Goal: Transaction & Acquisition: Register for event/course

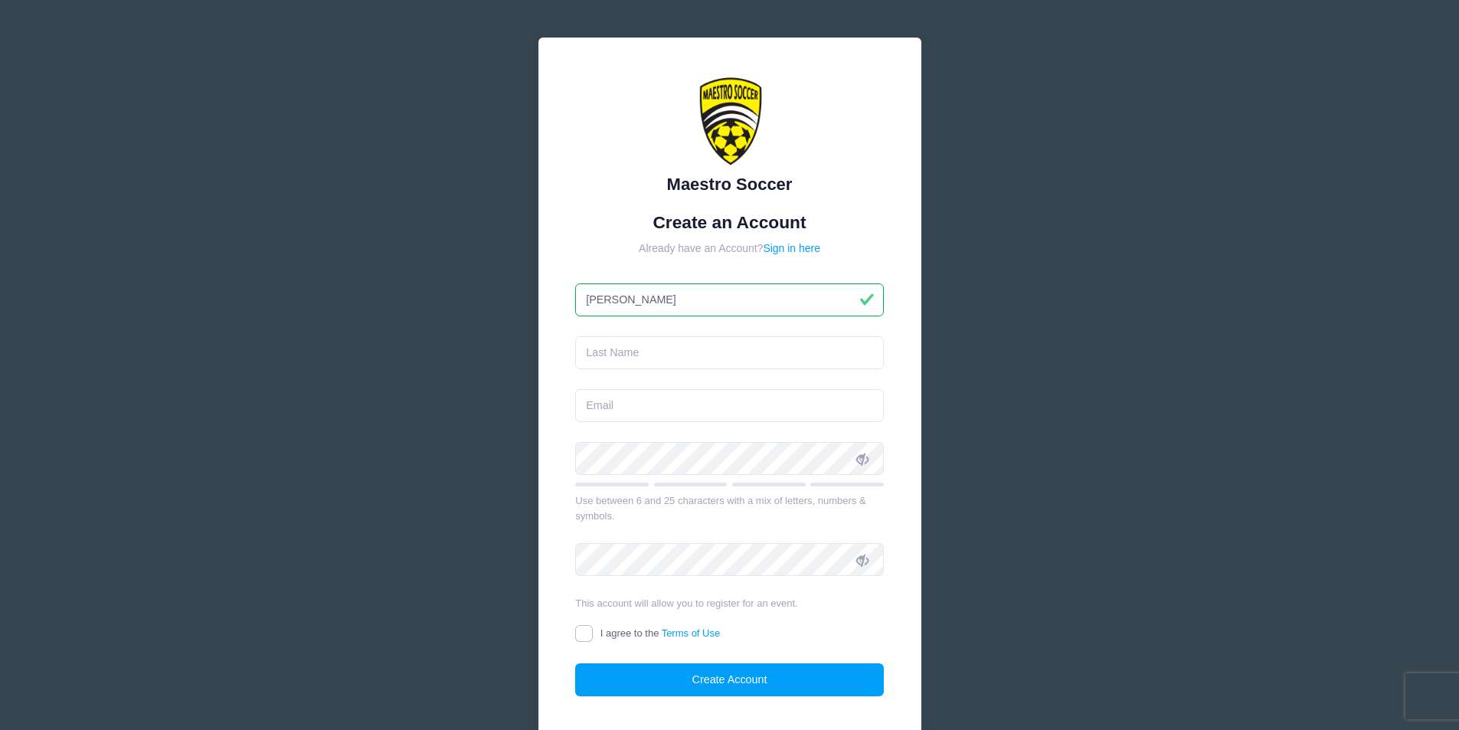
type input "[PERSON_NAME]"
type input "Garran"
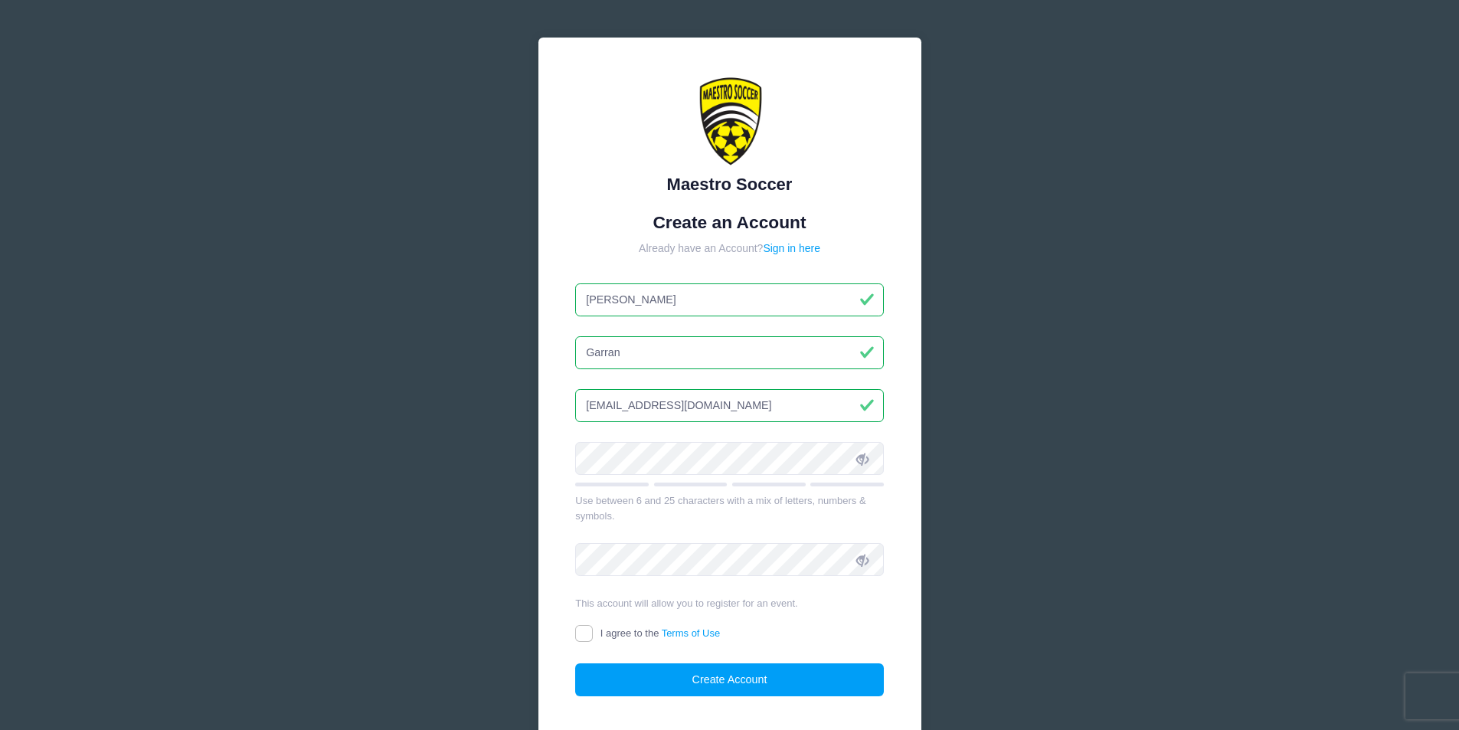
type input "tgarran1@yahoo.com"
click at [585, 633] on input "I agree to the Terms of Use" at bounding box center [584, 634] width 18 height 18
checkbox input "true"
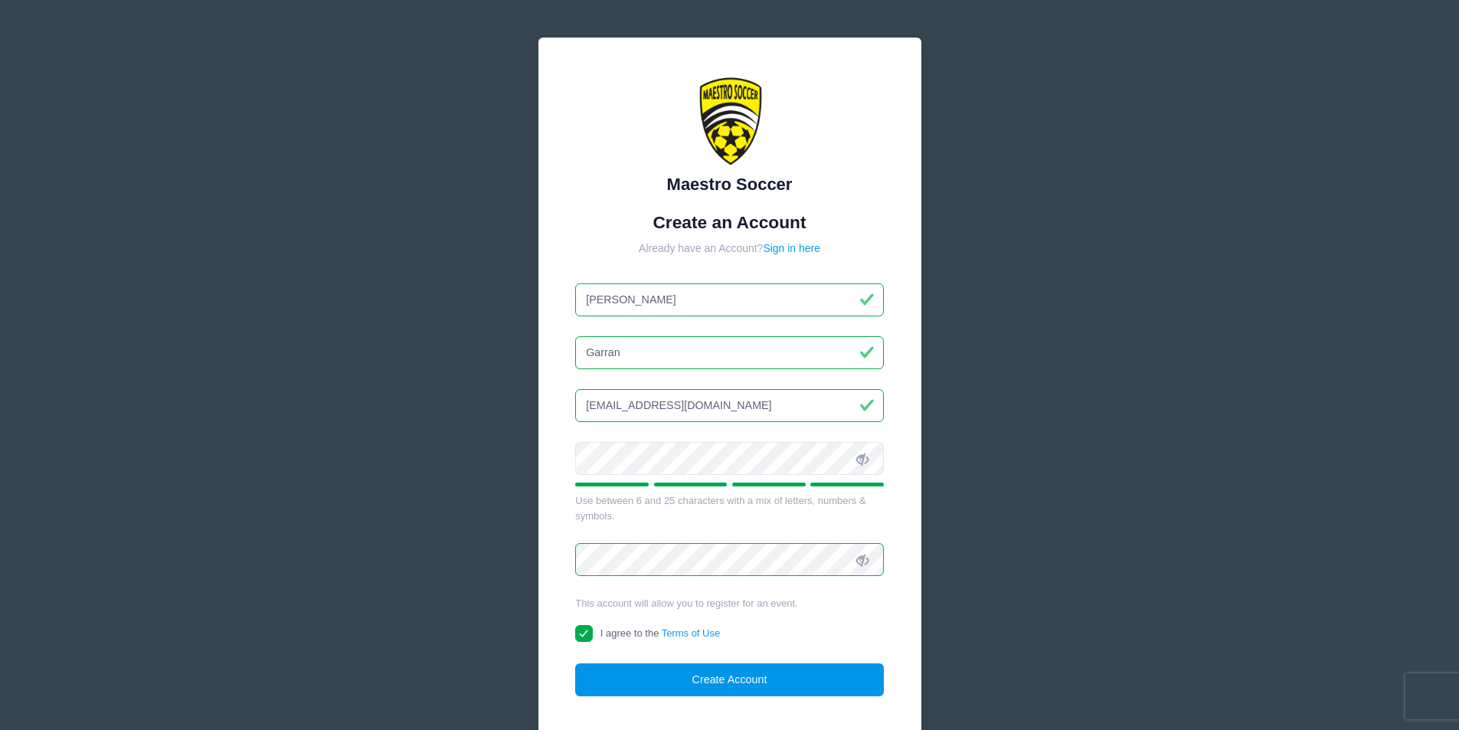
click at [806, 679] on button "Create Account" at bounding box center [729, 679] width 309 height 33
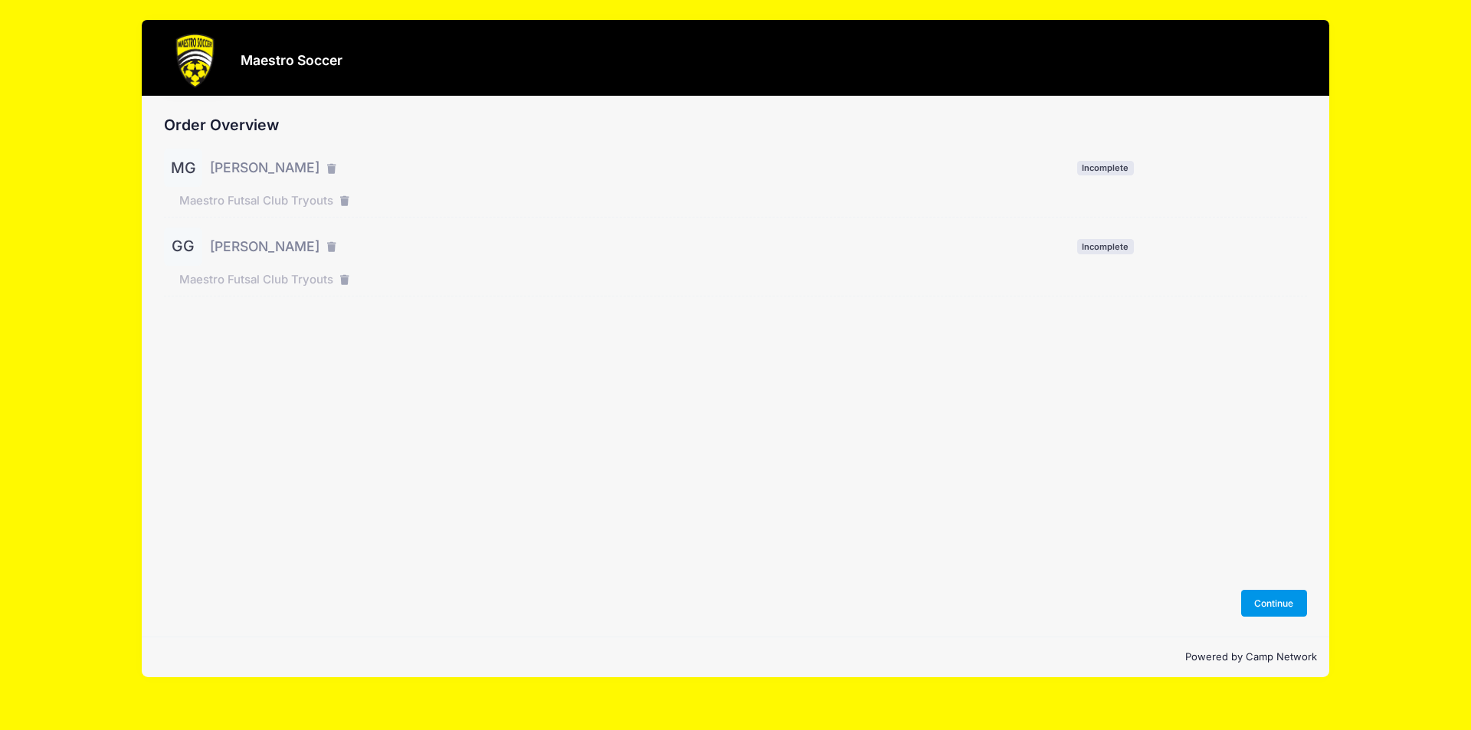
click at [1284, 607] on button "Continue" at bounding box center [1274, 603] width 66 height 26
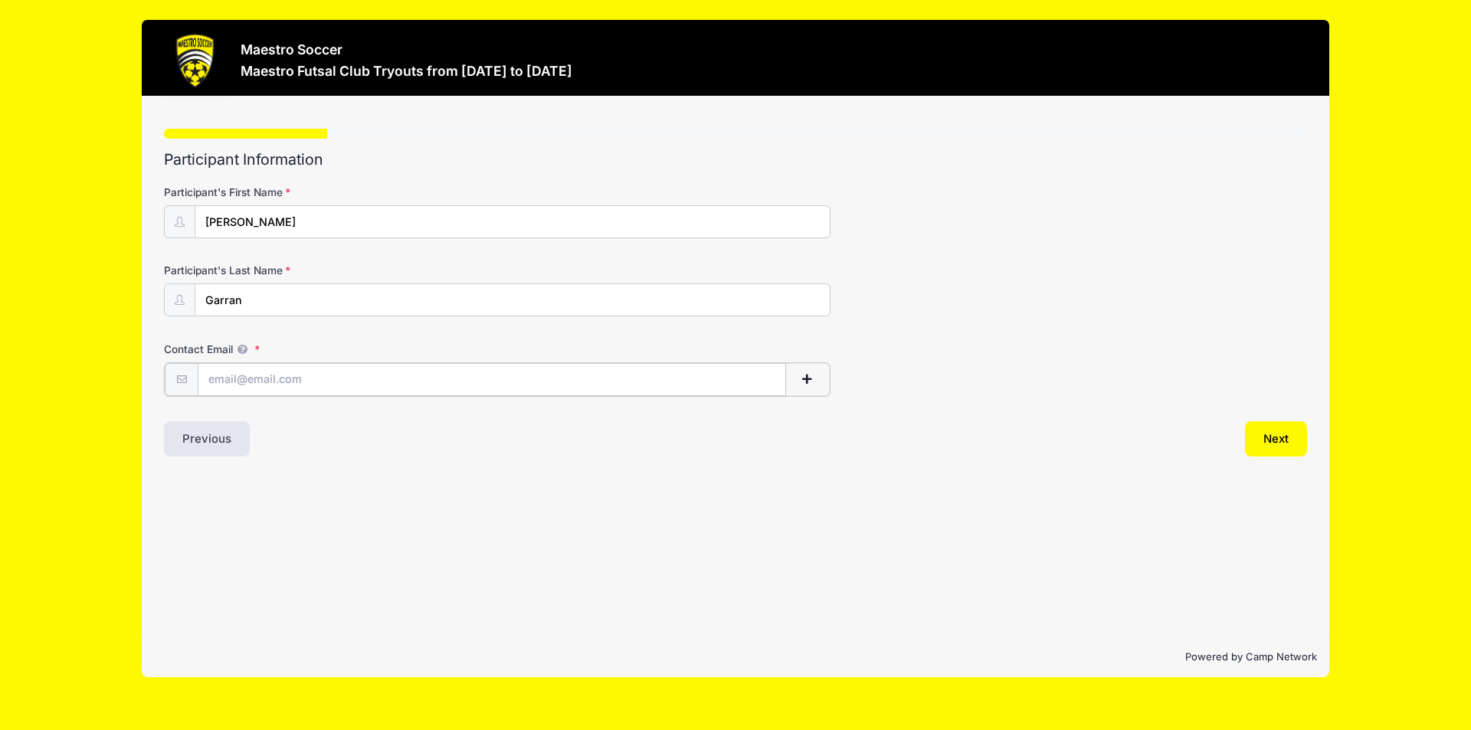
click at [515, 381] on input "Contact Email" at bounding box center [492, 379] width 588 height 33
type input "tgarran1@yahoo.com"
click at [1271, 433] on button "Next" at bounding box center [1276, 437] width 62 height 35
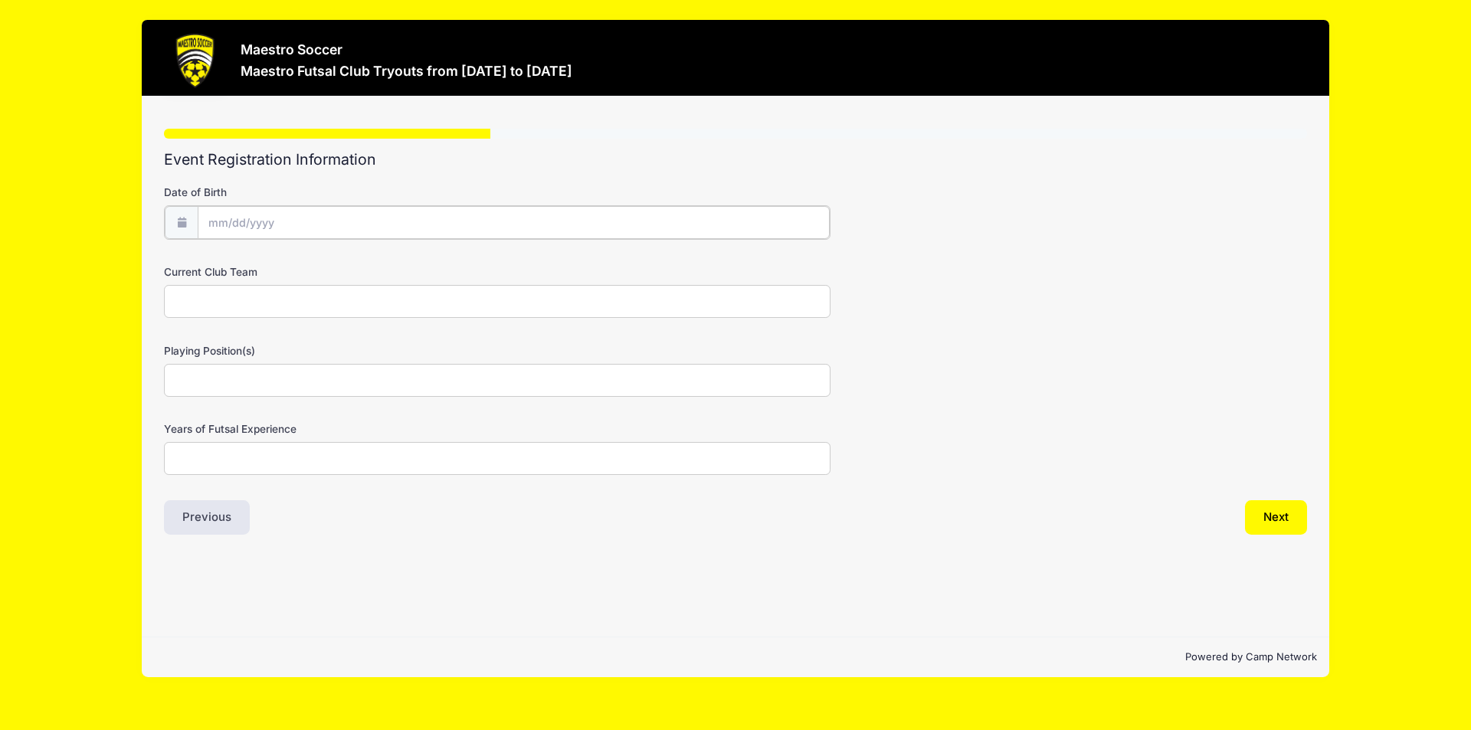
click at [345, 211] on input "Date of Birth" at bounding box center [514, 222] width 632 height 33
click at [470, 170] on div "Event Registration Information Date of Birth Current Club Team Playing Position…" at bounding box center [735, 342] width 1143 height 382
click at [328, 227] on input "Date of Birth" at bounding box center [514, 222] width 632 height 33
click at [288, 228] on input "Date of Birth" at bounding box center [514, 222] width 632 height 33
click at [241, 217] on input "Date of Birth" at bounding box center [514, 222] width 632 height 33
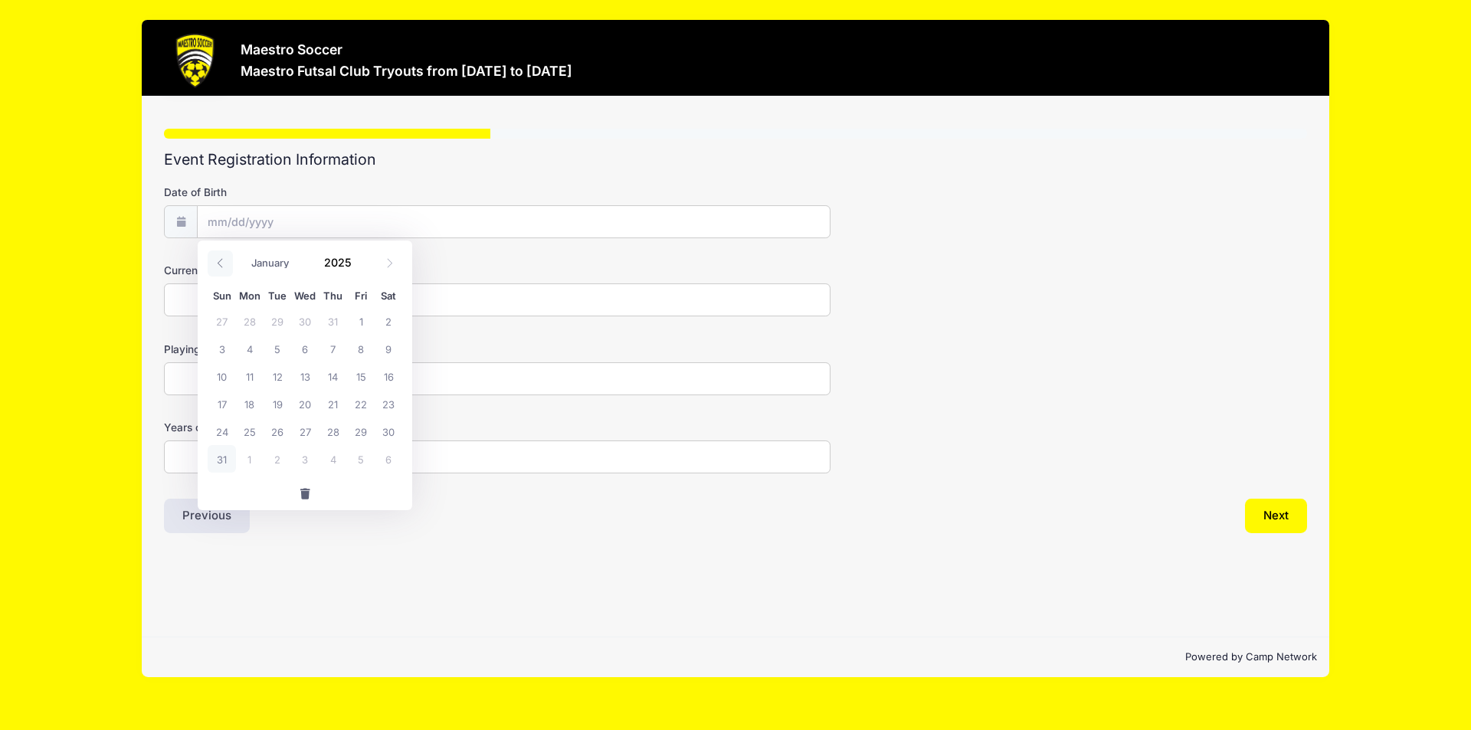
click at [219, 266] on icon at bounding box center [220, 263] width 10 height 10
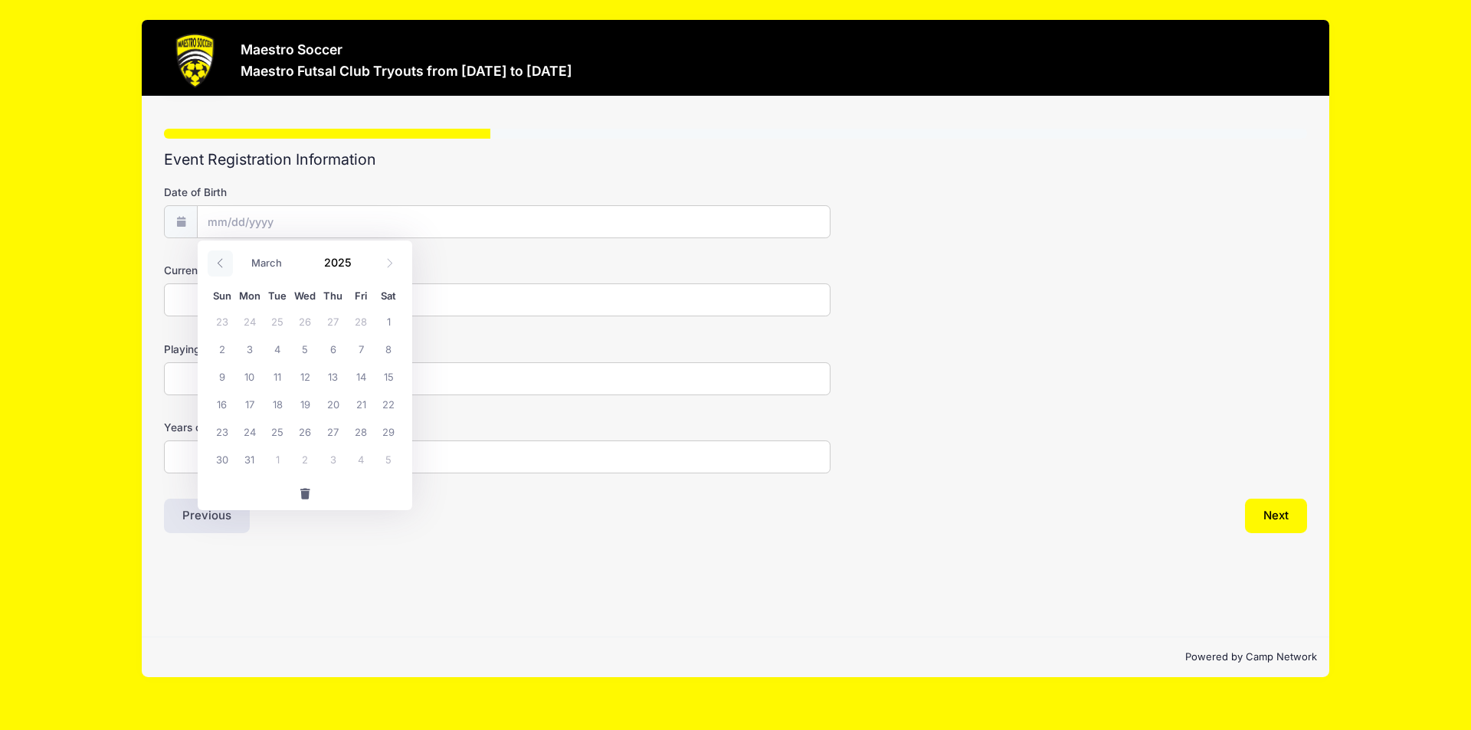
click at [219, 266] on icon at bounding box center [220, 263] width 10 height 10
select select "0"
click at [219, 266] on icon at bounding box center [220, 263] width 10 height 10
type input "2024"
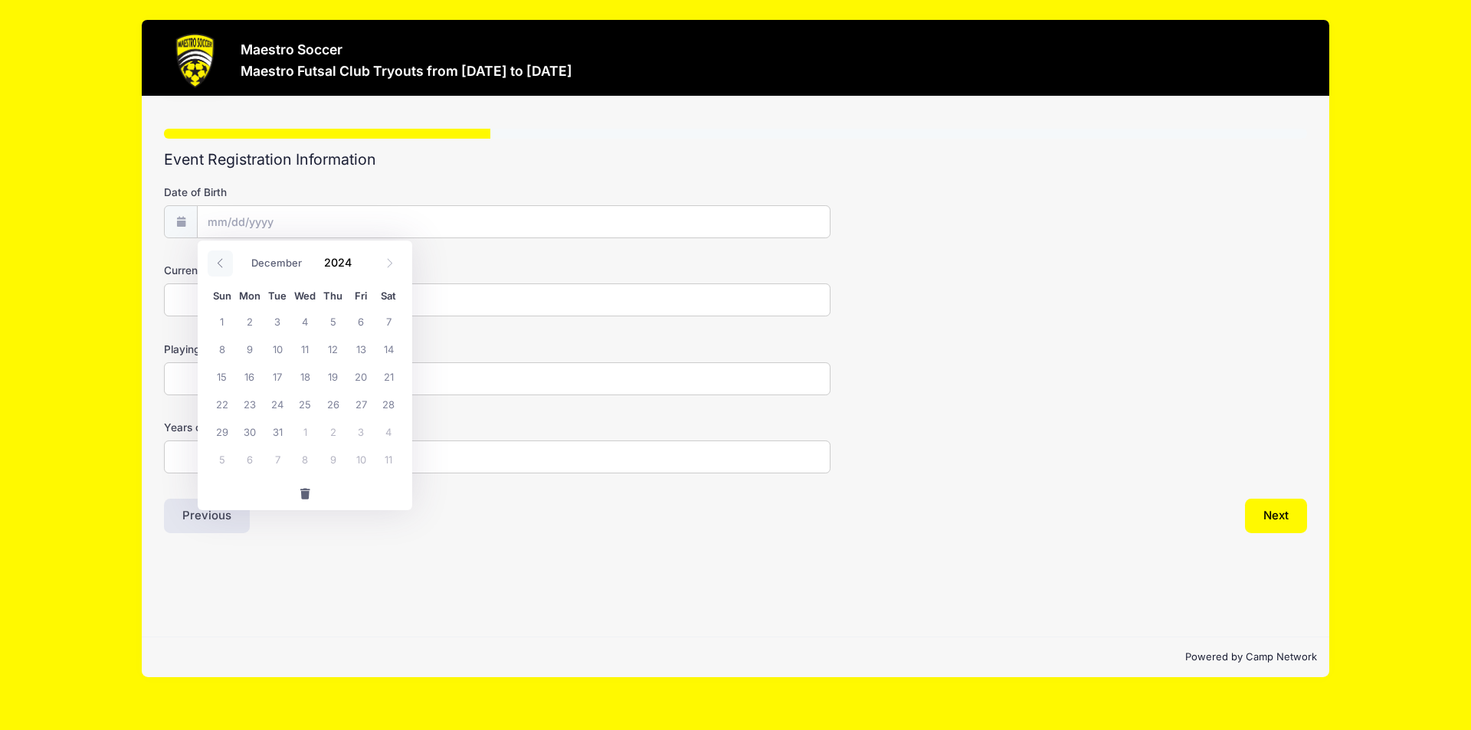
click at [219, 266] on icon at bounding box center [220, 263] width 10 height 10
click at [207, 211] on input "Date of Birth" at bounding box center [514, 222] width 632 height 33
click at [223, 217] on input "Date of Birth" at bounding box center [514, 222] width 632 height 33
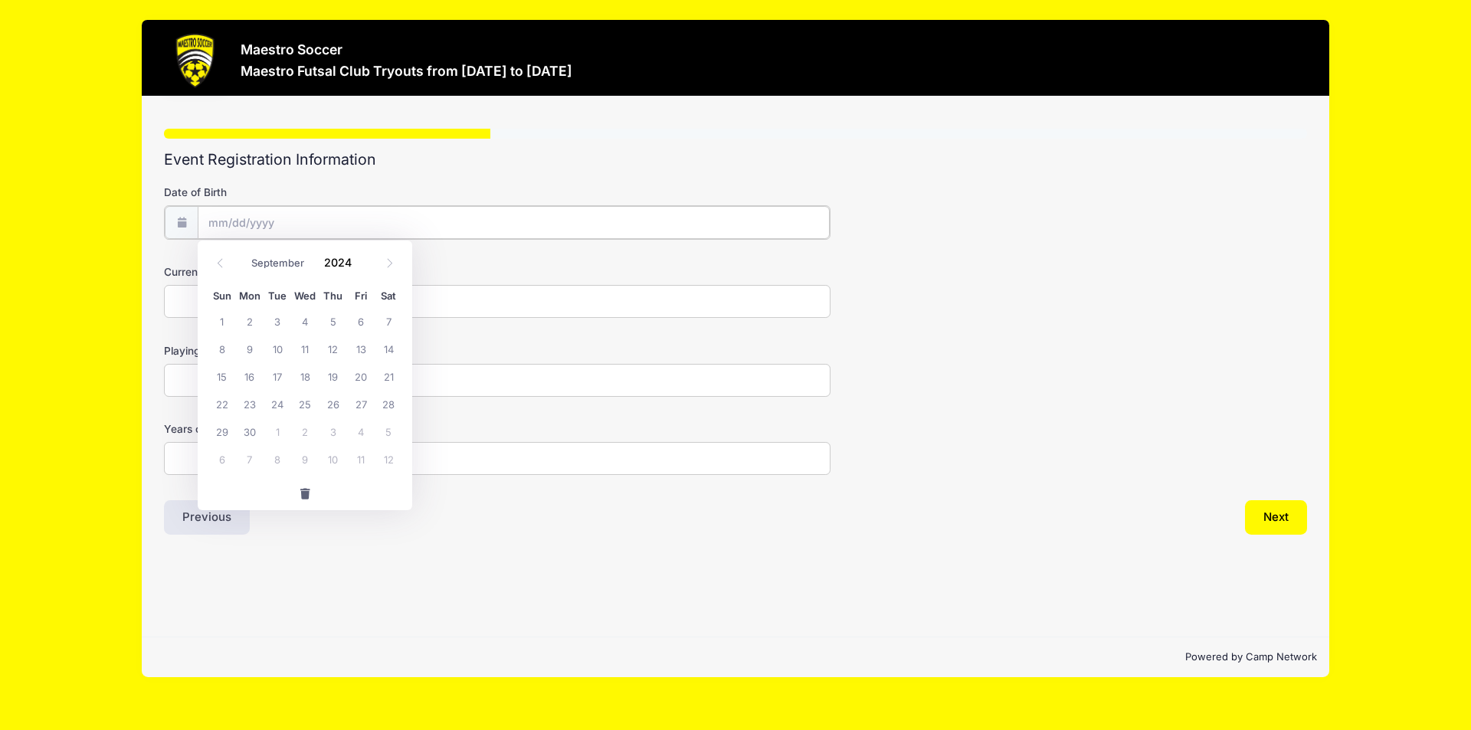
drag, startPoint x: 227, startPoint y: 218, endPoint x: 240, endPoint y: 218, distance: 13.0
click at [230, 218] on input "Date of Birth" at bounding box center [514, 222] width 632 height 33
click at [257, 219] on input "Date of Birth" at bounding box center [514, 222] width 632 height 33
drag, startPoint x: 275, startPoint y: 220, endPoint x: 291, endPoint y: 221, distance: 16.1
click at [277, 221] on input "Date of Birth" at bounding box center [514, 222] width 632 height 33
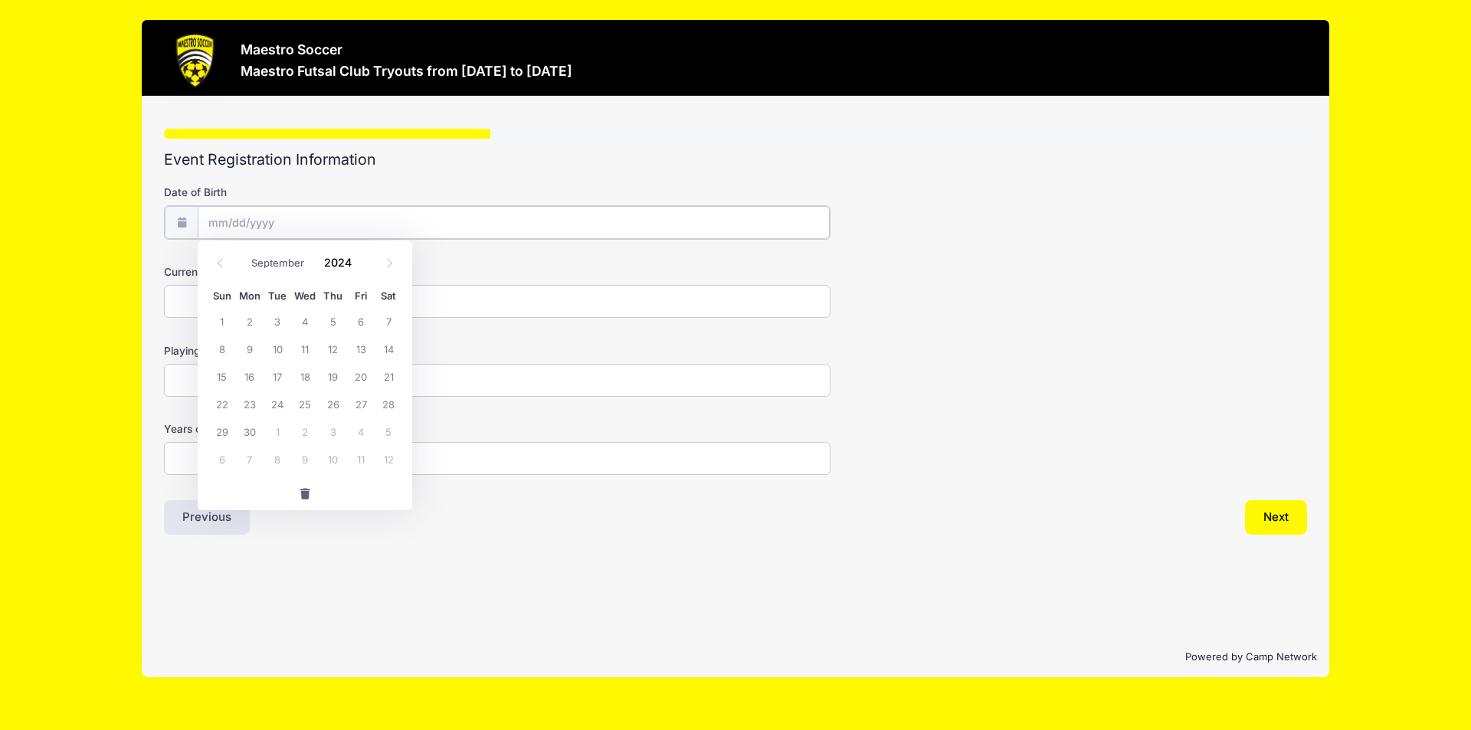
click at [292, 221] on input "Date of Birth" at bounding box center [514, 222] width 632 height 33
click at [224, 266] on icon at bounding box center [220, 263] width 10 height 10
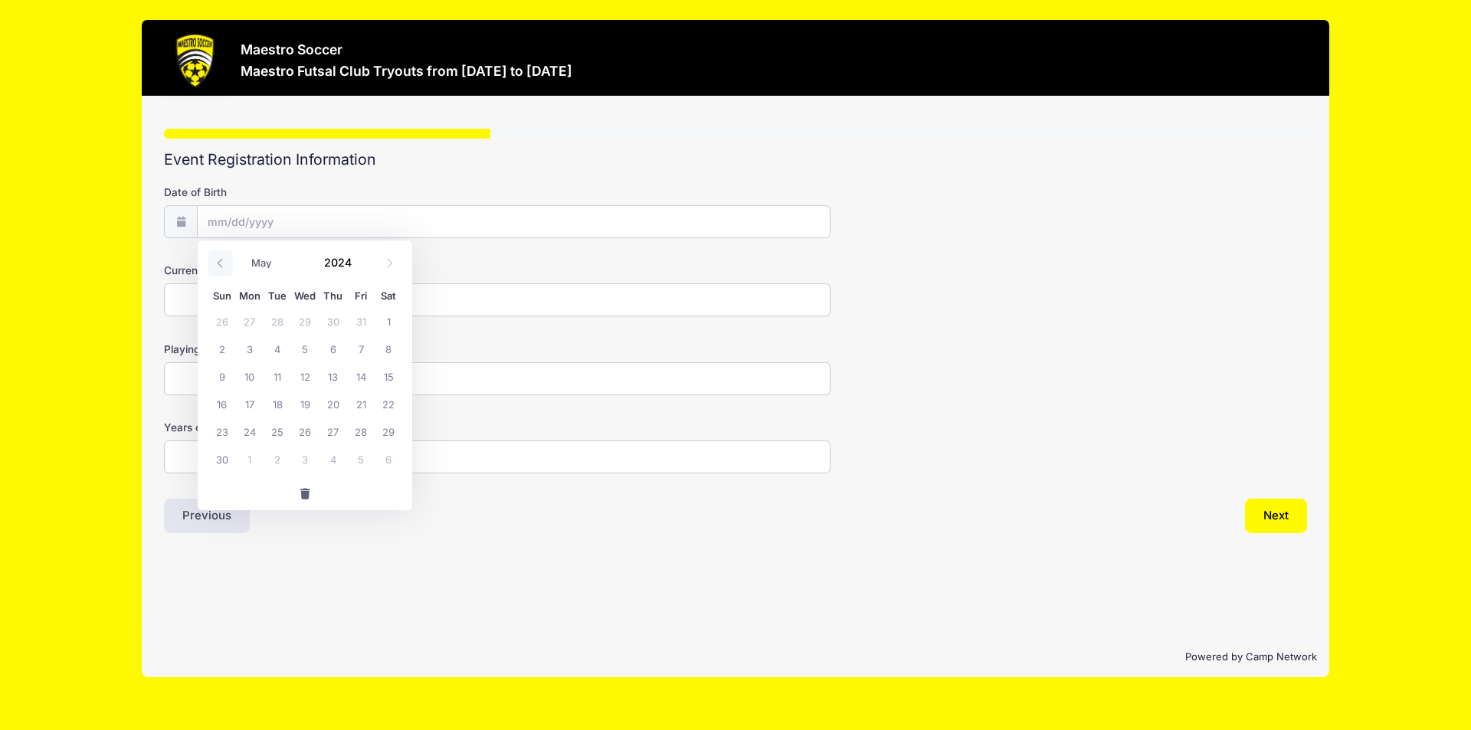
click at [224, 266] on icon at bounding box center [220, 263] width 10 height 10
click at [257, 218] on input "Date of Birth" at bounding box center [514, 222] width 632 height 33
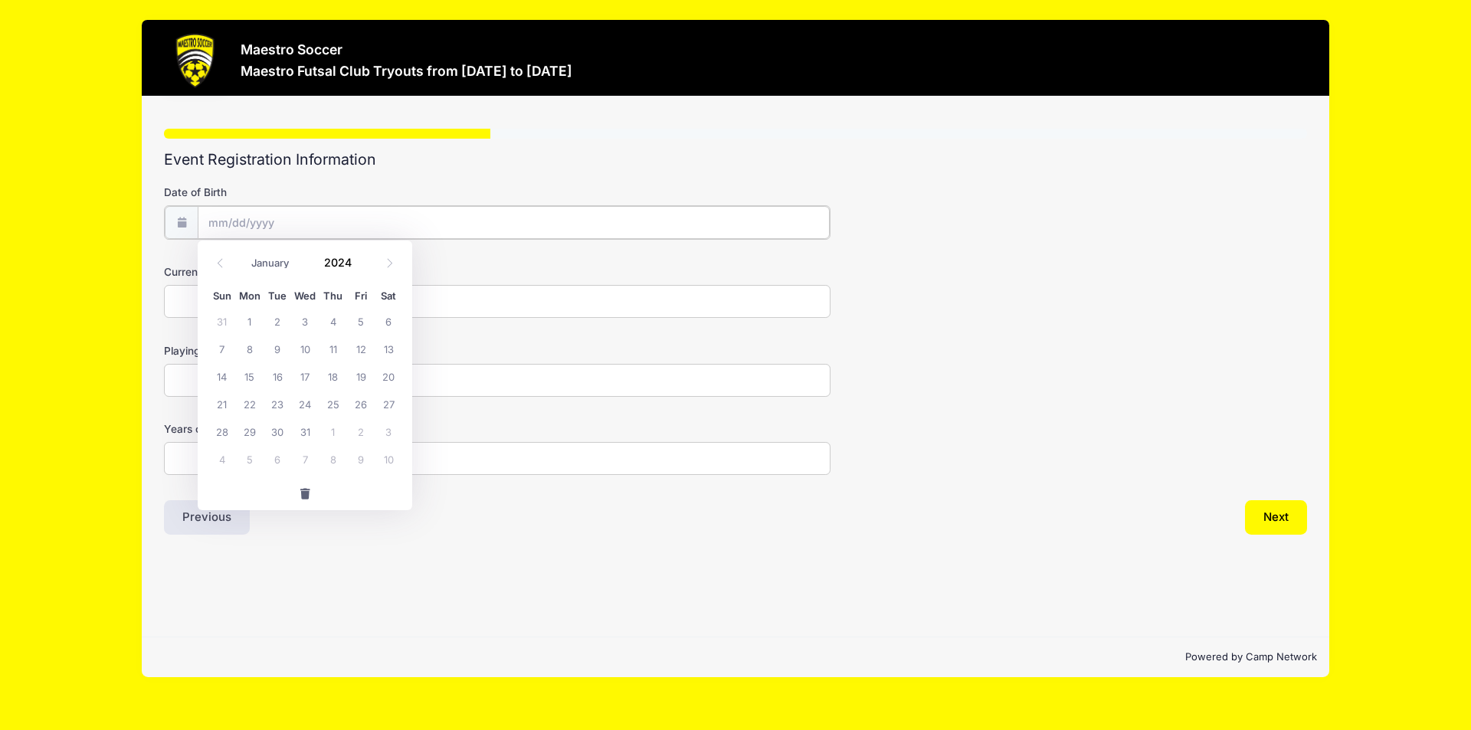
click at [275, 221] on input "Date of Birth" at bounding box center [514, 222] width 632 height 33
click at [221, 217] on input "Date of Birth" at bounding box center [514, 222] width 632 height 33
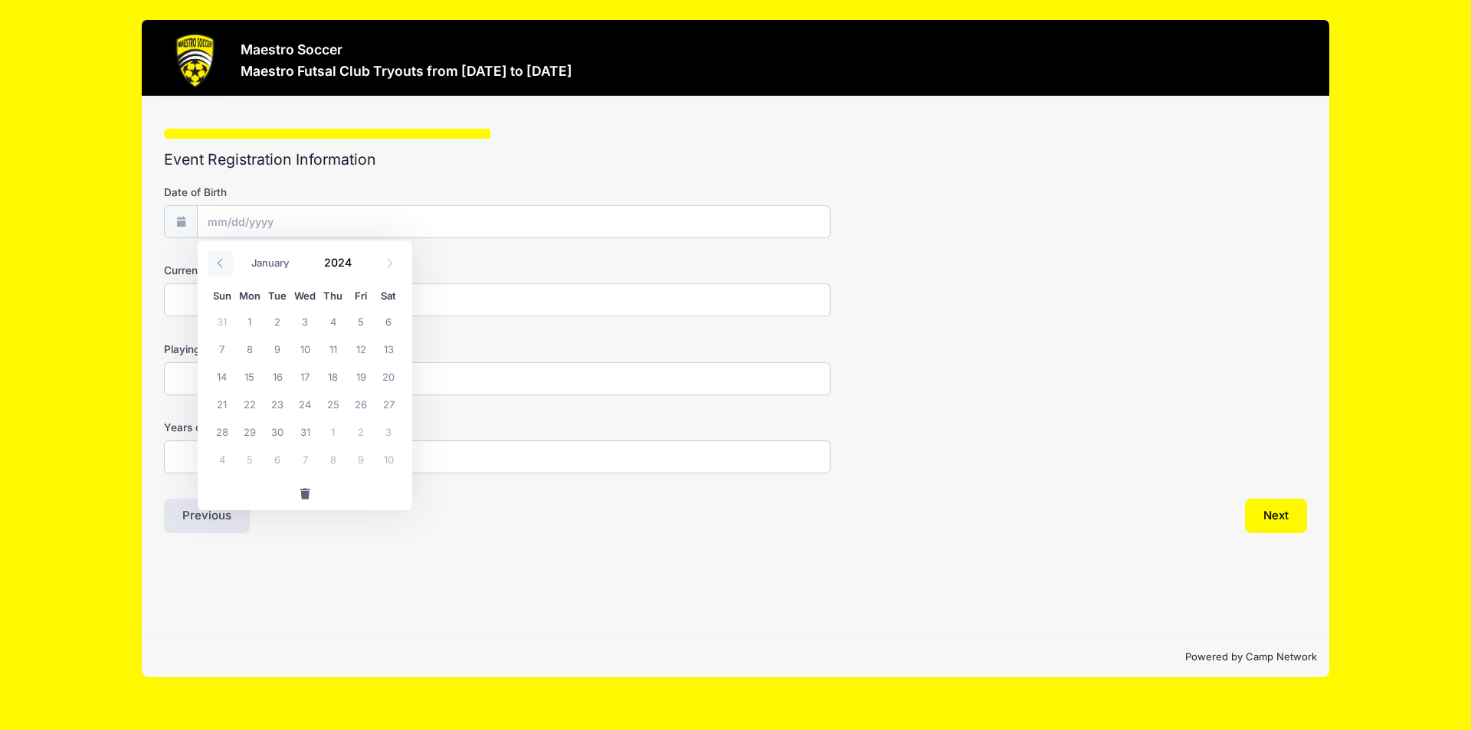
click at [223, 265] on icon at bounding box center [220, 263] width 10 height 10
select select "11"
type input "2023"
click at [223, 265] on icon at bounding box center [220, 263] width 10 height 10
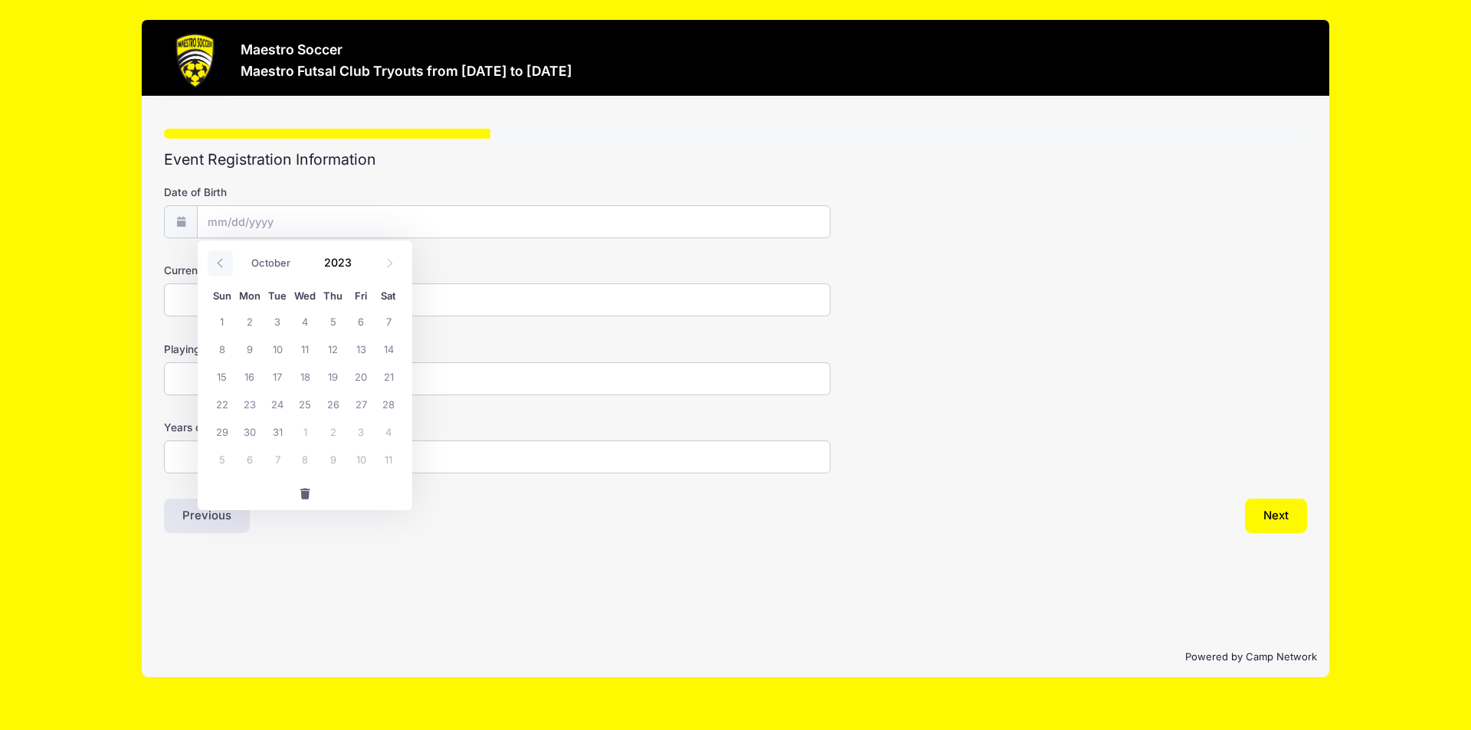
click at [223, 265] on icon at bounding box center [220, 263] width 10 height 10
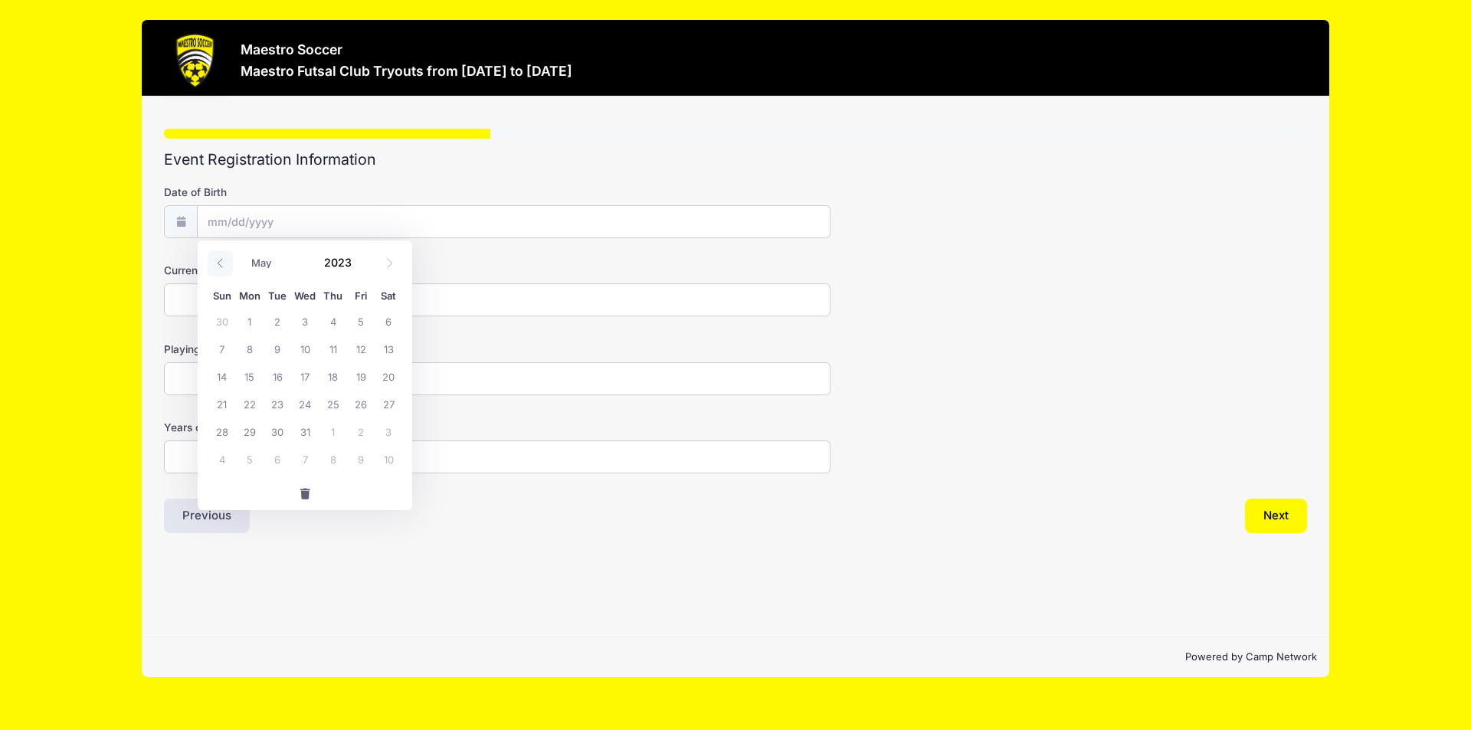
click at [223, 265] on icon at bounding box center [220, 263] width 10 height 10
select select "0"
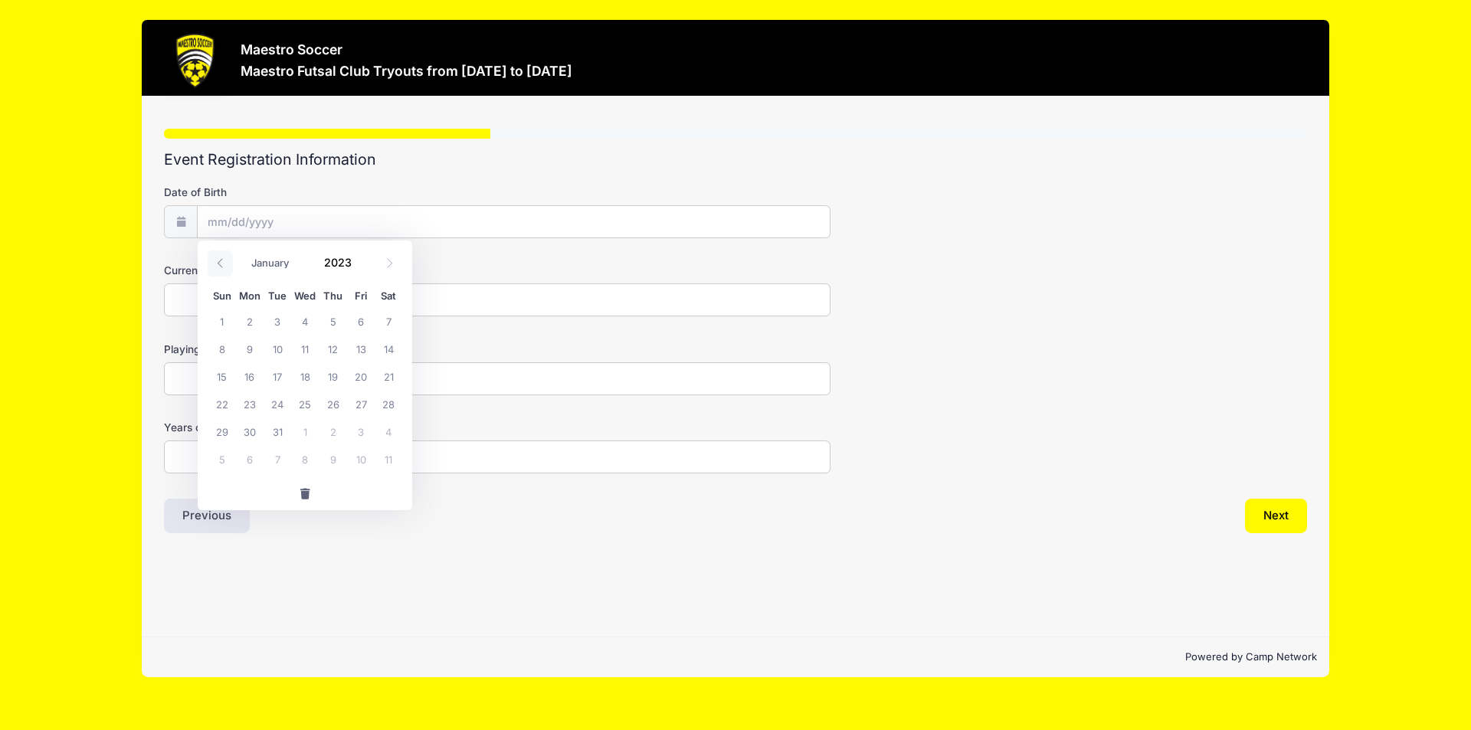
click at [223, 265] on icon at bounding box center [220, 263] width 10 height 10
type input "2022"
click at [223, 265] on icon at bounding box center [220, 263] width 10 height 10
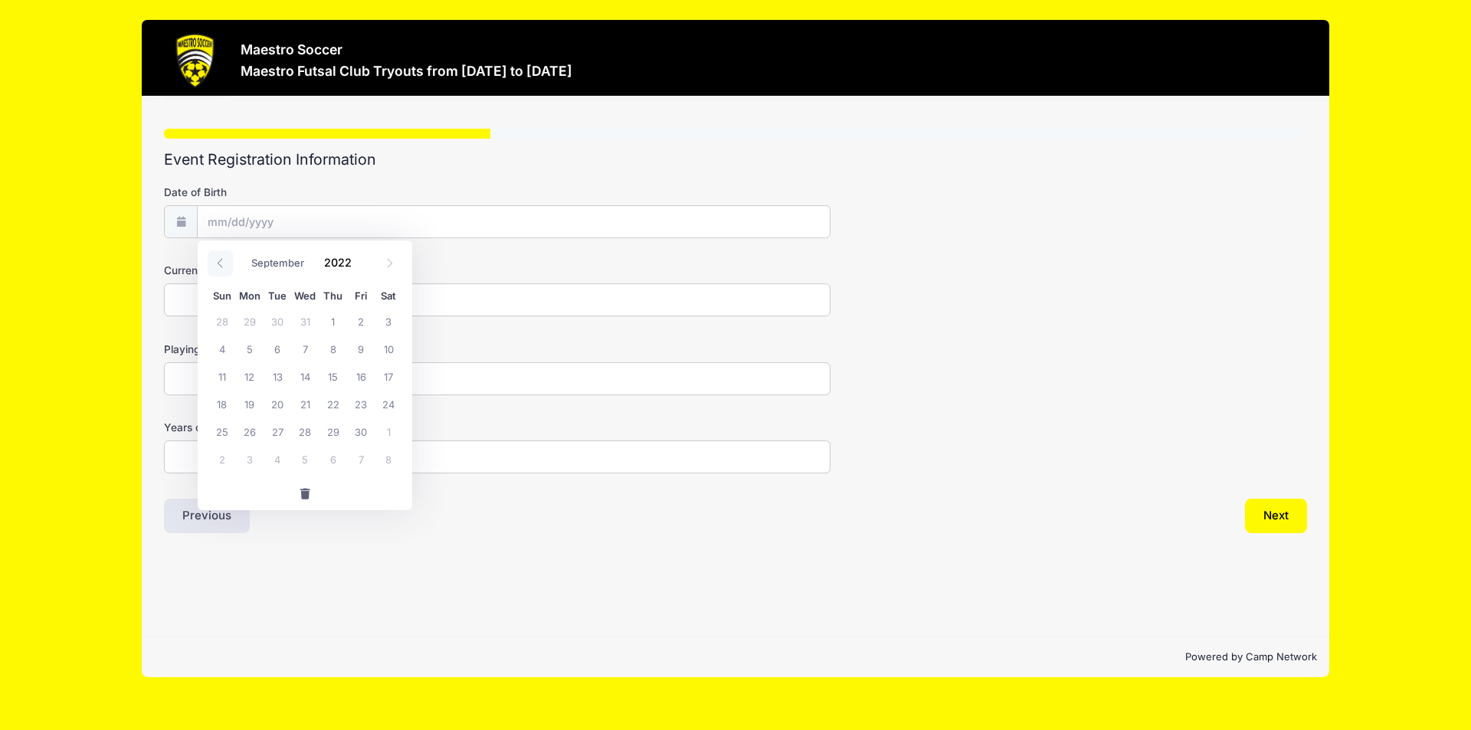
click at [223, 265] on icon at bounding box center [220, 263] width 10 height 10
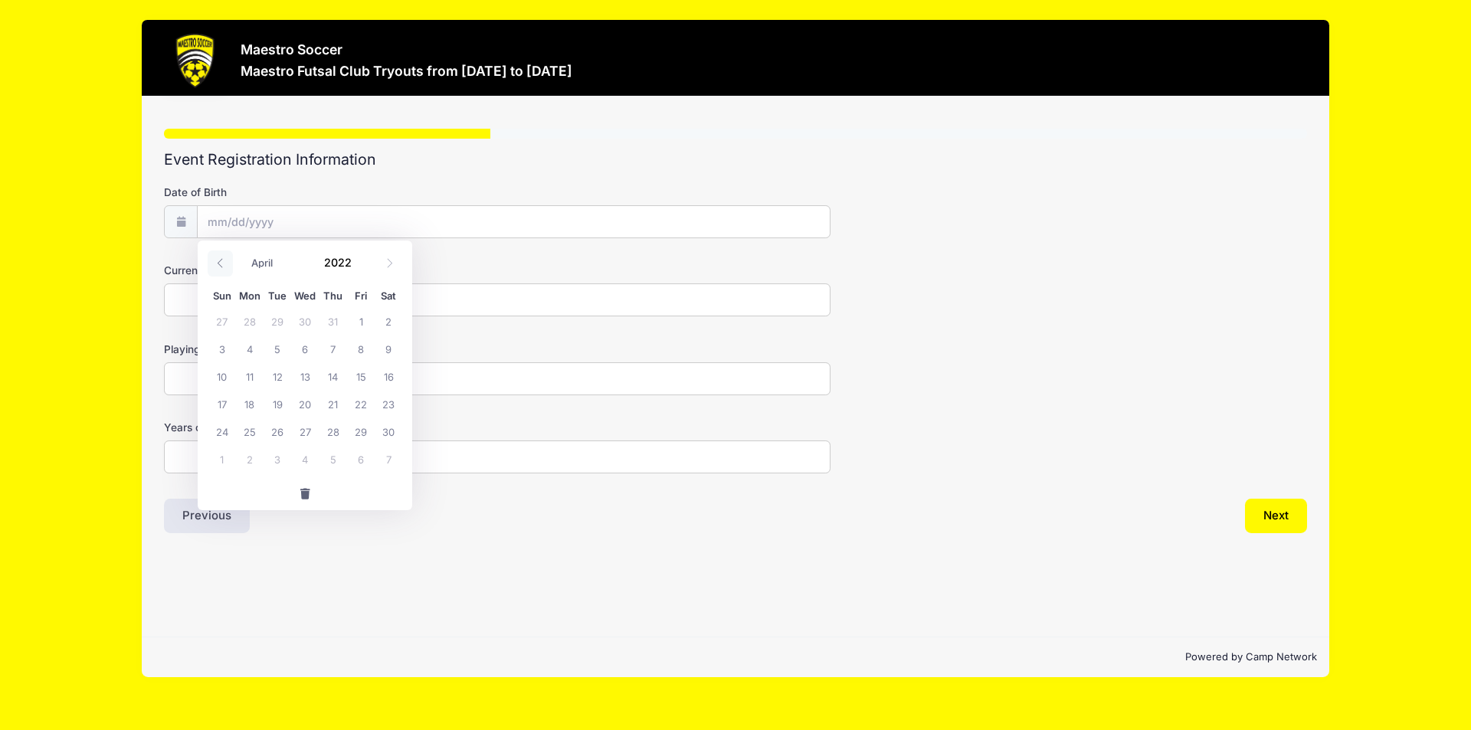
click at [223, 265] on icon at bounding box center [220, 263] width 10 height 10
select select "0"
click at [223, 265] on icon at bounding box center [220, 263] width 10 height 10
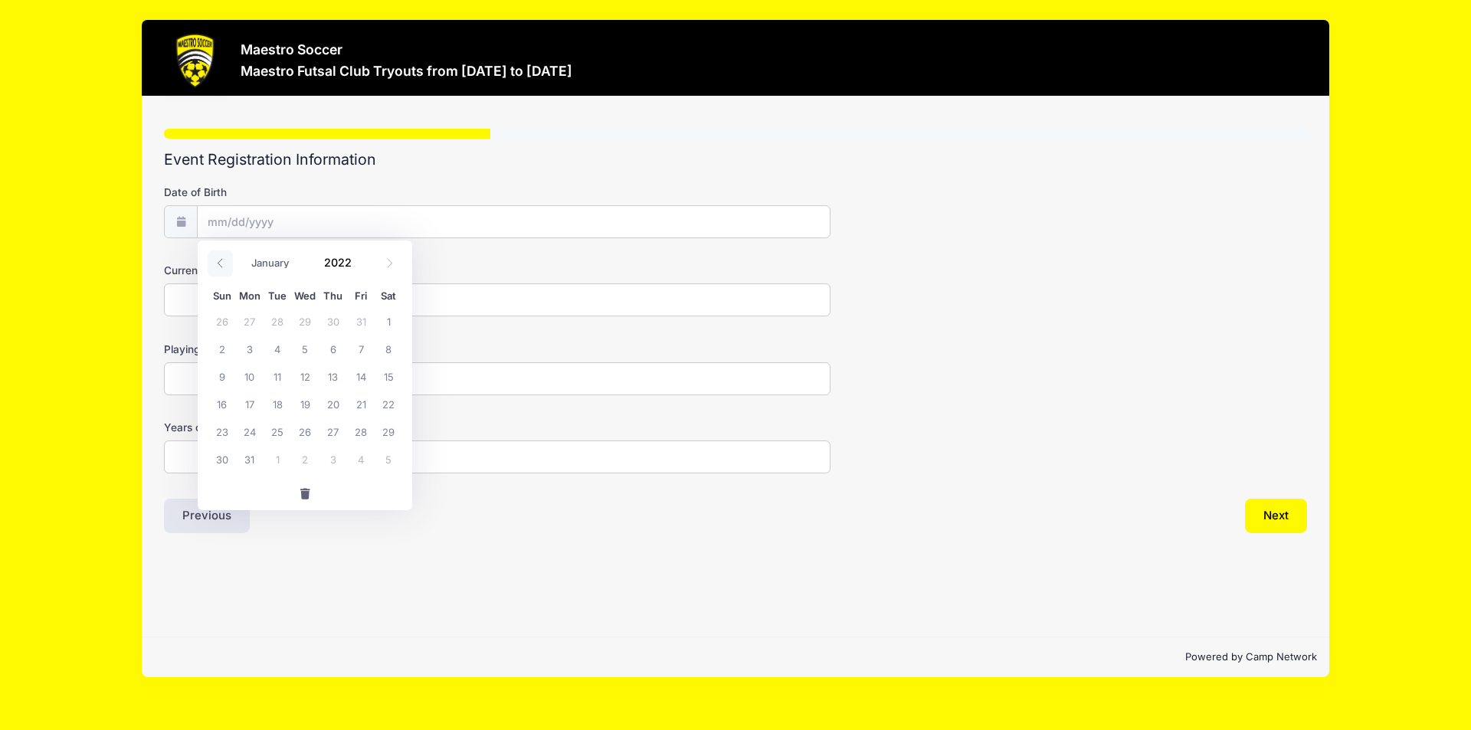
type input "2021"
click at [223, 265] on icon at bounding box center [220, 263] width 10 height 10
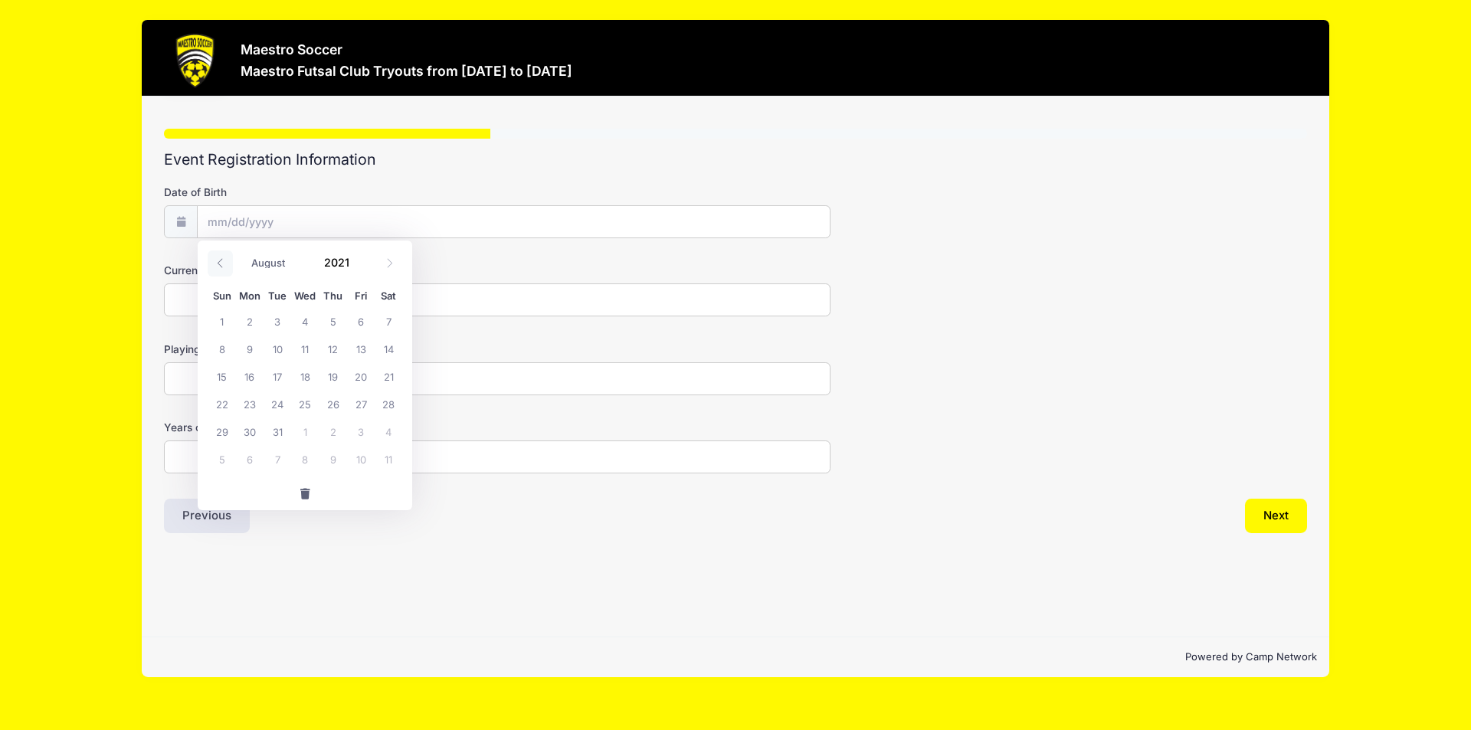
click at [223, 265] on icon at bounding box center [220, 263] width 10 height 10
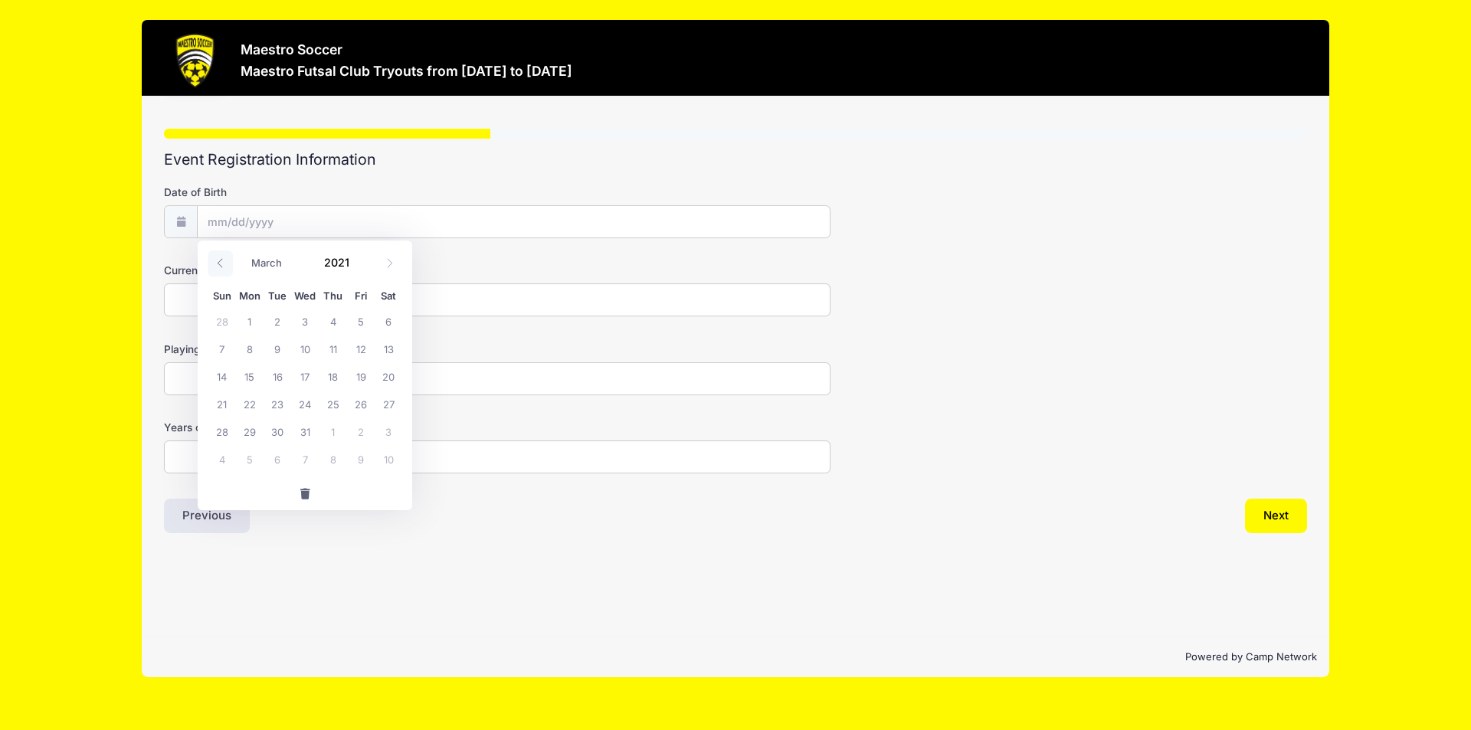
click at [223, 265] on icon at bounding box center [220, 263] width 10 height 10
select select "0"
click at [223, 265] on icon at bounding box center [220, 263] width 10 height 10
type input "2020"
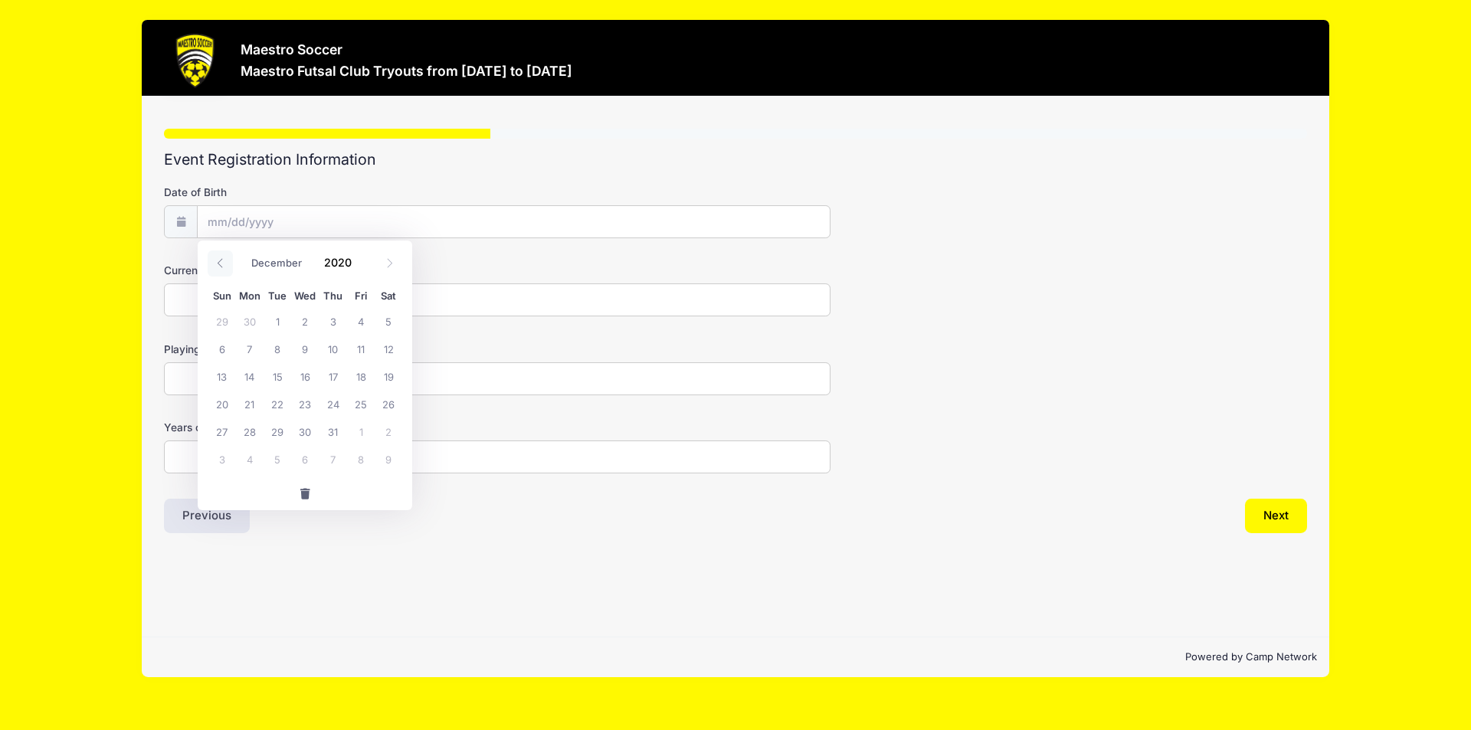
click at [223, 265] on icon at bounding box center [220, 263] width 10 height 10
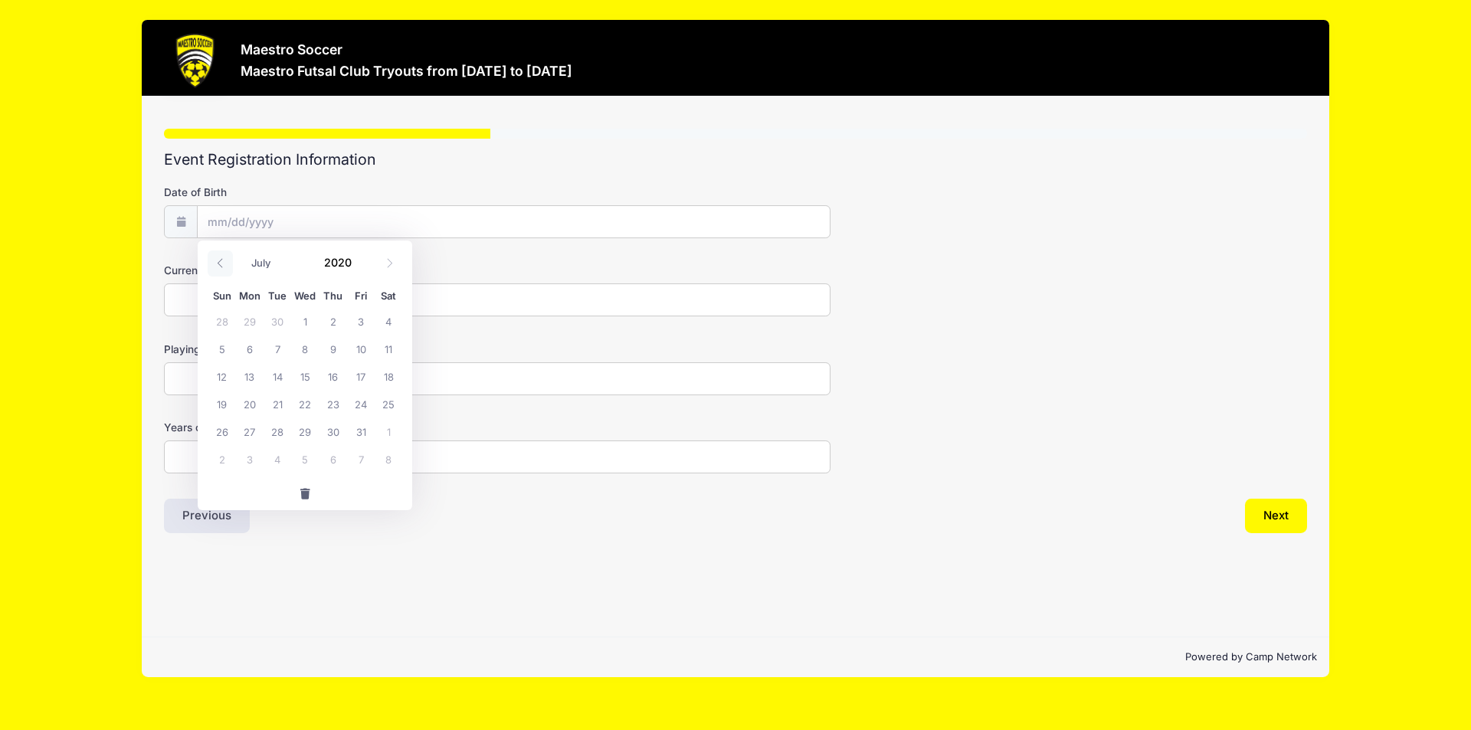
click at [223, 265] on icon at bounding box center [220, 263] width 10 height 10
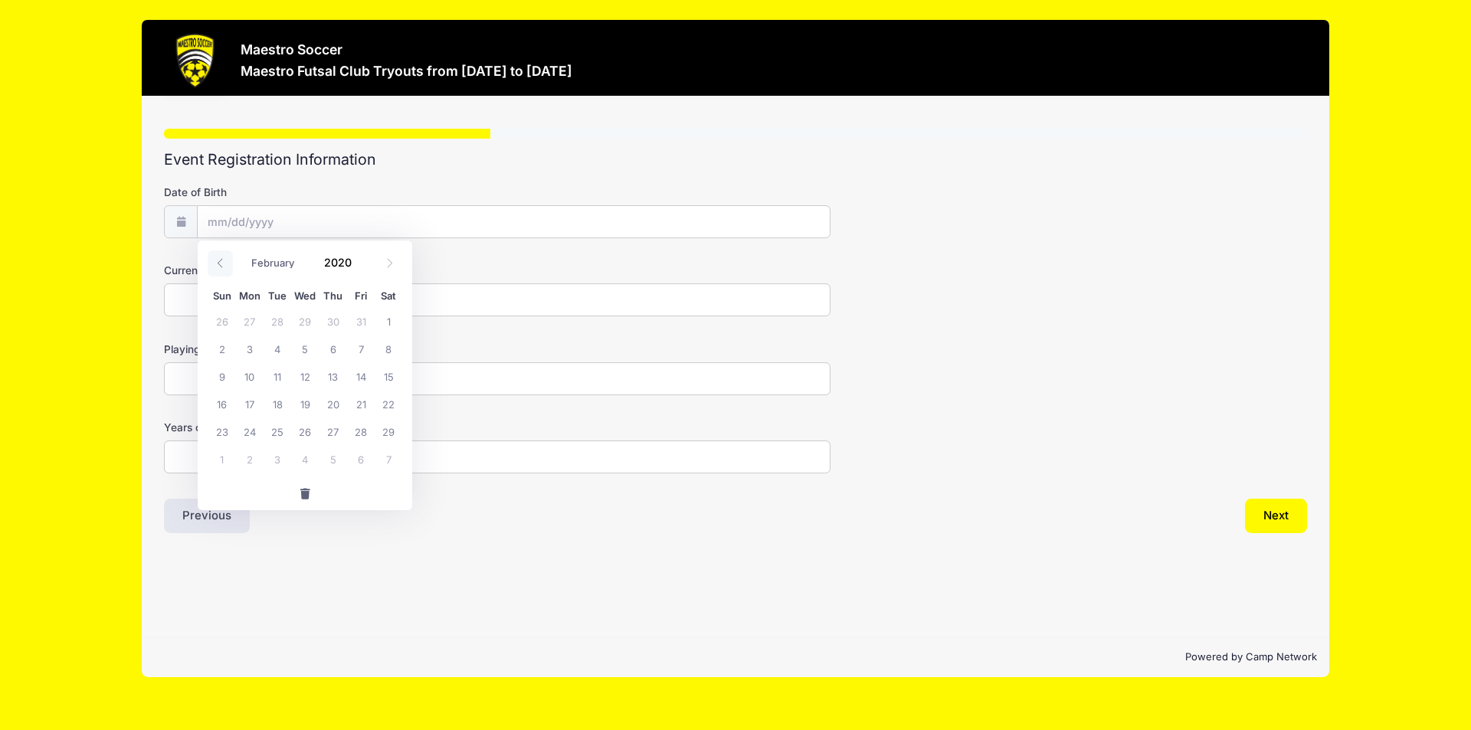
click at [223, 265] on icon at bounding box center [220, 263] width 10 height 10
select select "0"
click at [223, 265] on icon at bounding box center [220, 263] width 10 height 10
type input "2019"
click at [223, 265] on icon at bounding box center [220, 263] width 10 height 10
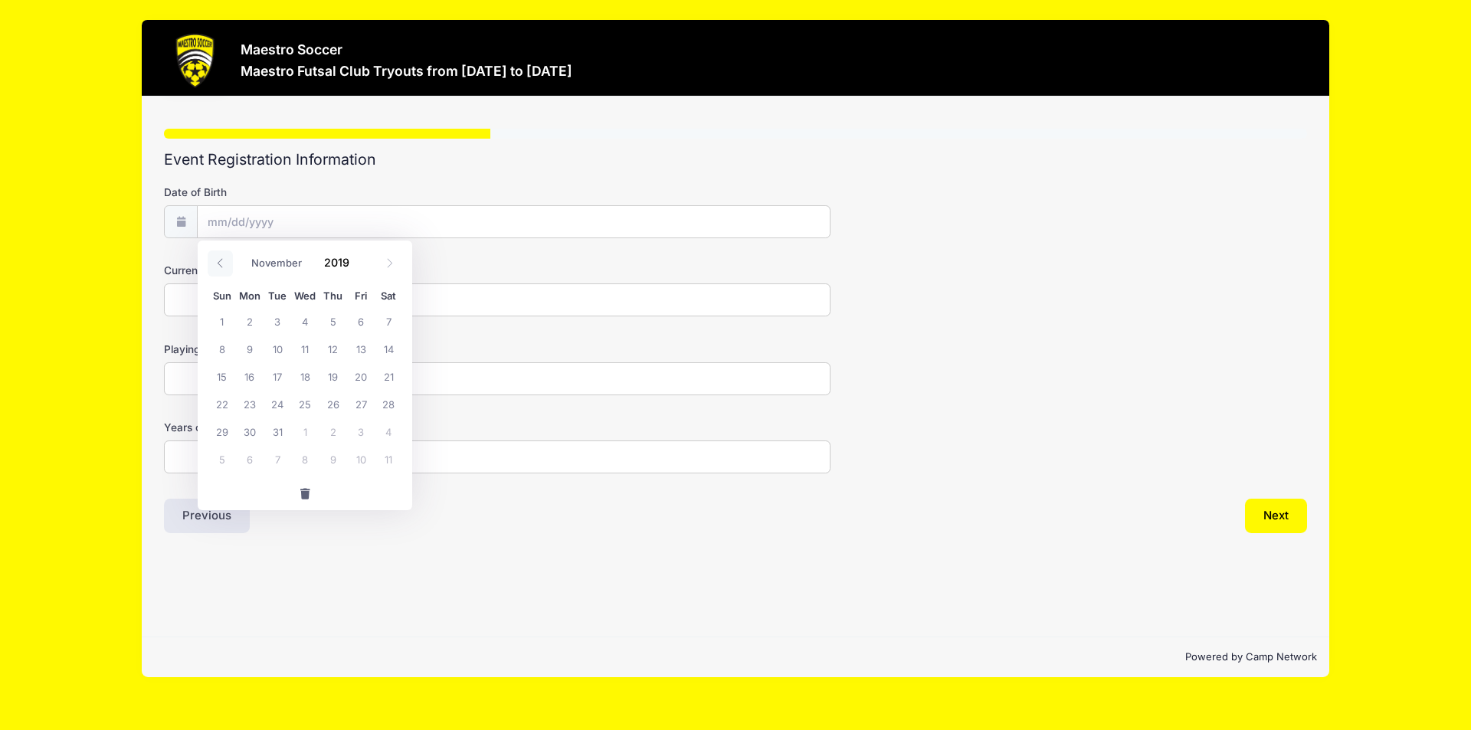
click at [223, 265] on icon at bounding box center [220, 263] width 10 height 10
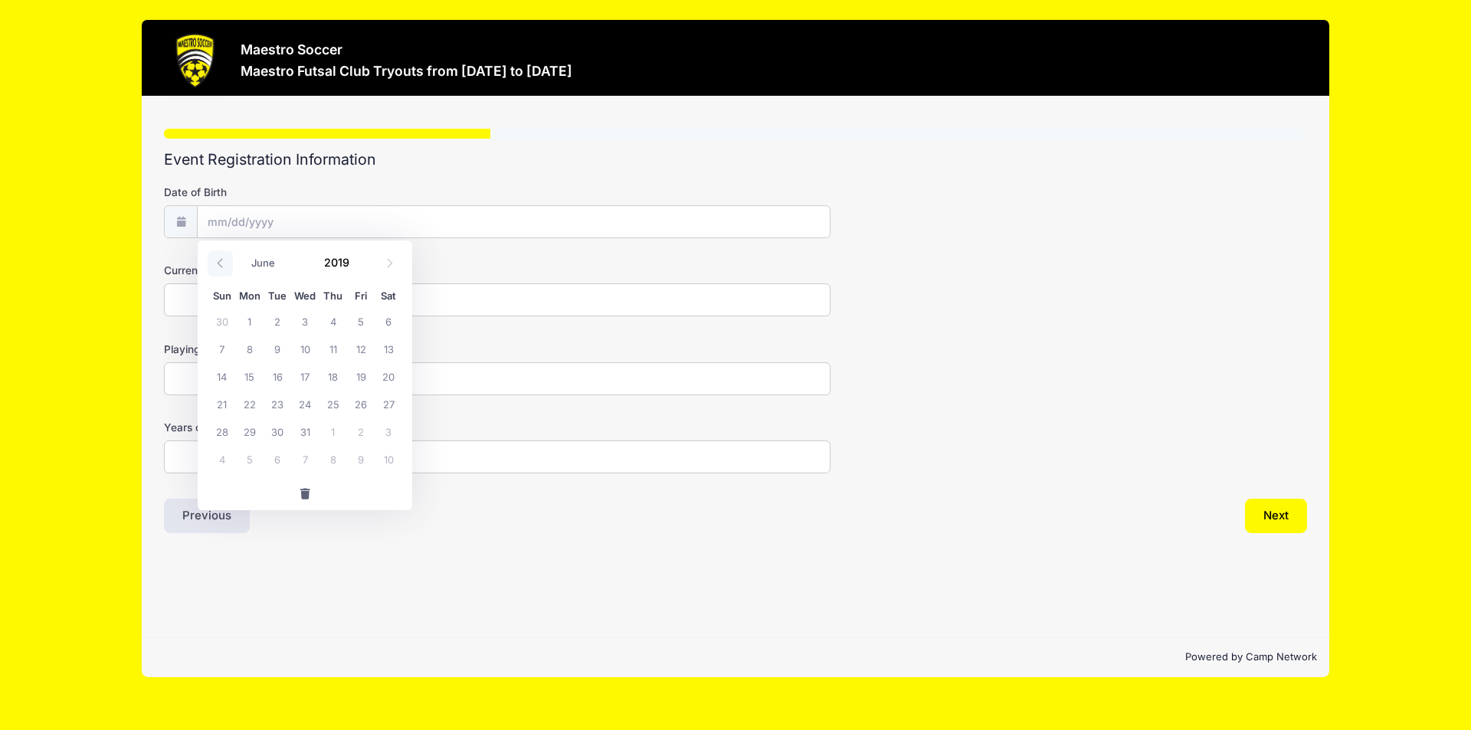
click at [223, 265] on icon at bounding box center [220, 263] width 10 height 10
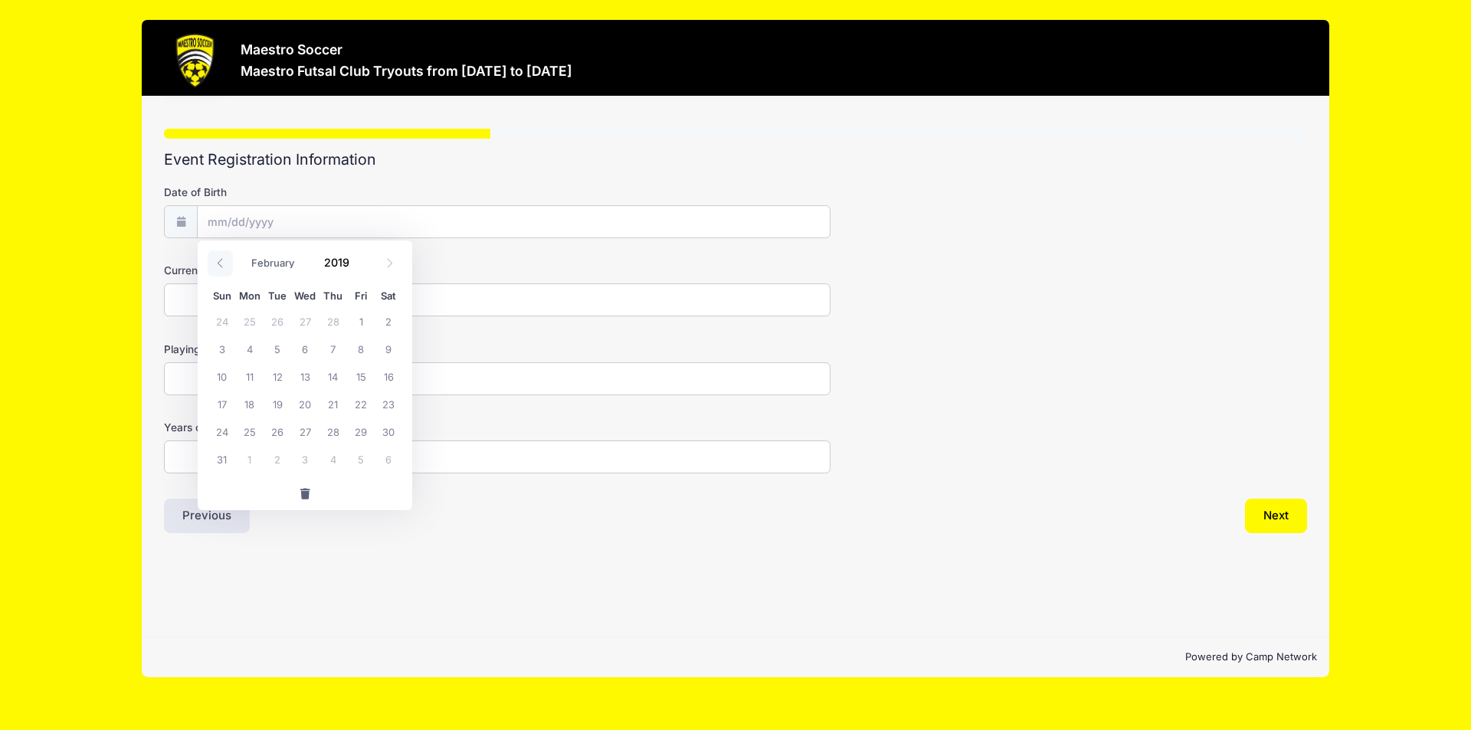
select select "0"
click at [223, 265] on icon at bounding box center [220, 263] width 10 height 10
type input "2018"
click at [223, 265] on icon at bounding box center [220, 263] width 10 height 10
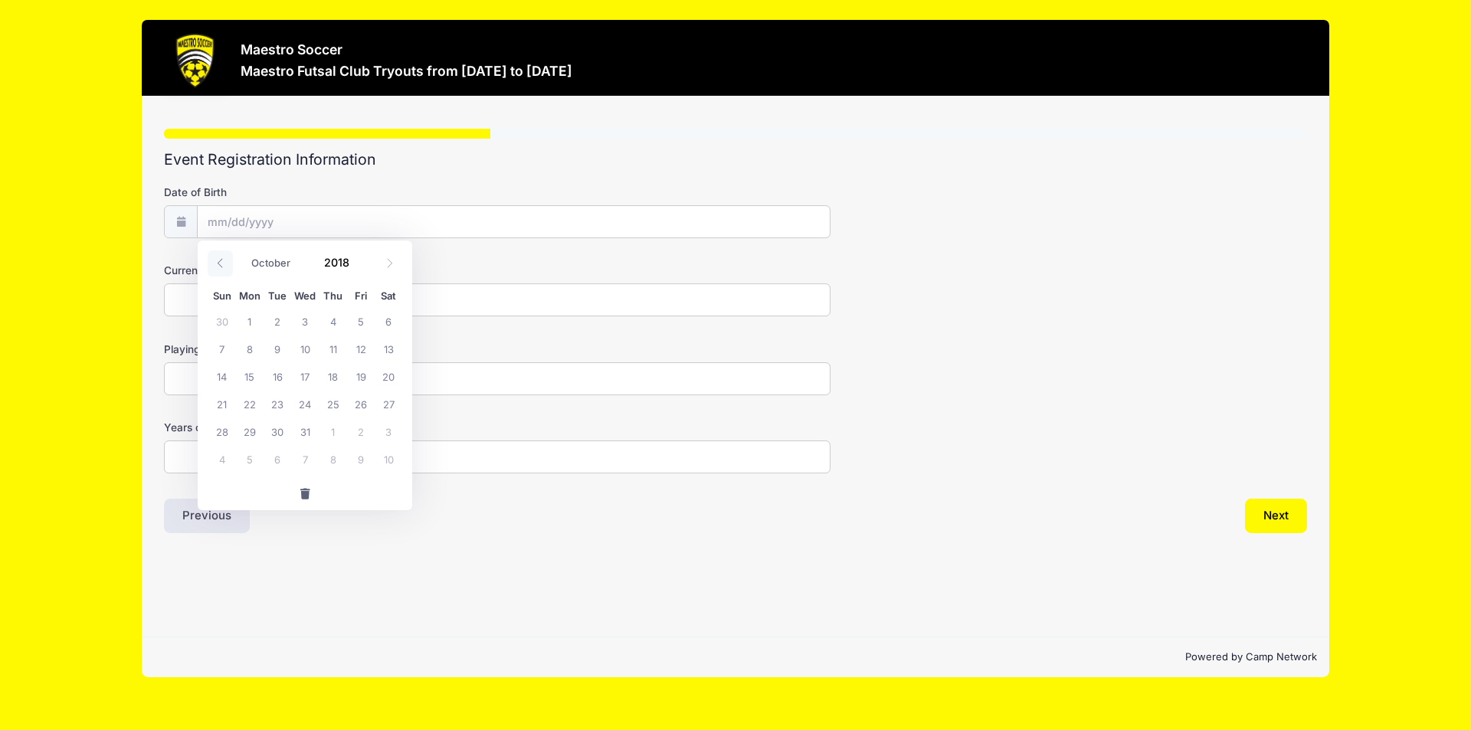
click at [223, 265] on icon at bounding box center [220, 263] width 10 height 10
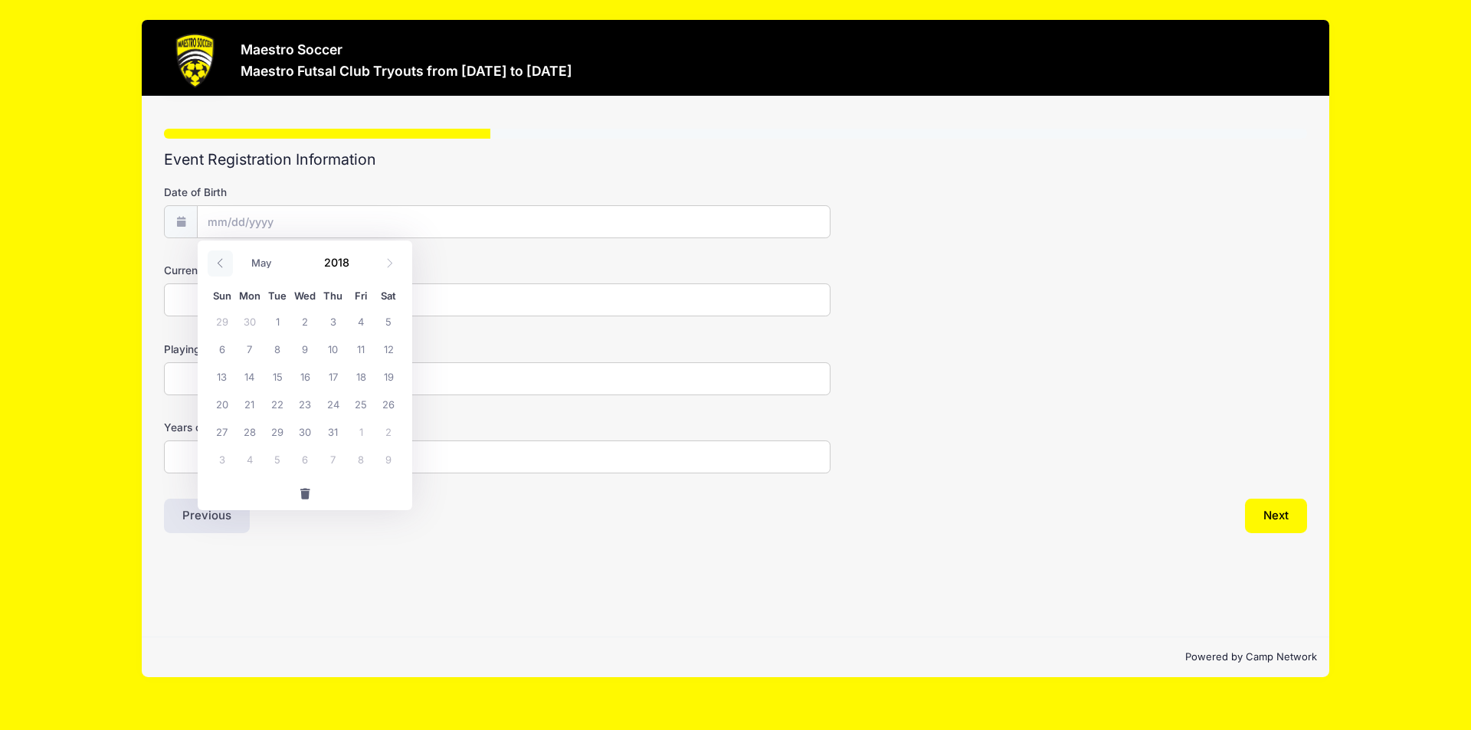
click at [223, 265] on icon at bounding box center [220, 263] width 10 height 10
select select "0"
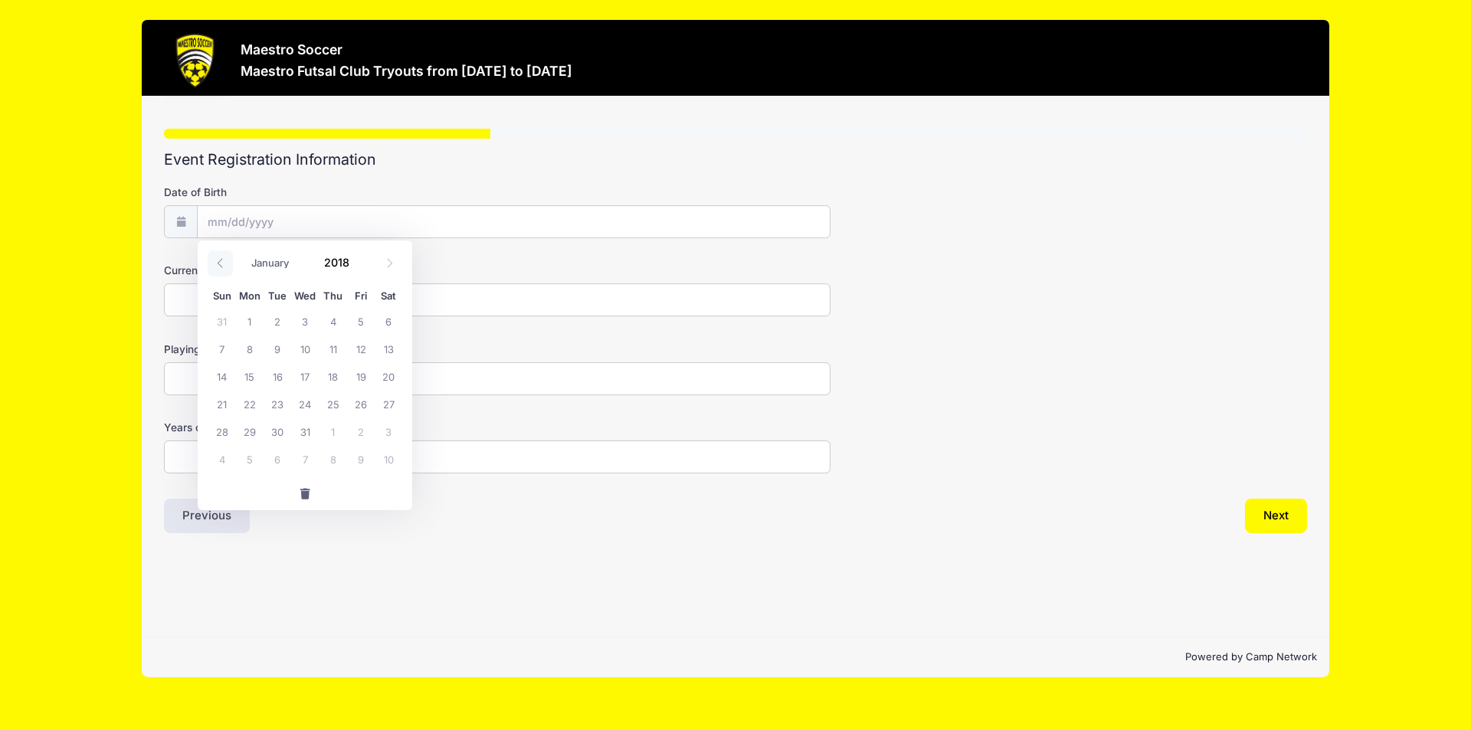
click at [223, 265] on icon at bounding box center [220, 263] width 10 height 10
type input "2017"
click at [223, 265] on icon at bounding box center [220, 263] width 10 height 10
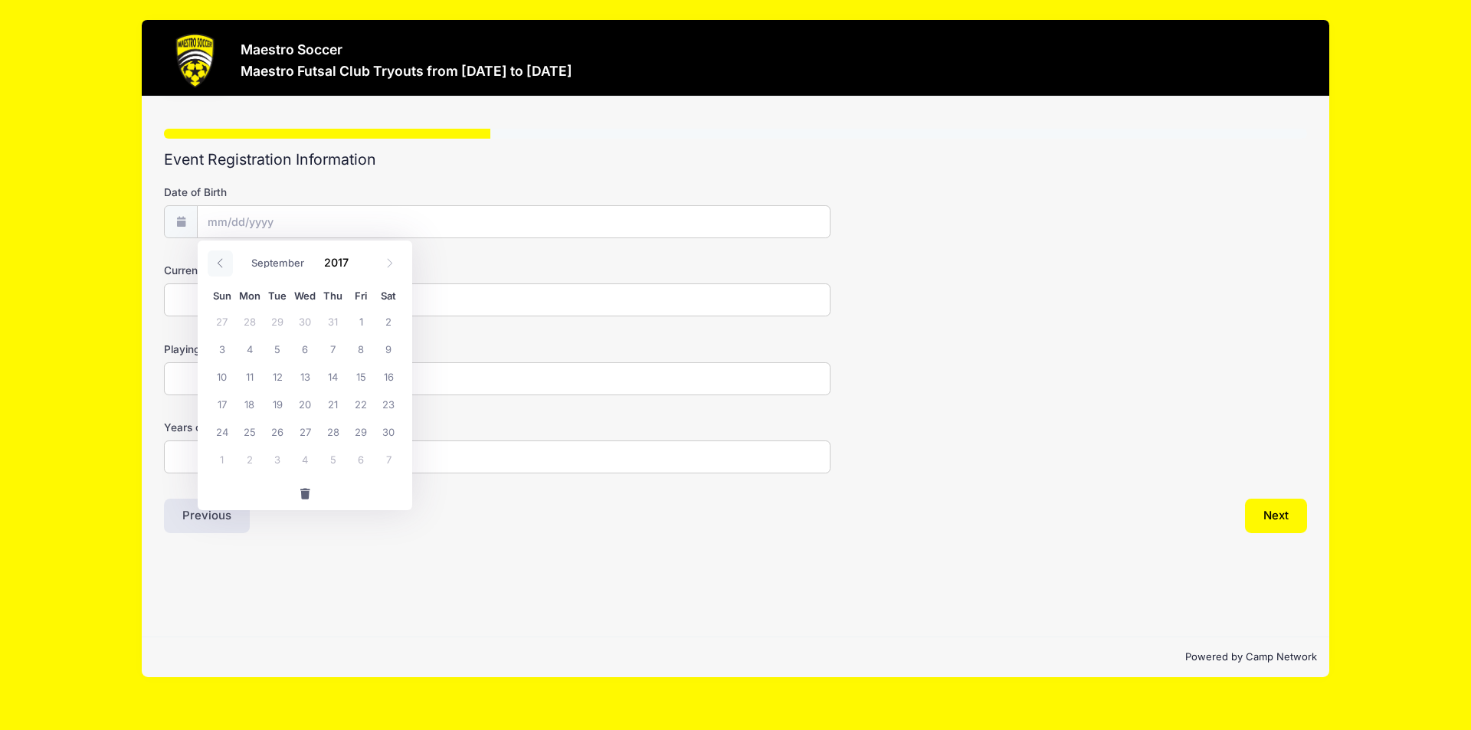
click at [223, 265] on icon at bounding box center [220, 263] width 10 height 10
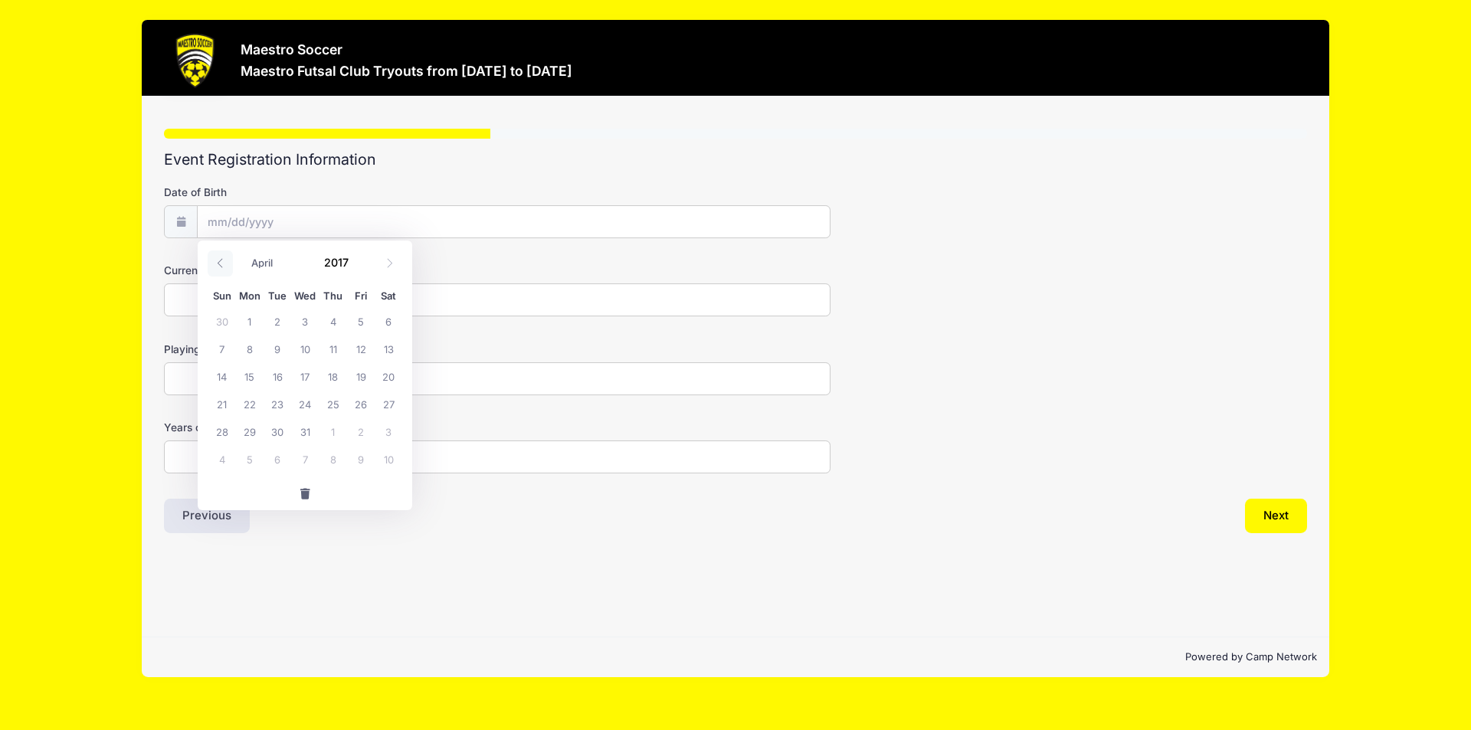
click at [223, 265] on icon at bounding box center [220, 263] width 10 height 10
select select "1"
click at [223, 265] on icon at bounding box center [220, 263] width 10 height 10
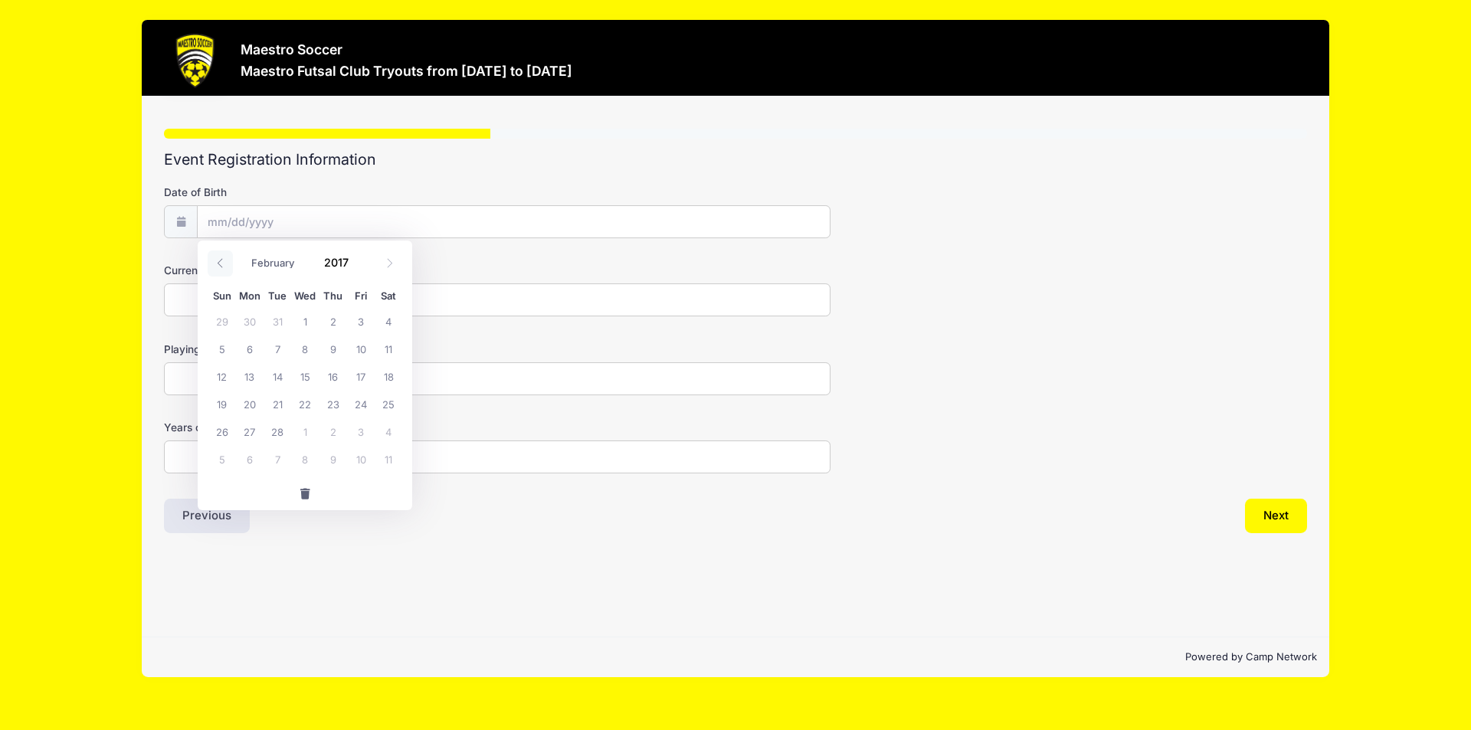
type input "2016"
click at [223, 265] on icon at bounding box center [220, 263] width 10 height 10
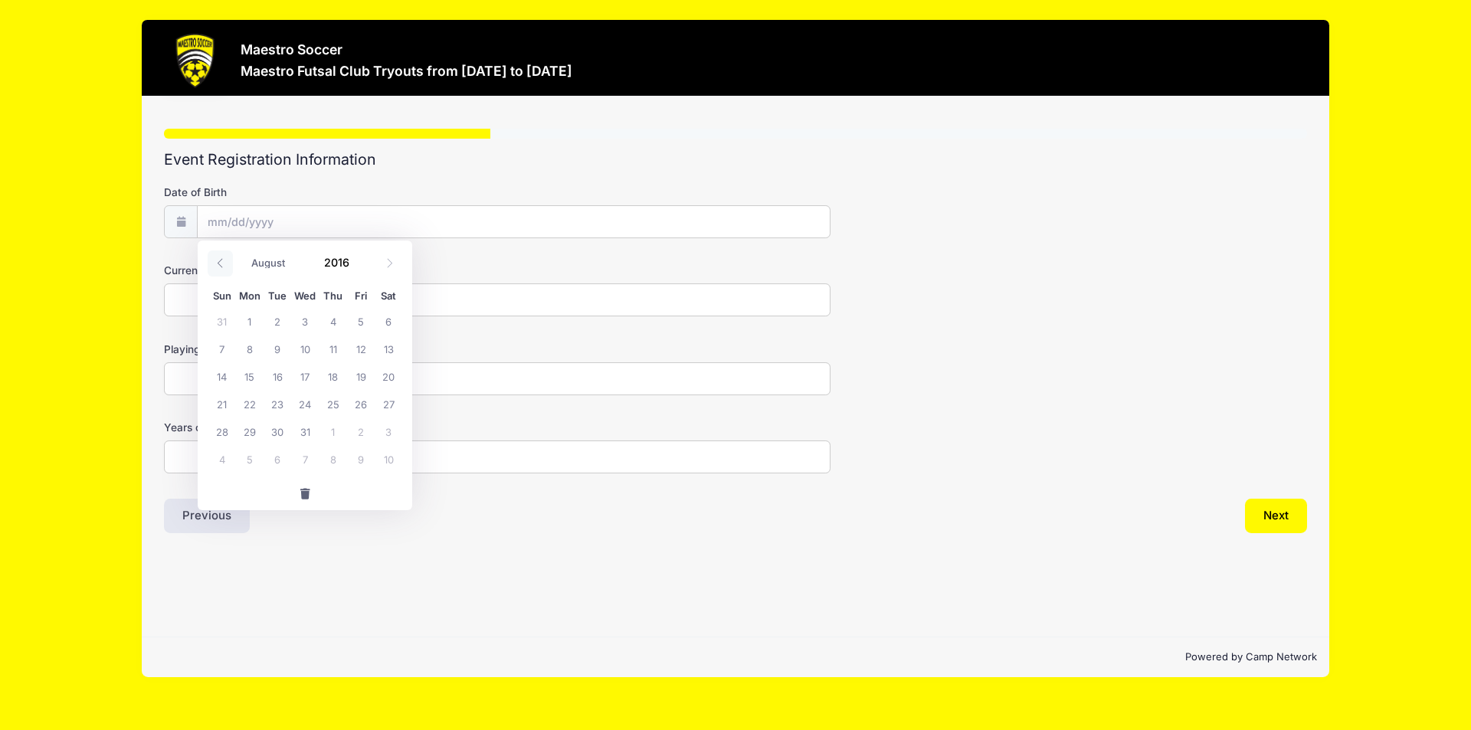
click at [223, 265] on icon at bounding box center [220, 263] width 10 height 10
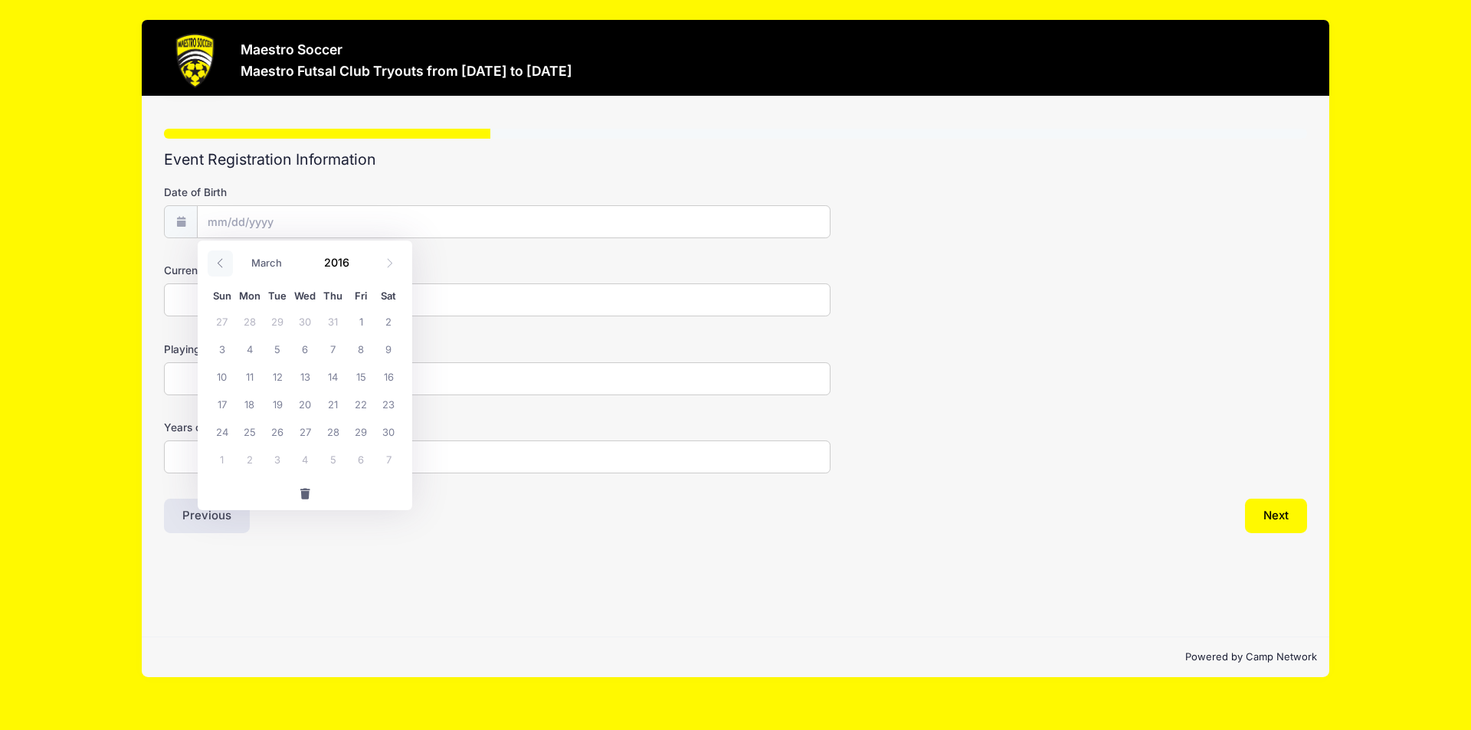
click at [223, 265] on icon at bounding box center [220, 263] width 10 height 10
select select "0"
click at [223, 265] on icon at bounding box center [220, 263] width 10 height 10
type input "2015"
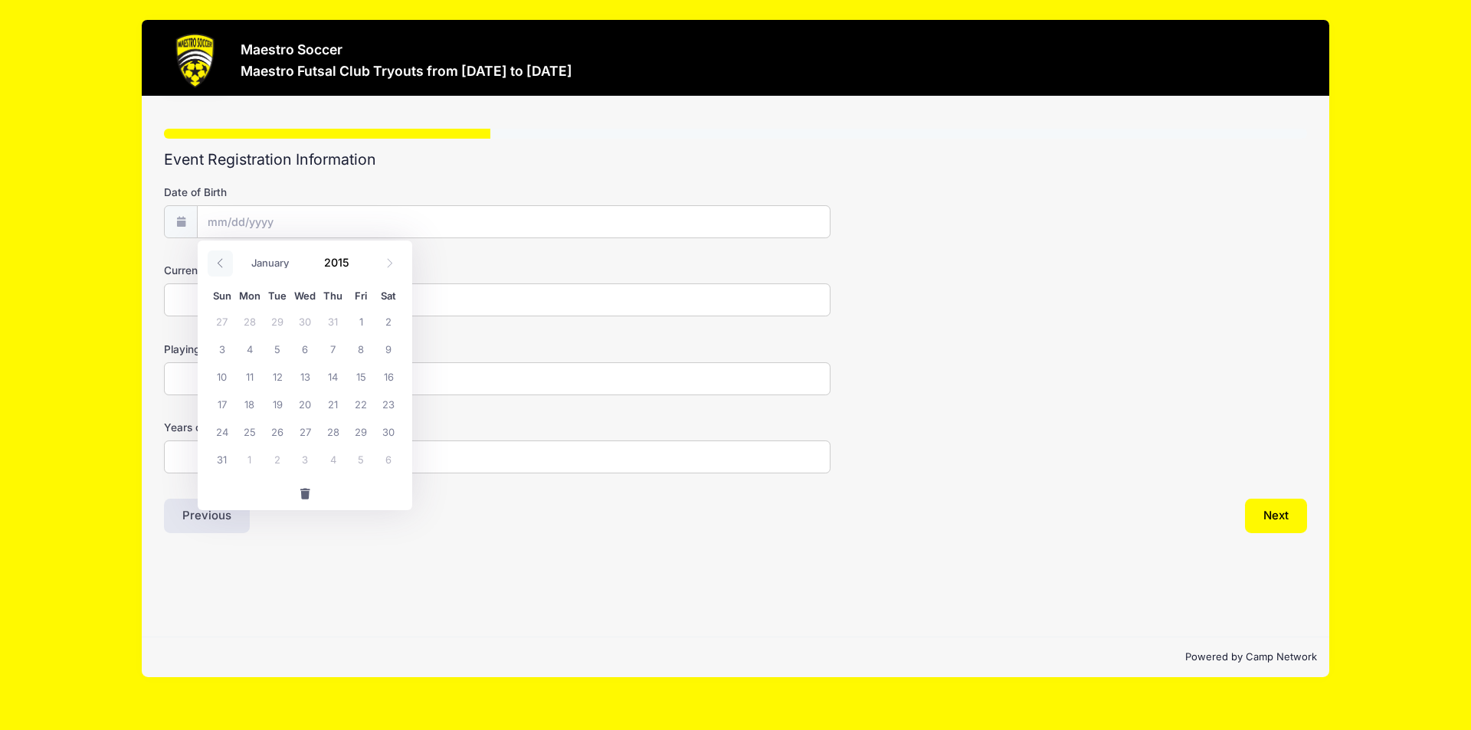
click at [223, 265] on icon at bounding box center [220, 263] width 10 height 10
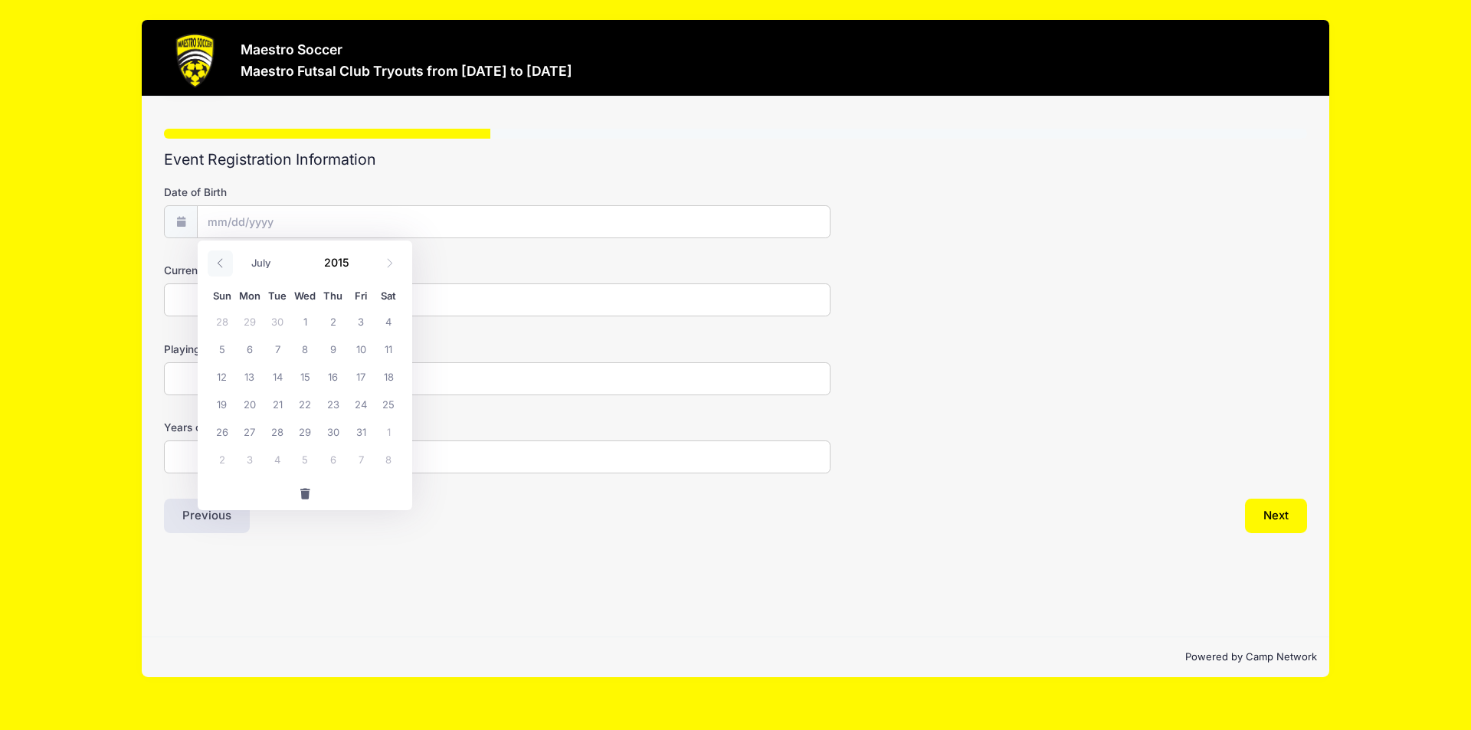
click at [223, 265] on icon at bounding box center [220, 263] width 10 height 10
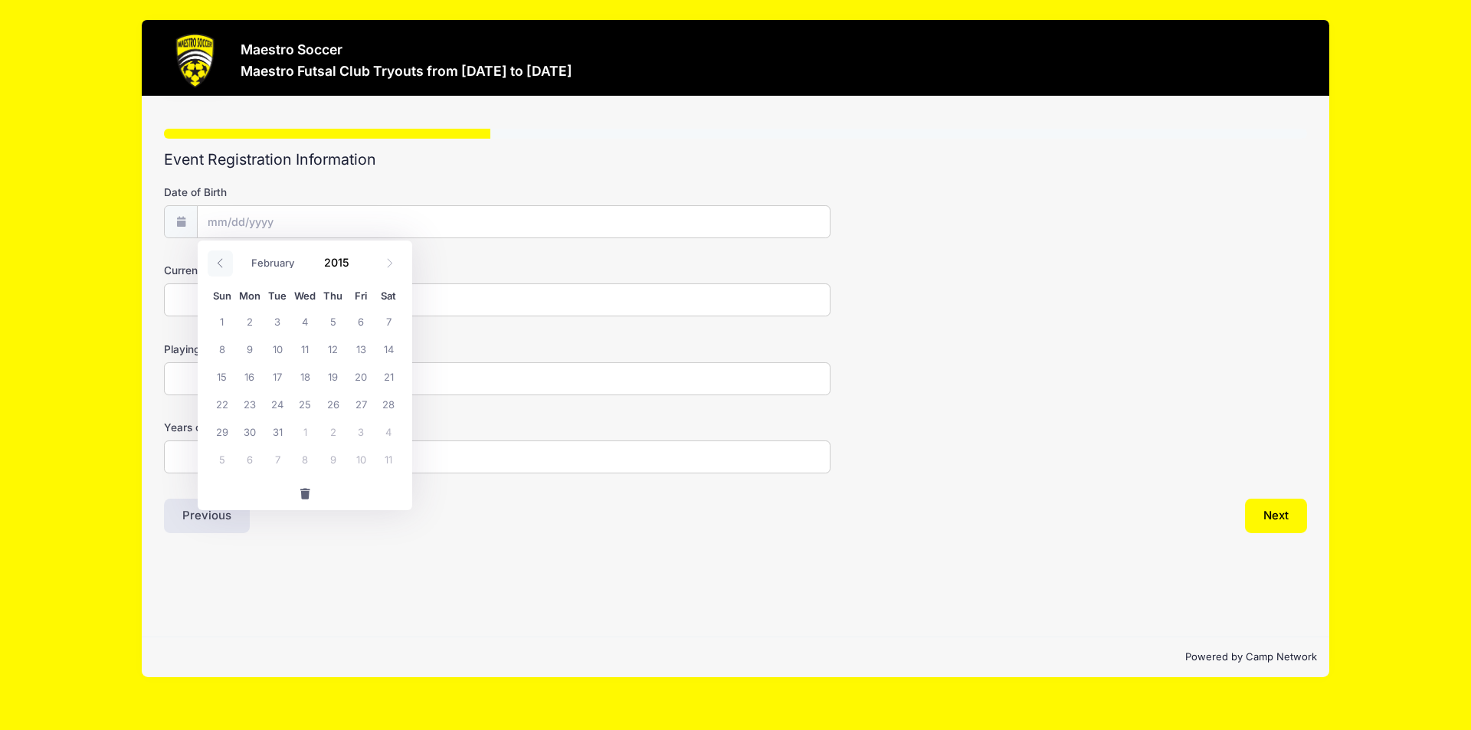
click at [223, 265] on icon at bounding box center [220, 263] width 10 height 10
select select "0"
click at [223, 265] on icon at bounding box center [220, 263] width 10 height 10
type input "2014"
click at [223, 265] on icon at bounding box center [220, 263] width 10 height 10
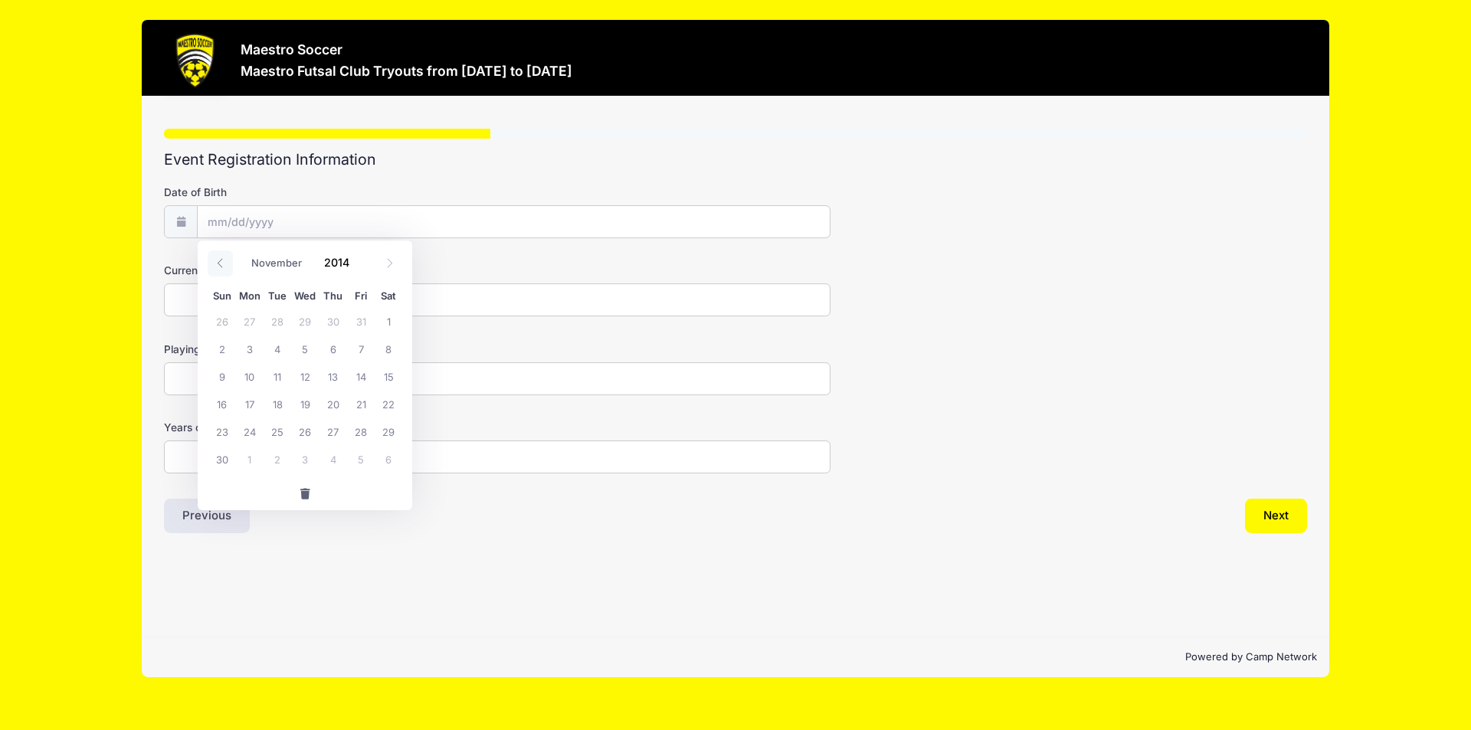
click at [223, 265] on icon at bounding box center [220, 263] width 10 height 10
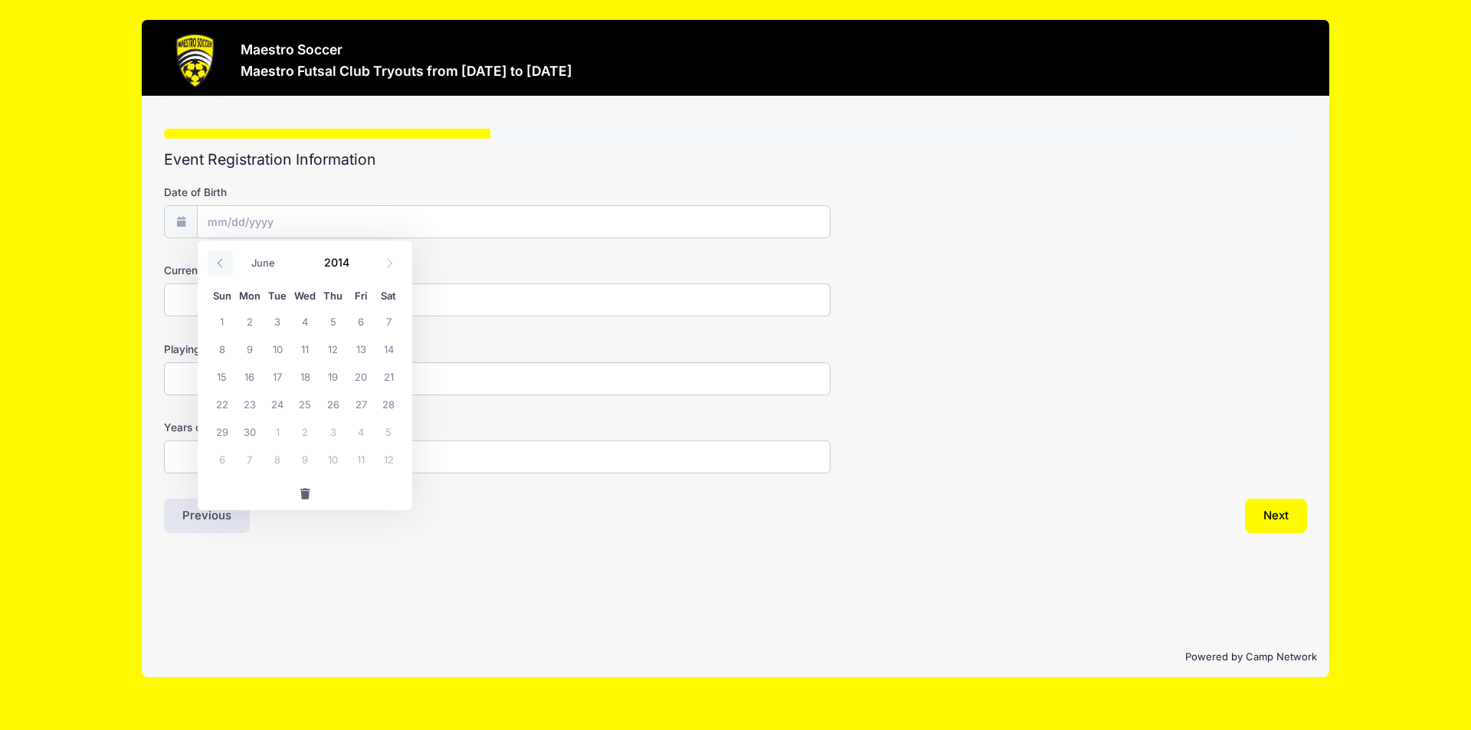
click at [223, 265] on icon at bounding box center [220, 263] width 10 height 10
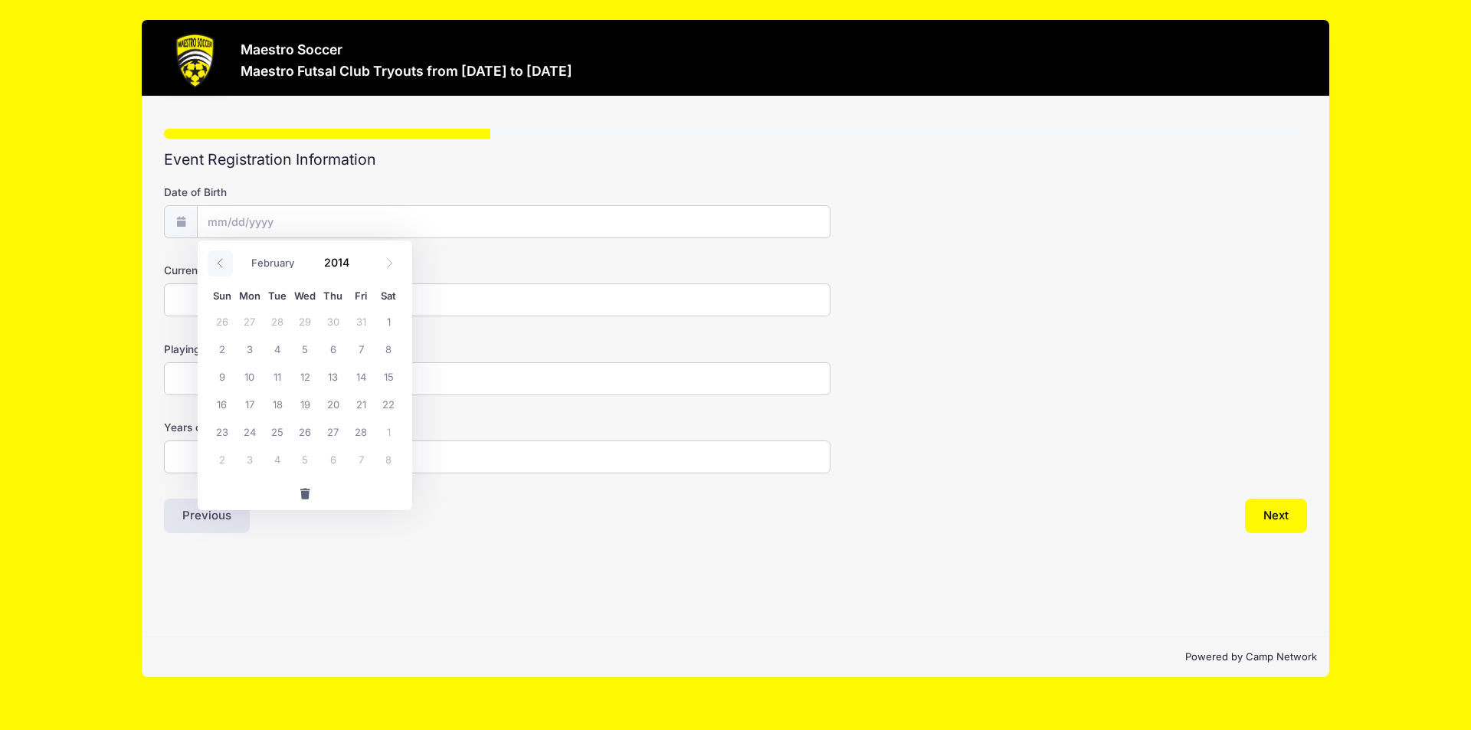
select select "0"
click at [223, 265] on icon at bounding box center [220, 263] width 10 height 10
type input "2013"
click at [223, 265] on icon at bounding box center [220, 263] width 10 height 10
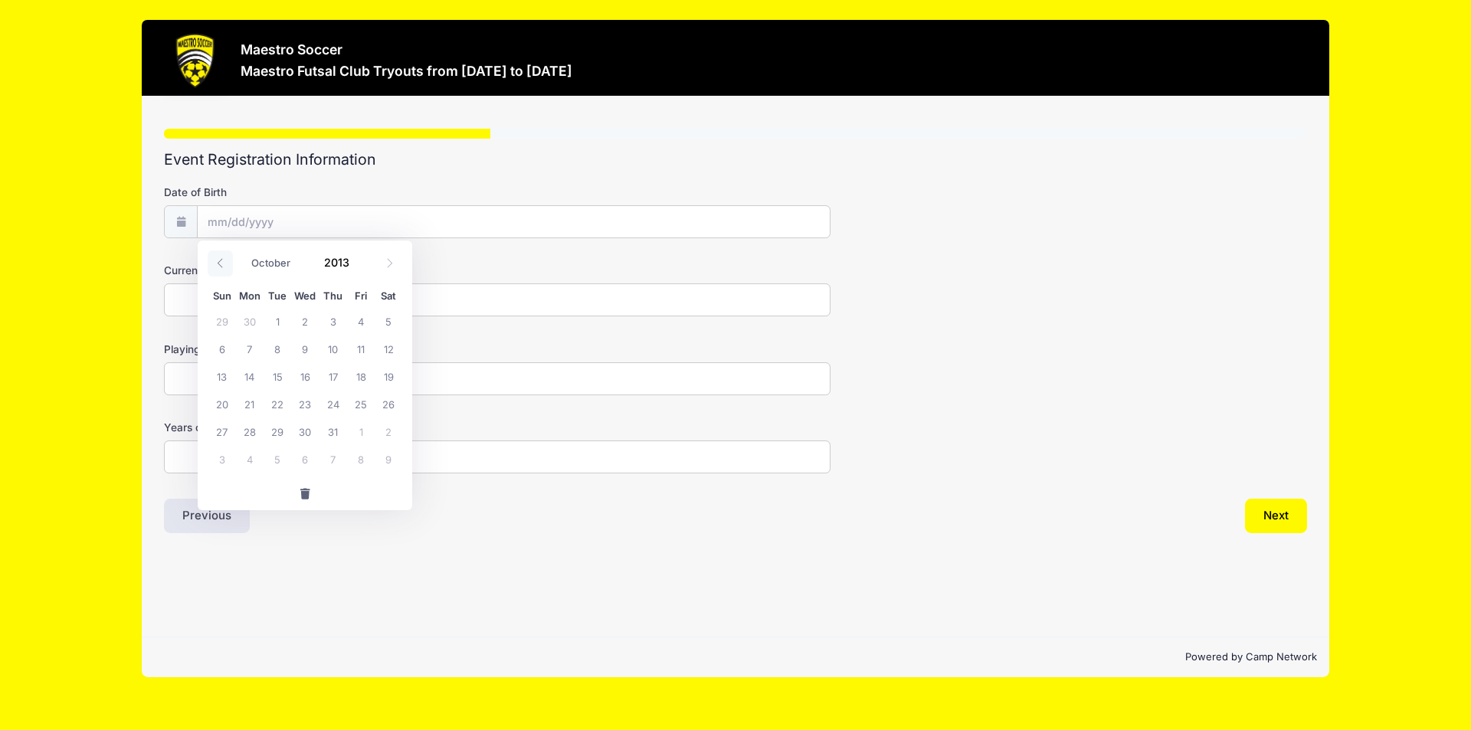
click at [223, 265] on icon at bounding box center [220, 263] width 10 height 10
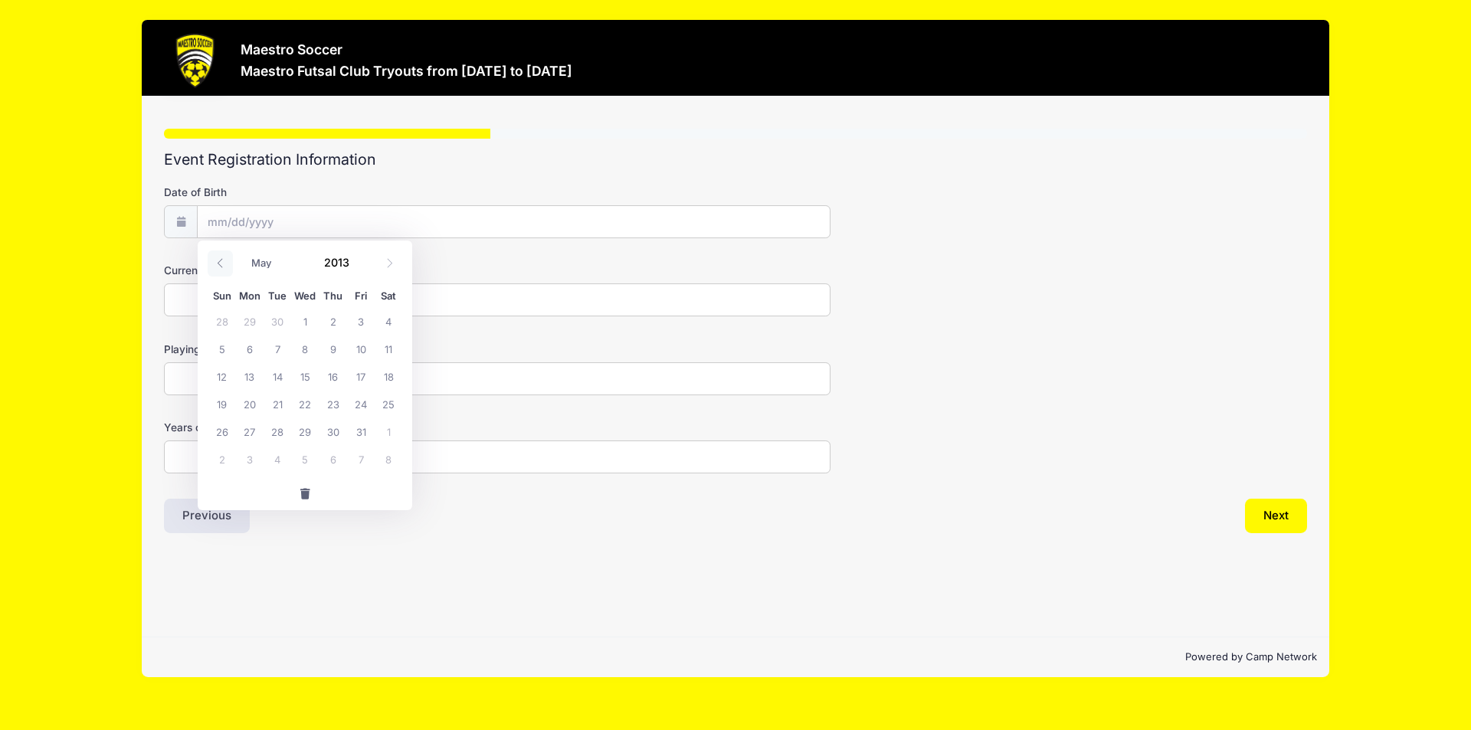
click at [223, 265] on icon at bounding box center [220, 263] width 10 height 10
select select "0"
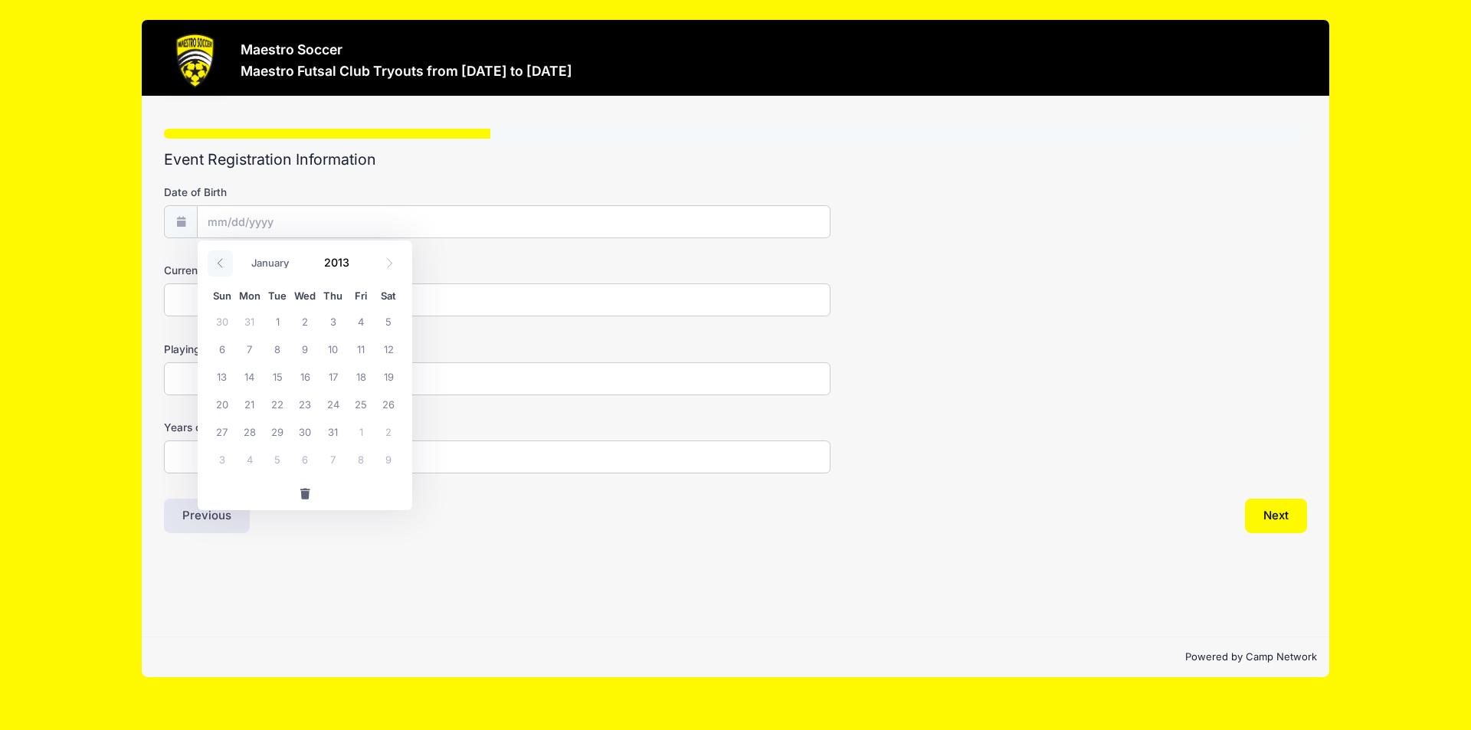
click at [223, 265] on icon at bounding box center [220, 263] width 10 height 10
type input "2012"
click at [223, 265] on icon at bounding box center [220, 263] width 10 height 10
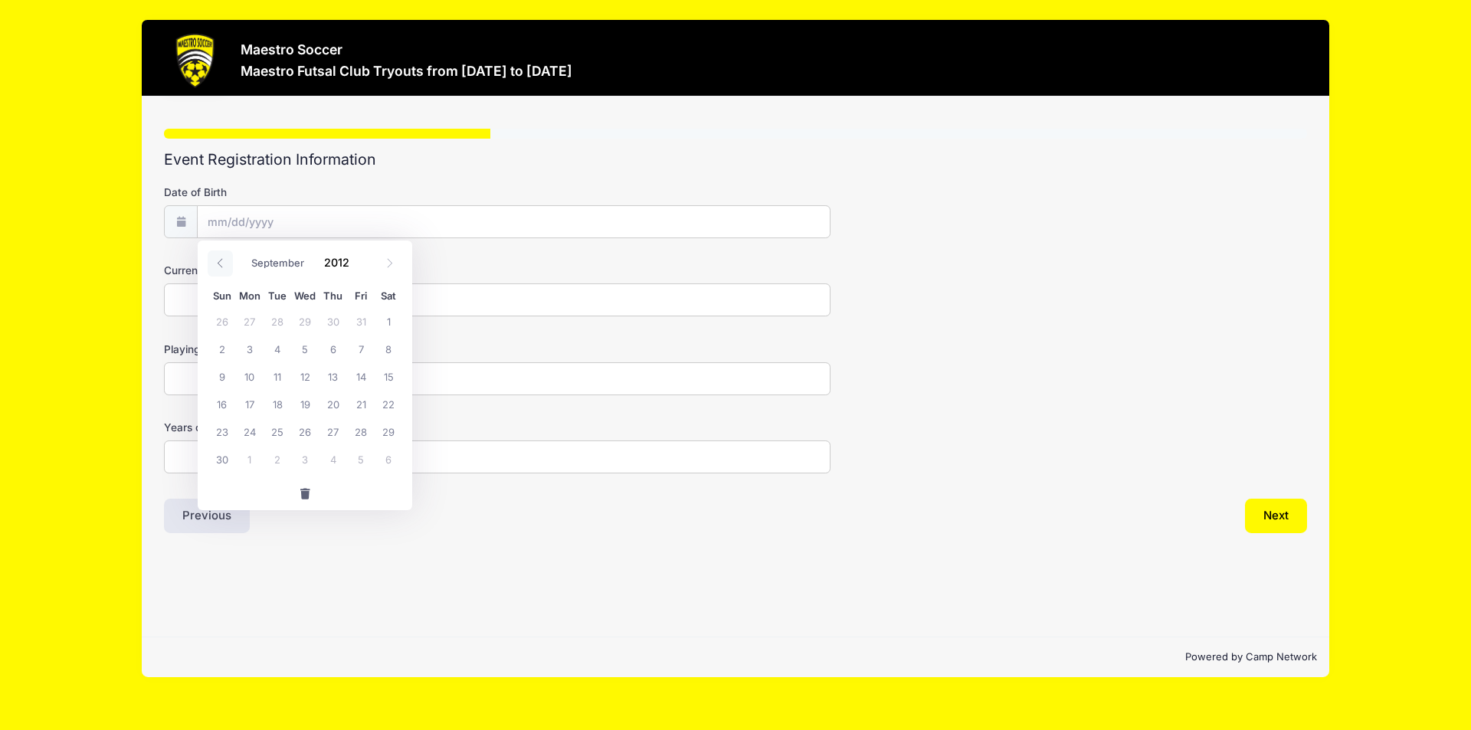
click at [223, 265] on icon at bounding box center [220, 263] width 10 height 10
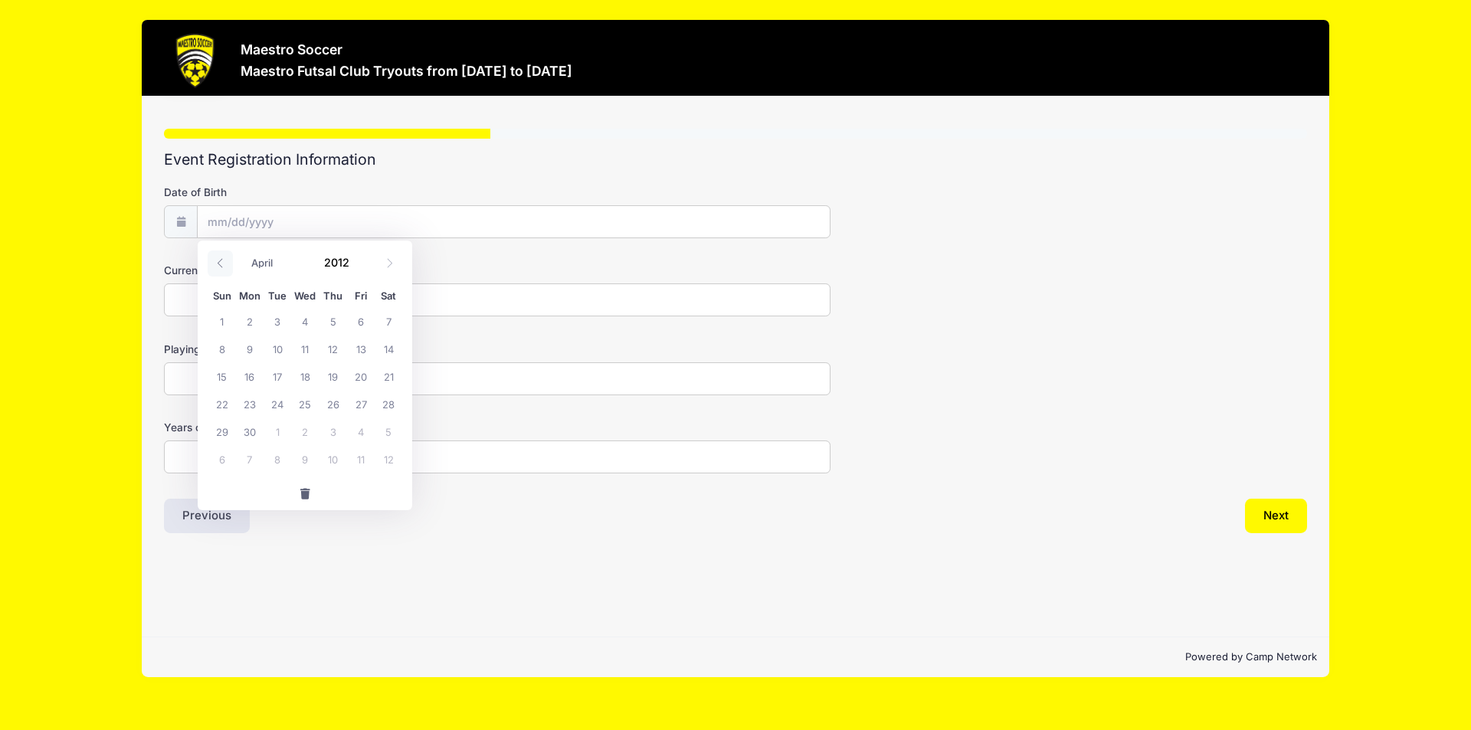
click at [223, 265] on icon at bounding box center [220, 263] width 10 height 10
select select "0"
click at [223, 265] on icon at bounding box center [220, 263] width 10 height 10
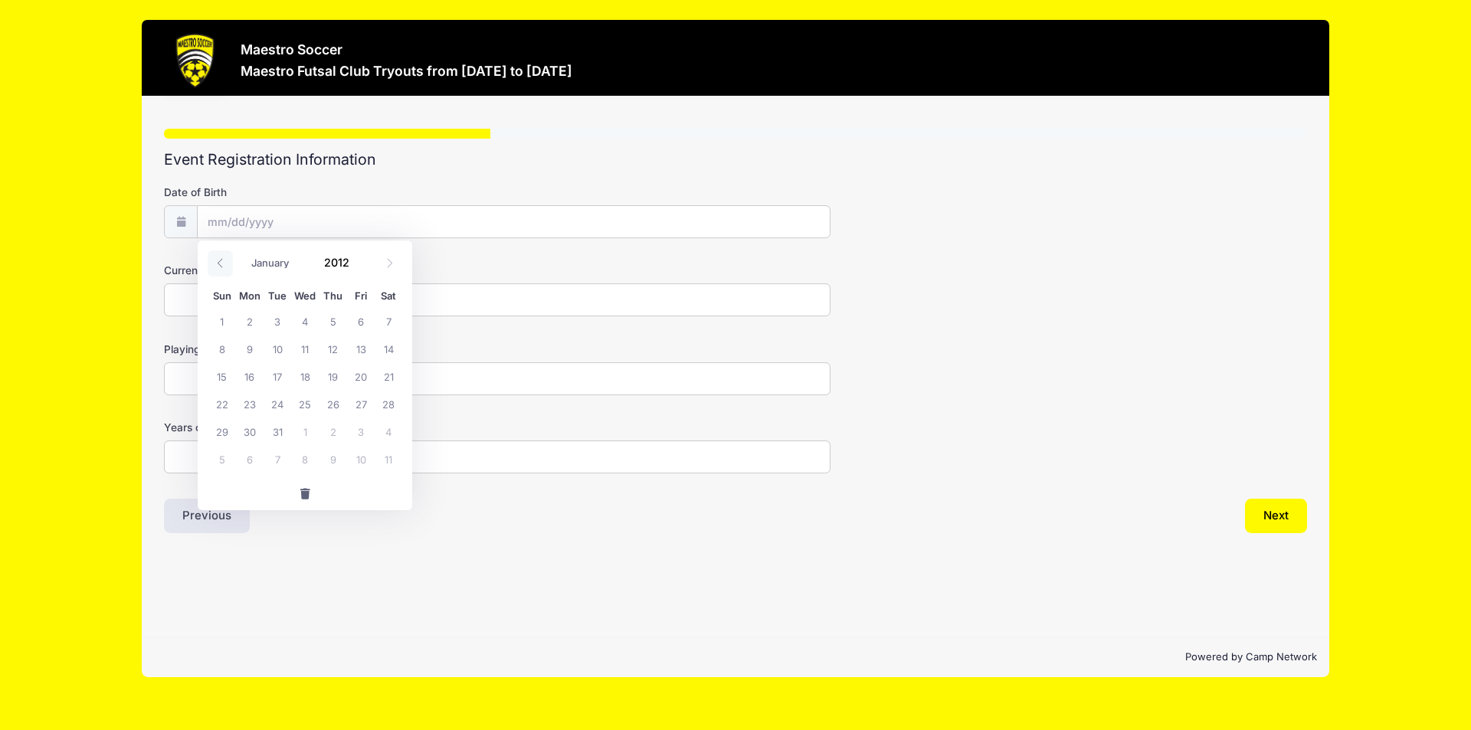
type input "2011"
click at [223, 265] on icon at bounding box center [220, 263] width 10 height 10
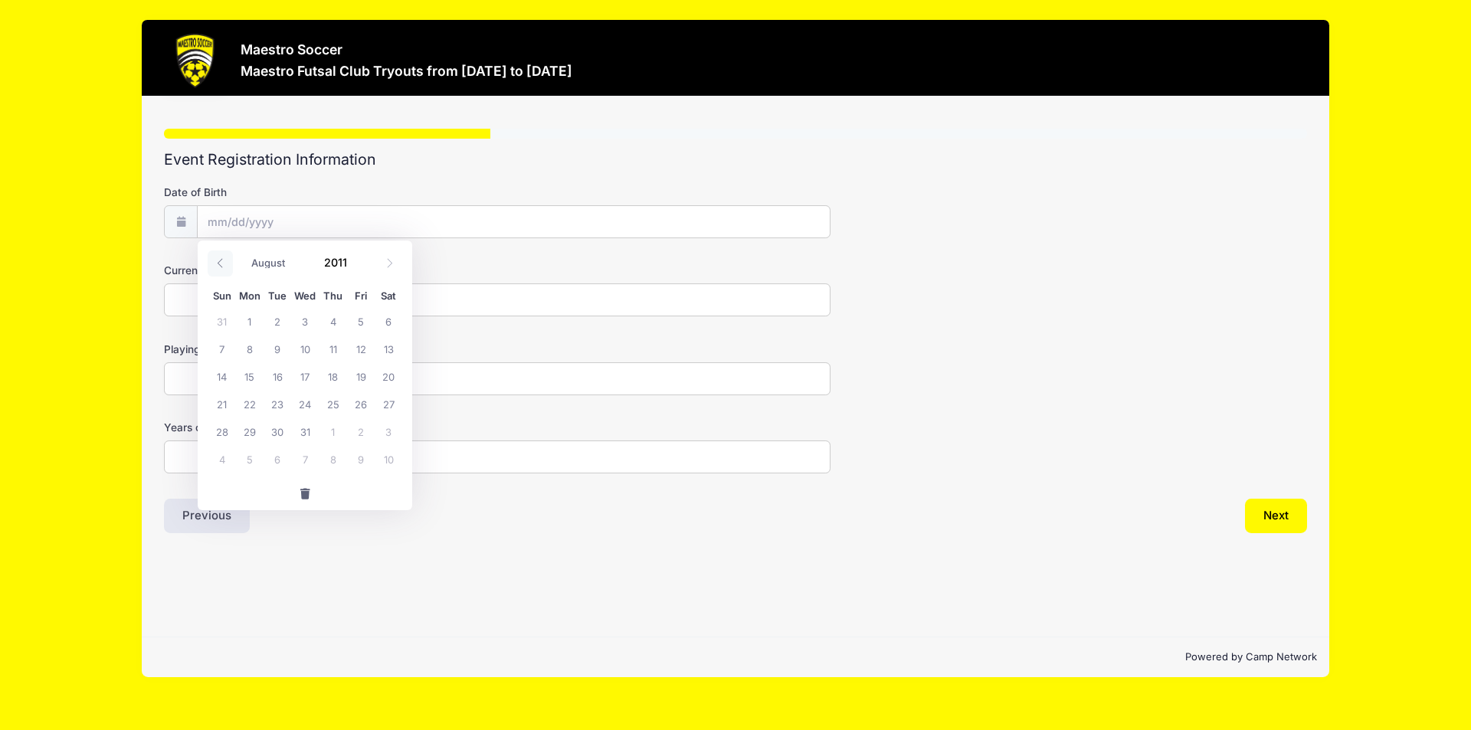
click at [223, 265] on icon at bounding box center [220, 263] width 10 height 10
click at [384, 260] on span at bounding box center [389, 263] width 25 height 26
click at [390, 263] on icon at bounding box center [389, 263] width 10 height 10
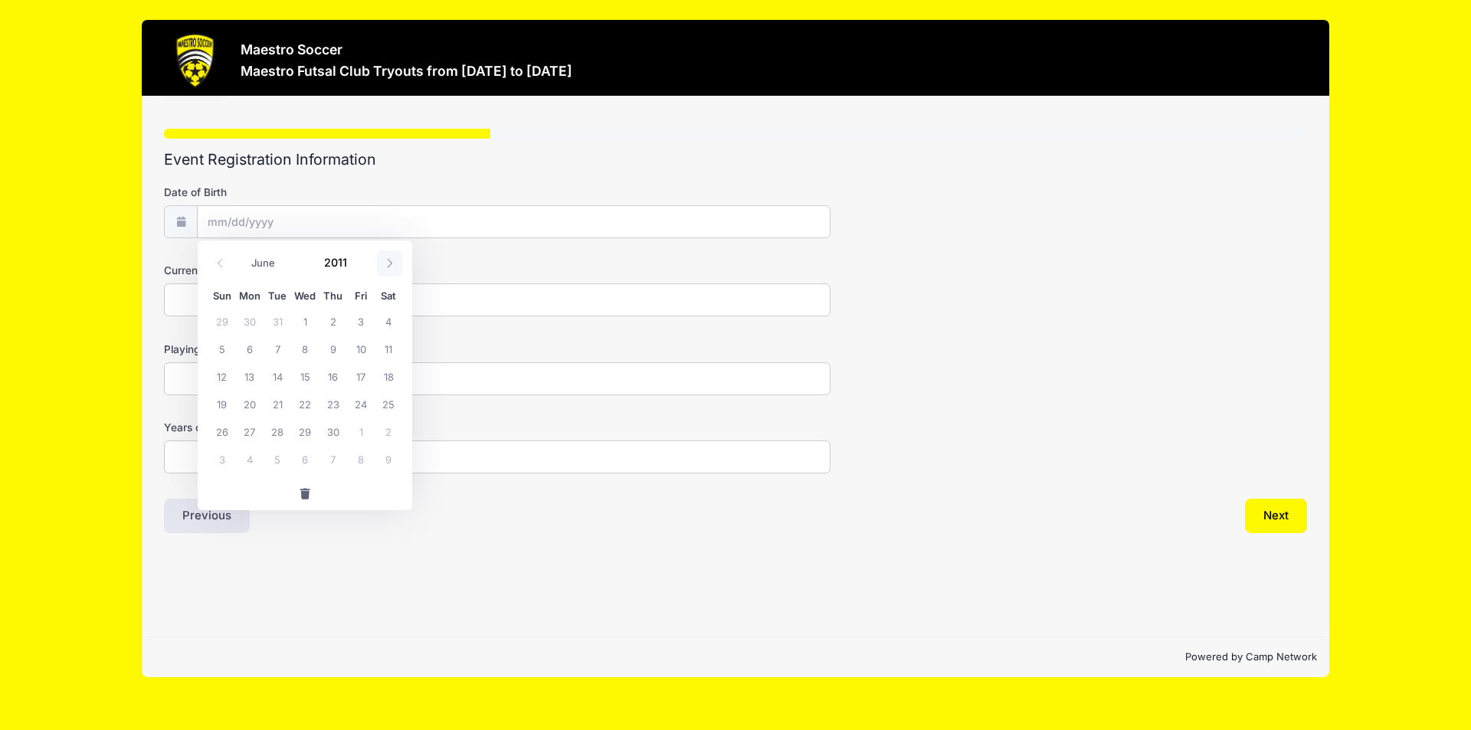
select select "6"
click at [221, 352] on span "3" at bounding box center [222, 349] width 28 height 28
type input "07/03/2011"
click at [280, 299] on input "Current Club Team" at bounding box center [497, 299] width 666 height 33
type input "NJ Nationals"
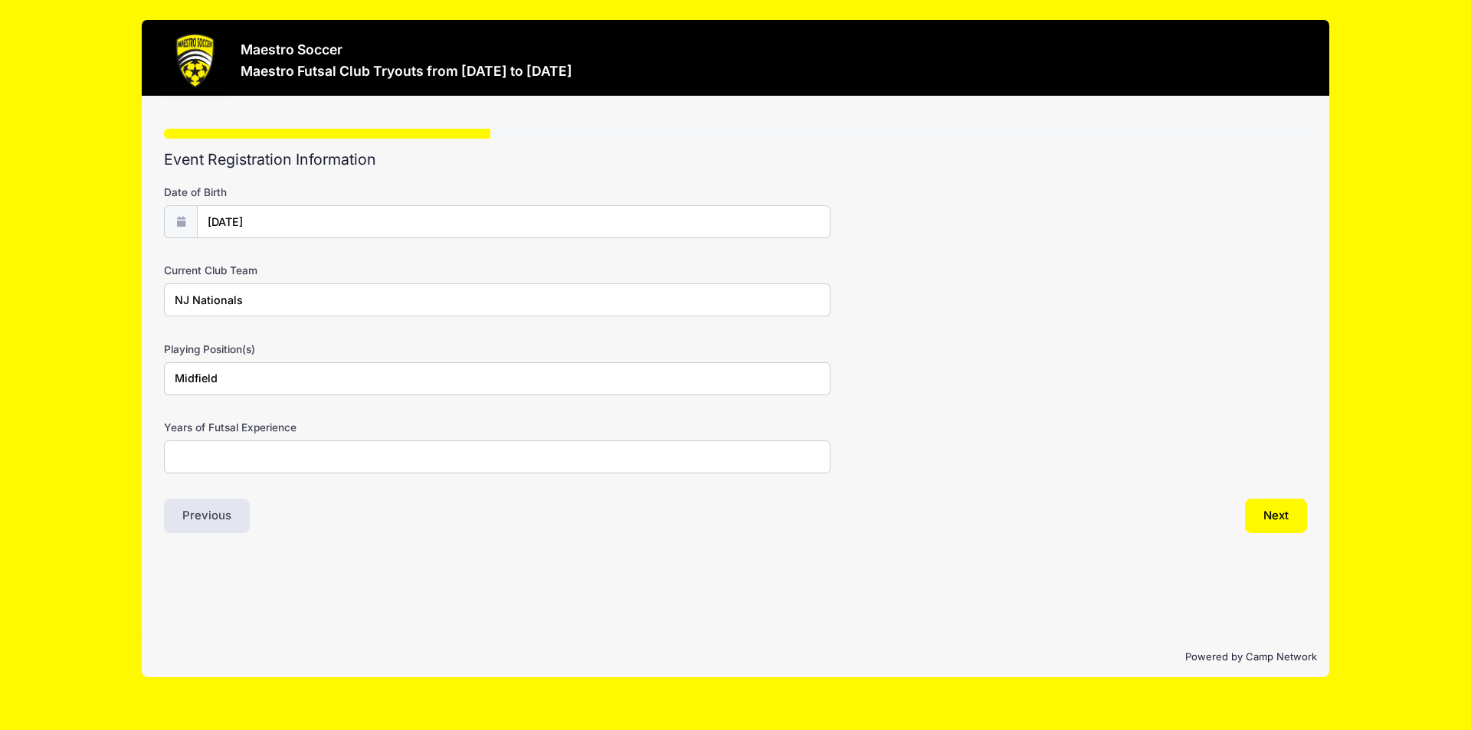
type input "Midfield"
type input "6"
type input "5"
click at [1278, 512] on button "Next" at bounding box center [1276, 516] width 62 height 35
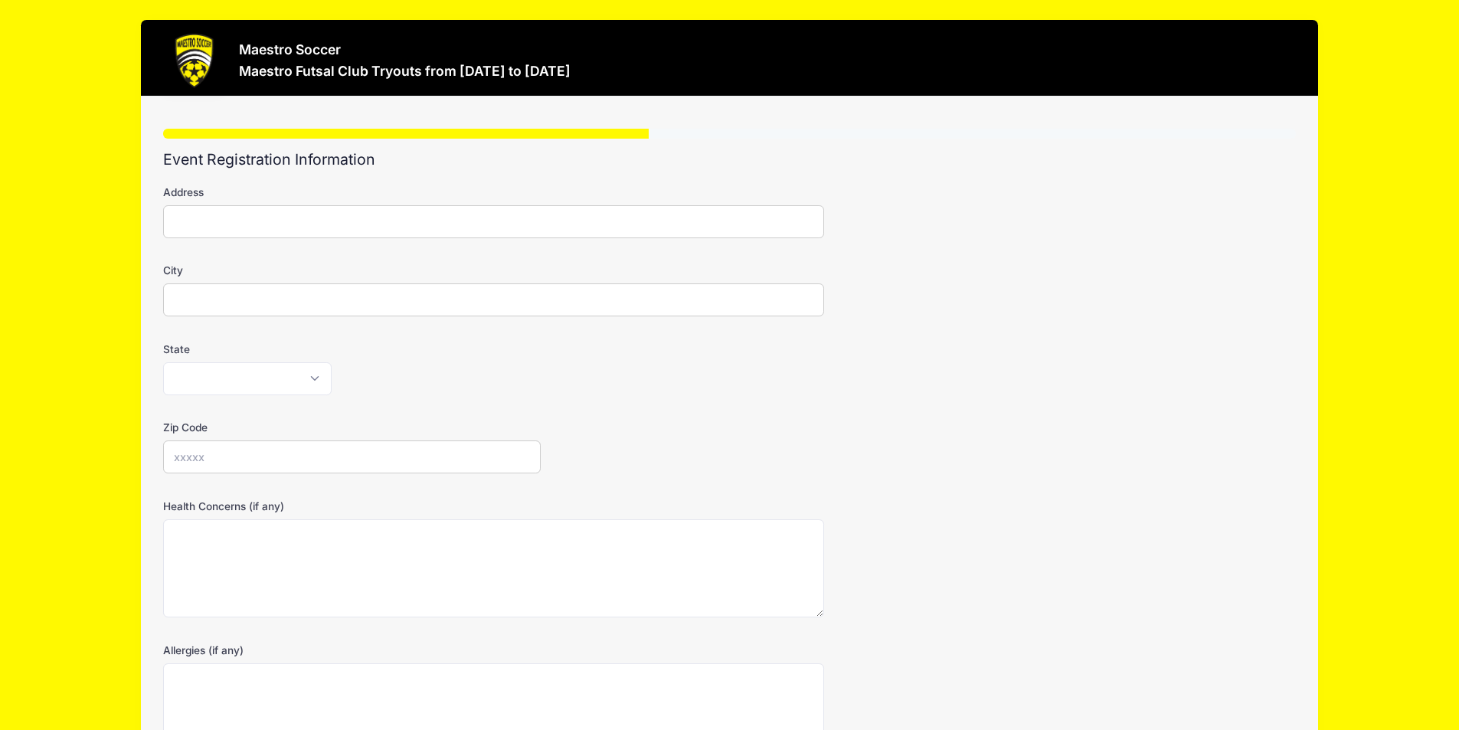
click at [263, 214] on input "Address" at bounding box center [493, 221] width 661 height 33
type input "278 Old Tote Road"
type input "Mountainside"
click at [324, 363] on select "Alabama Alaska American Samoa Arizona Arkansas Armed Forces Africa Armed Forces…" at bounding box center [247, 378] width 168 height 33
select select "NJ"
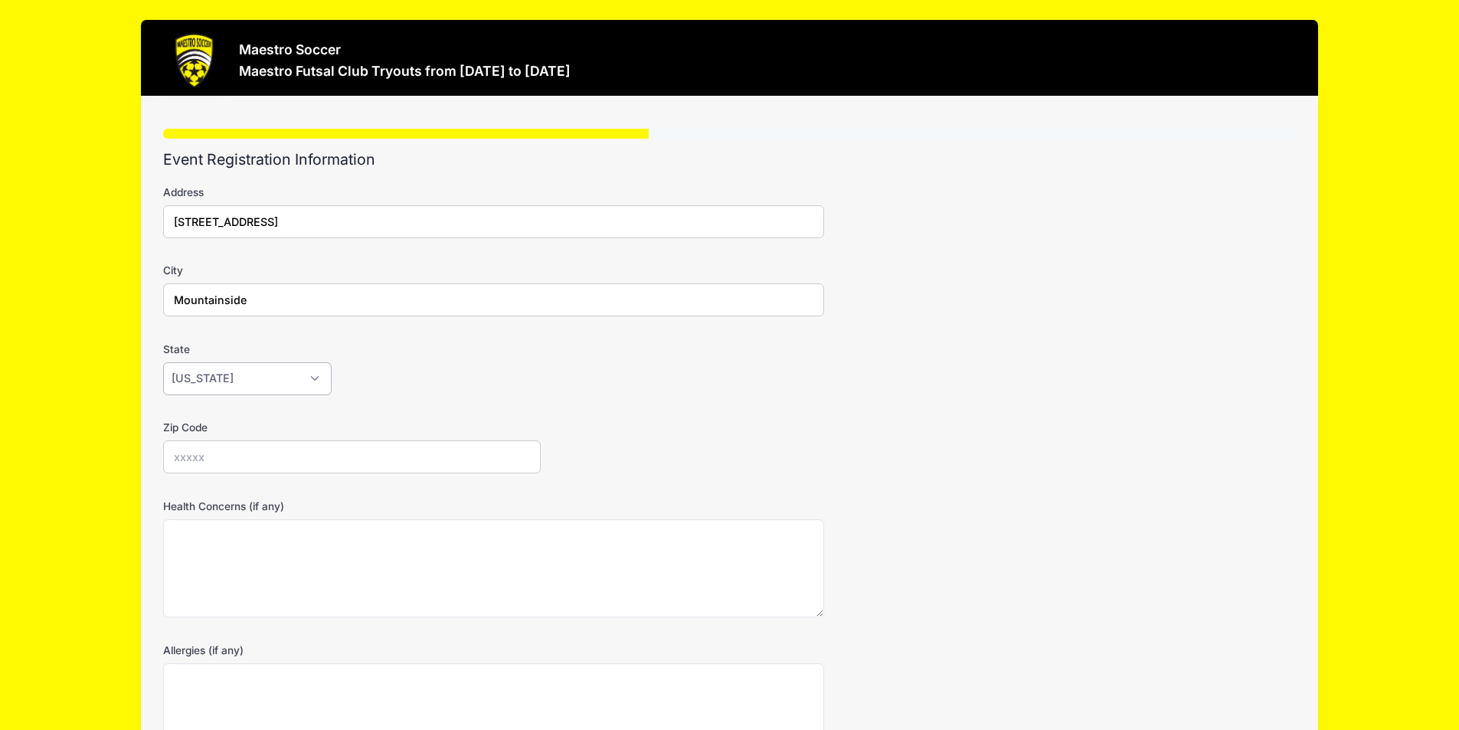
click at [163, 362] on select "Alabama Alaska American Samoa Arizona Arkansas Armed Forces Africa Armed Forces…" at bounding box center [247, 378] width 168 height 33
click at [332, 444] on input "Zip Code" at bounding box center [352, 456] width 378 height 33
type input "07092"
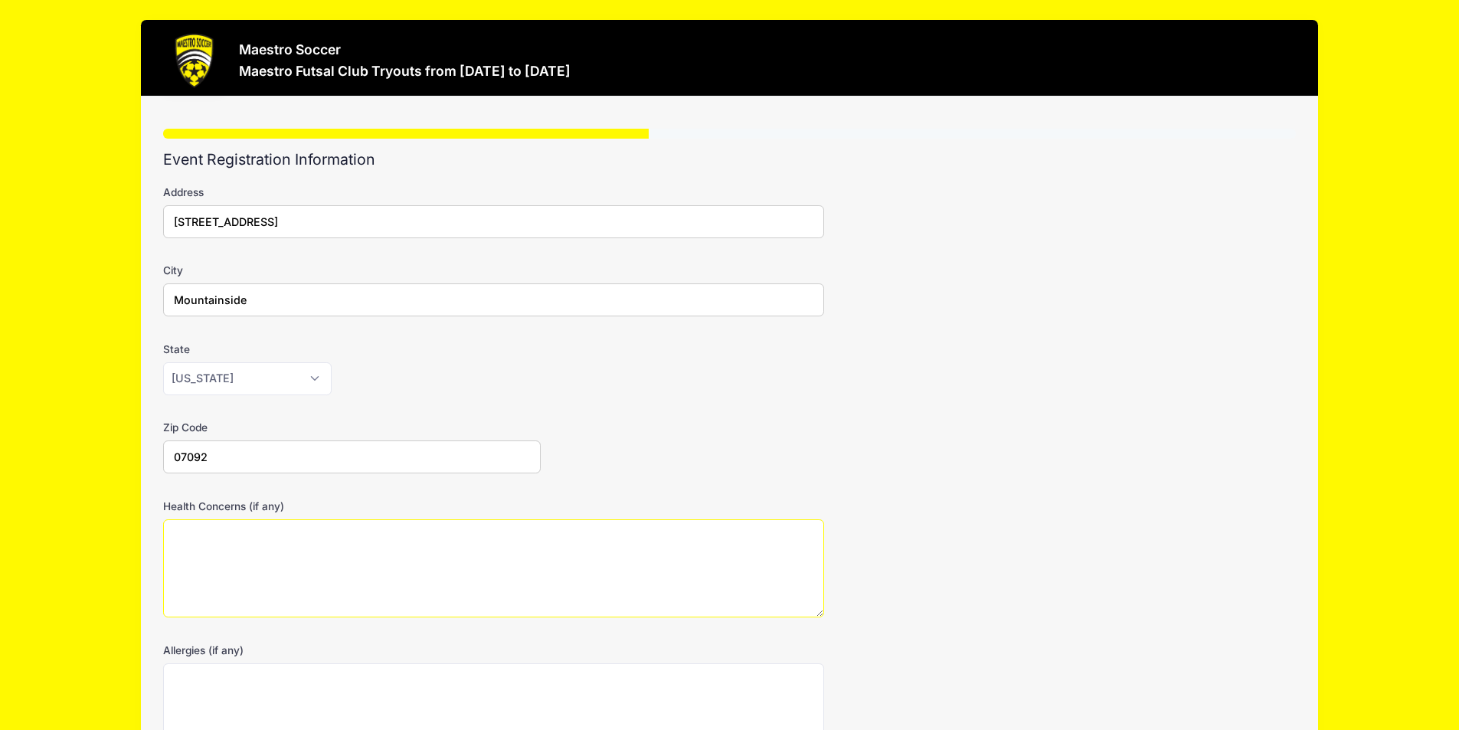
click at [368, 555] on textarea "Health Concerns (if any)" at bounding box center [493, 568] width 661 height 99
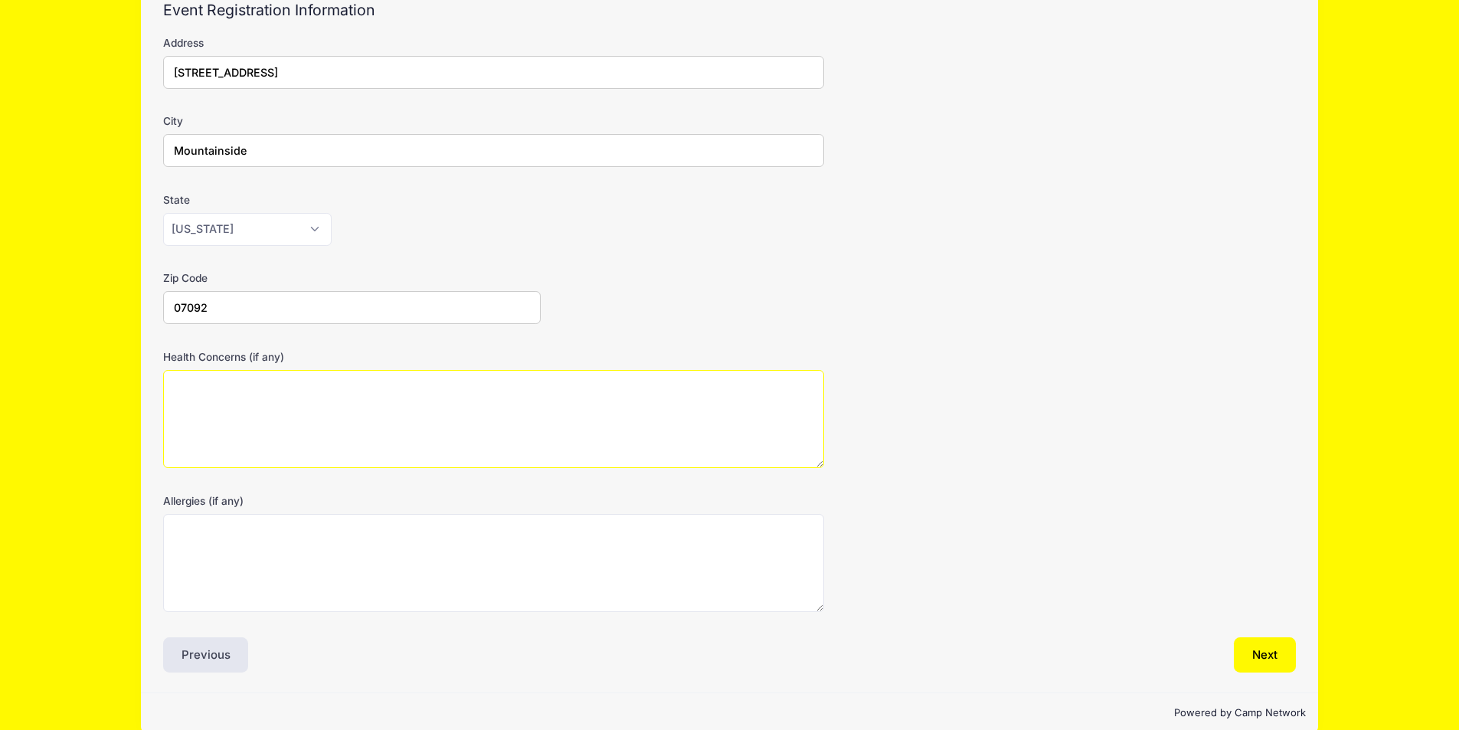
scroll to position [172, 0]
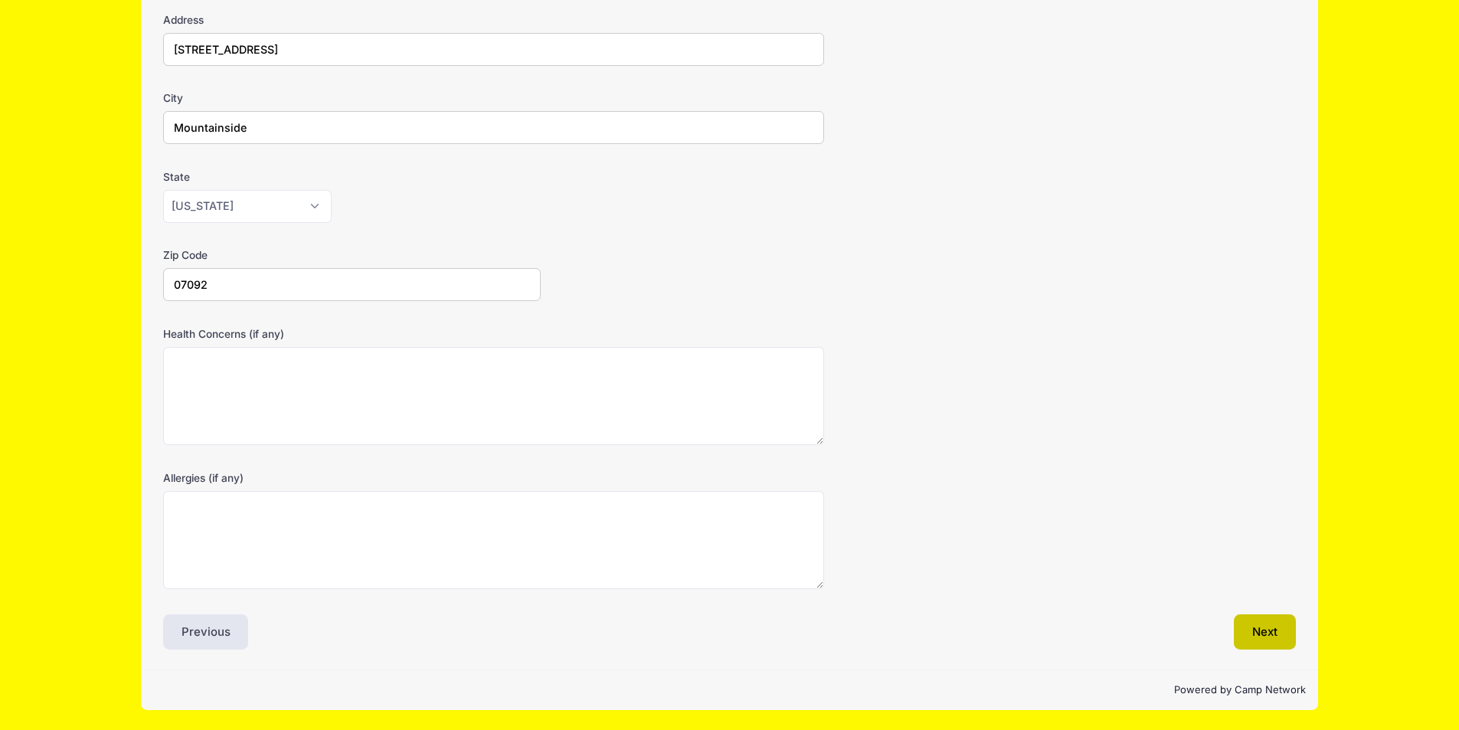
click at [1279, 640] on button "Next" at bounding box center [1265, 631] width 62 height 35
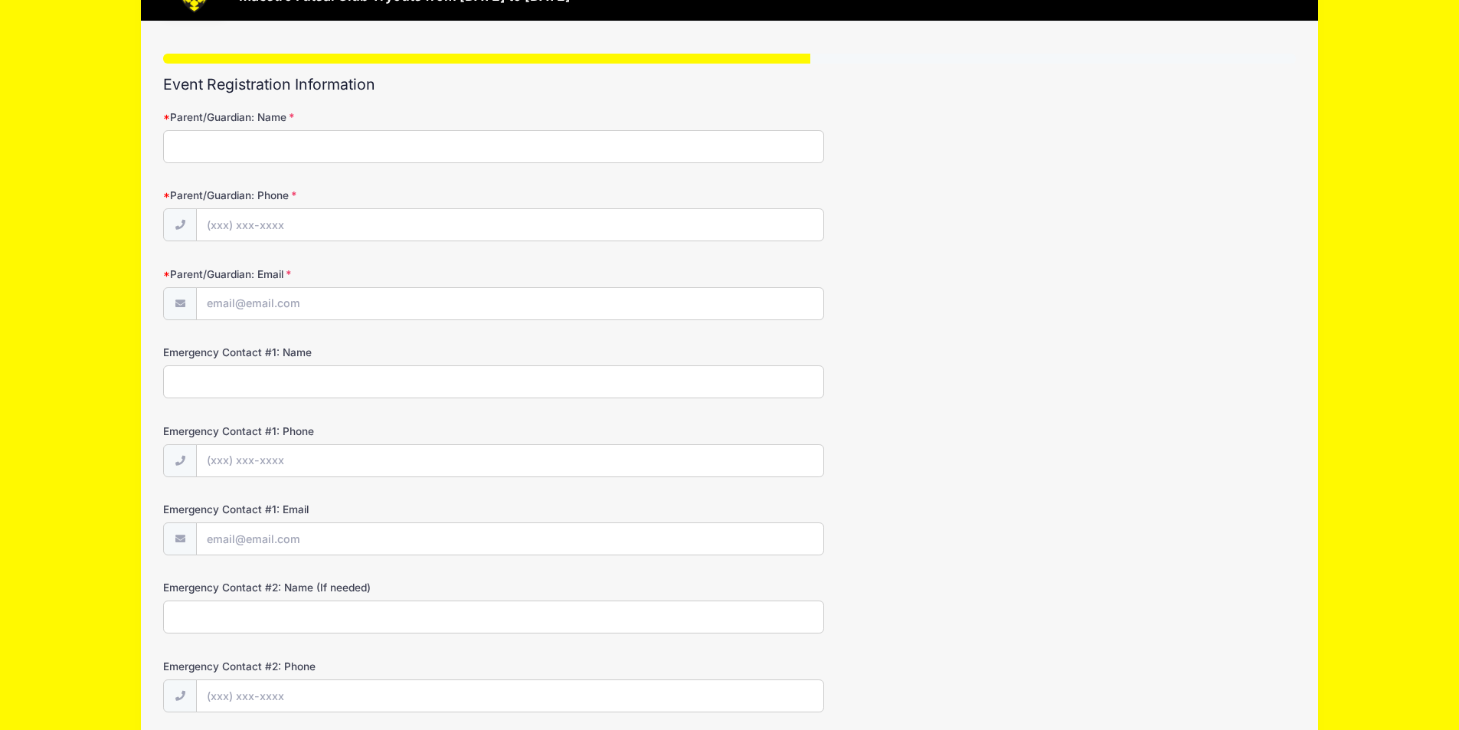
scroll to position [0, 0]
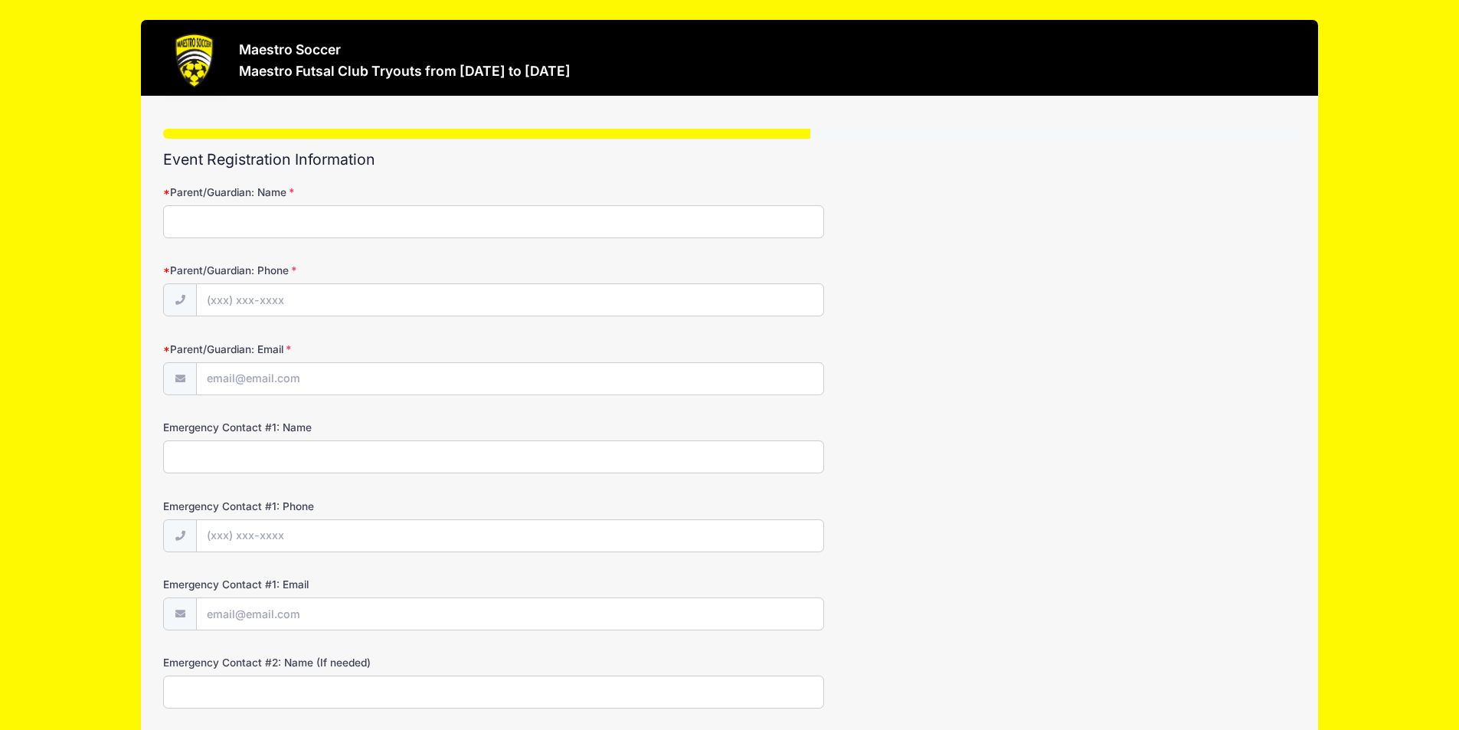
click at [292, 218] on input "Parent/Guardian: Name" at bounding box center [493, 221] width 661 height 33
type input "Todd Garran"
type input "(908) 313-2221"
type input "Tgarran1@yahoo.com"
type input "Todd garran"
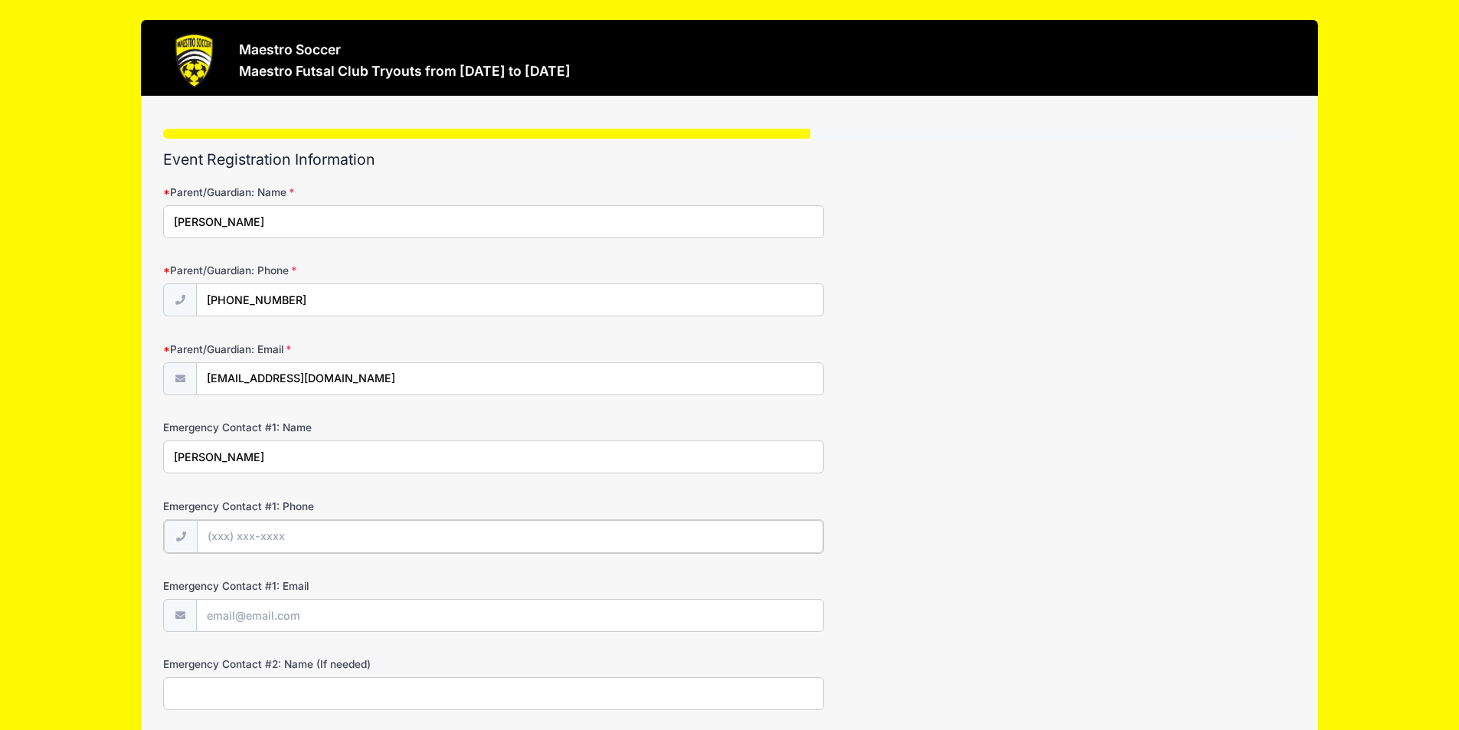
click at [306, 532] on input "Emergency Contact #1: Phone" at bounding box center [510, 536] width 627 height 33
type input "(908) 313-2221"
click at [328, 604] on input "Emergency Contact #1: Email" at bounding box center [510, 614] width 627 height 33
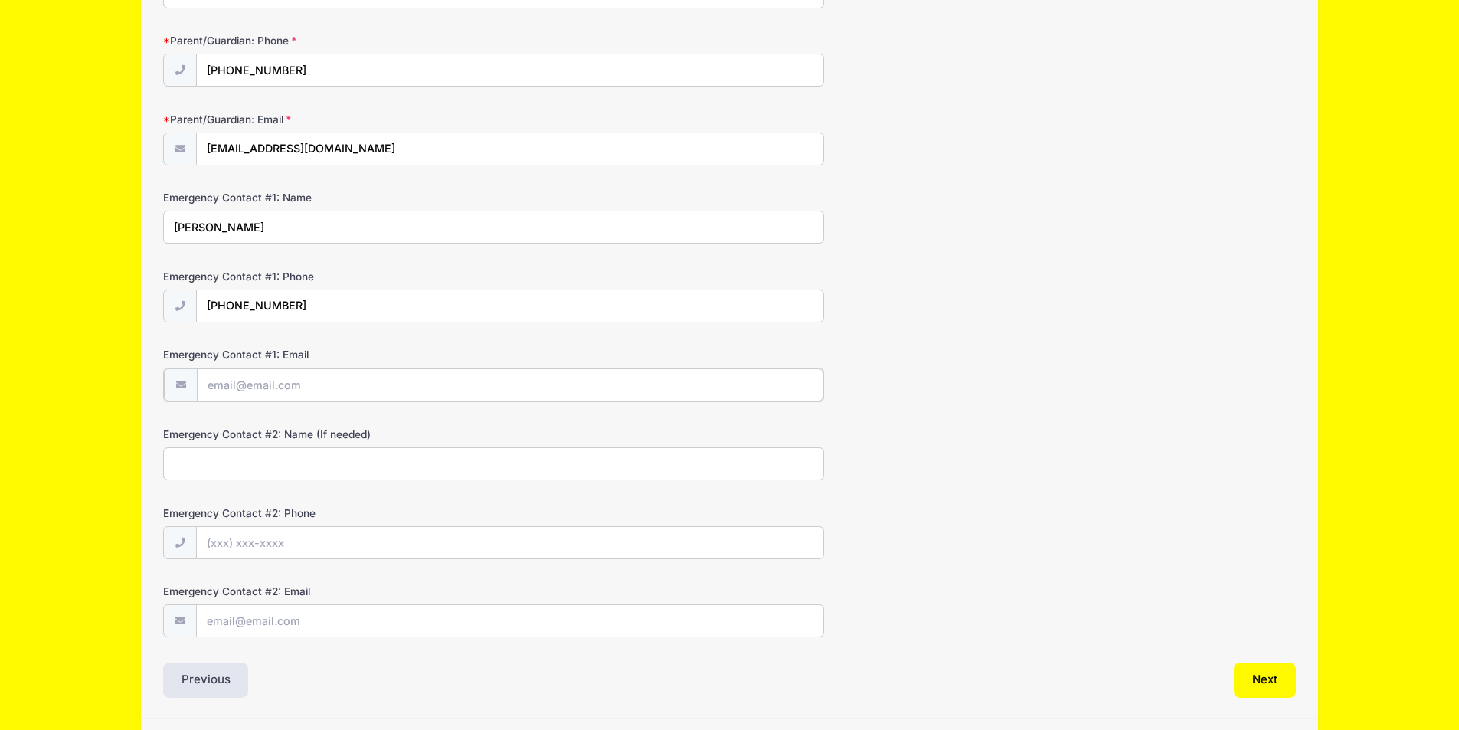
click at [341, 396] on input "Emergency Contact #1: Email" at bounding box center [510, 384] width 627 height 33
type input "[EMAIL_ADDRESS][DOMAIN_NAME]"
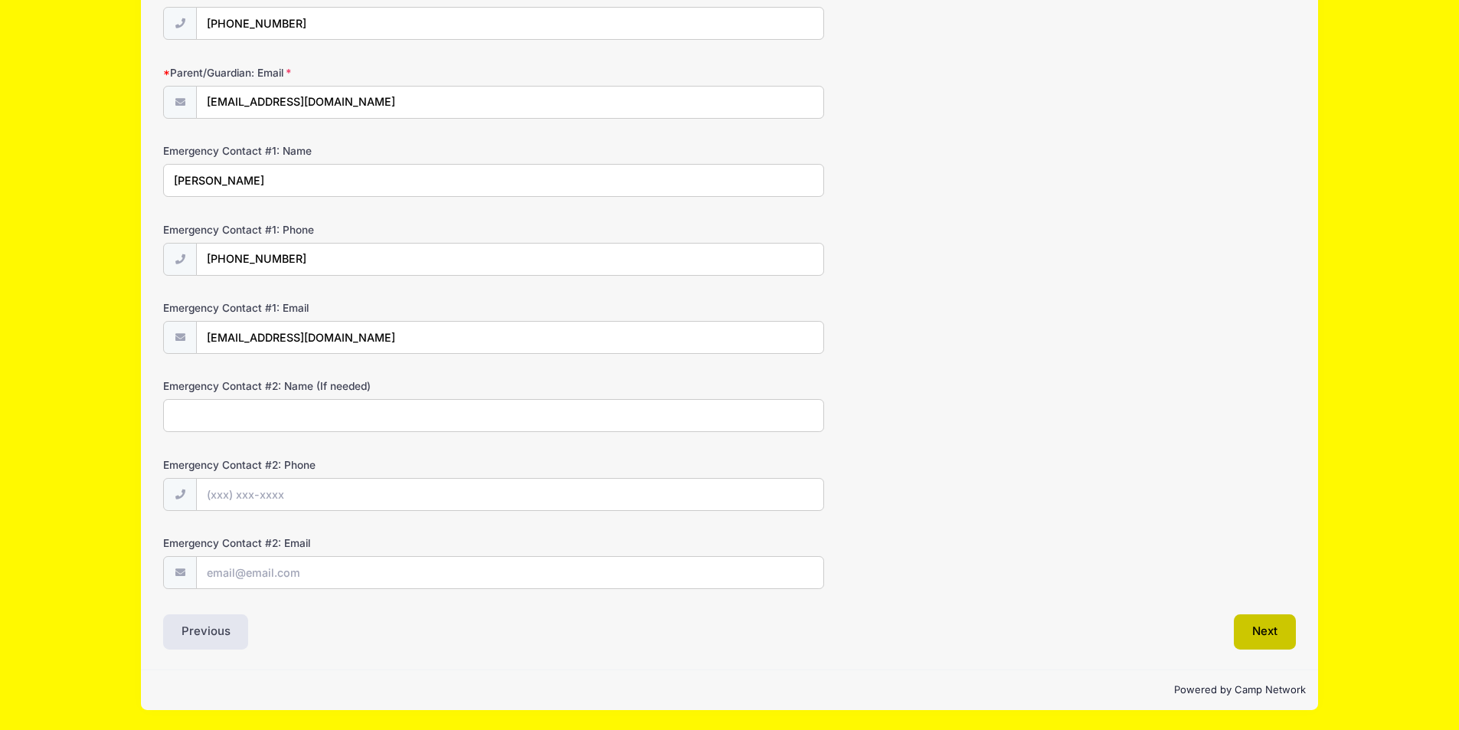
click at [1278, 627] on button "Next" at bounding box center [1265, 631] width 62 height 35
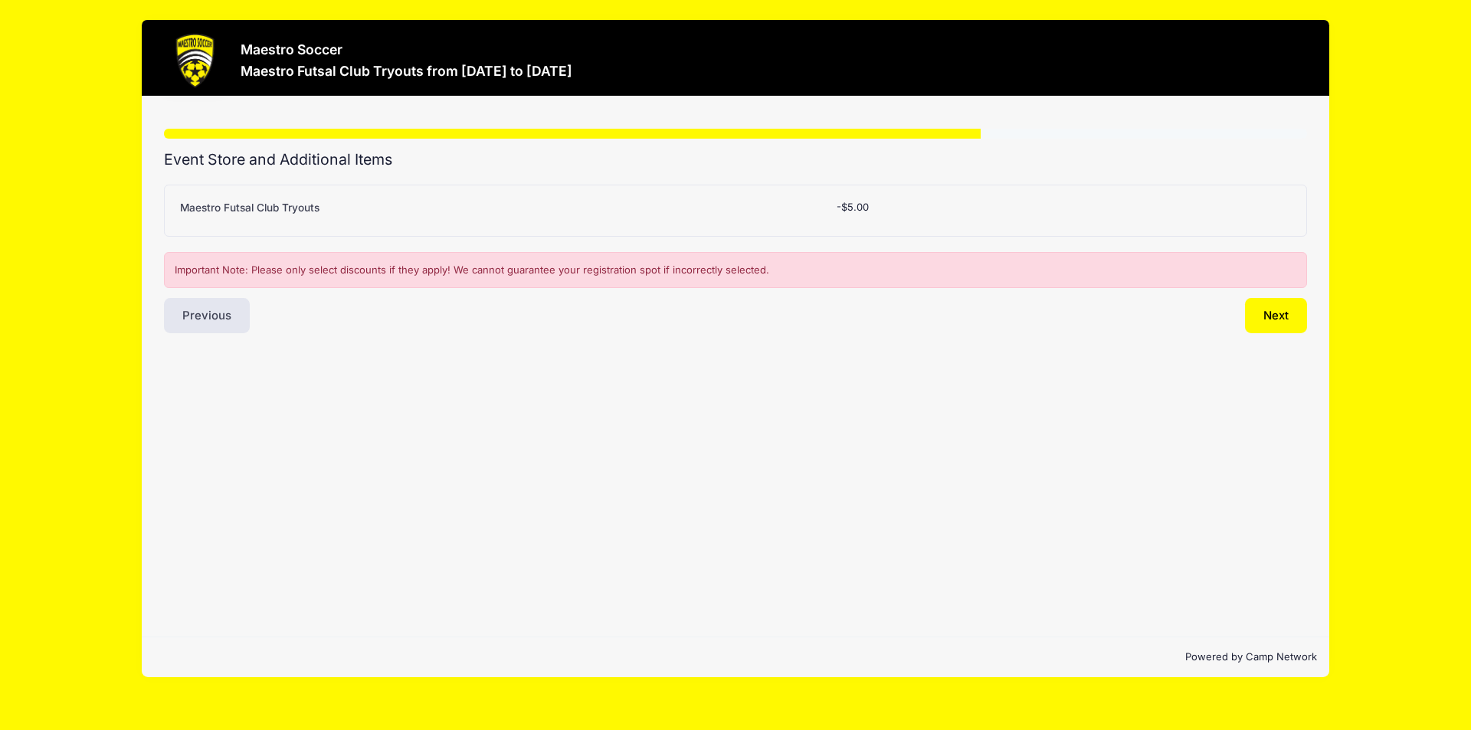
scroll to position [0, 0]
click at [1294, 329] on button "Next" at bounding box center [1276, 315] width 62 height 35
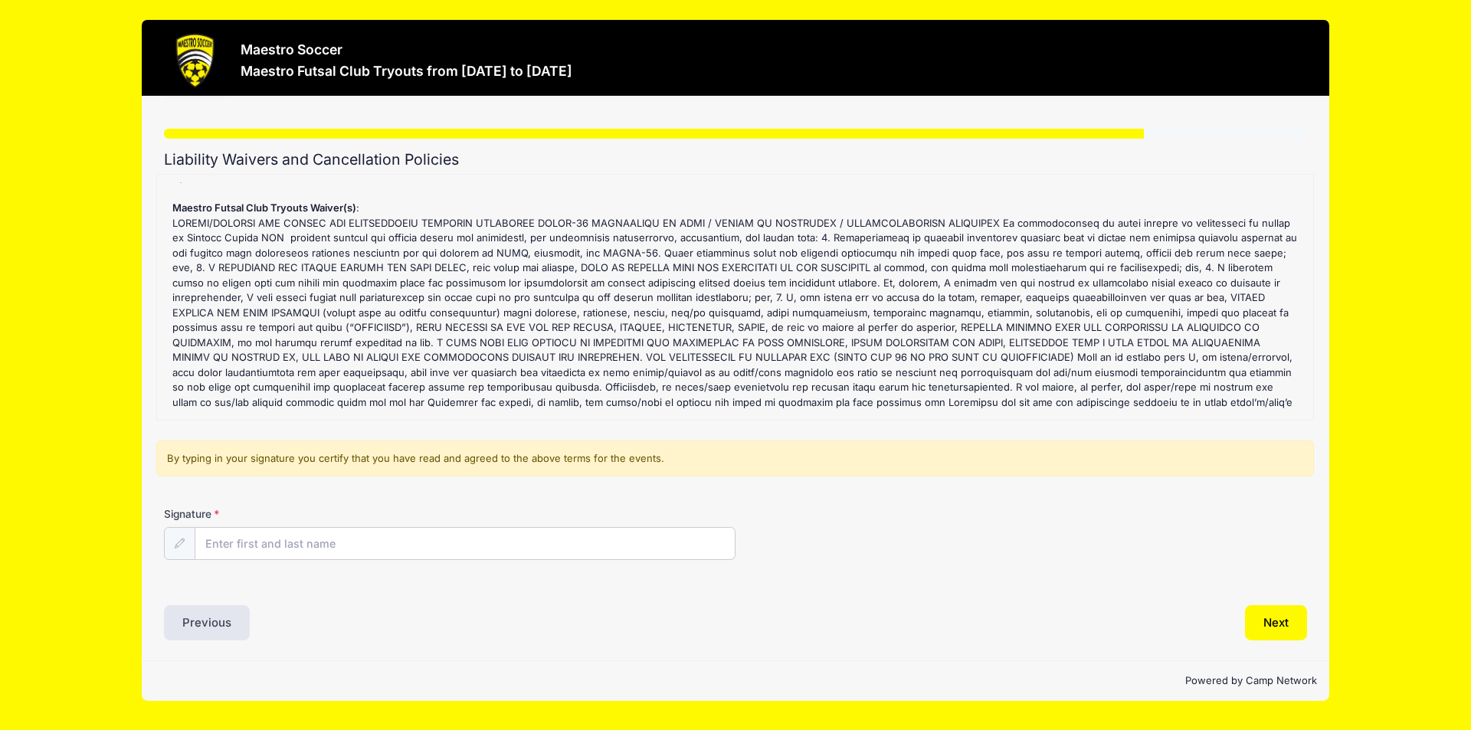
scroll to position [39, 0]
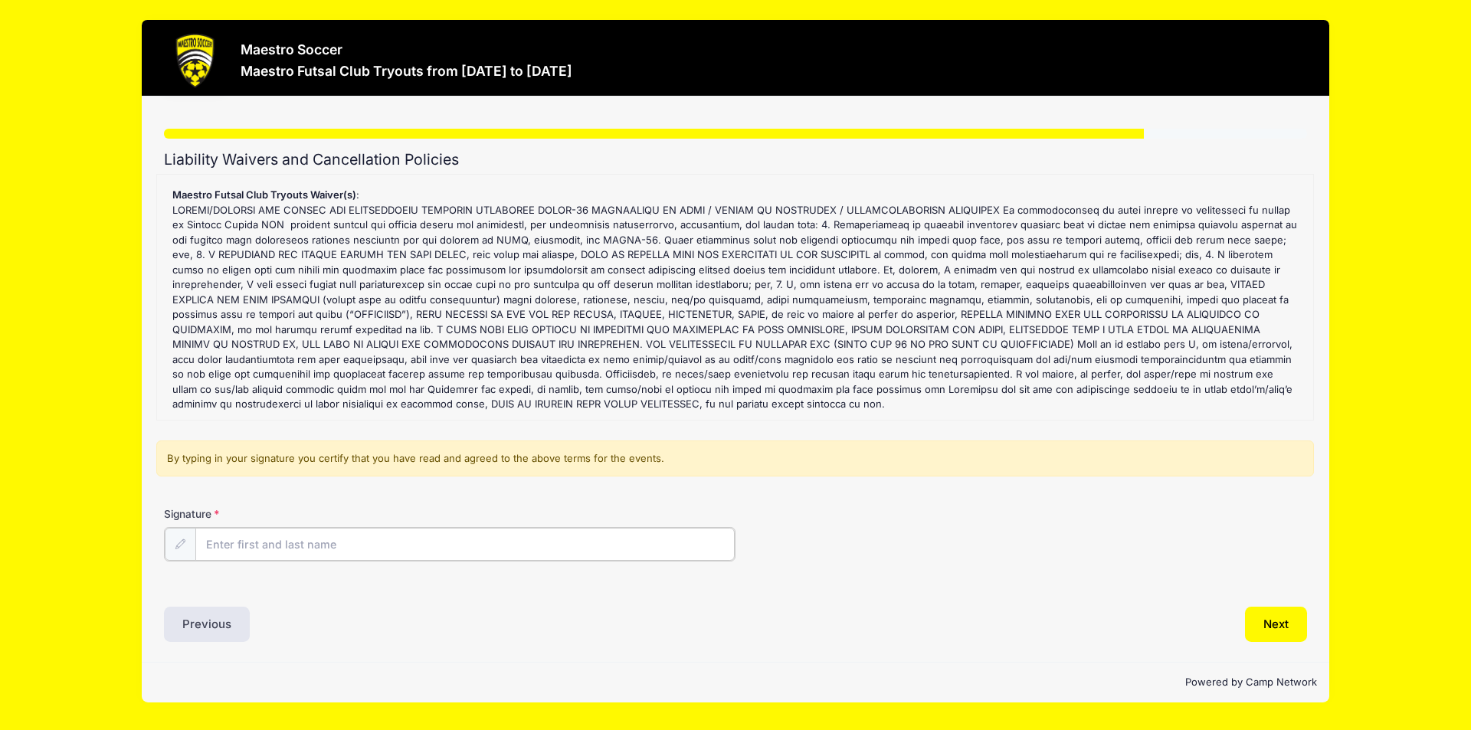
click at [345, 546] on input "Signature" at bounding box center [464, 544] width 539 height 33
type input "Todd Garran"
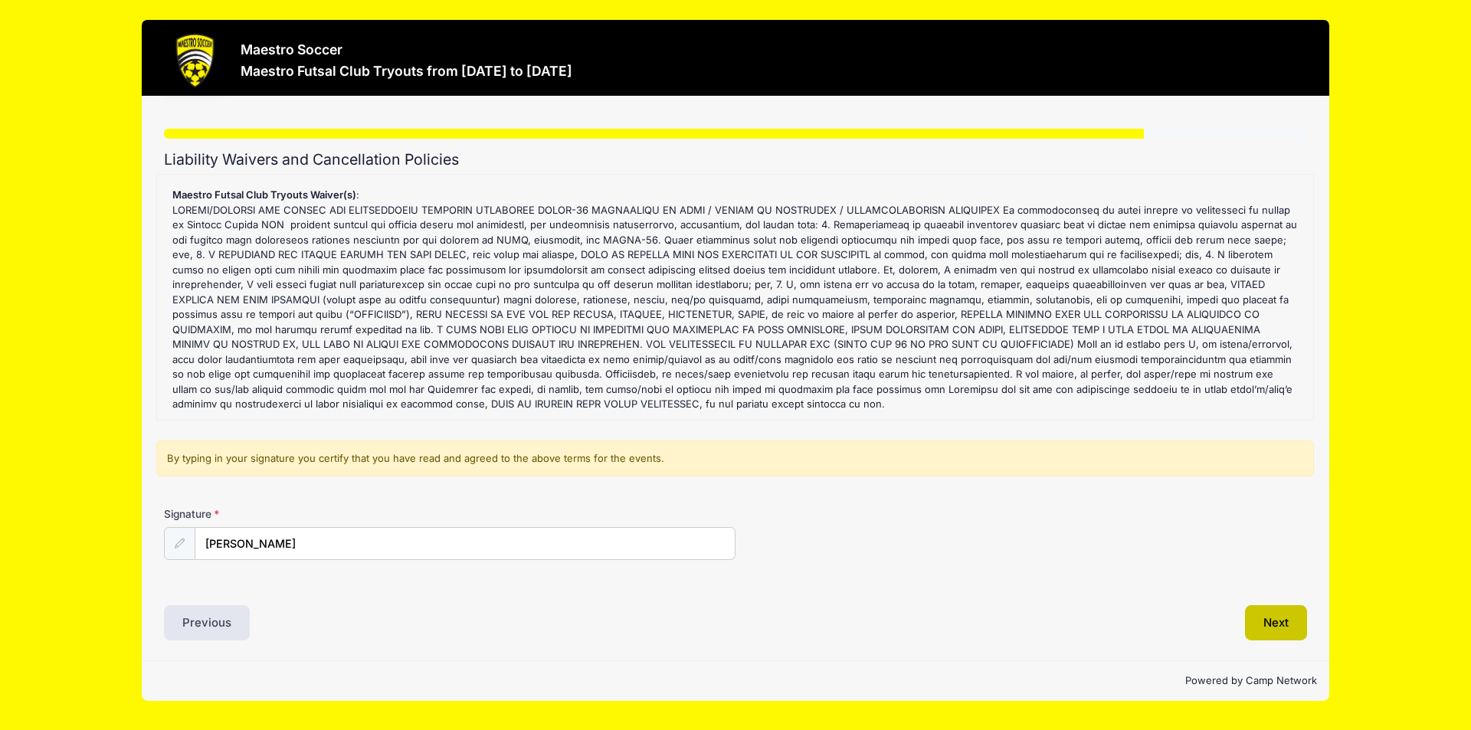
click at [1295, 626] on button "Next" at bounding box center [1276, 622] width 62 height 35
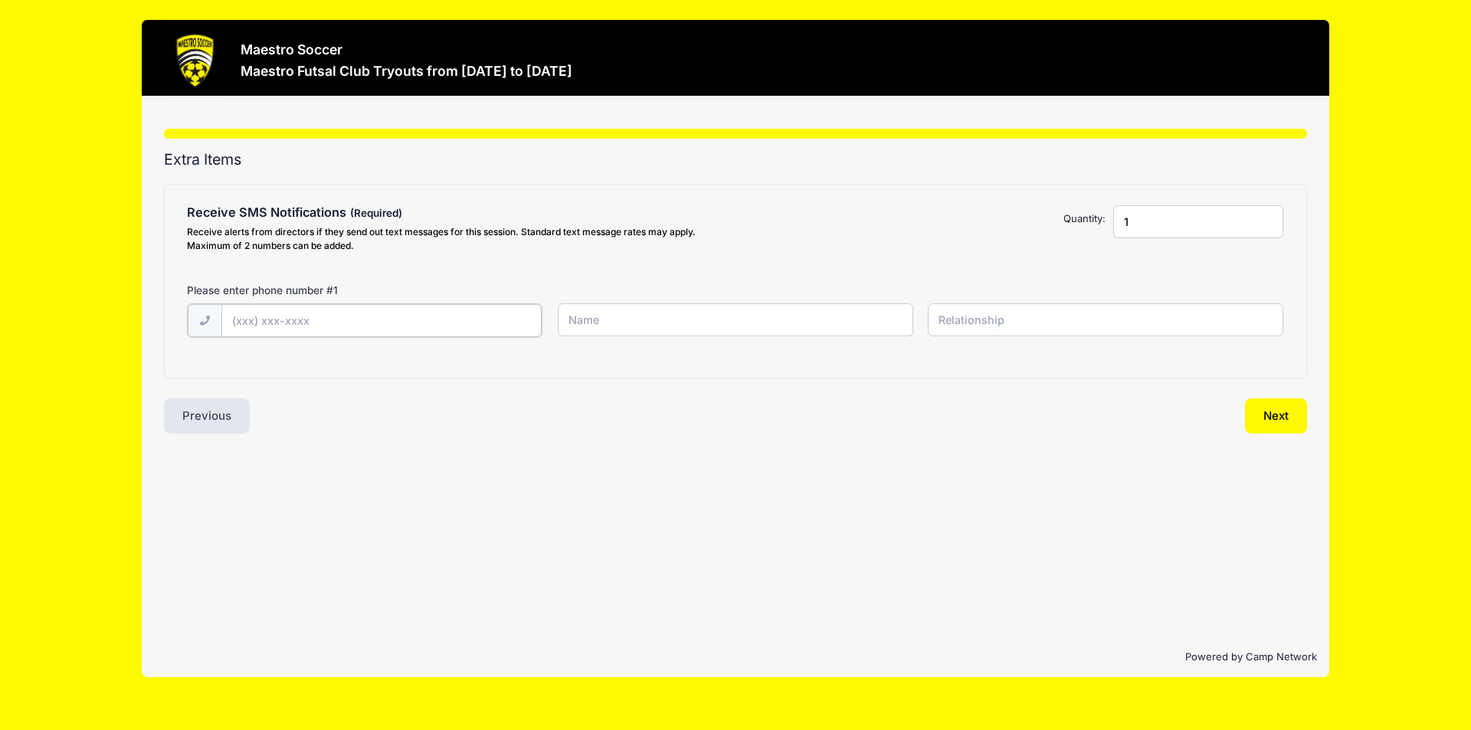
click at [388, 314] on input "text" at bounding box center [381, 320] width 321 height 33
click at [343, 322] on input "(908) 313-221" at bounding box center [381, 320] width 321 height 33
drag, startPoint x: 345, startPoint y: 317, endPoint x: 260, endPoint y: 328, distance: 84.9
click at [260, 328] on input "(908) 313-221" at bounding box center [381, 320] width 321 height 33
click at [311, 328] on input "(908) 313-221" at bounding box center [381, 320] width 321 height 33
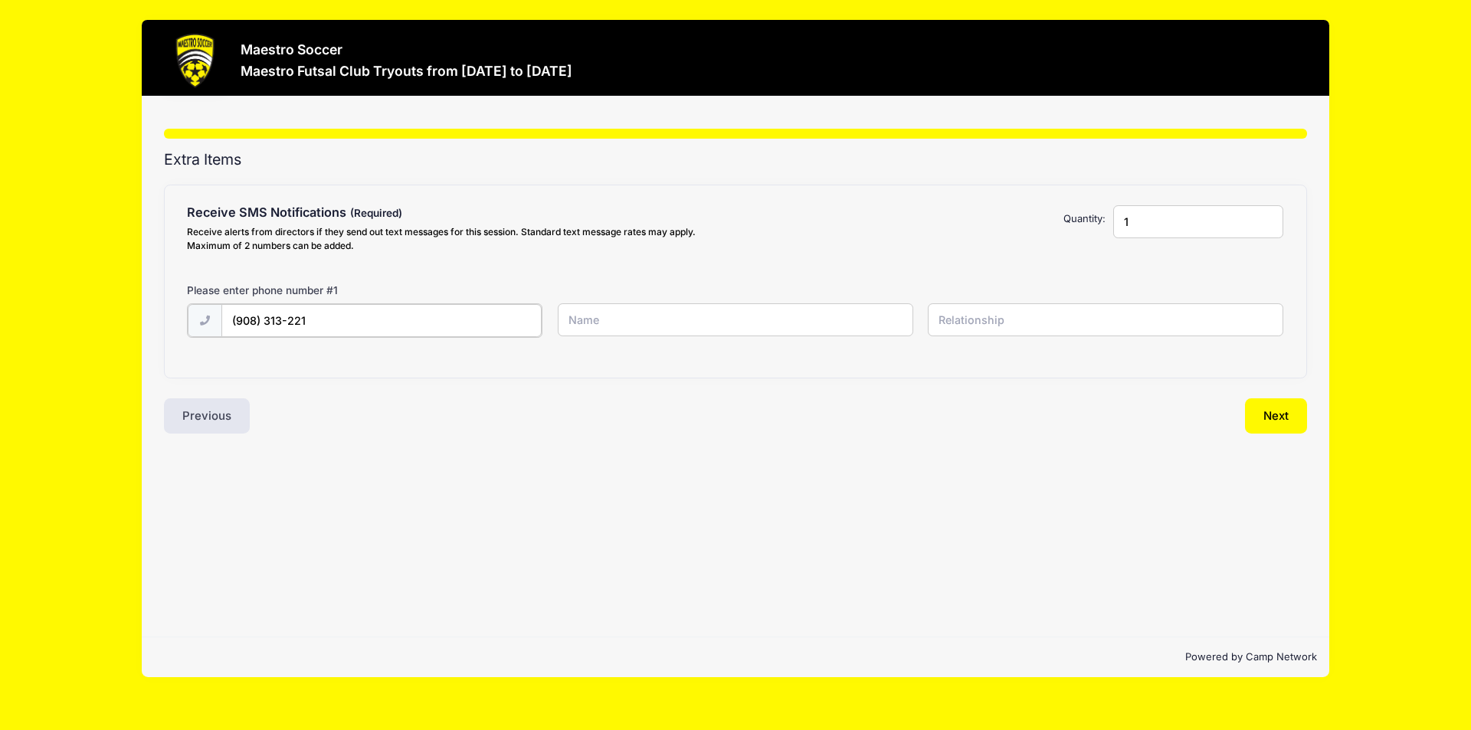
click at [319, 319] on input "(908) 313-221" at bounding box center [381, 320] width 321 height 33
drag, startPoint x: 304, startPoint y: 321, endPoint x: 221, endPoint y: 321, distance: 83.5
click at [221, 321] on input "(908) 313-221" at bounding box center [381, 320] width 321 height 33
type input "(908) 313-2221"
type input "Todd"
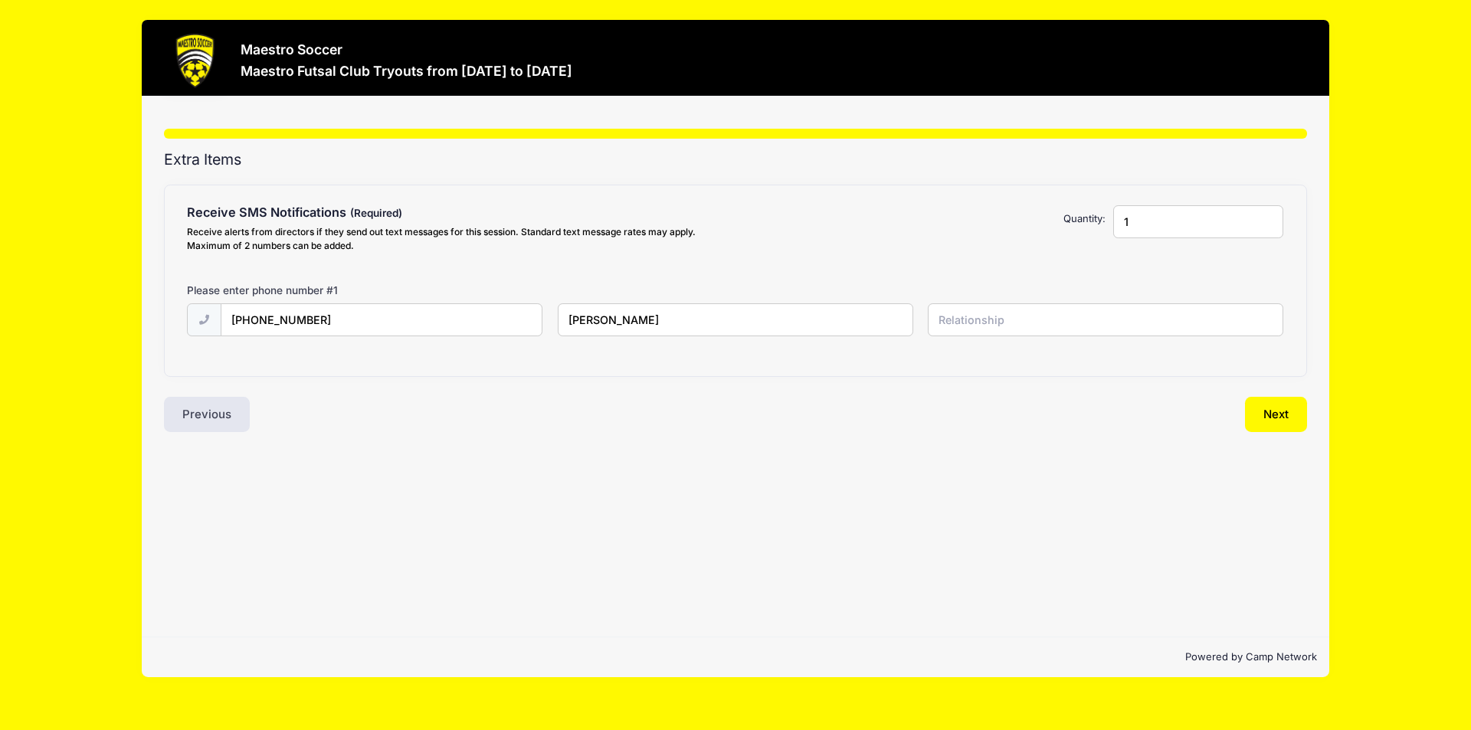
type input "G"
type input "Father"
click at [1289, 404] on button "Next" at bounding box center [1276, 414] width 62 height 35
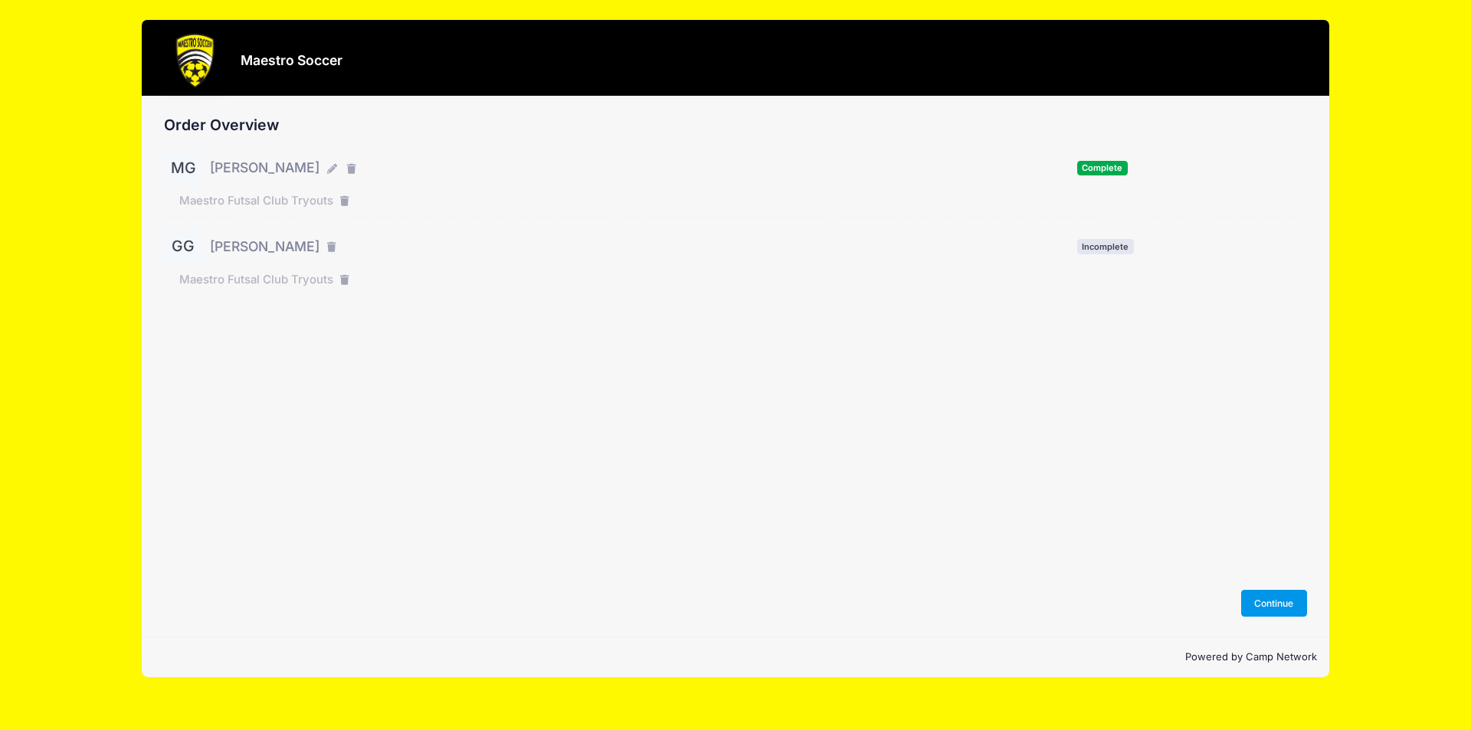
click at [1294, 600] on button "Continue" at bounding box center [1274, 603] width 66 height 26
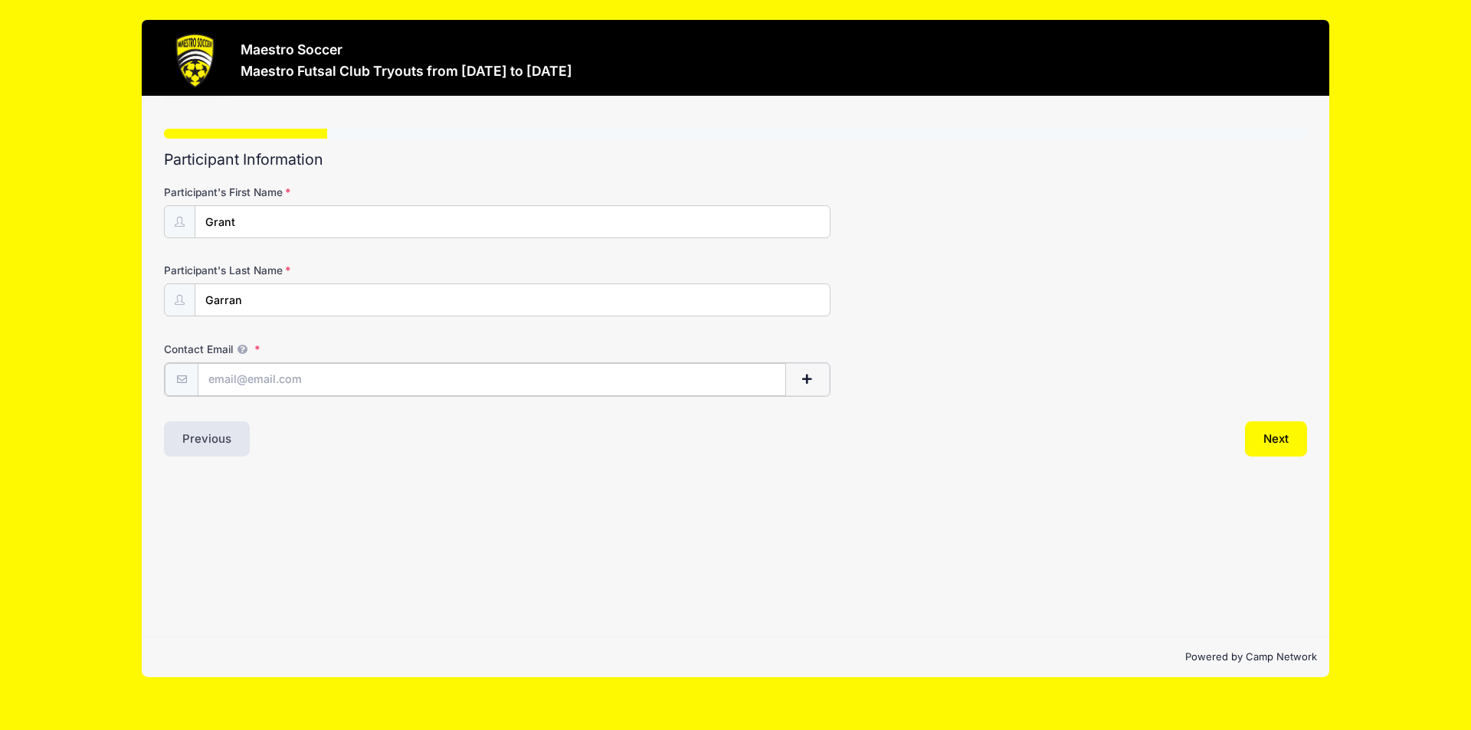
click at [342, 383] on input "Contact Email" at bounding box center [492, 379] width 588 height 33
type input "[EMAIL_ADDRESS][DOMAIN_NAME]"
click at [1271, 433] on button "Next" at bounding box center [1276, 437] width 62 height 35
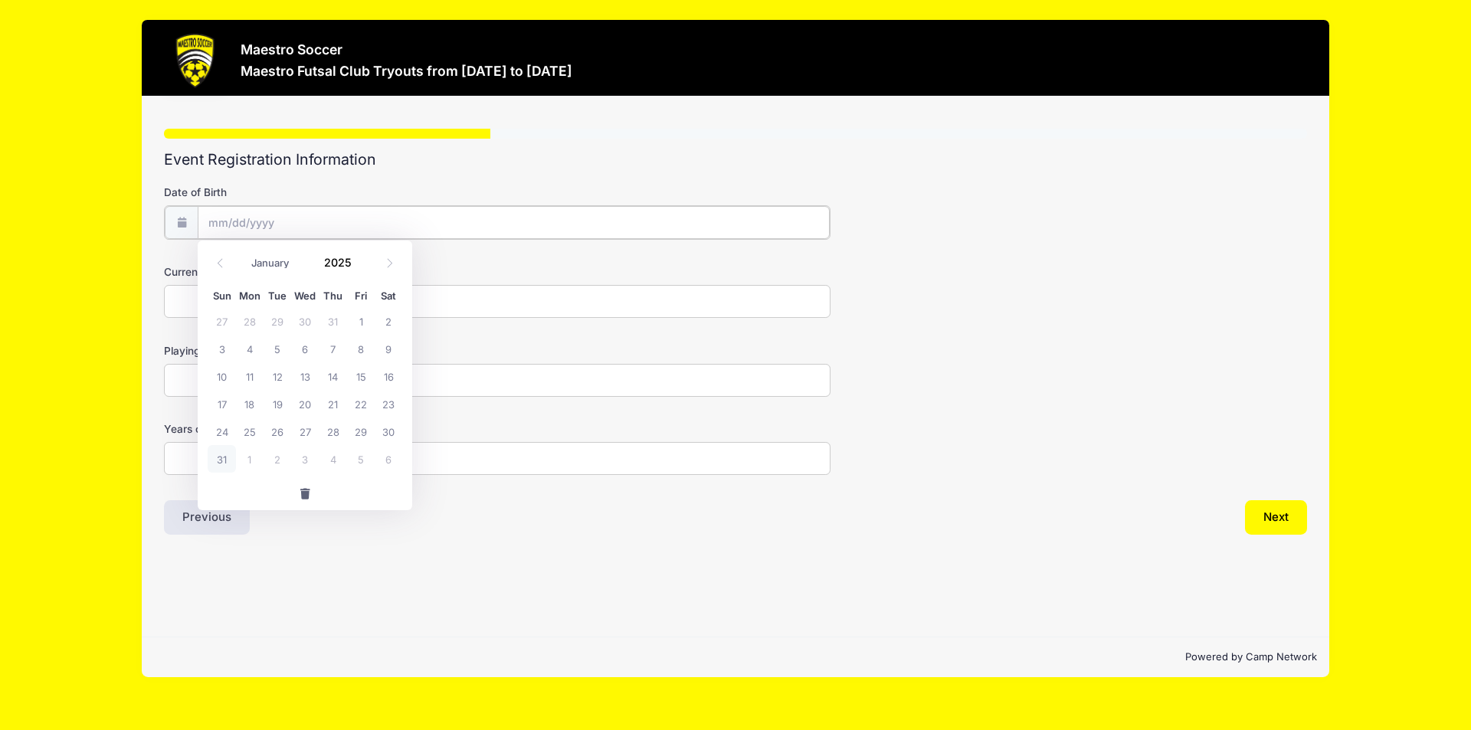
click at [361, 221] on input "Date of Birth" at bounding box center [514, 222] width 632 height 33
click at [219, 262] on icon at bounding box center [220, 263] width 10 height 10
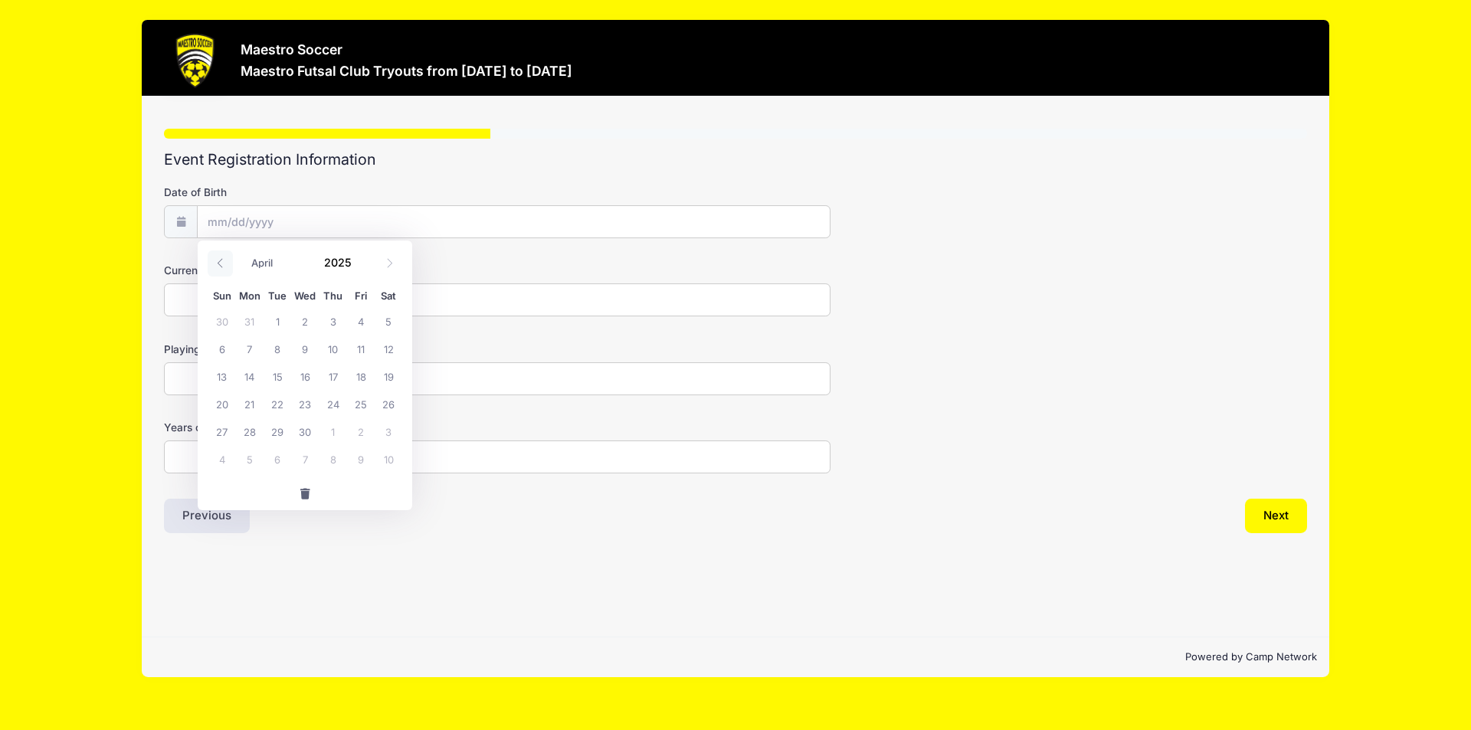
click at [219, 262] on icon at bounding box center [220, 263] width 10 height 10
select select "0"
click at [219, 262] on icon at bounding box center [220, 263] width 10 height 10
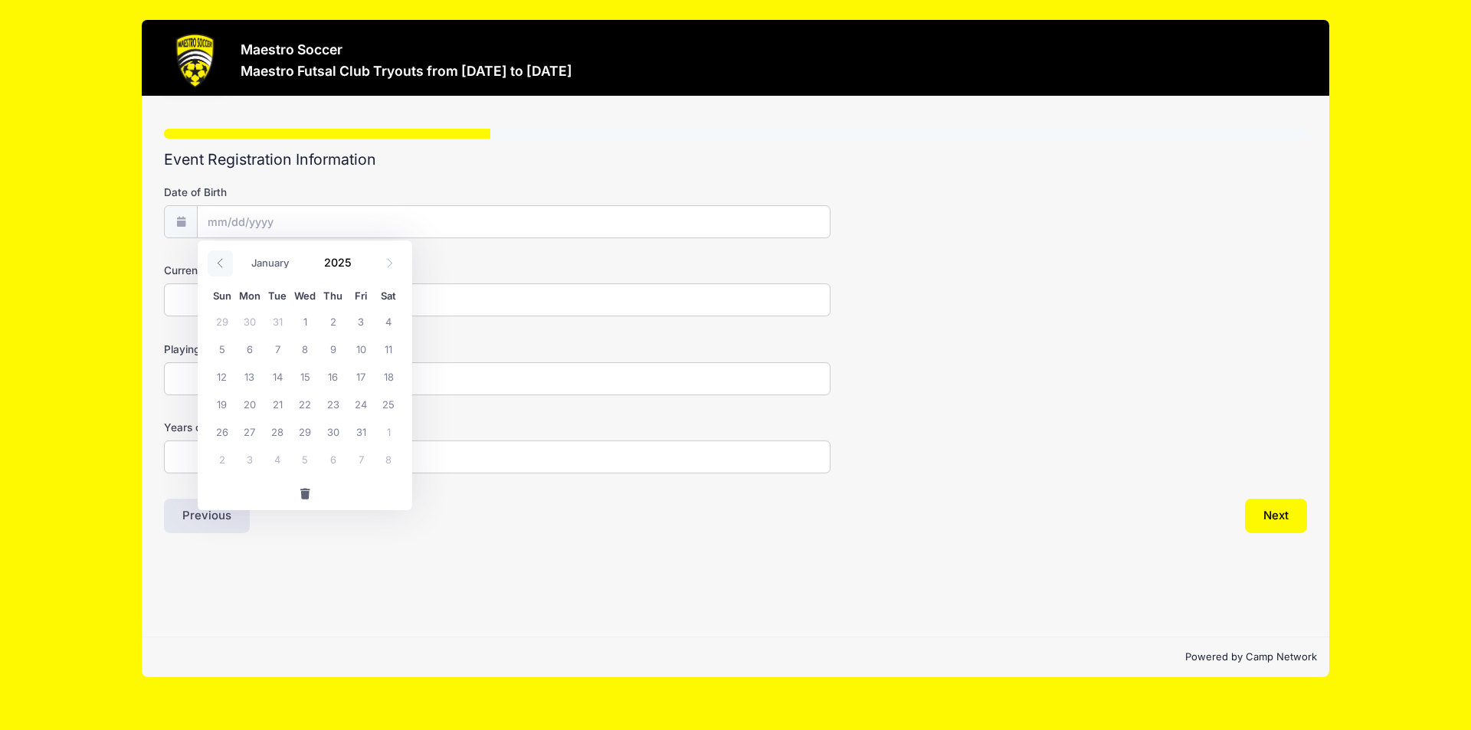
type input "2024"
click at [219, 262] on icon at bounding box center [220, 263] width 10 height 10
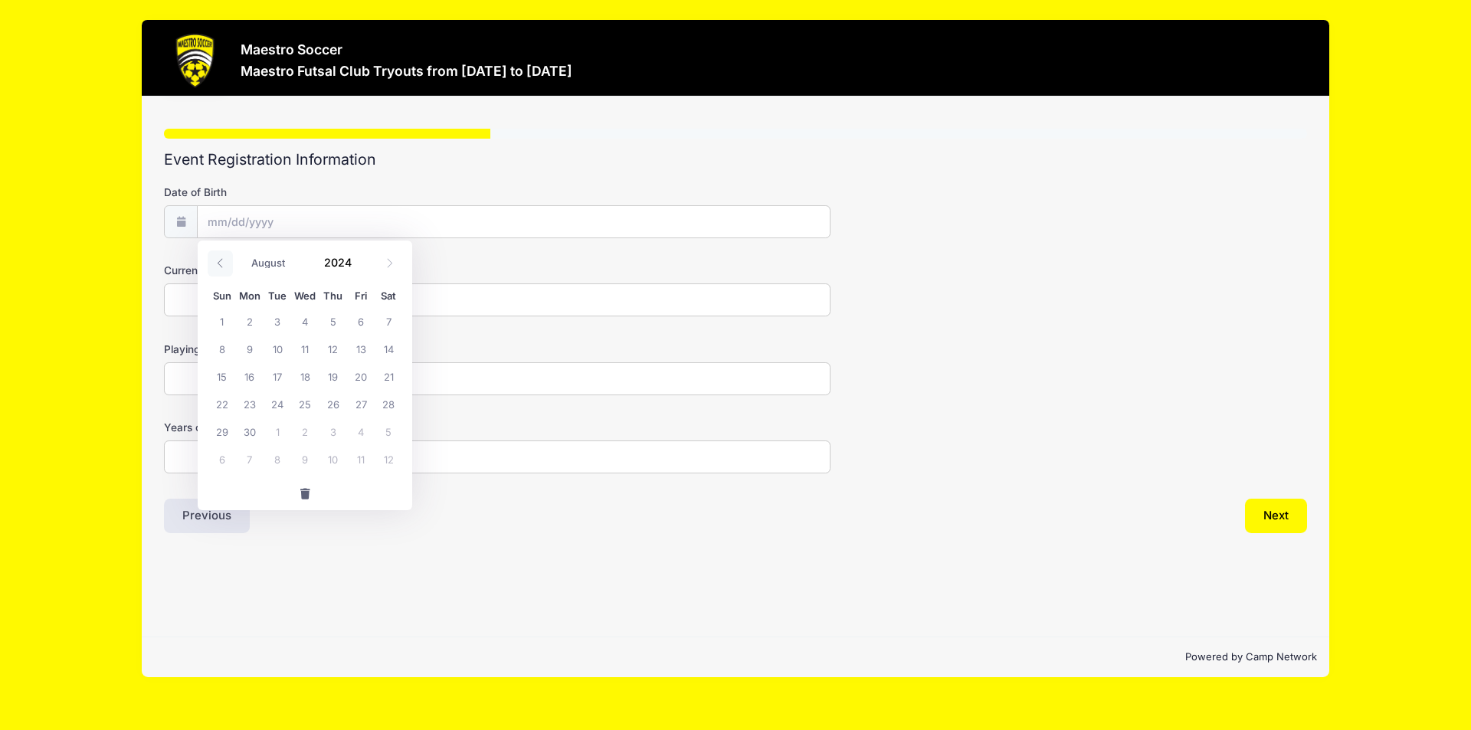
click at [219, 262] on icon at bounding box center [220, 263] width 10 height 10
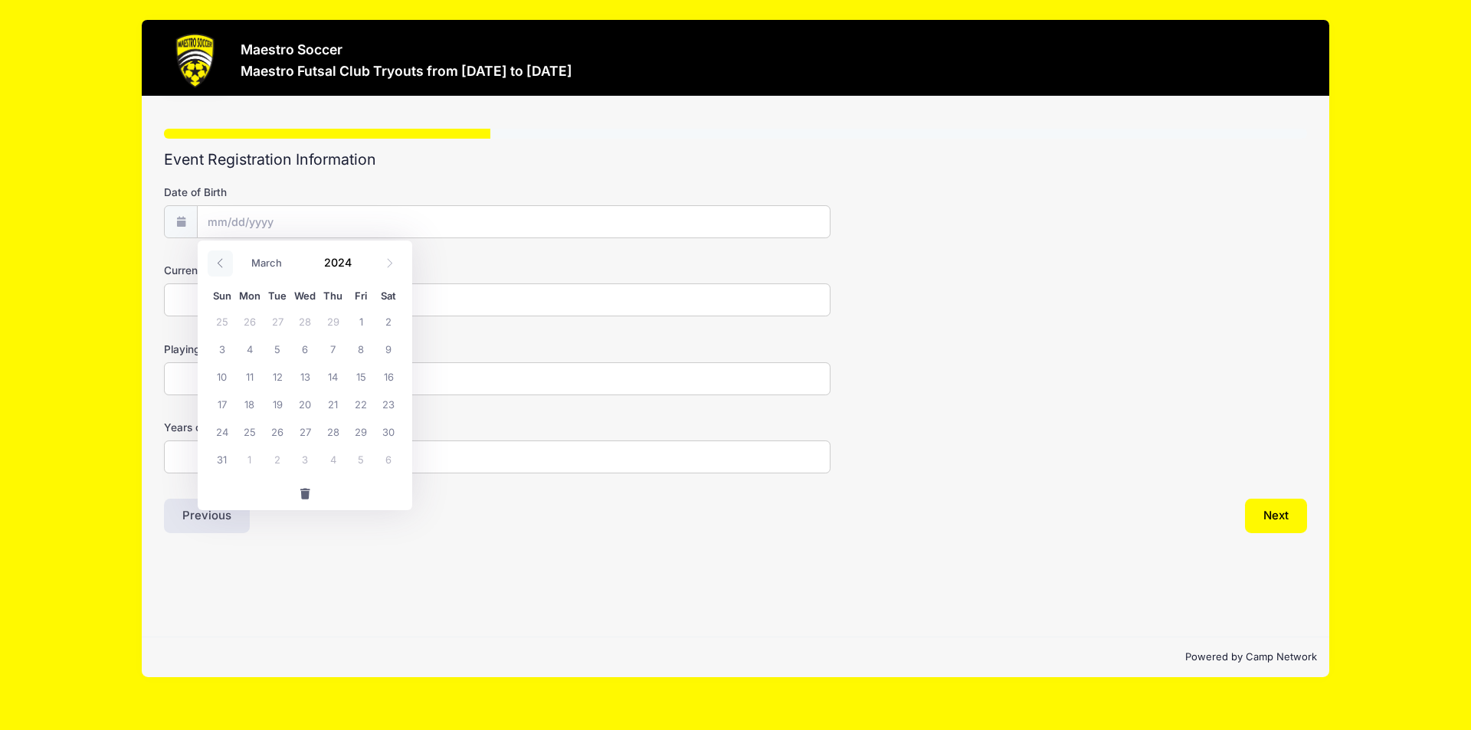
click at [219, 262] on icon at bounding box center [220, 263] width 10 height 10
select select "0"
click at [219, 262] on icon at bounding box center [220, 263] width 10 height 10
type input "2023"
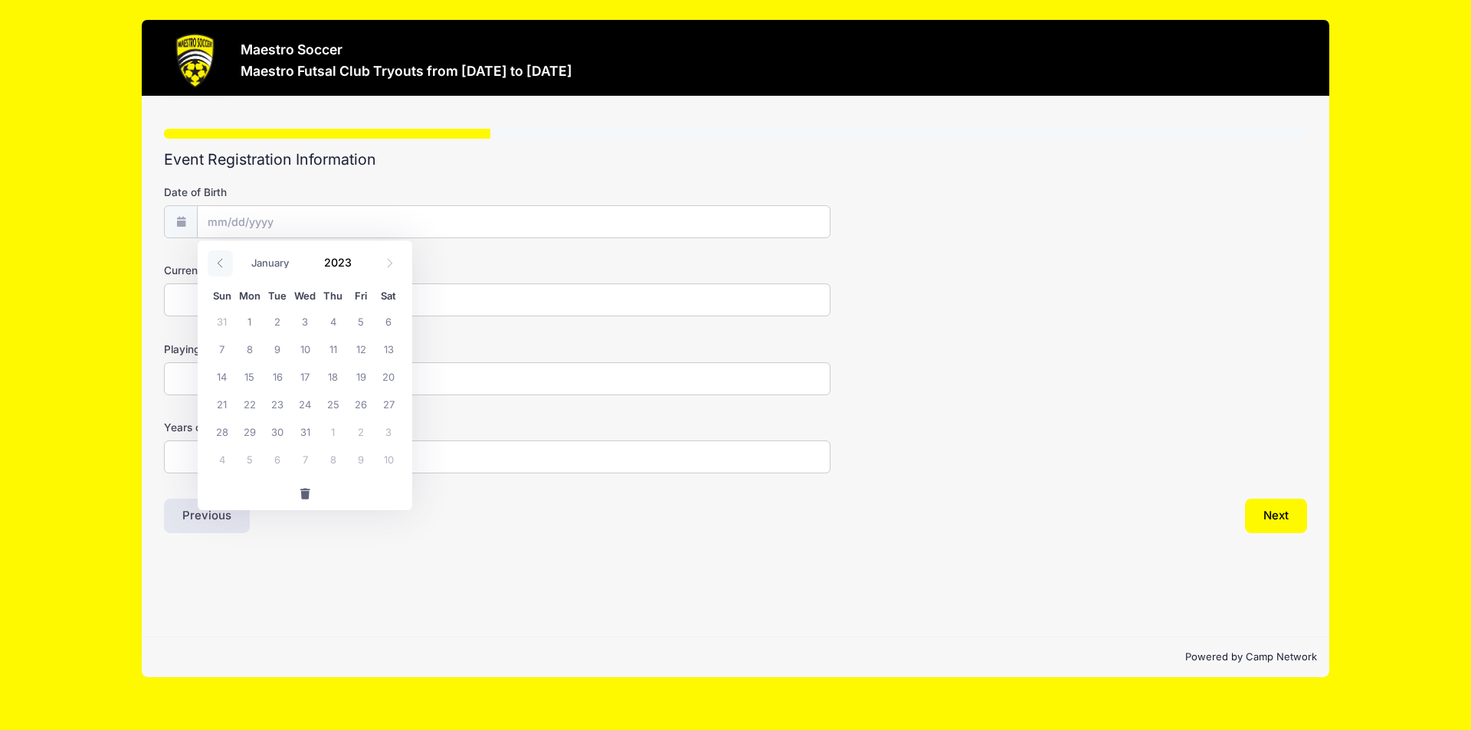
click at [219, 262] on icon at bounding box center [220, 263] width 10 height 10
click at [293, 221] on input "Date of Birth" at bounding box center [514, 222] width 632 height 33
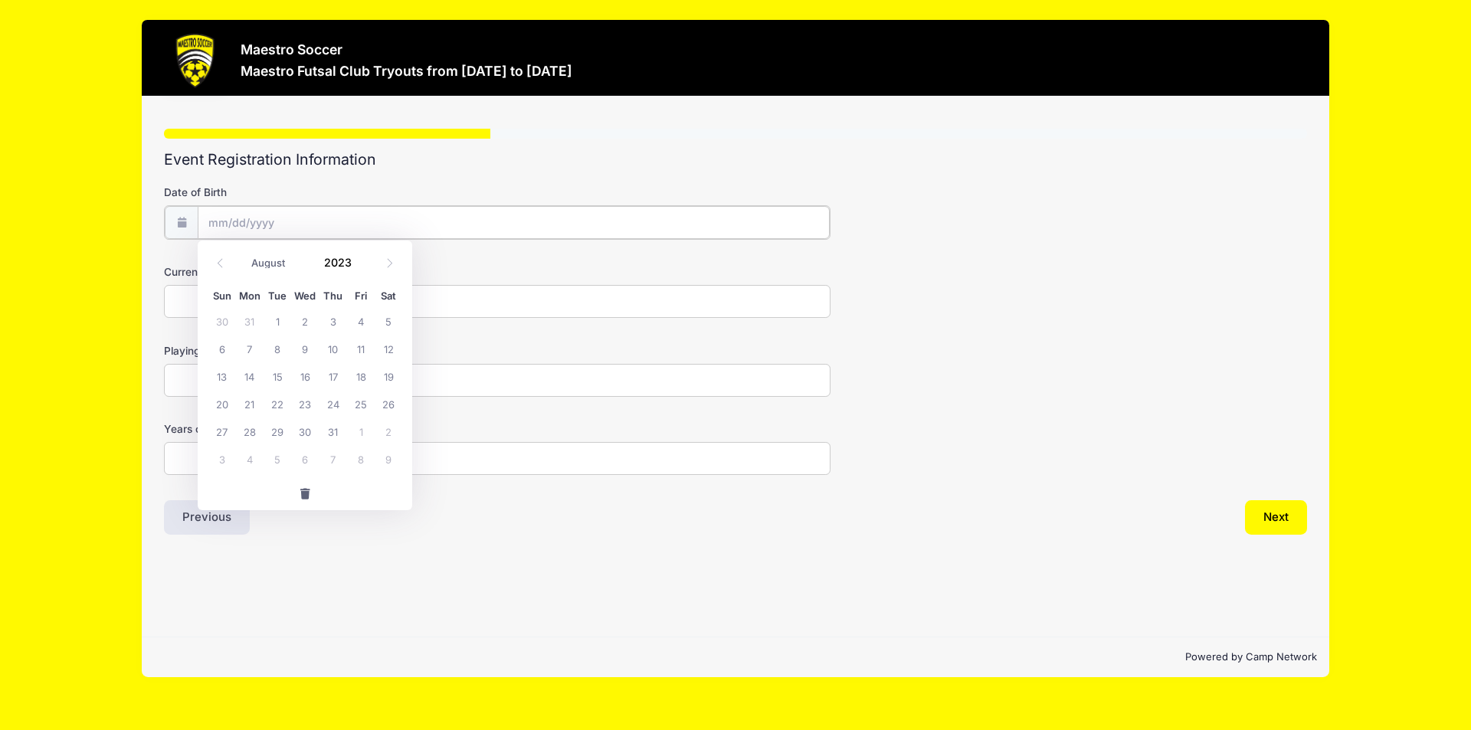
click at [293, 221] on input "Date of Birth" at bounding box center [514, 222] width 632 height 33
click at [250, 220] on input "Date of Birth" at bounding box center [514, 222] width 632 height 33
click at [246, 221] on input "Date of Birth" at bounding box center [514, 222] width 632 height 33
click at [232, 222] on input "Date of Birth" at bounding box center [514, 222] width 632 height 33
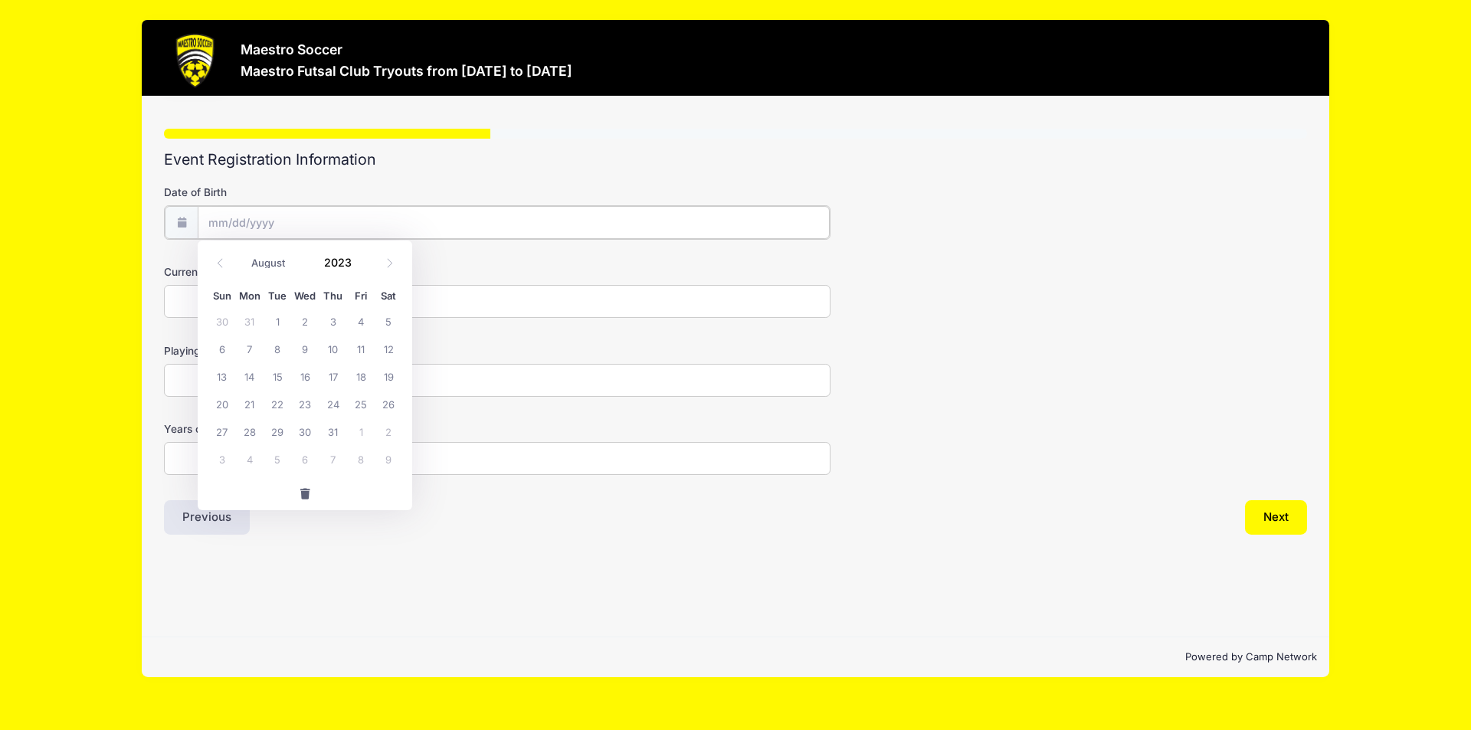
click at [214, 224] on input "Date of Birth" at bounding box center [514, 222] width 632 height 33
click at [216, 269] on span at bounding box center [220, 263] width 25 height 26
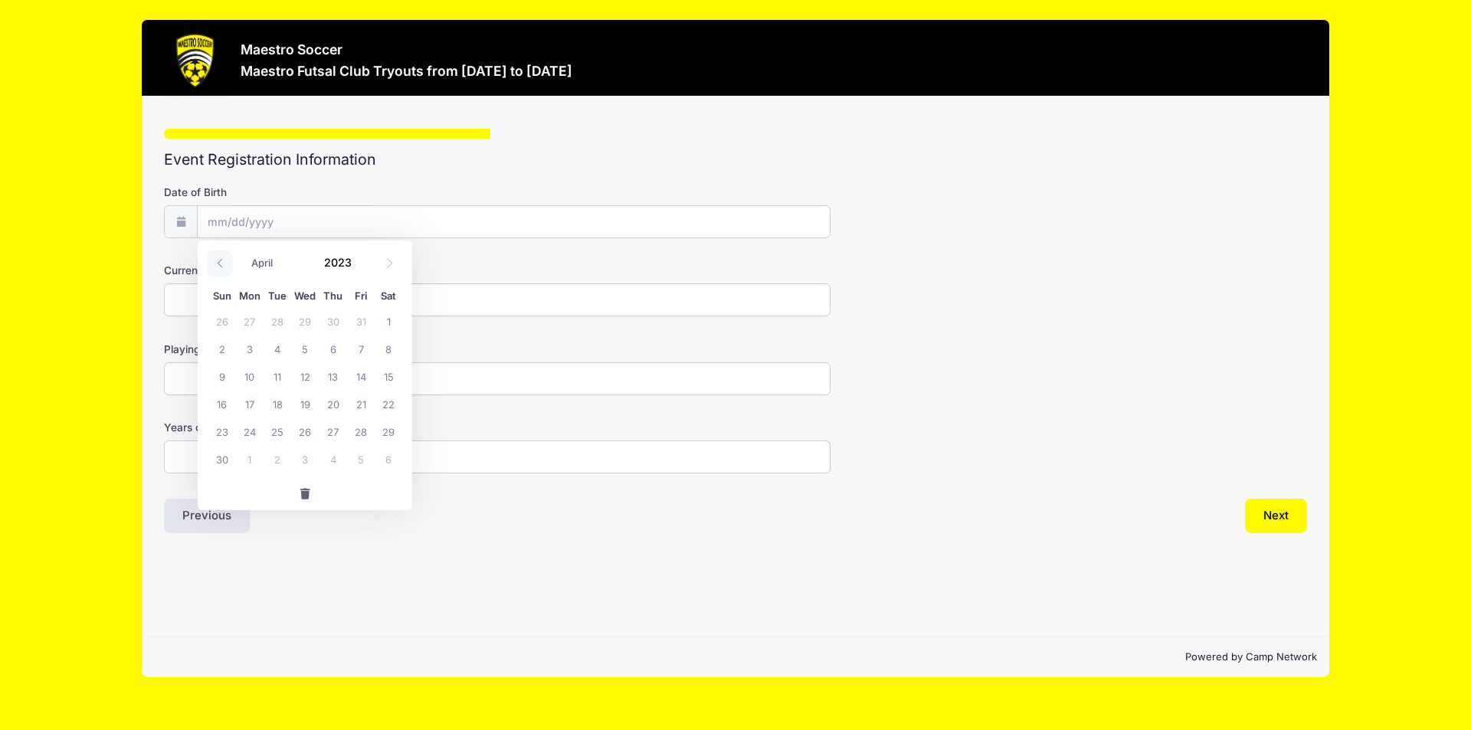
click at [216, 269] on span at bounding box center [220, 263] width 25 height 26
select select "0"
click at [216, 269] on span at bounding box center [220, 263] width 25 height 26
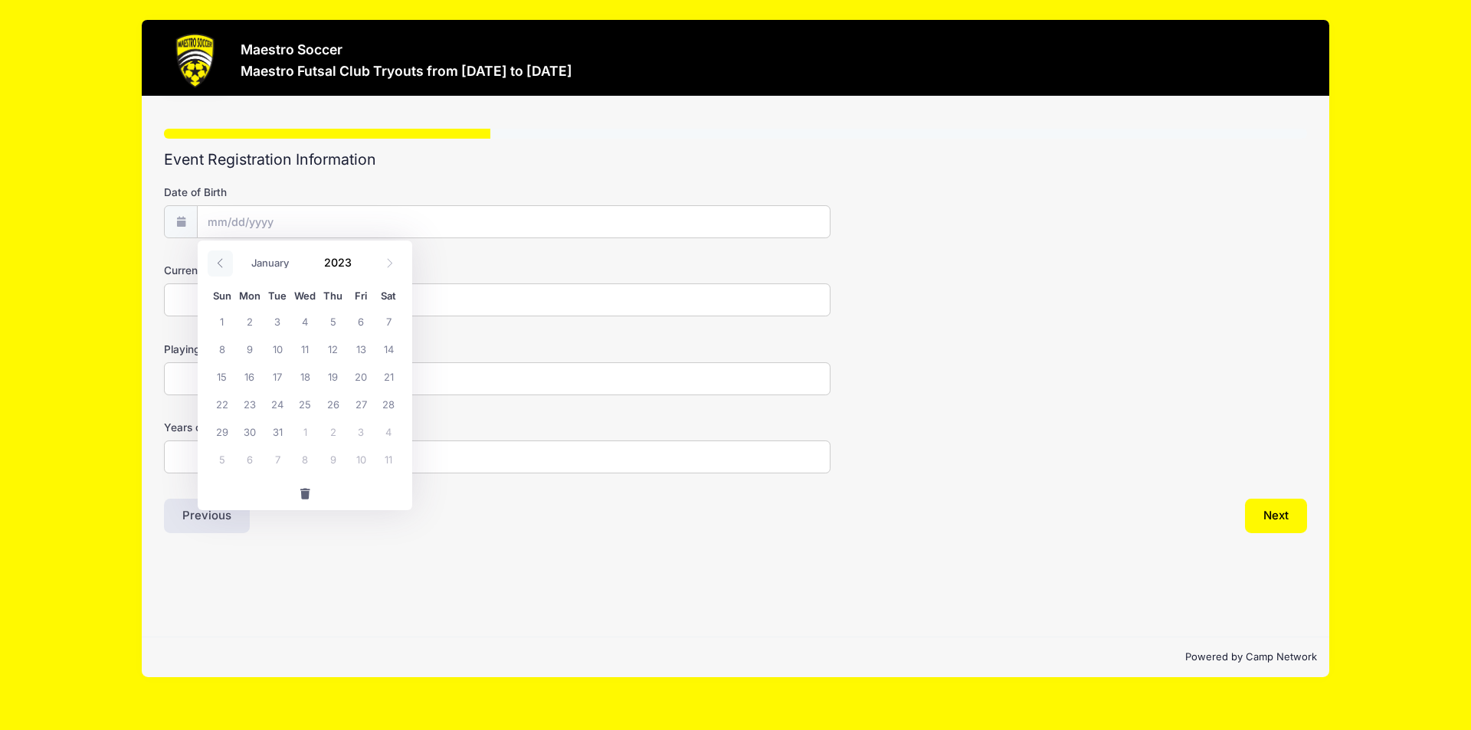
type input "2022"
click at [216, 269] on span at bounding box center [220, 263] width 25 height 26
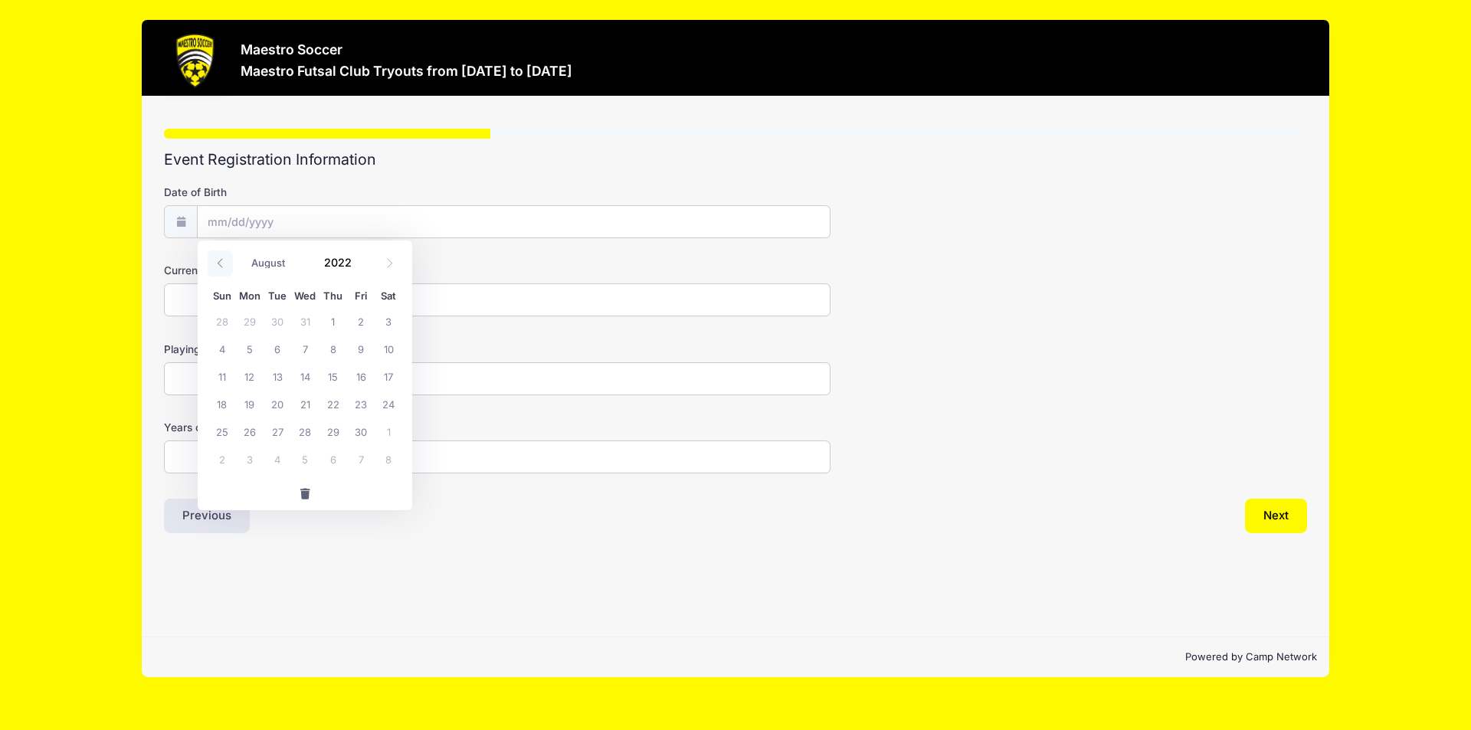
click at [216, 269] on span at bounding box center [220, 263] width 25 height 26
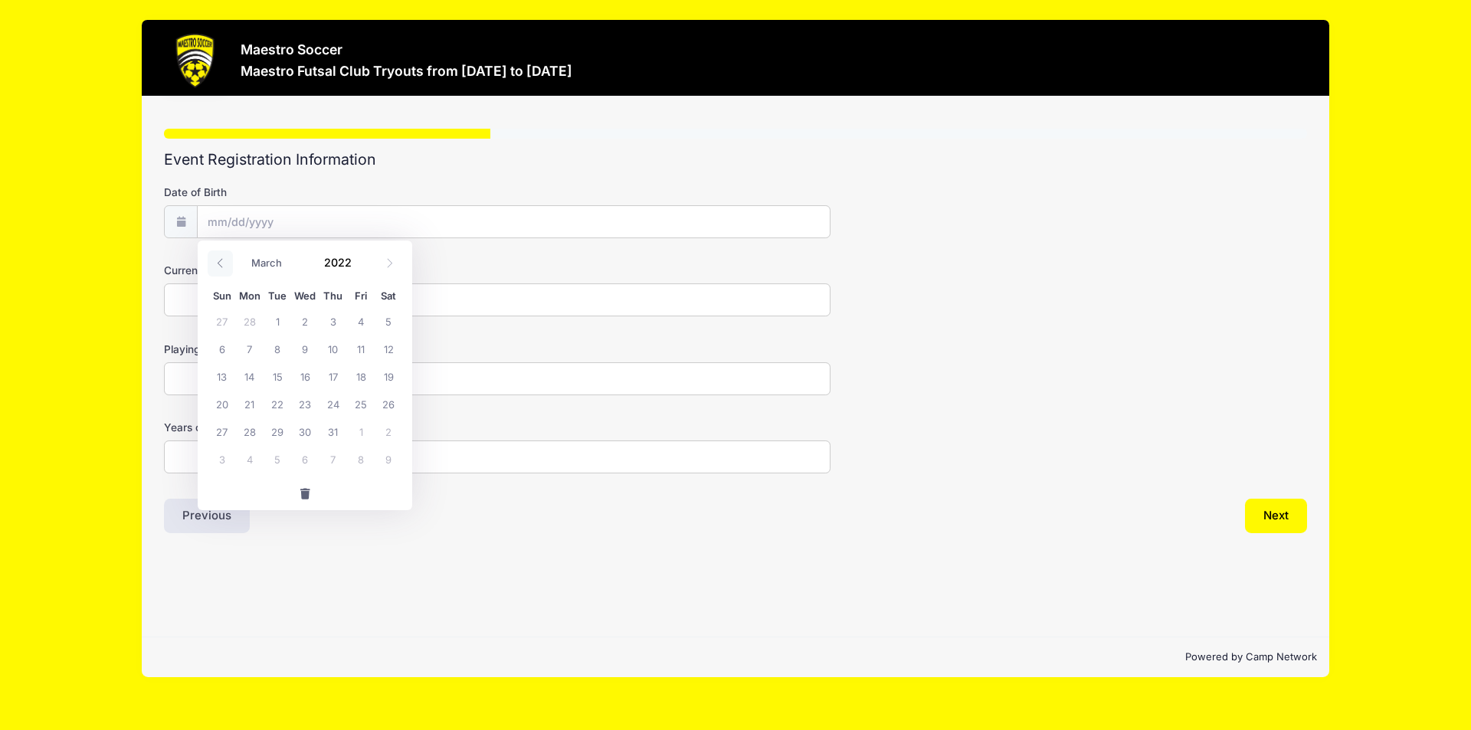
click at [216, 269] on span at bounding box center [220, 263] width 25 height 26
select select "0"
click at [216, 269] on span at bounding box center [220, 263] width 25 height 26
type input "2021"
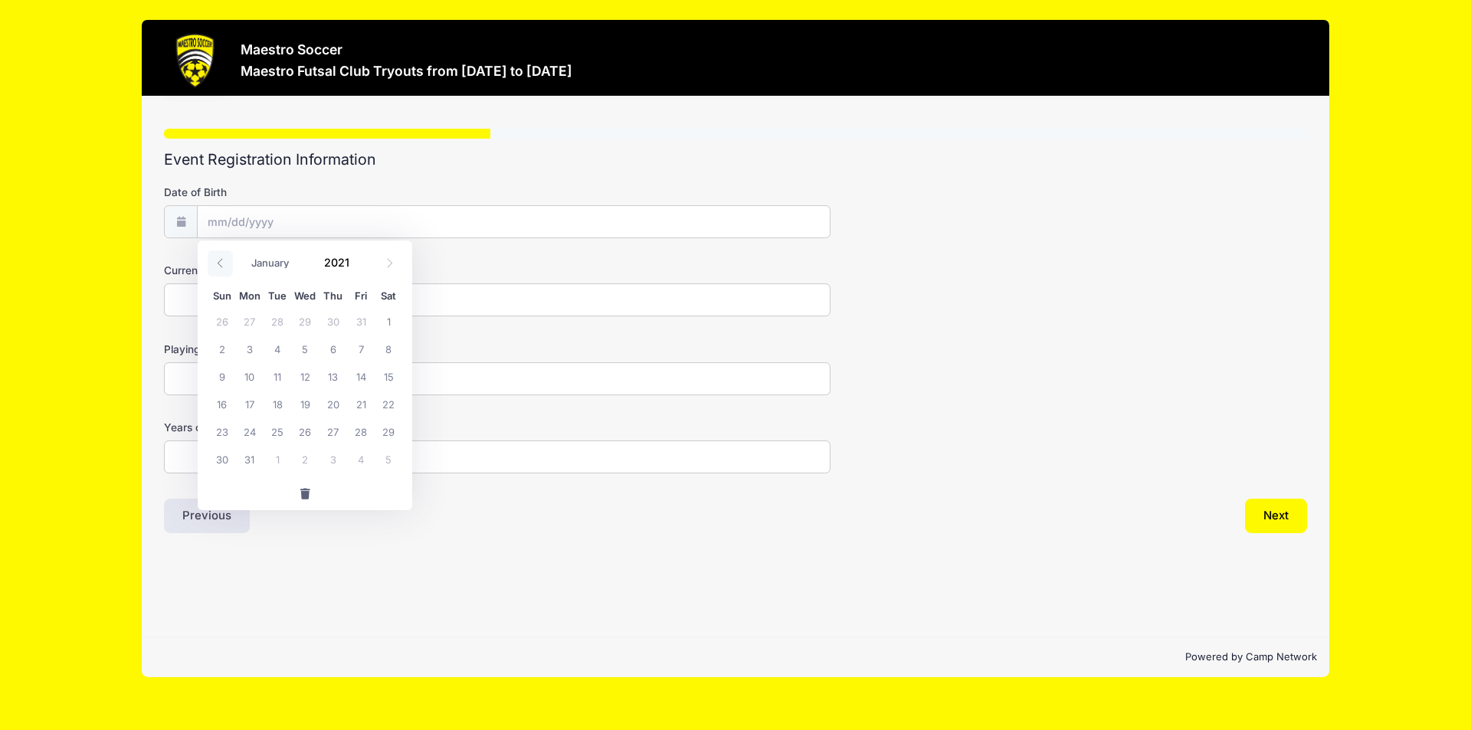
click at [216, 269] on span at bounding box center [220, 263] width 25 height 26
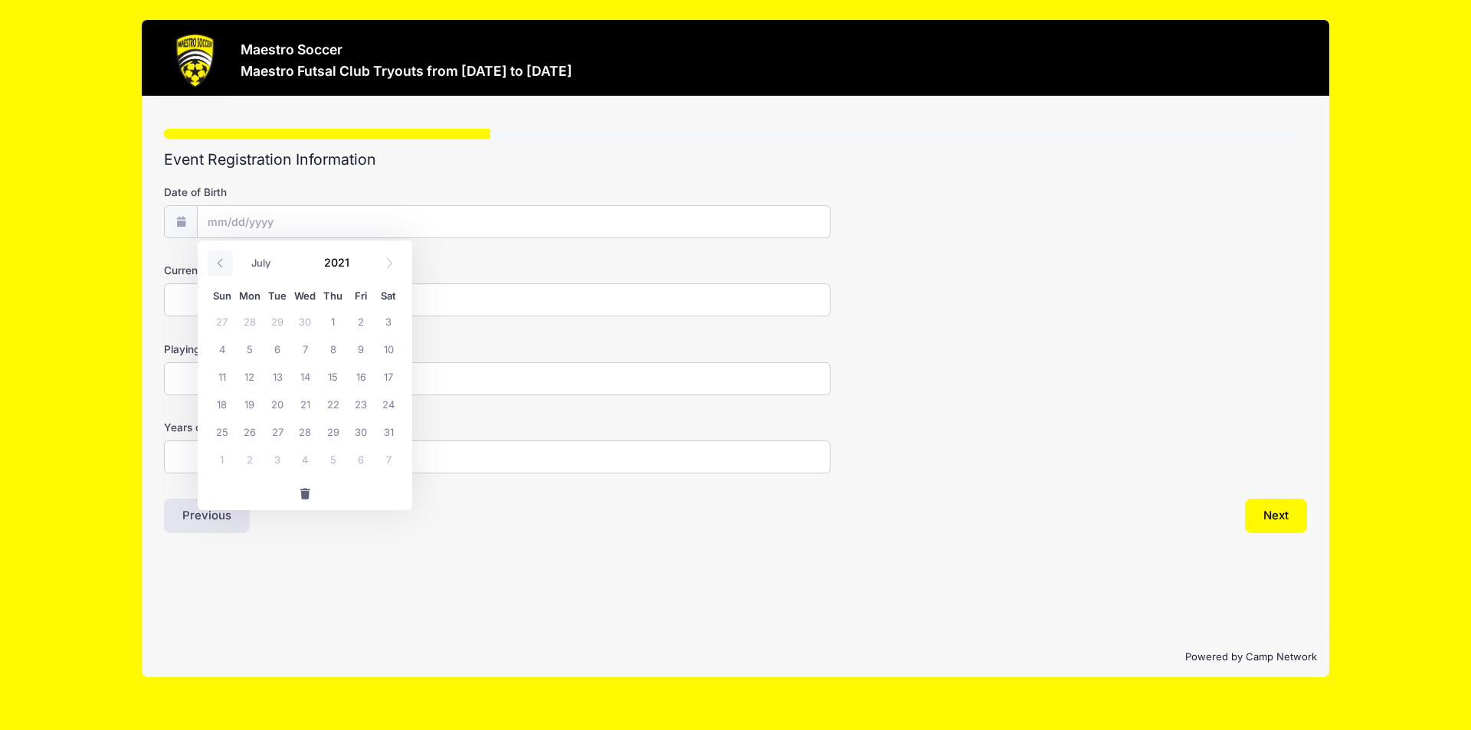
click at [216, 269] on span at bounding box center [220, 263] width 25 height 26
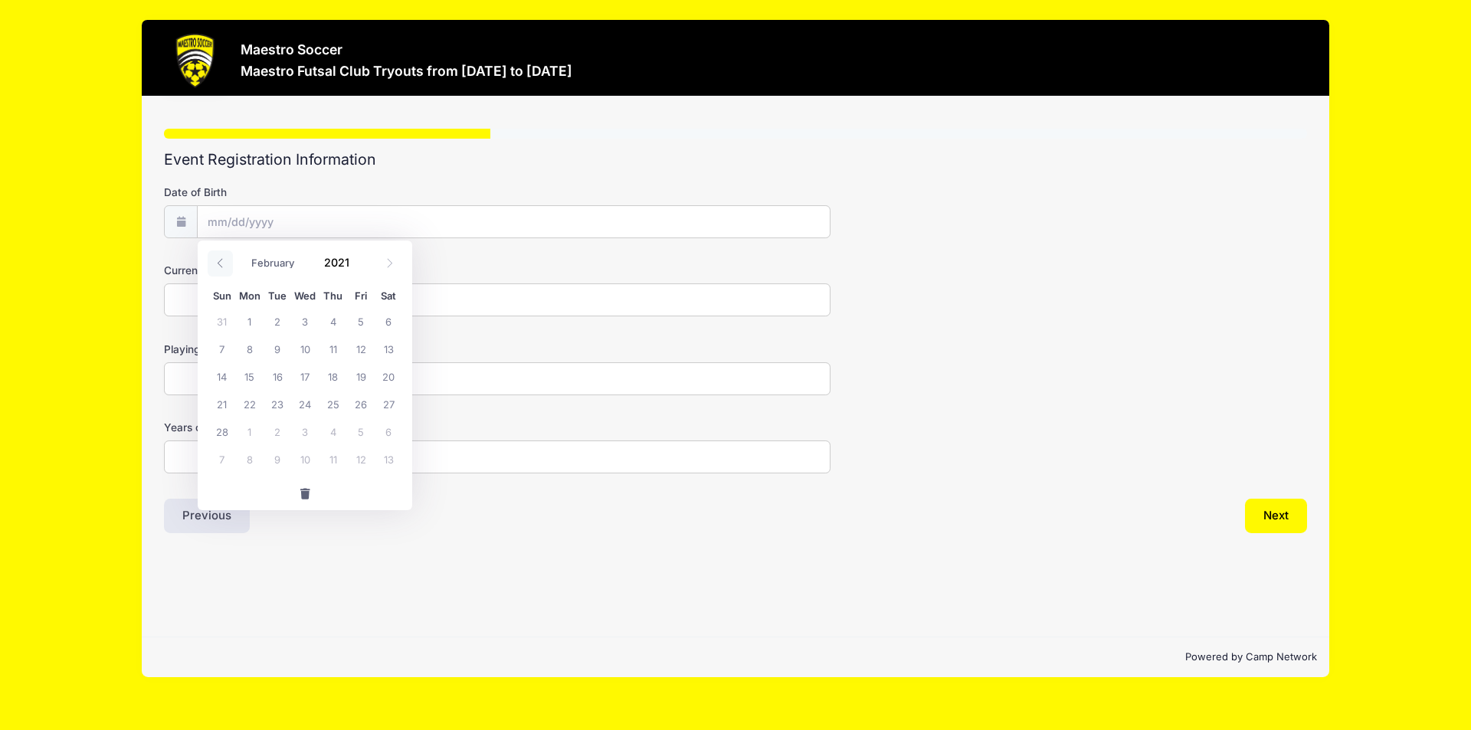
click at [216, 269] on span at bounding box center [220, 263] width 25 height 26
select select "0"
click at [216, 269] on span at bounding box center [220, 263] width 25 height 26
type input "2020"
click at [216, 269] on span at bounding box center [220, 263] width 25 height 26
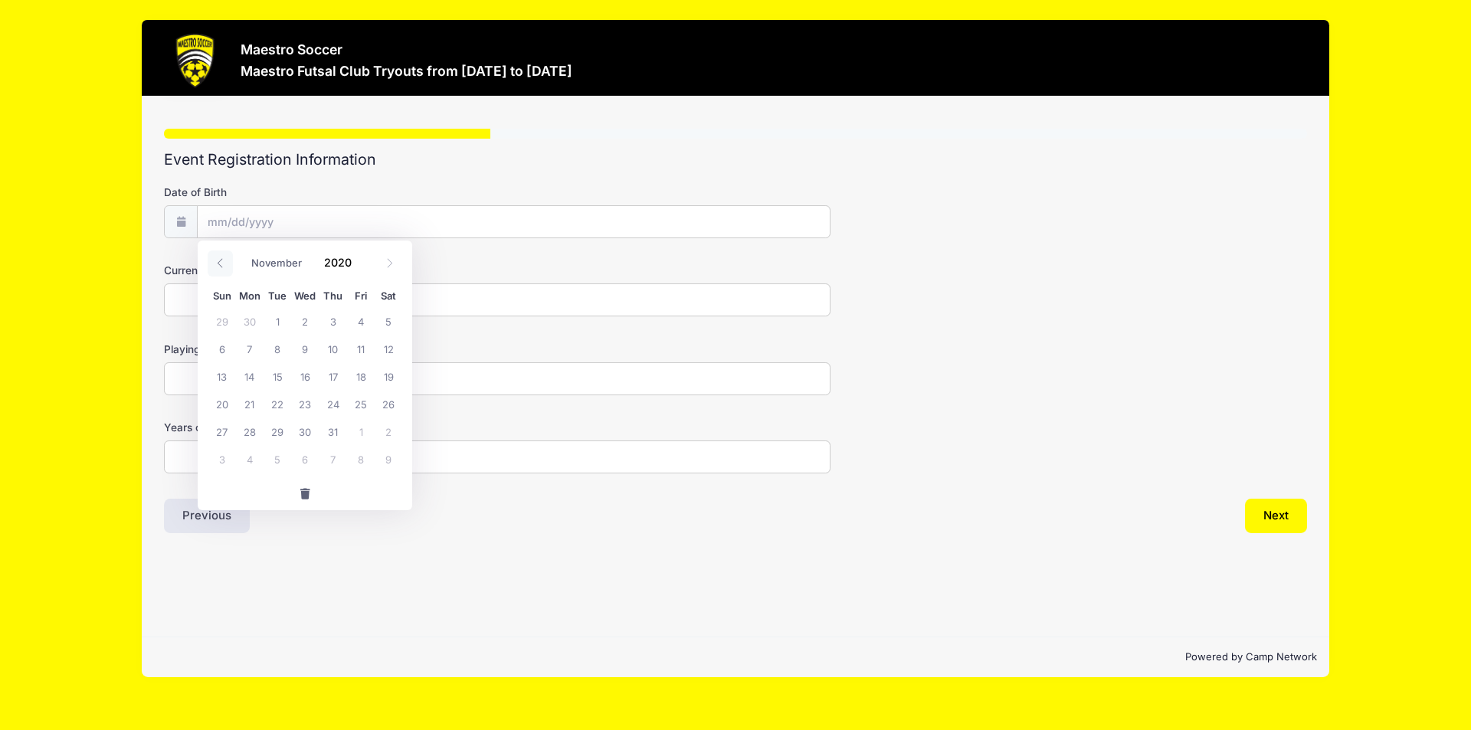
click at [216, 269] on span at bounding box center [220, 263] width 25 height 26
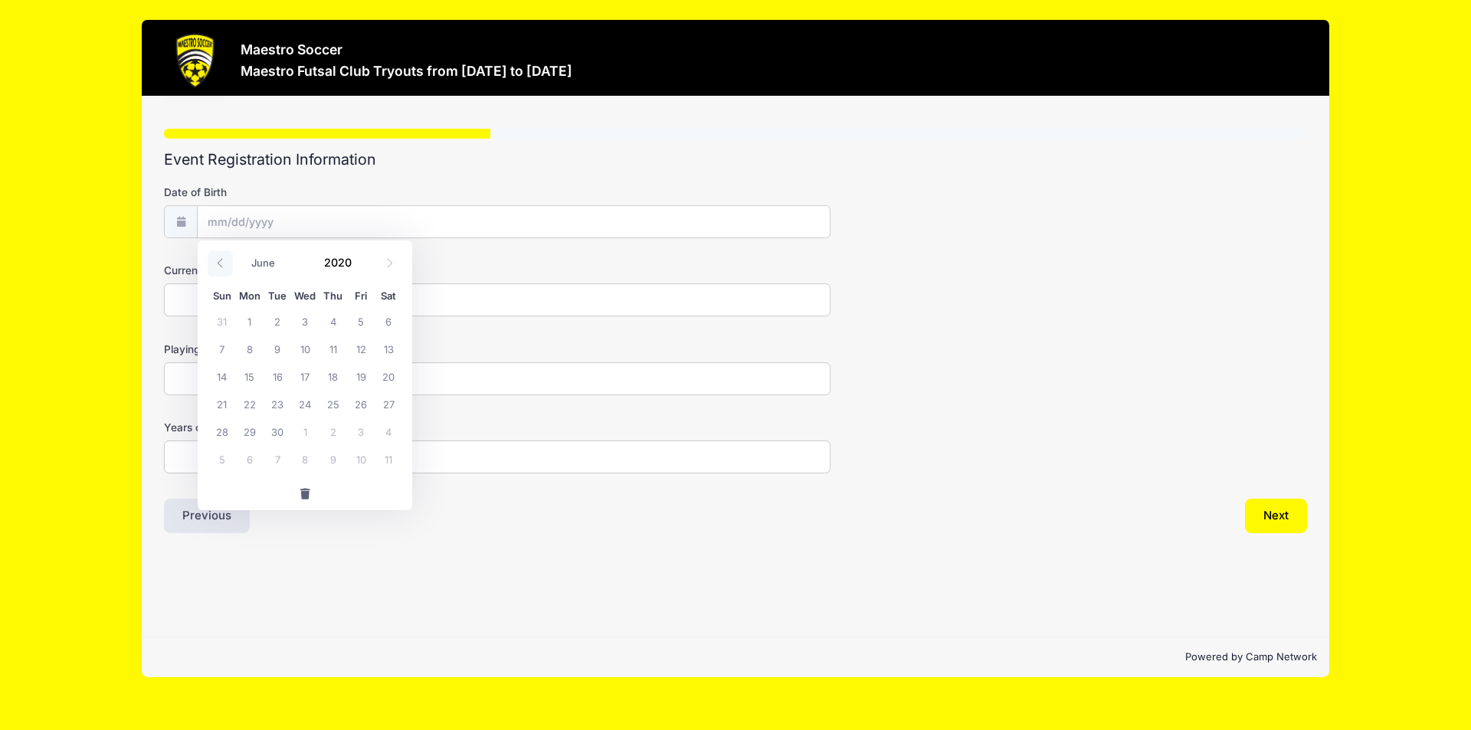
click at [216, 269] on span at bounding box center [220, 263] width 25 height 26
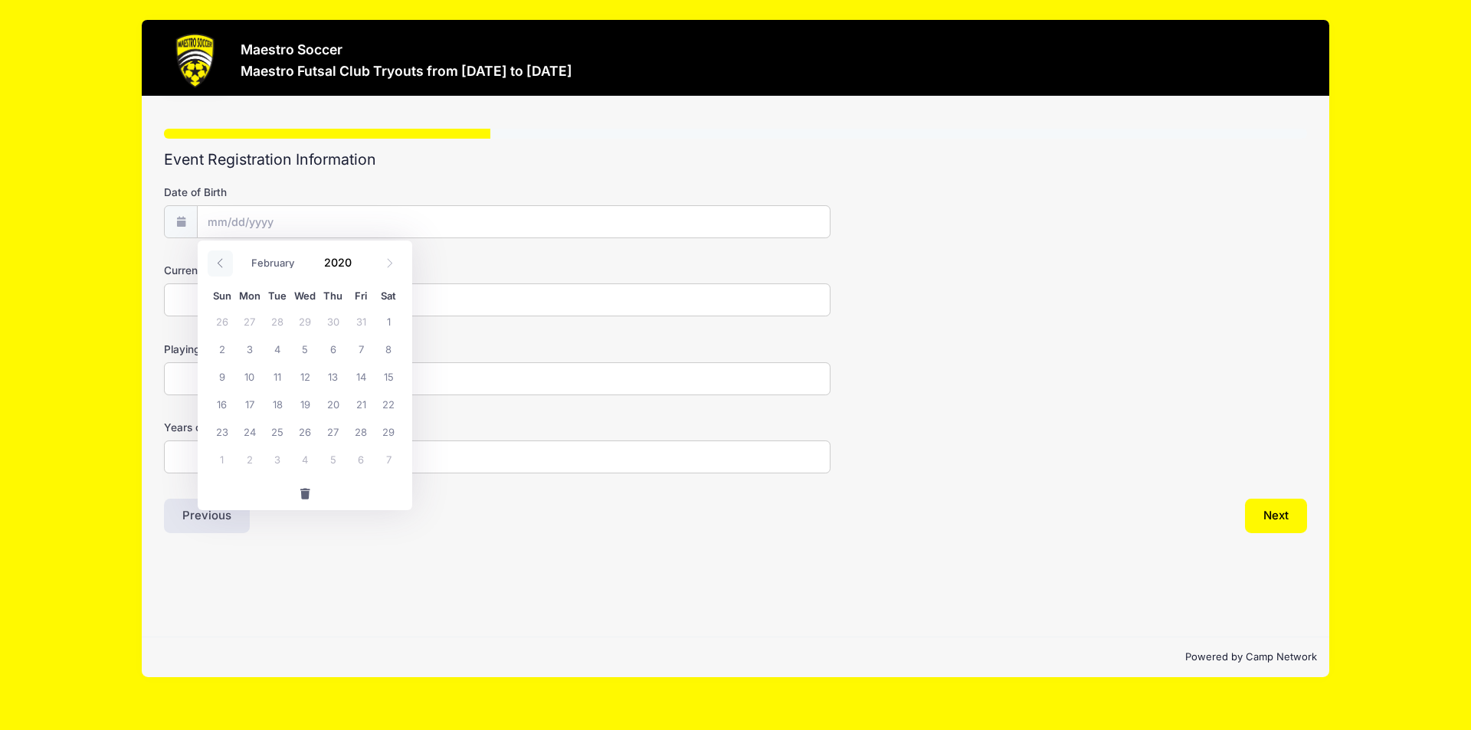
select select "0"
click at [216, 269] on span at bounding box center [220, 263] width 25 height 26
type input "2019"
click at [216, 269] on span at bounding box center [220, 263] width 25 height 26
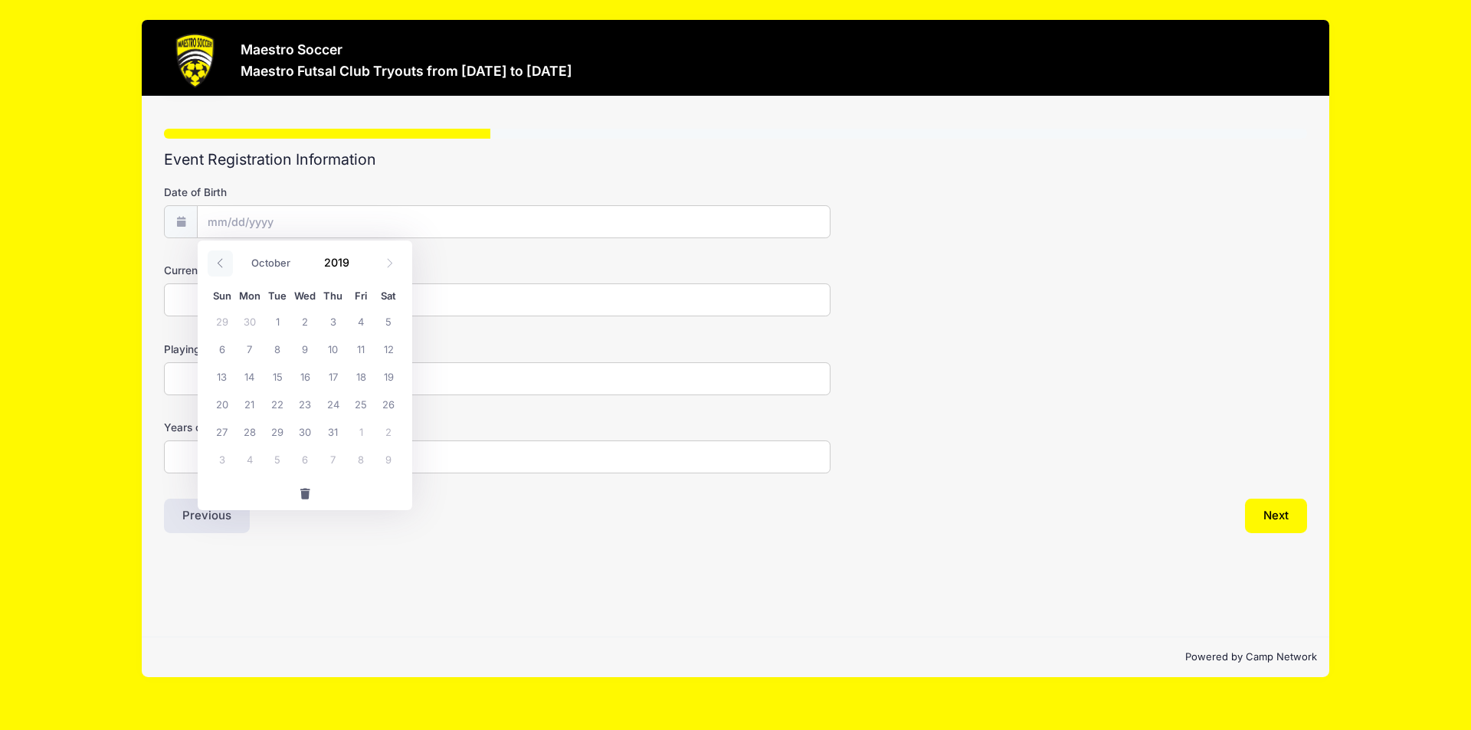
click at [216, 269] on span at bounding box center [220, 263] width 25 height 26
click at [227, 258] on span at bounding box center [220, 263] width 25 height 26
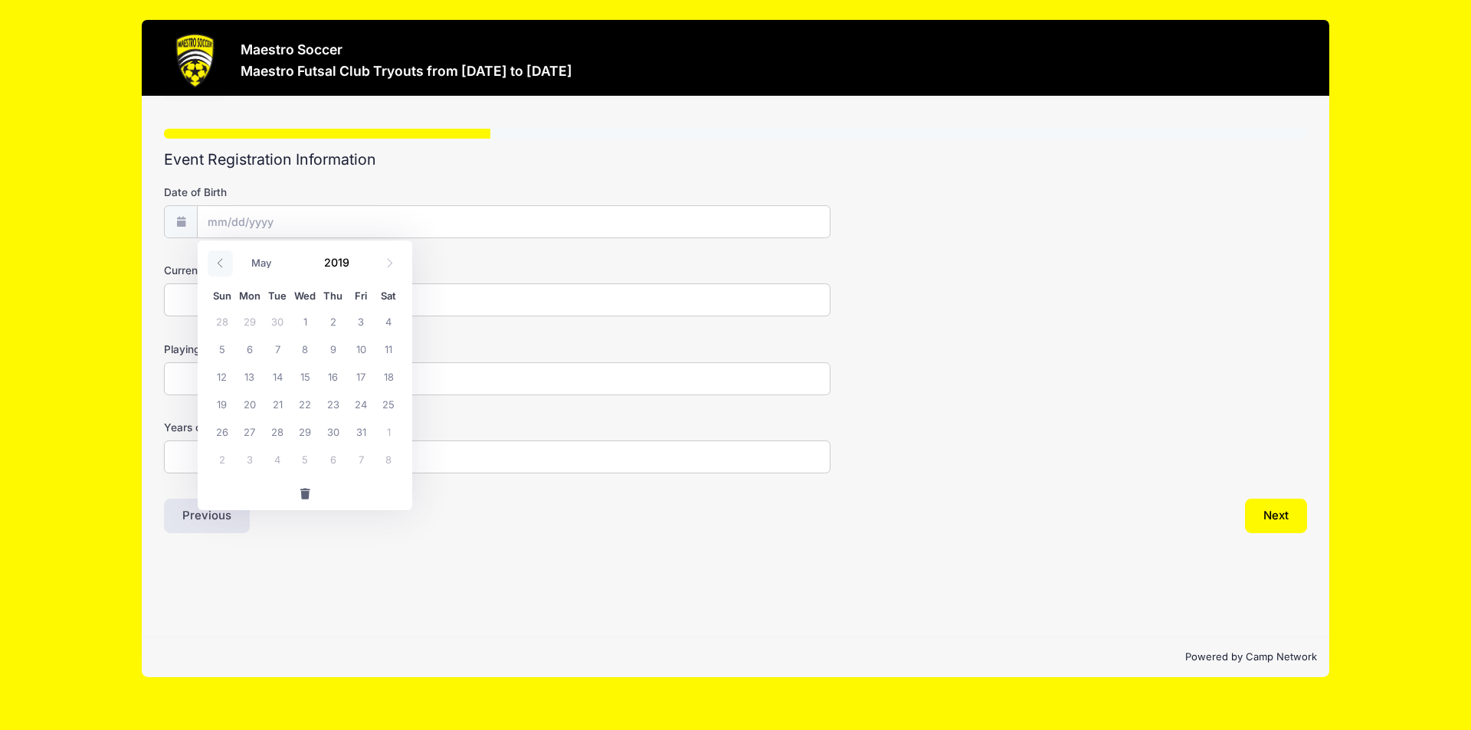
click at [227, 258] on span at bounding box center [220, 263] width 25 height 26
select select "0"
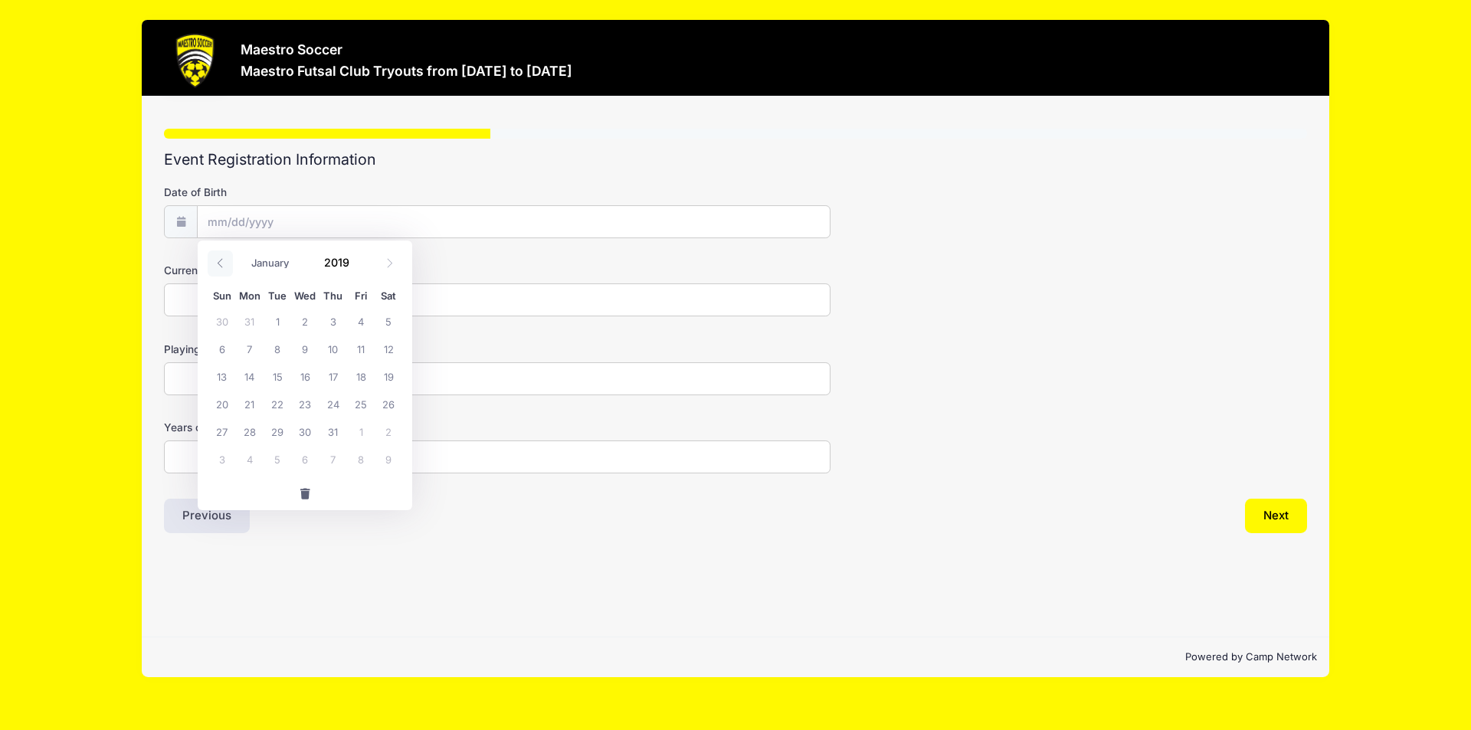
click at [227, 258] on span at bounding box center [220, 263] width 25 height 26
type input "2018"
click at [227, 258] on span at bounding box center [220, 263] width 25 height 26
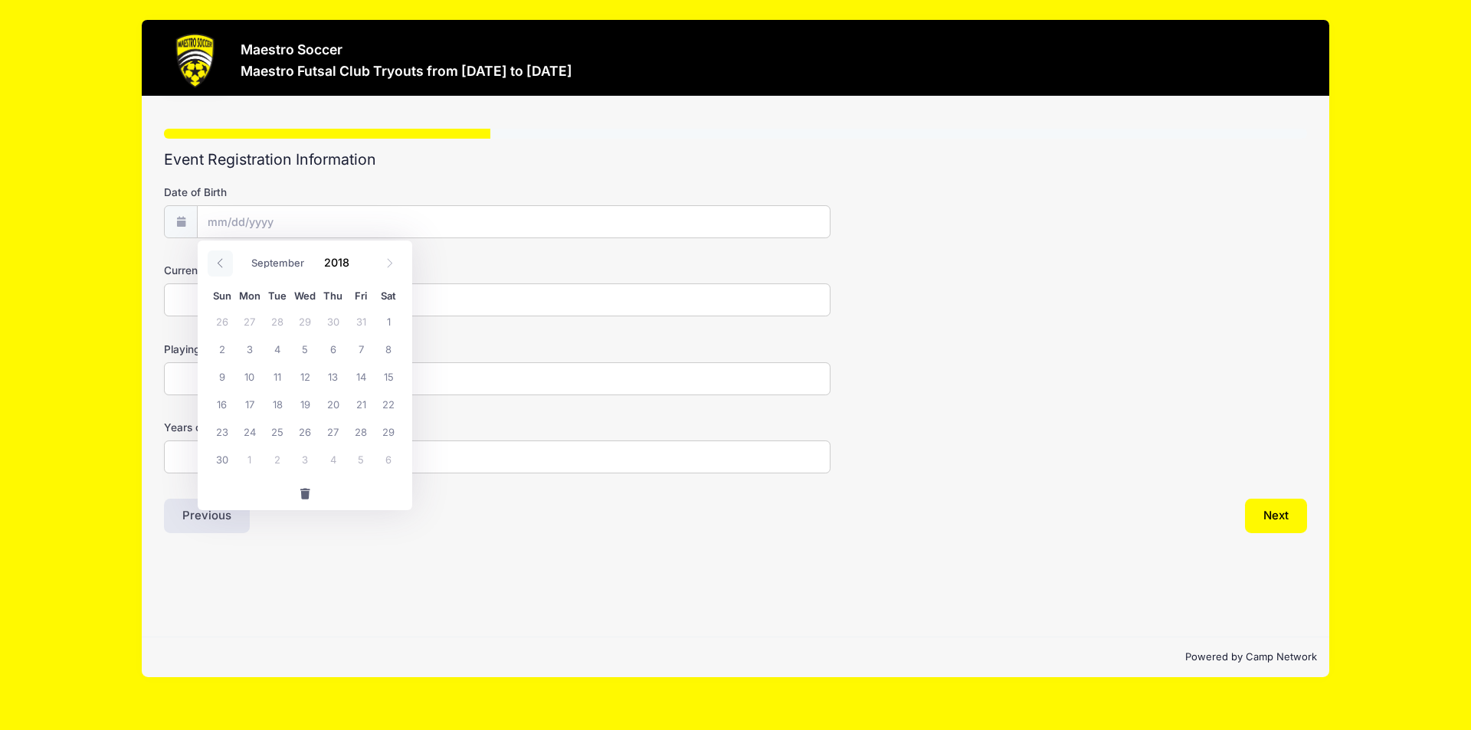
click at [227, 258] on span at bounding box center [220, 263] width 25 height 26
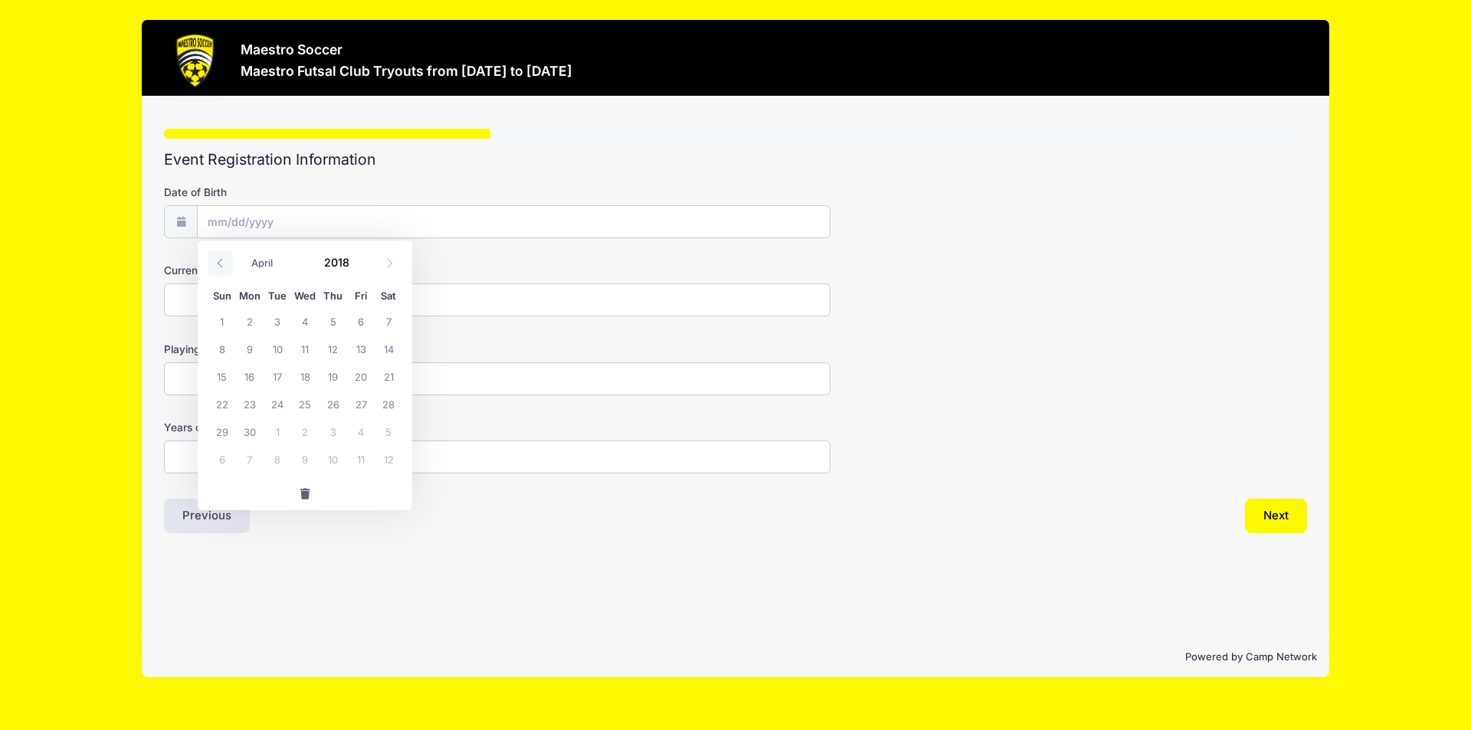
click at [227, 258] on span at bounding box center [220, 263] width 25 height 26
select select "0"
click at [227, 258] on span at bounding box center [220, 263] width 25 height 26
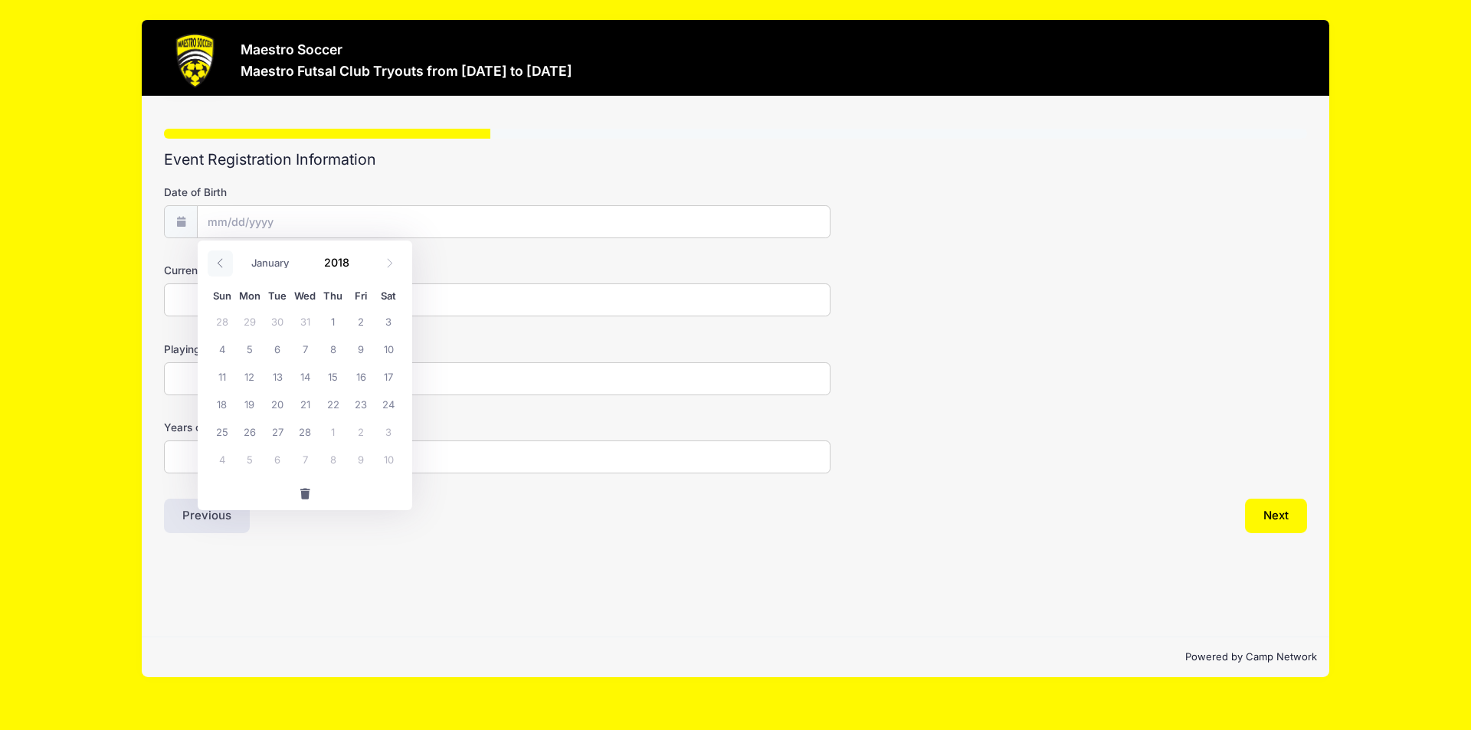
type input "2017"
click at [227, 258] on span at bounding box center [220, 263] width 25 height 26
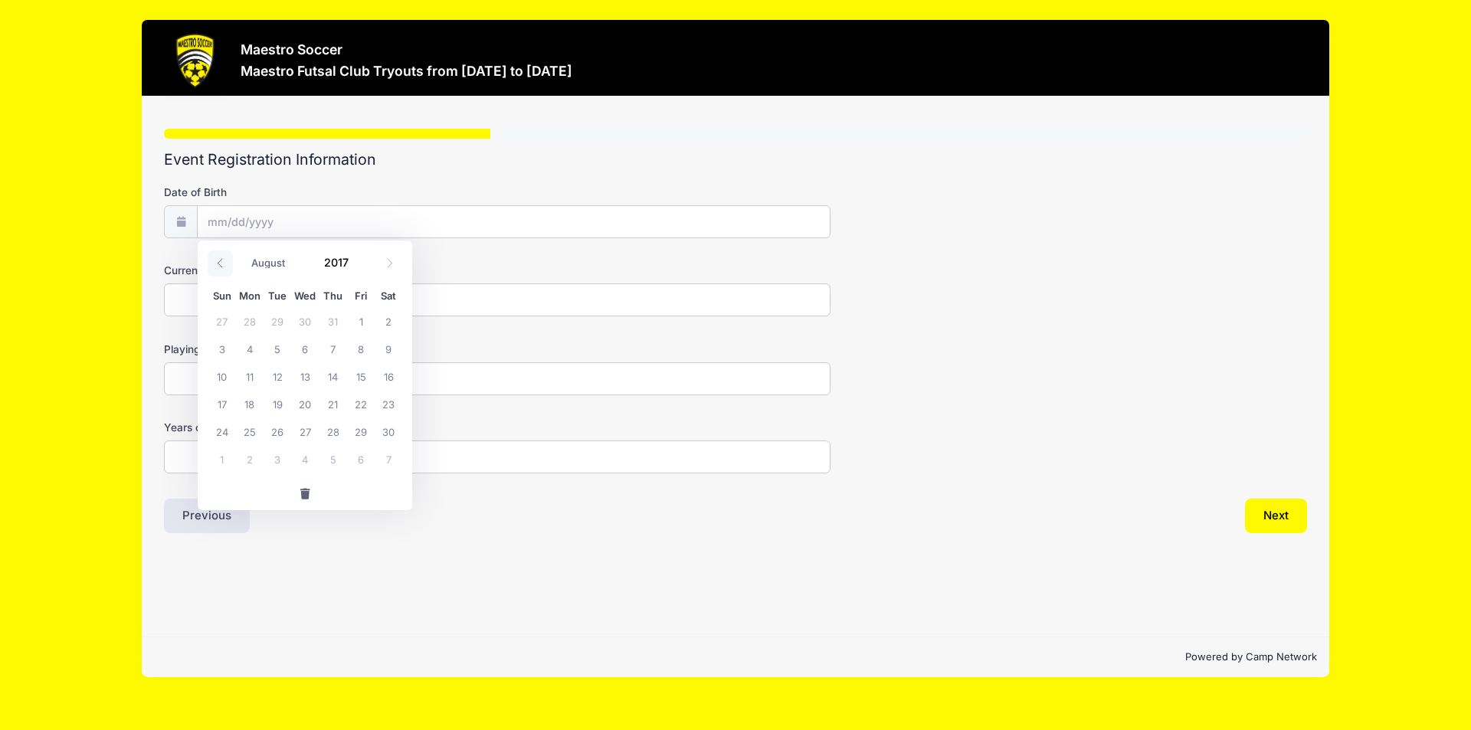
click at [227, 258] on span at bounding box center [220, 263] width 25 height 26
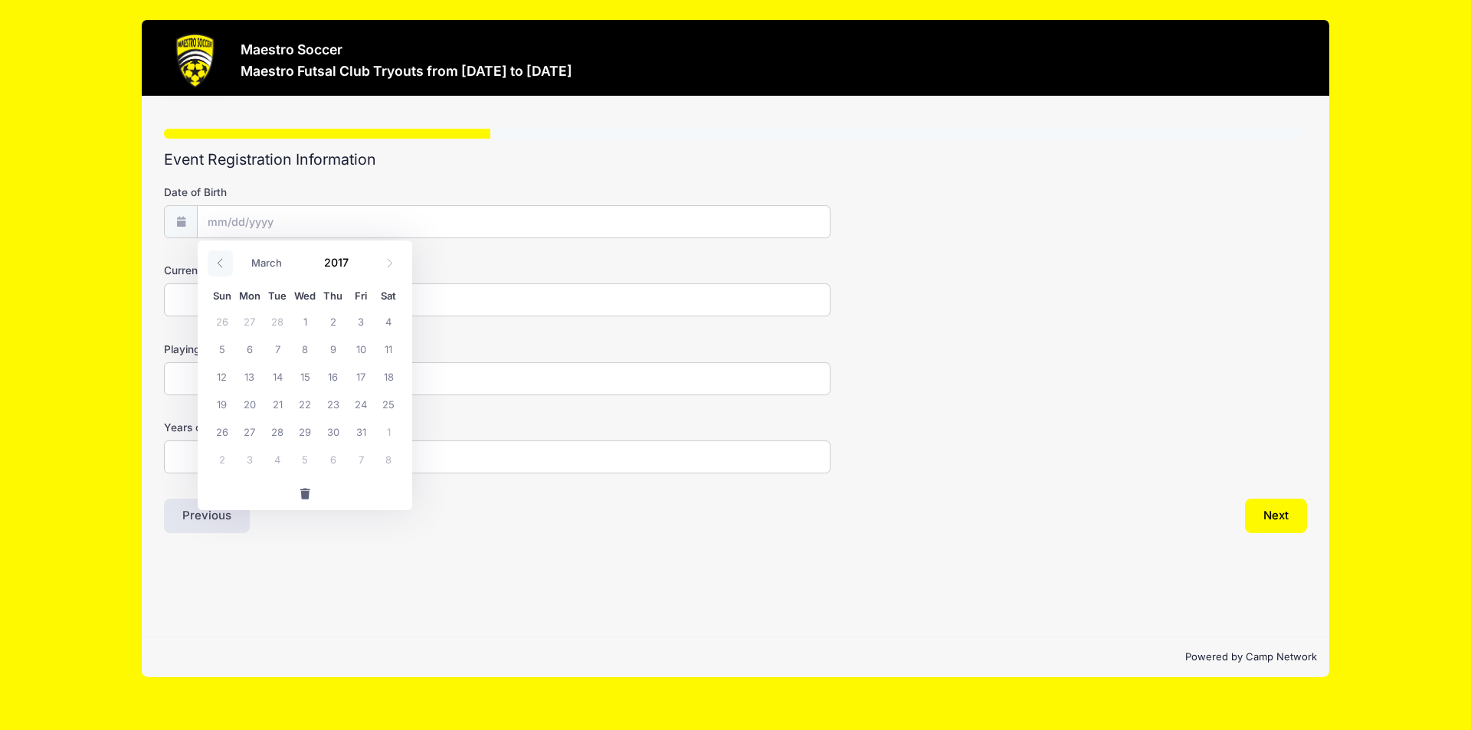
click at [227, 258] on span at bounding box center [220, 263] width 25 height 26
select select "0"
click at [227, 258] on span at bounding box center [220, 263] width 25 height 26
type input "2016"
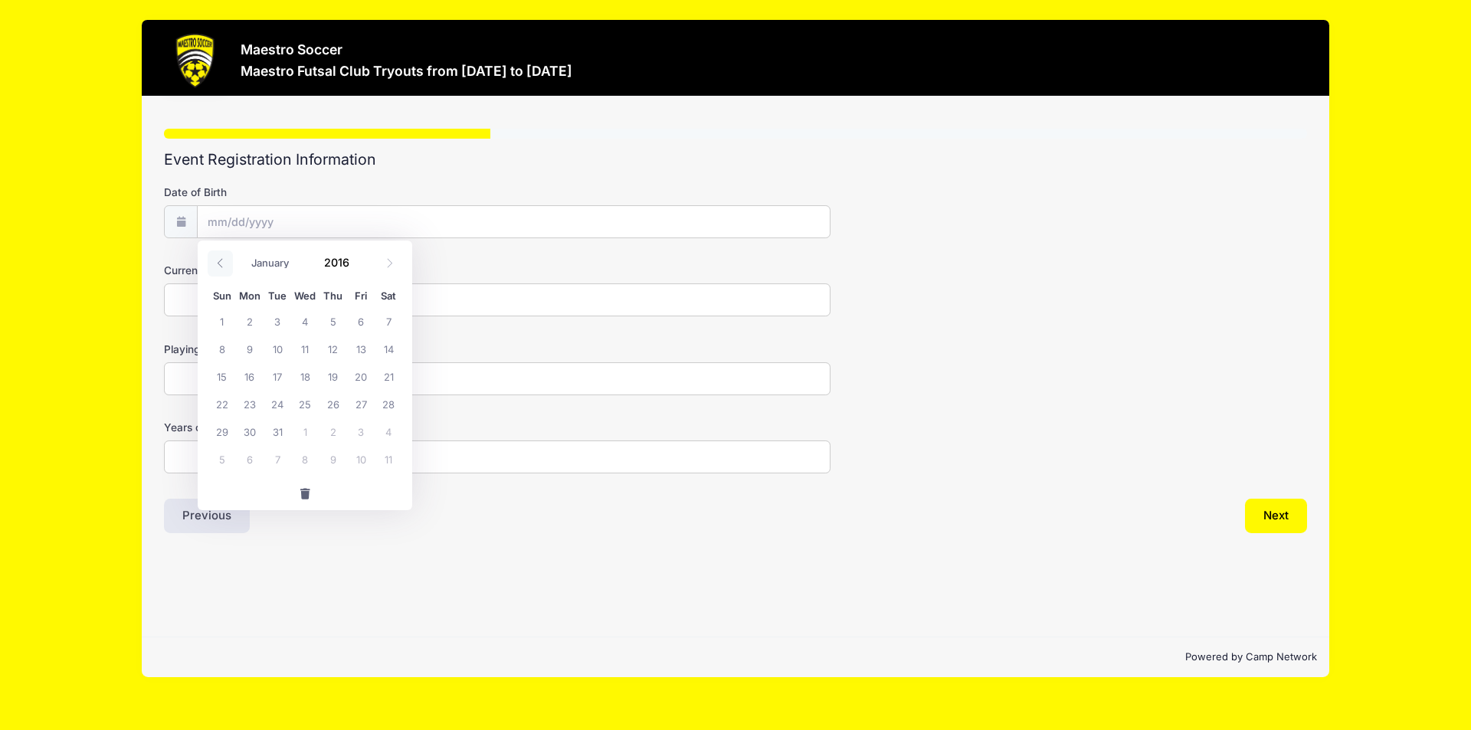
click at [227, 258] on span at bounding box center [220, 263] width 25 height 26
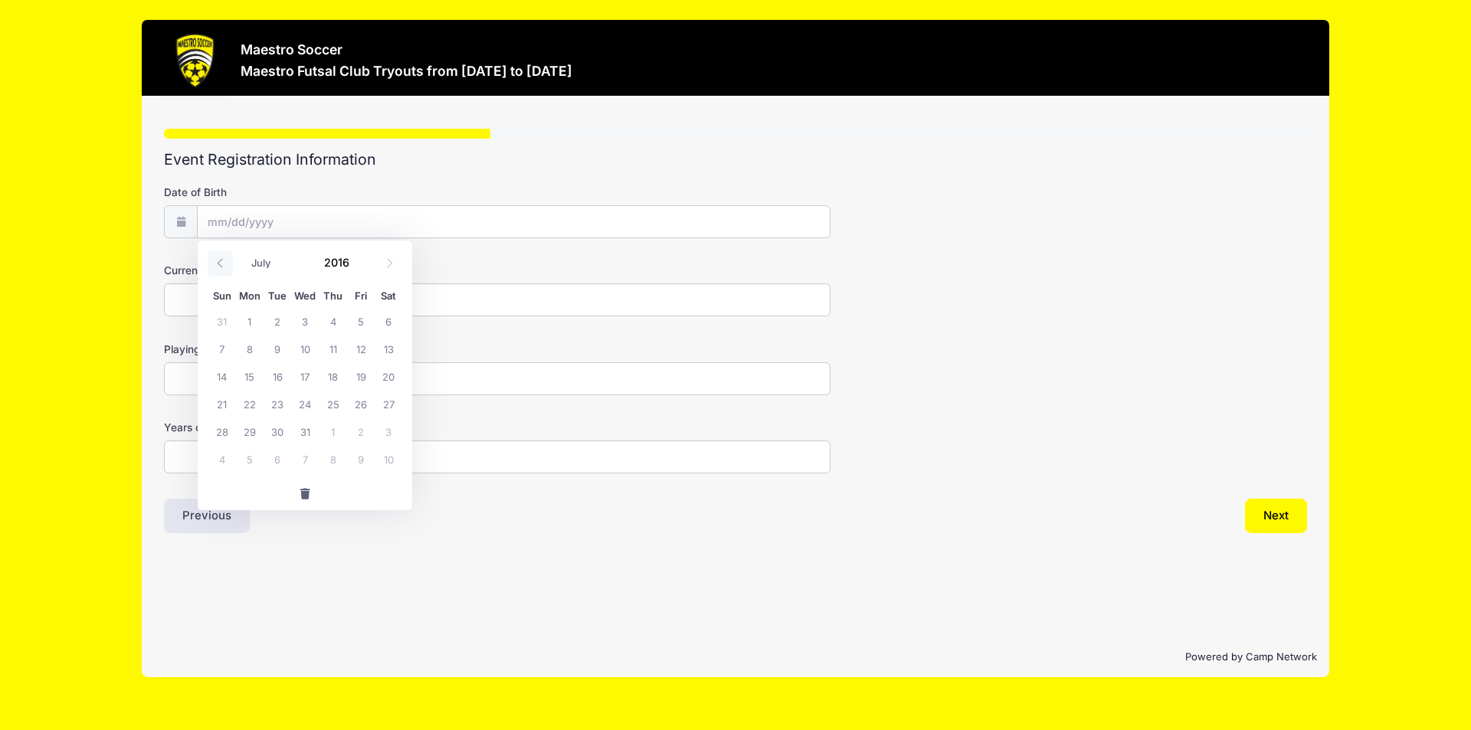
click at [227, 258] on span at bounding box center [220, 263] width 25 height 26
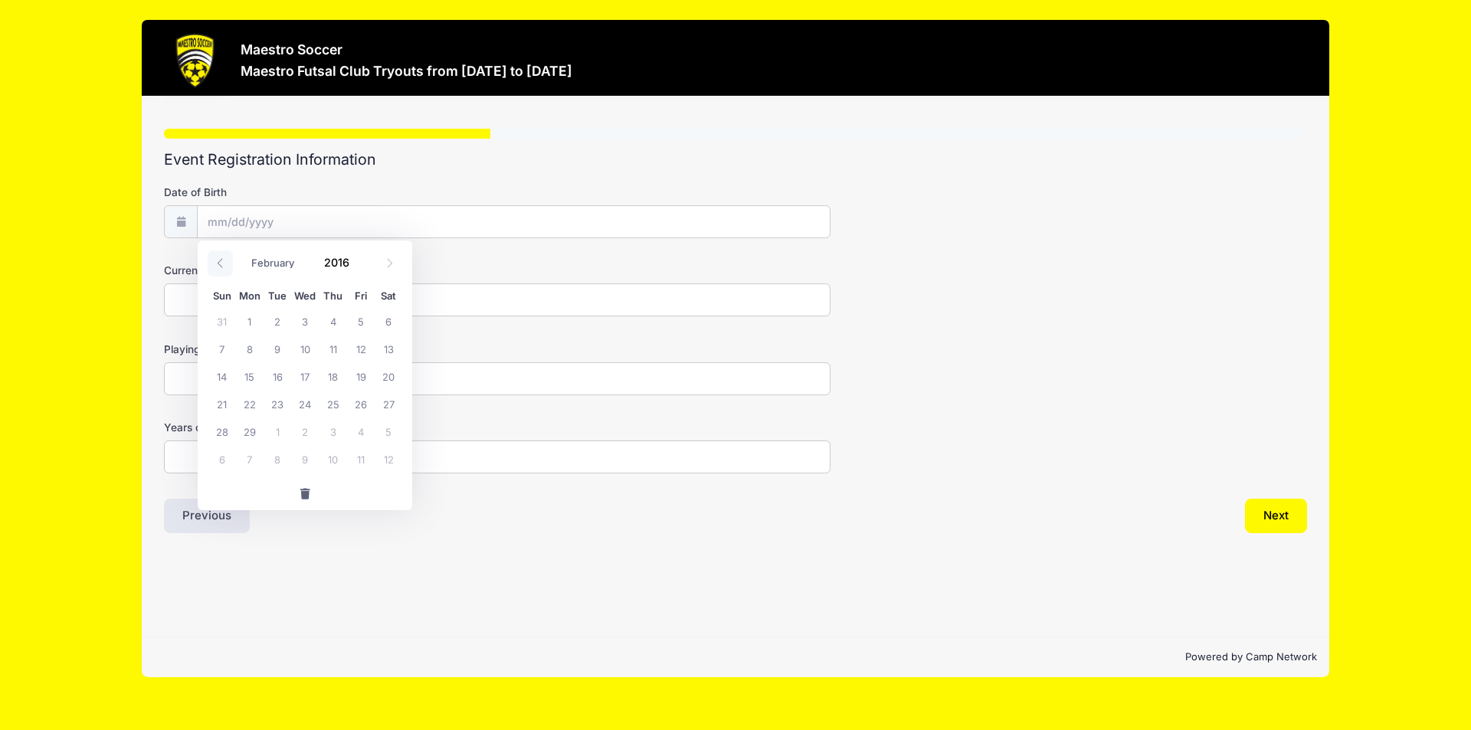
click at [227, 258] on span at bounding box center [220, 263] width 25 height 26
select select "0"
click at [227, 258] on span at bounding box center [220, 263] width 25 height 26
type input "2015"
click at [227, 258] on span at bounding box center [220, 263] width 25 height 26
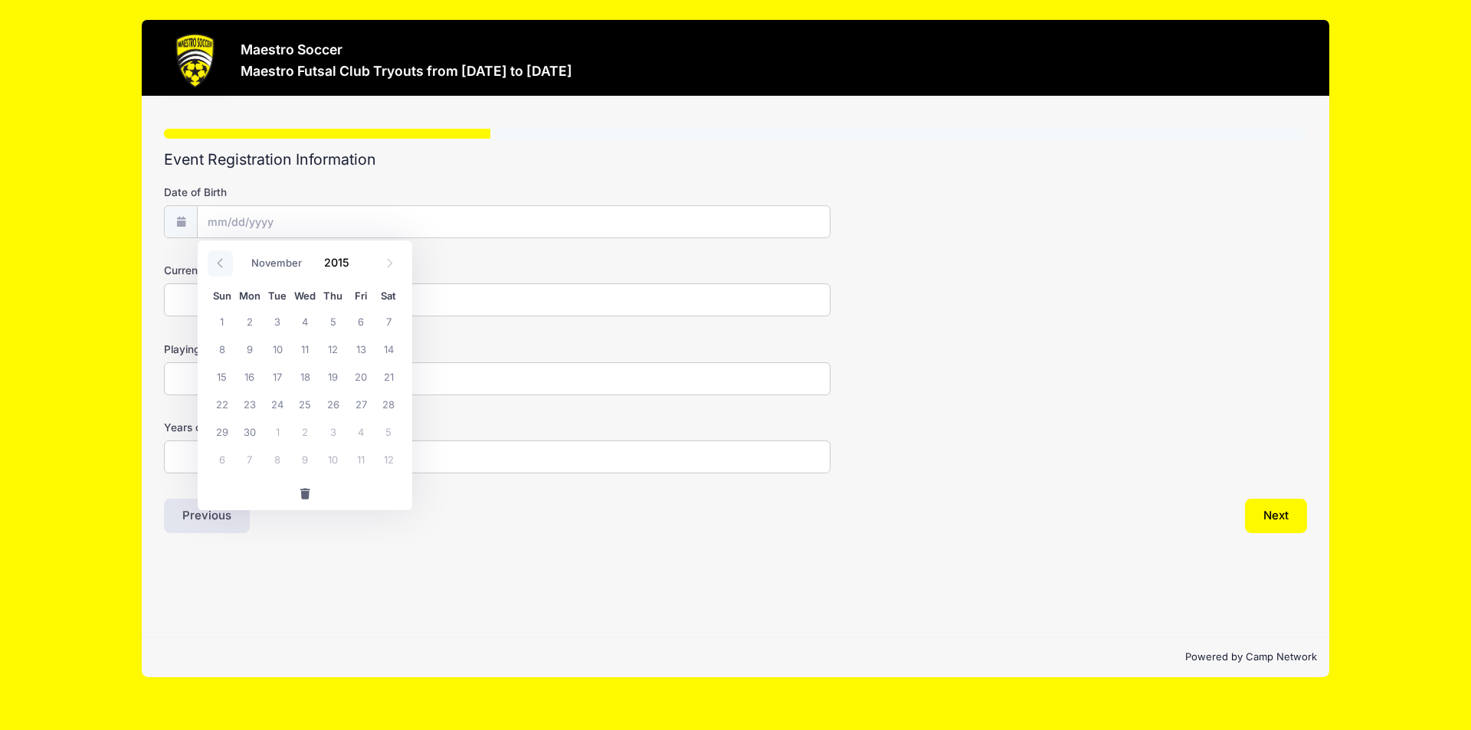
click at [227, 258] on span at bounding box center [220, 263] width 25 height 26
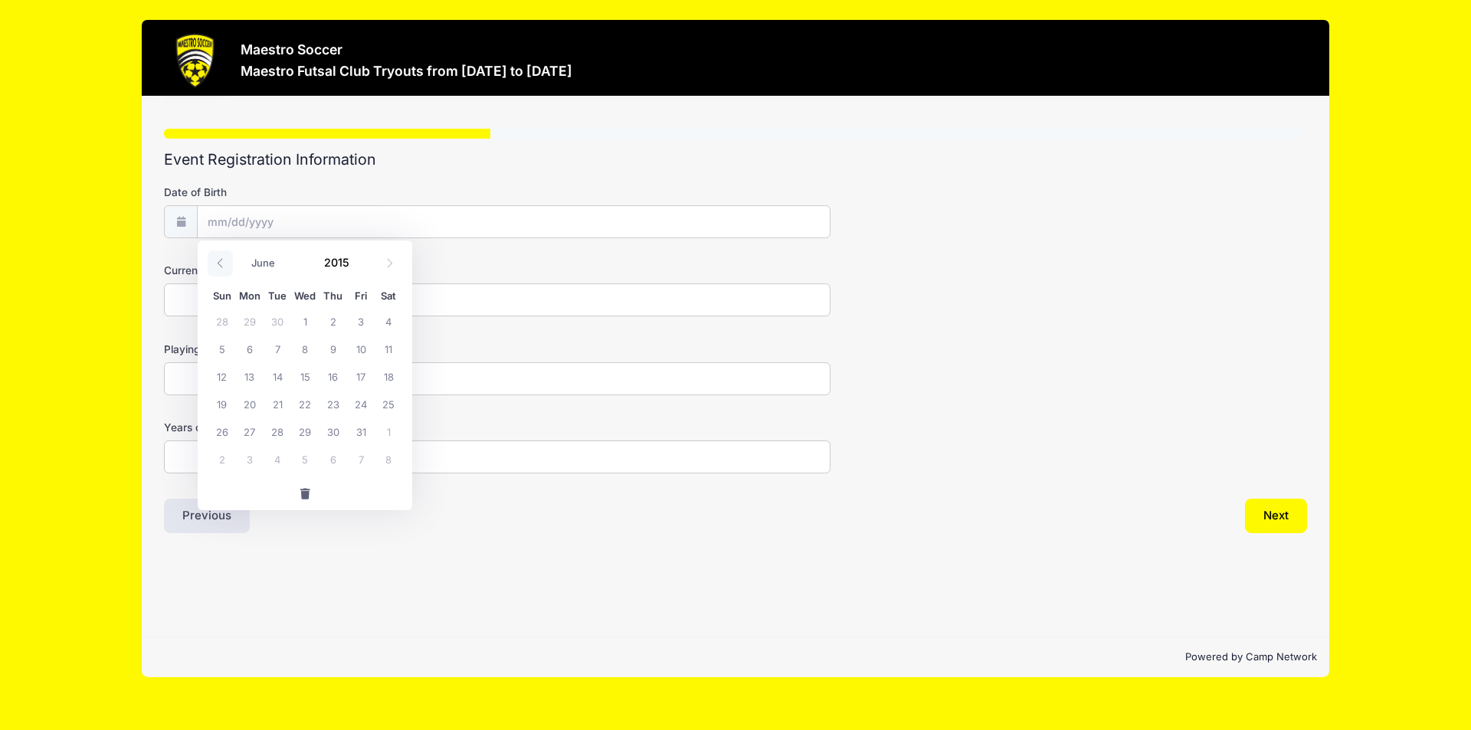
click at [227, 258] on span at bounding box center [220, 263] width 25 height 26
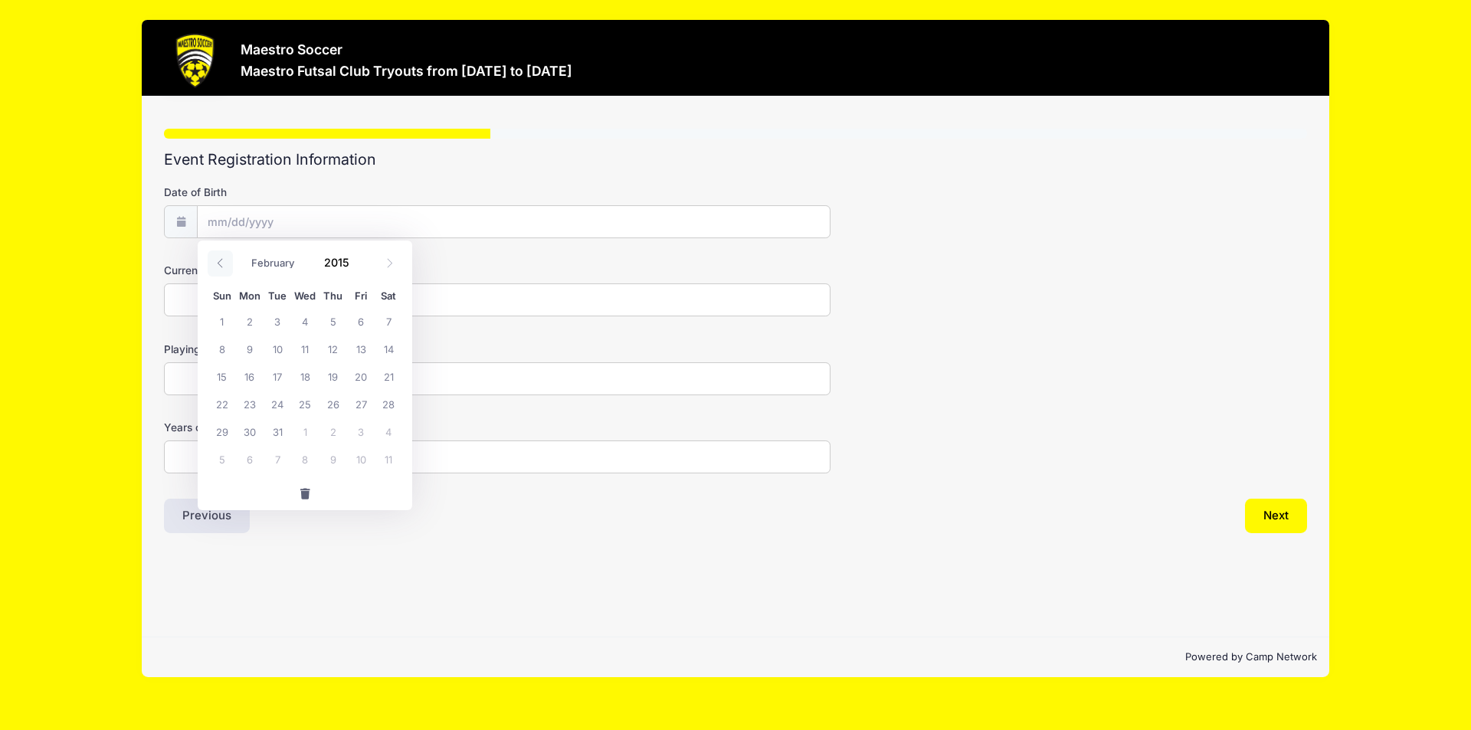
select select "0"
click at [227, 258] on span at bounding box center [220, 263] width 25 height 26
type input "2014"
click at [227, 258] on span at bounding box center [220, 263] width 25 height 26
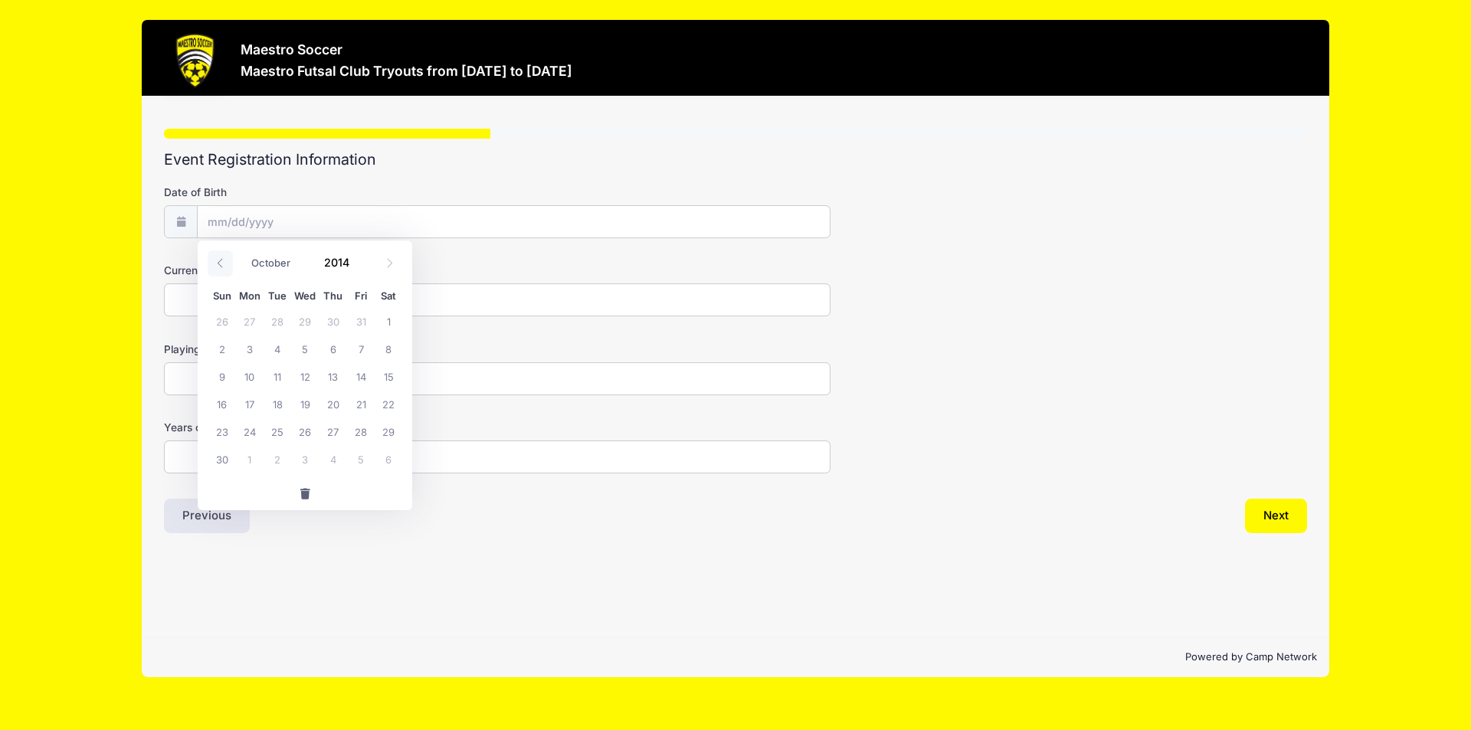
click at [227, 258] on span at bounding box center [220, 263] width 25 height 26
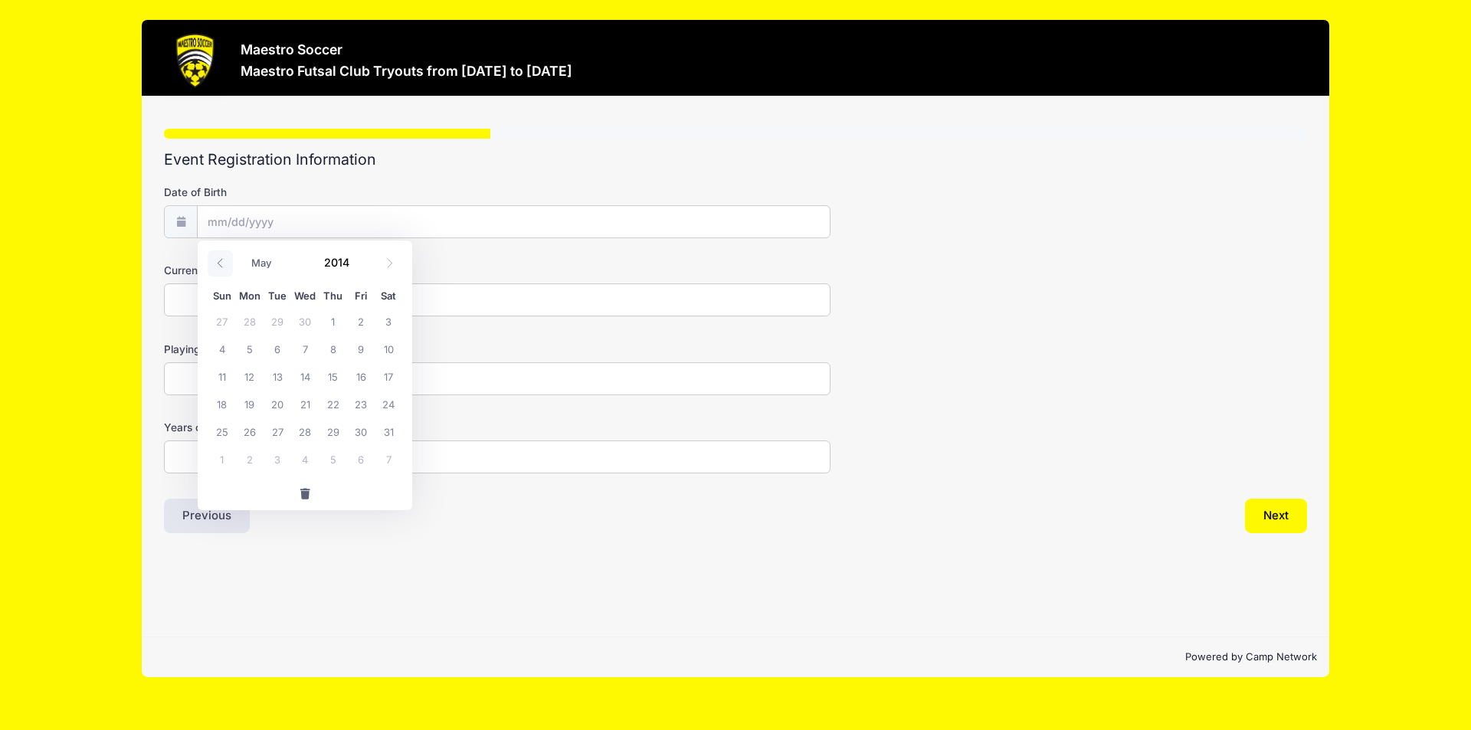
click at [227, 258] on span at bounding box center [220, 263] width 25 height 26
select select "0"
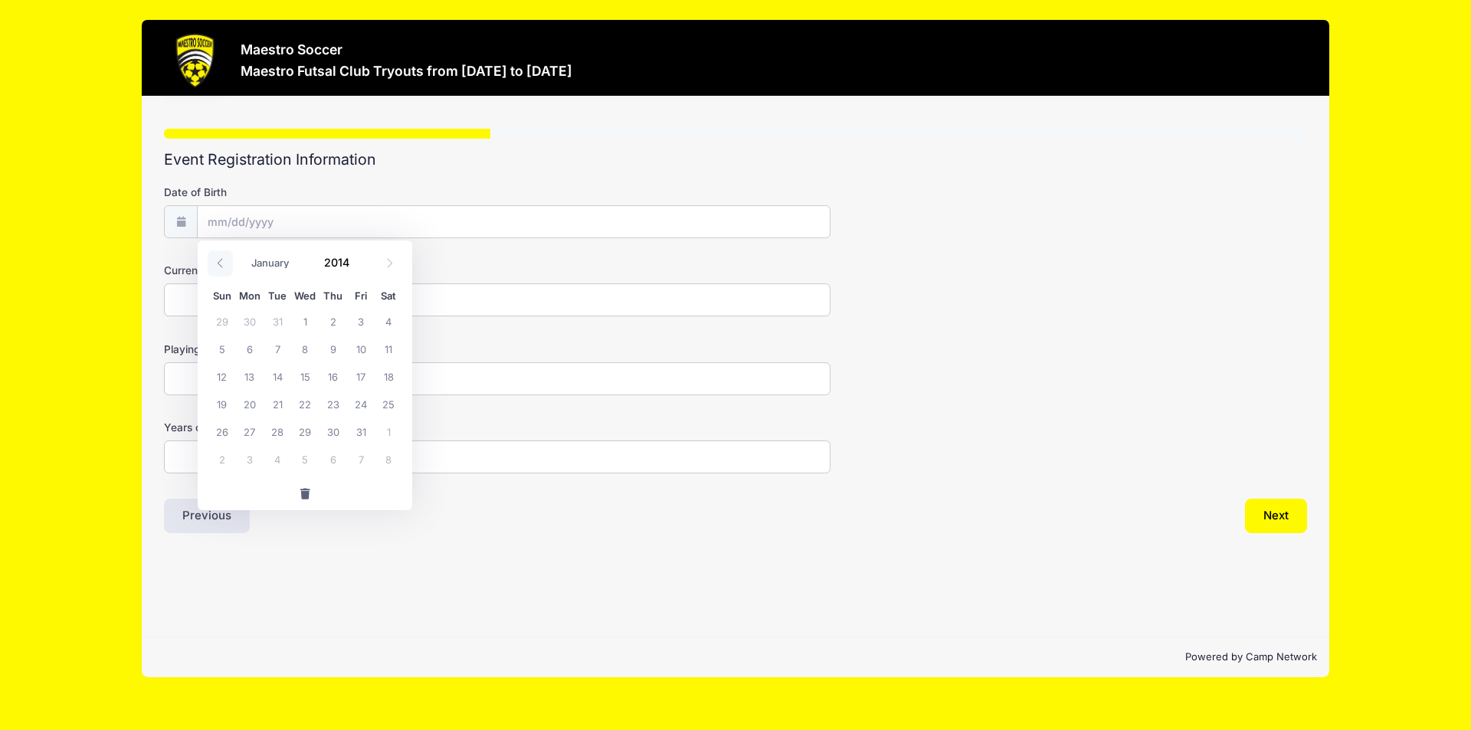
click at [227, 258] on span at bounding box center [220, 263] width 25 height 26
type input "2013"
click at [227, 258] on span at bounding box center [220, 263] width 25 height 26
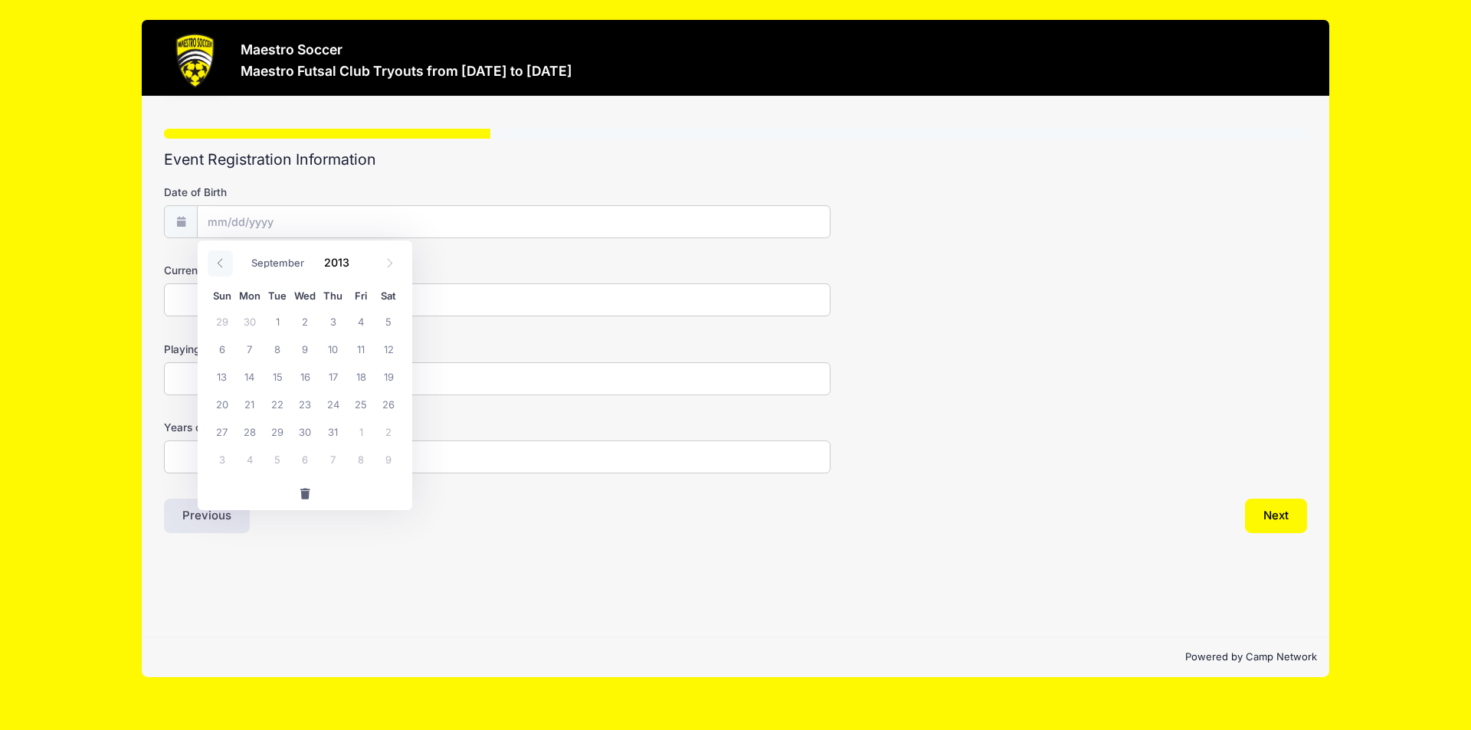
click at [227, 258] on span at bounding box center [220, 263] width 25 height 26
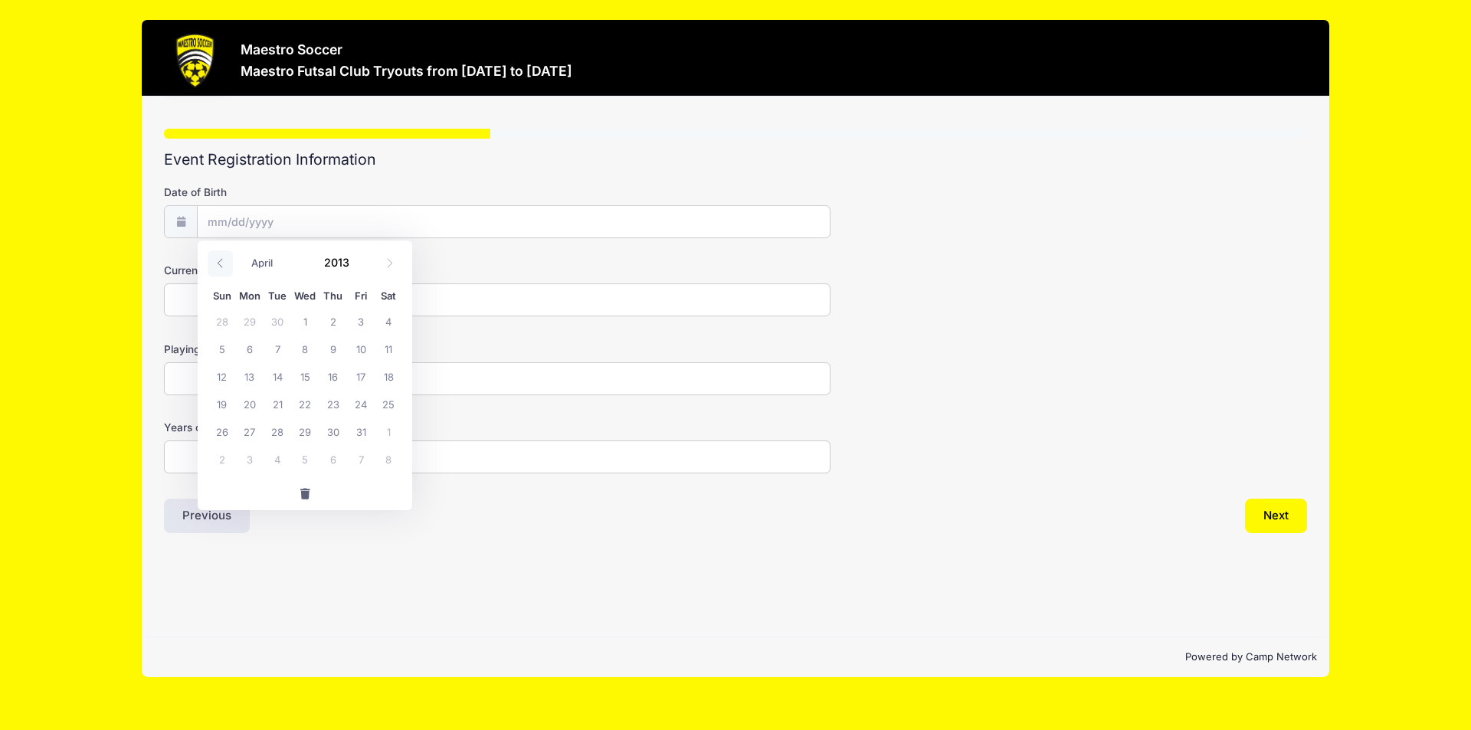
click at [227, 258] on span at bounding box center [220, 263] width 25 height 26
select select "0"
click at [227, 258] on span at bounding box center [220, 263] width 25 height 26
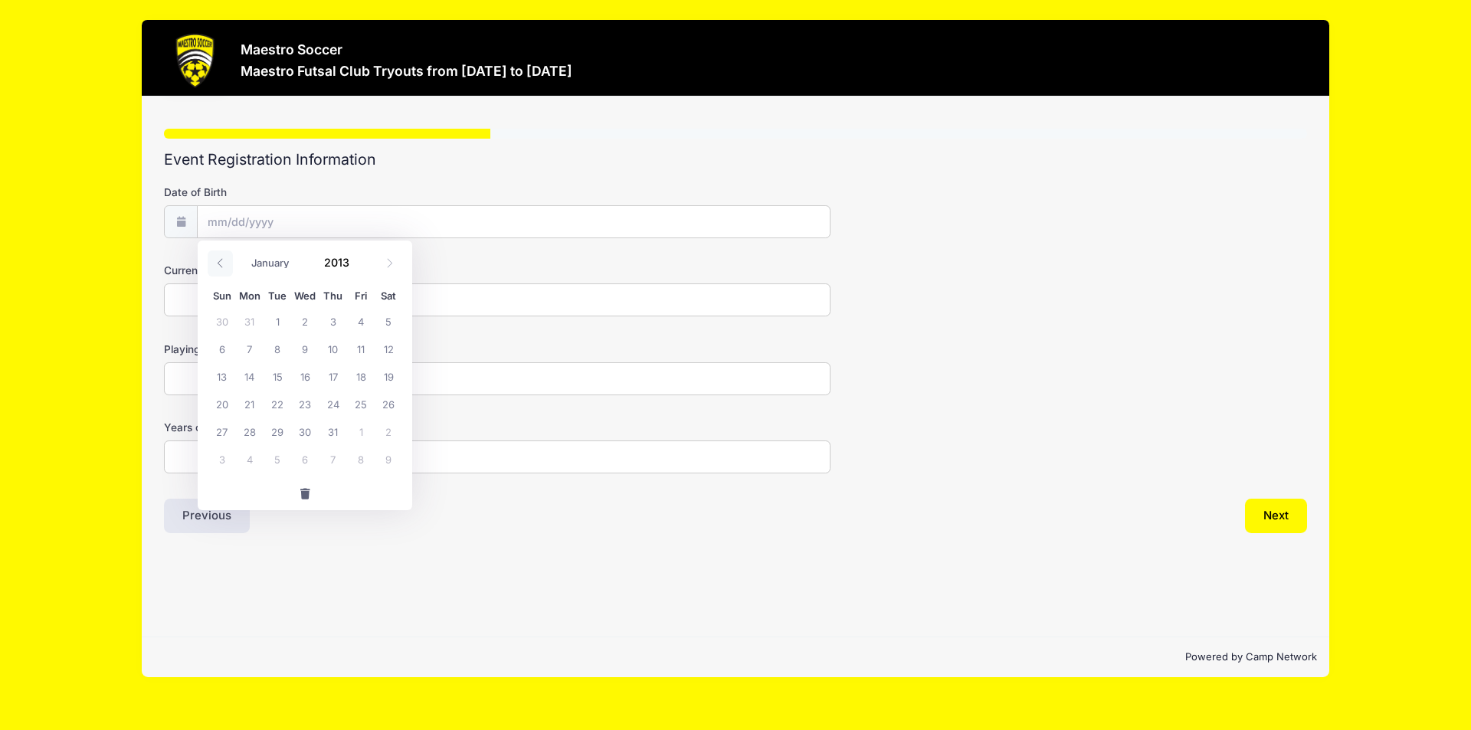
type input "2012"
click at [227, 258] on span at bounding box center [220, 263] width 25 height 26
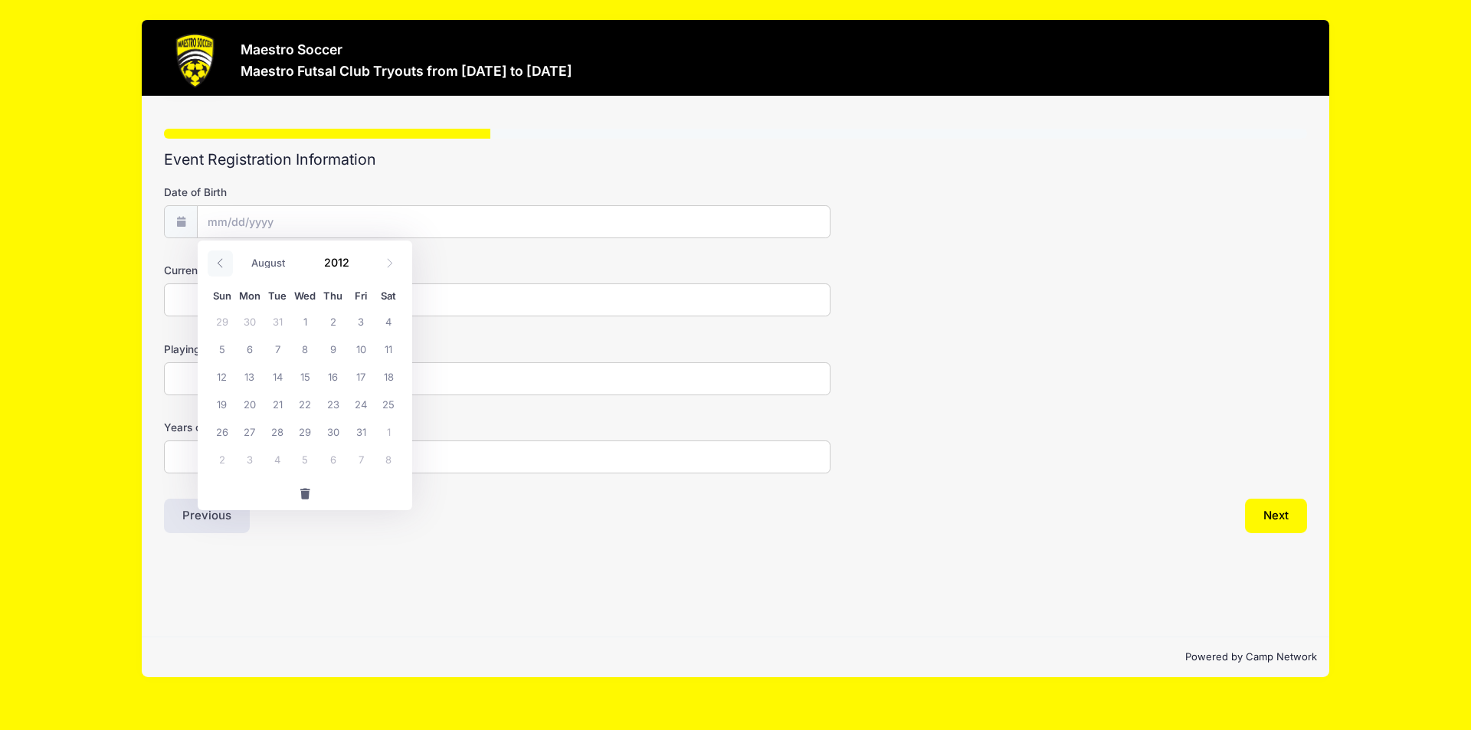
click at [227, 258] on span at bounding box center [220, 263] width 25 height 26
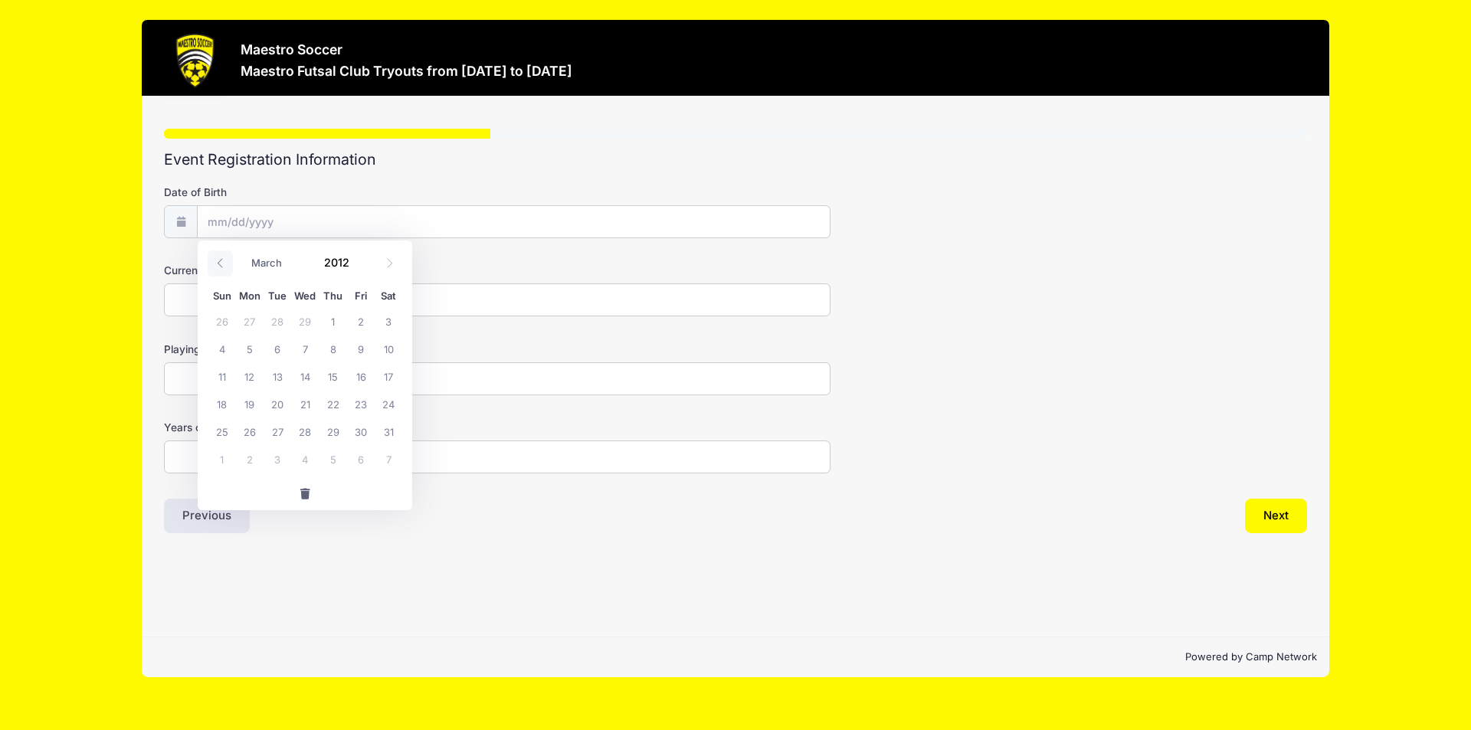
click at [227, 258] on span at bounding box center [220, 263] width 25 height 26
select select "0"
click at [227, 258] on span at bounding box center [220, 263] width 25 height 26
type input "2011"
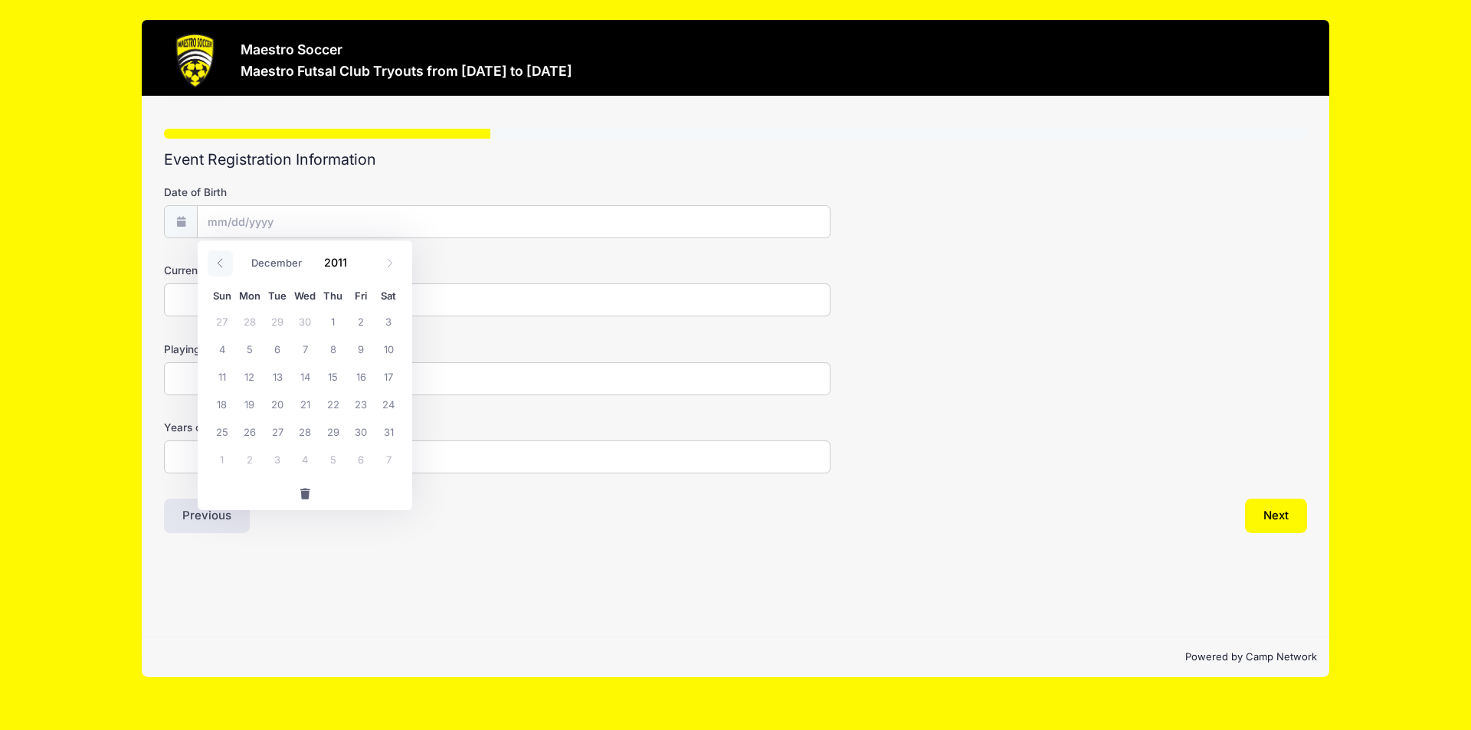
click at [227, 258] on span at bounding box center [220, 263] width 25 height 26
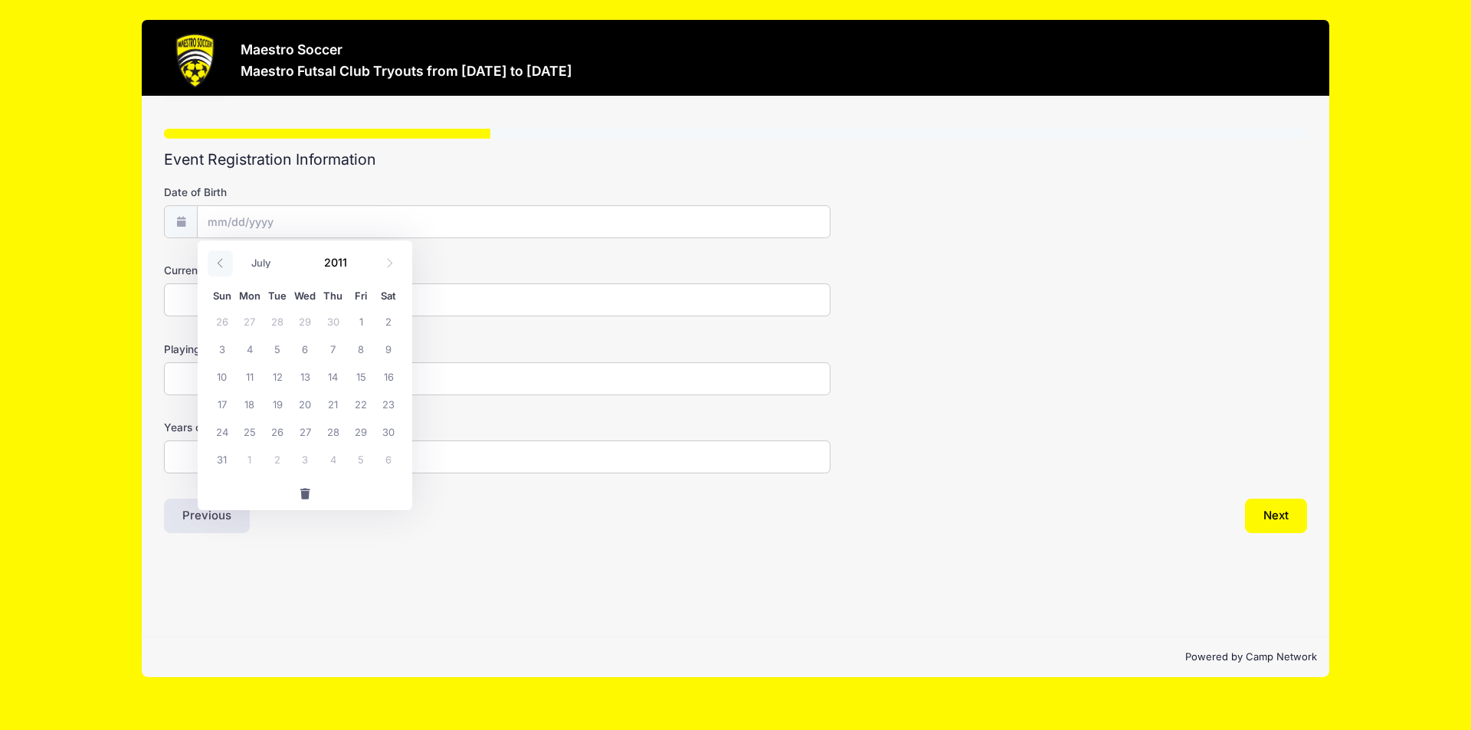
click at [227, 258] on span at bounding box center [220, 263] width 25 height 26
click at [393, 267] on icon at bounding box center [389, 263] width 10 height 10
select select "6"
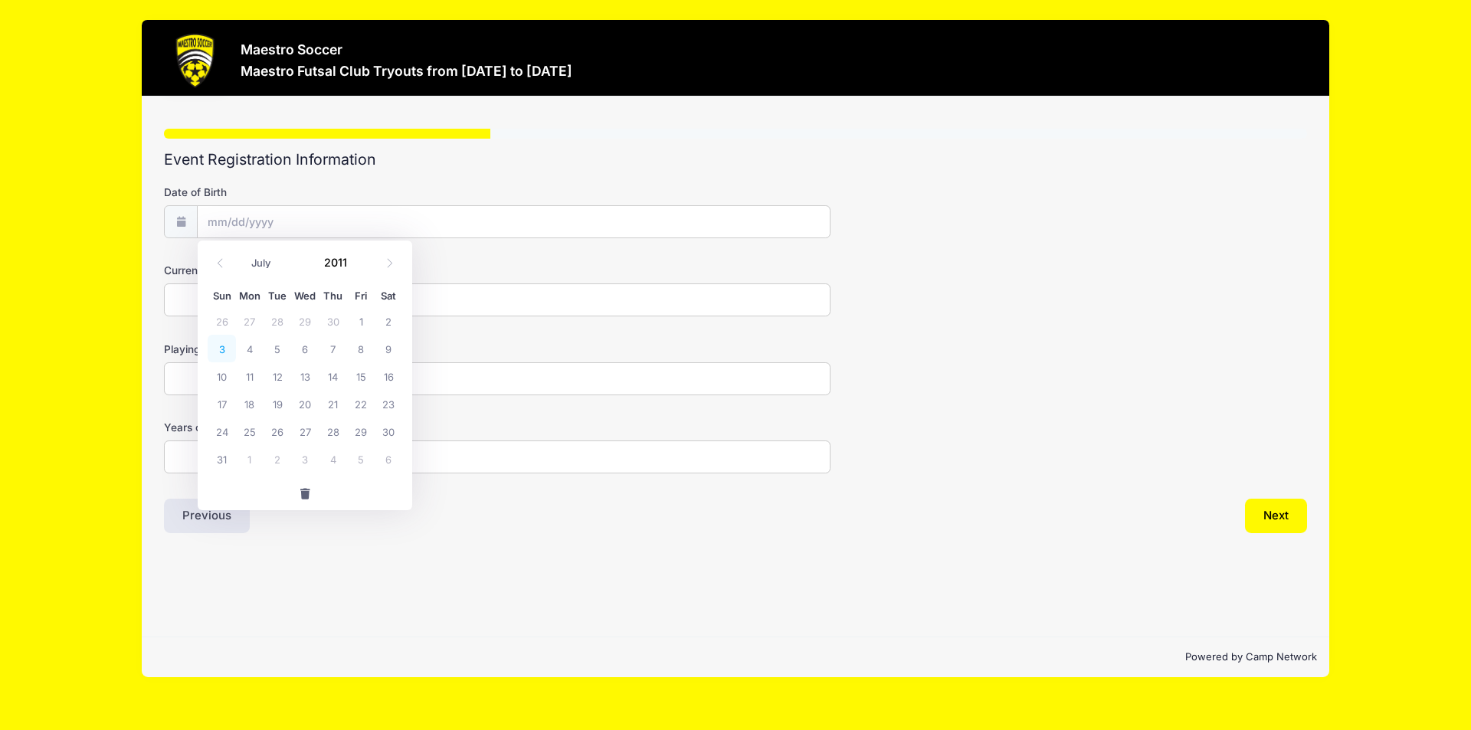
click at [221, 352] on span "3" at bounding box center [222, 349] width 28 height 28
type input "07/03/2011"
click at [349, 312] on input "Current Club Team" at bounding box center [497, 299] width 666 height 33
type input "NJ Nationals"
click at [282, 375] on input "Playing Position(s)" at bounding box center [497, 378] width 666 height 33
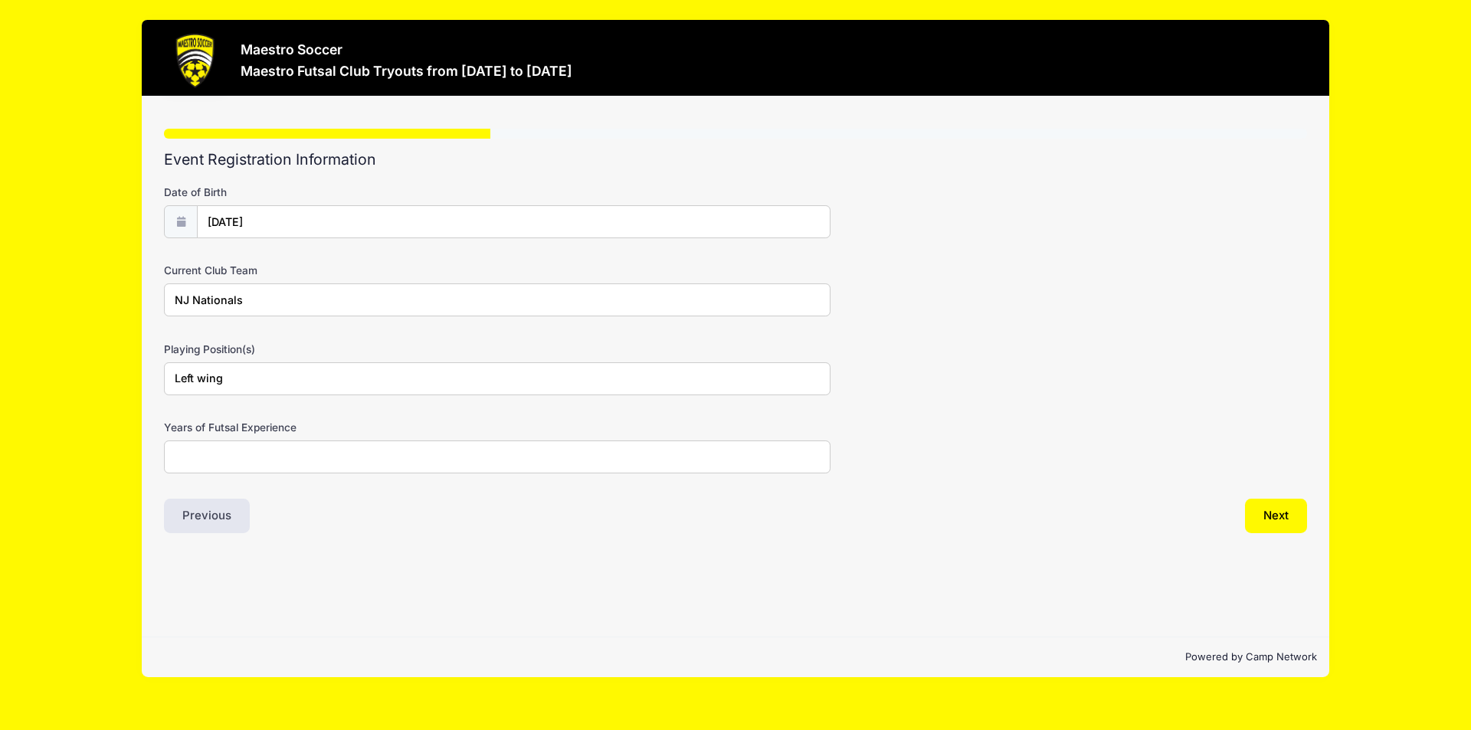
type input "Left wing"
type input "6"
click at [1278, 516] on button "Next" at bounding box center [1276, 516] width 62 height 35
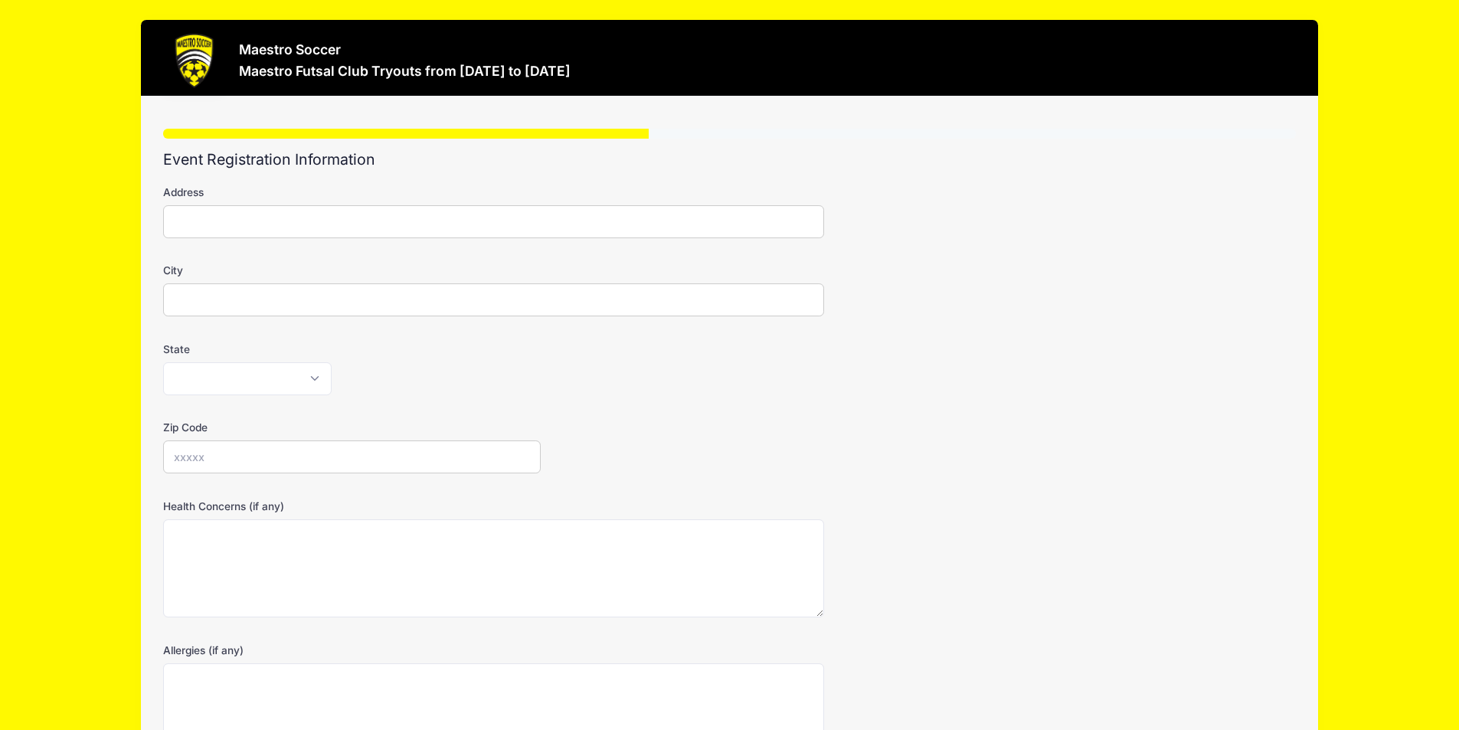
click at [332, 232] on input "Address" at bounding box center [493, 221] width 661 height 33
type input "278 Old Tote Road"
click at [290, 296] on input "City" at bounding box center [493, 299] width 661 height 33
type input "Mountainside"
drag, startPoint x: 257, startPoint y: 377, endPoint x: 268, endPoint y: 378, distance: 11.6
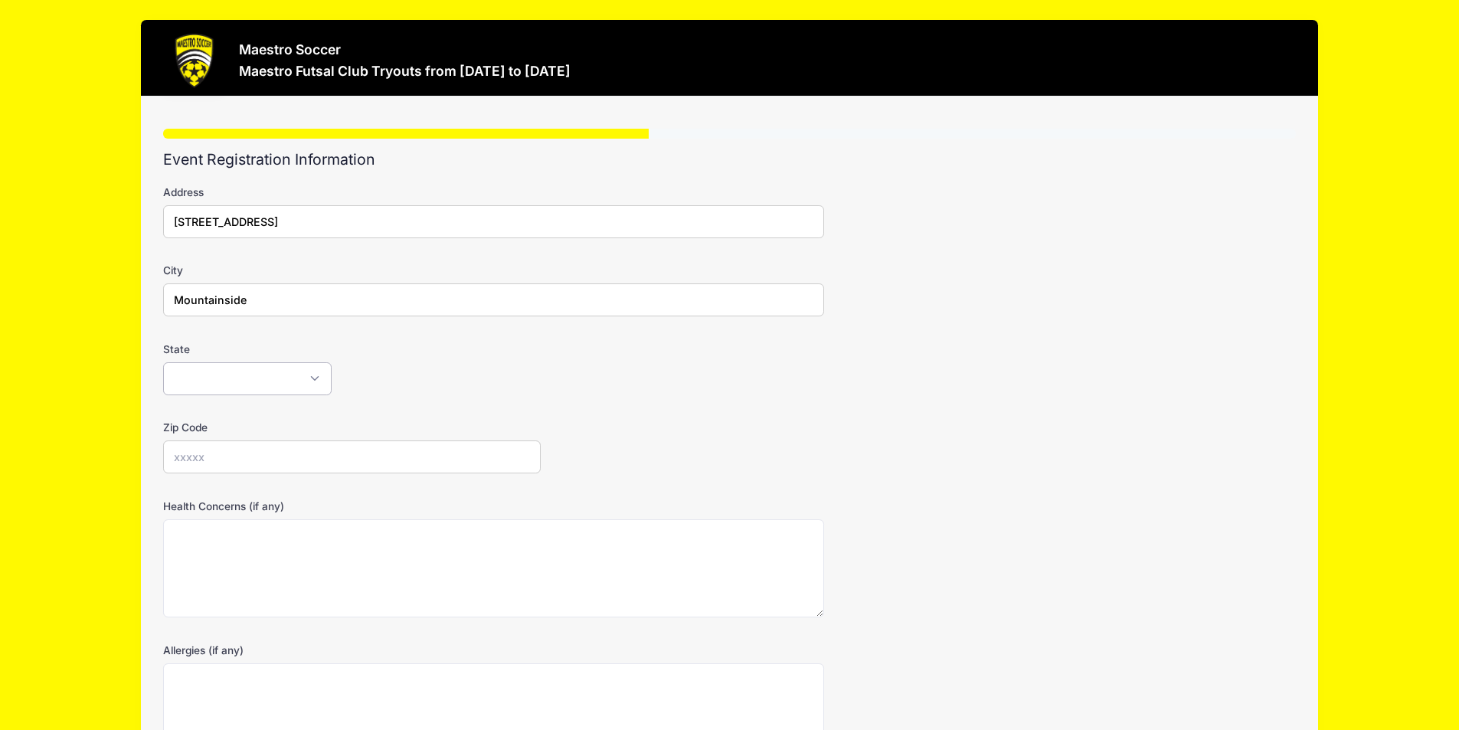
click at [257, 377] on select "Alabama Alaska American Samoa Arizona Arkansas Armed Forces Africa Armed Forces…" at bounding box center [247, 378] width 168 height 33
select select "NJ"
click at [163, 362] on select "Alabama Alaska American Samoa Arizona Arkansas Armed Forces Africa Armed Forces…" at bounding box center [247, 378] width 168 height 33
click at [303, 450] on input "Zip Code" at bounding box center [352, 456] width 378 height 33
type input "07092"
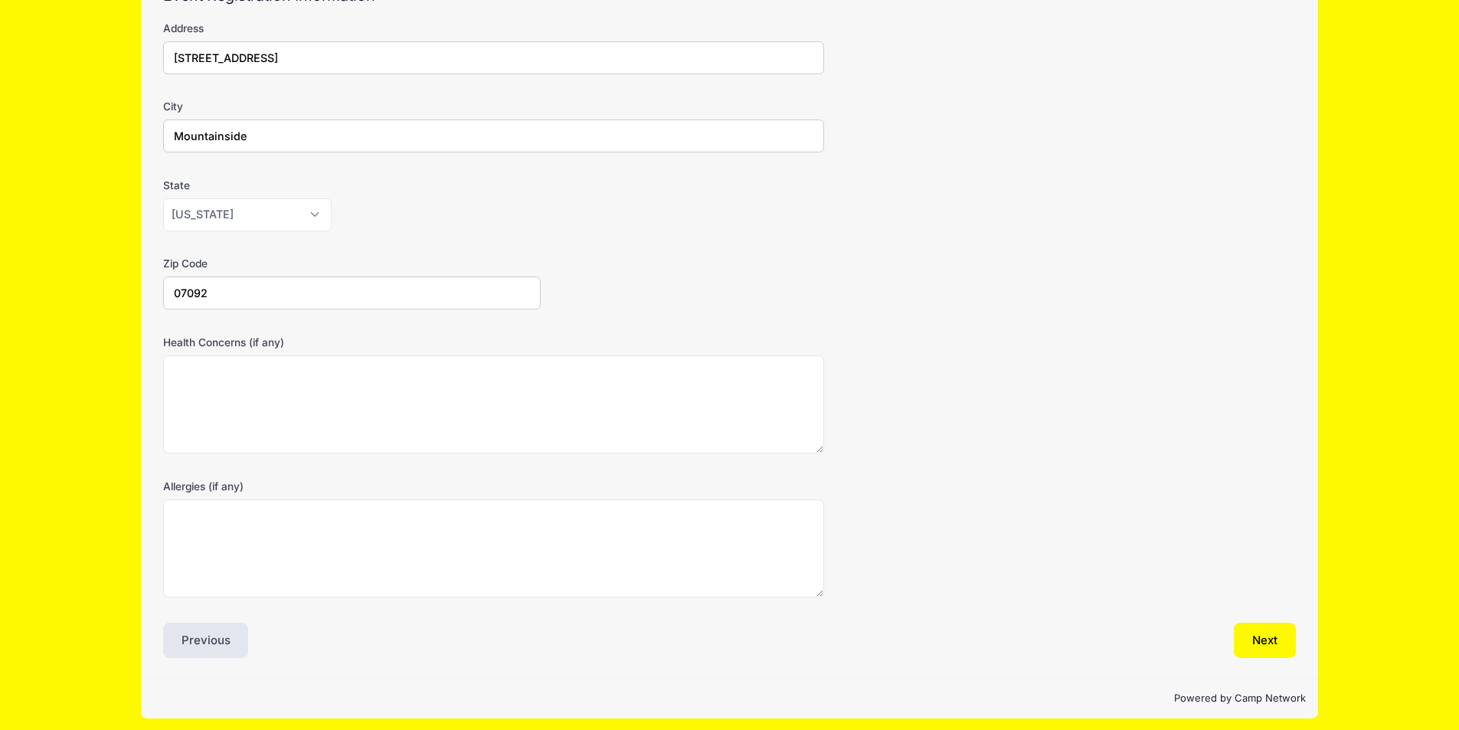
scroll to position [172, 0]
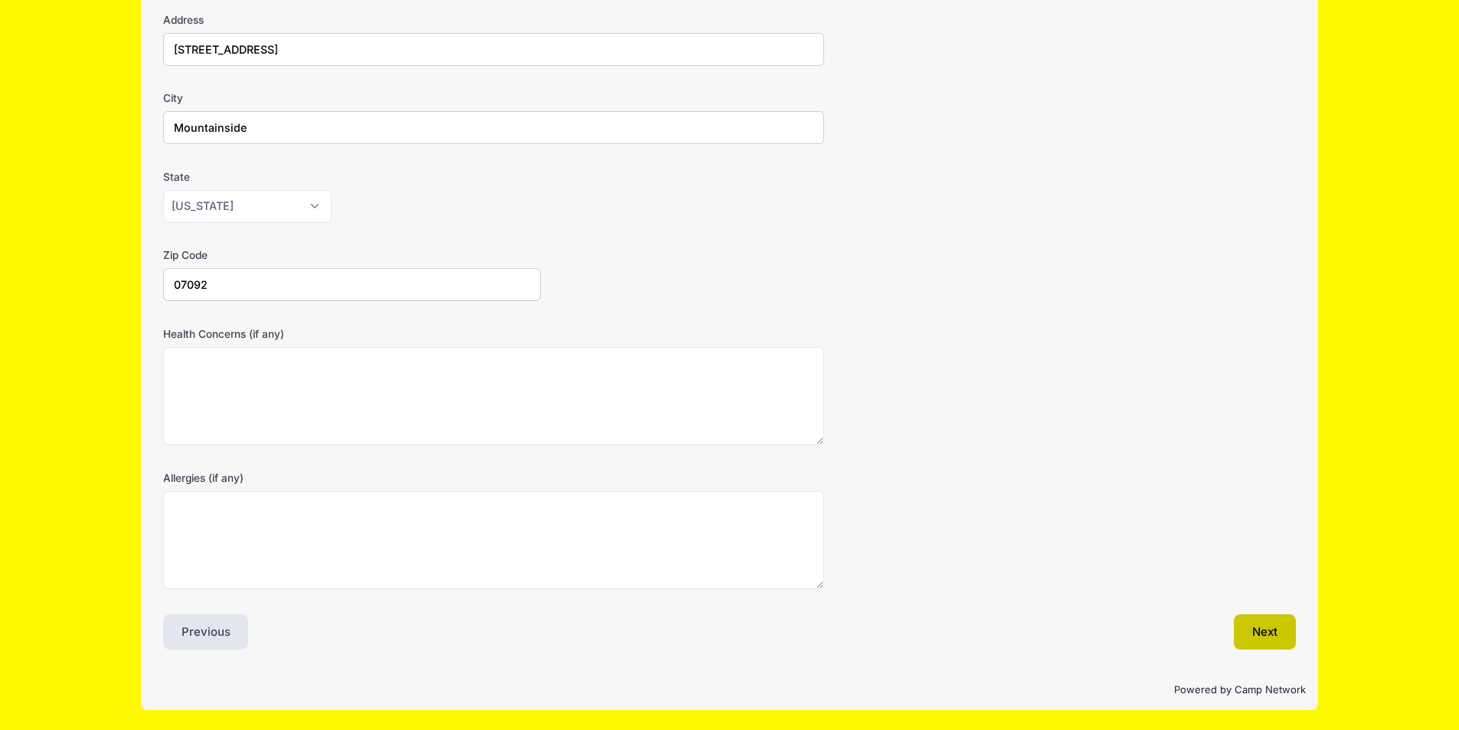
click at [1251, 639] on button "Next" at bounding box center [1265, 631] width 62 height 35
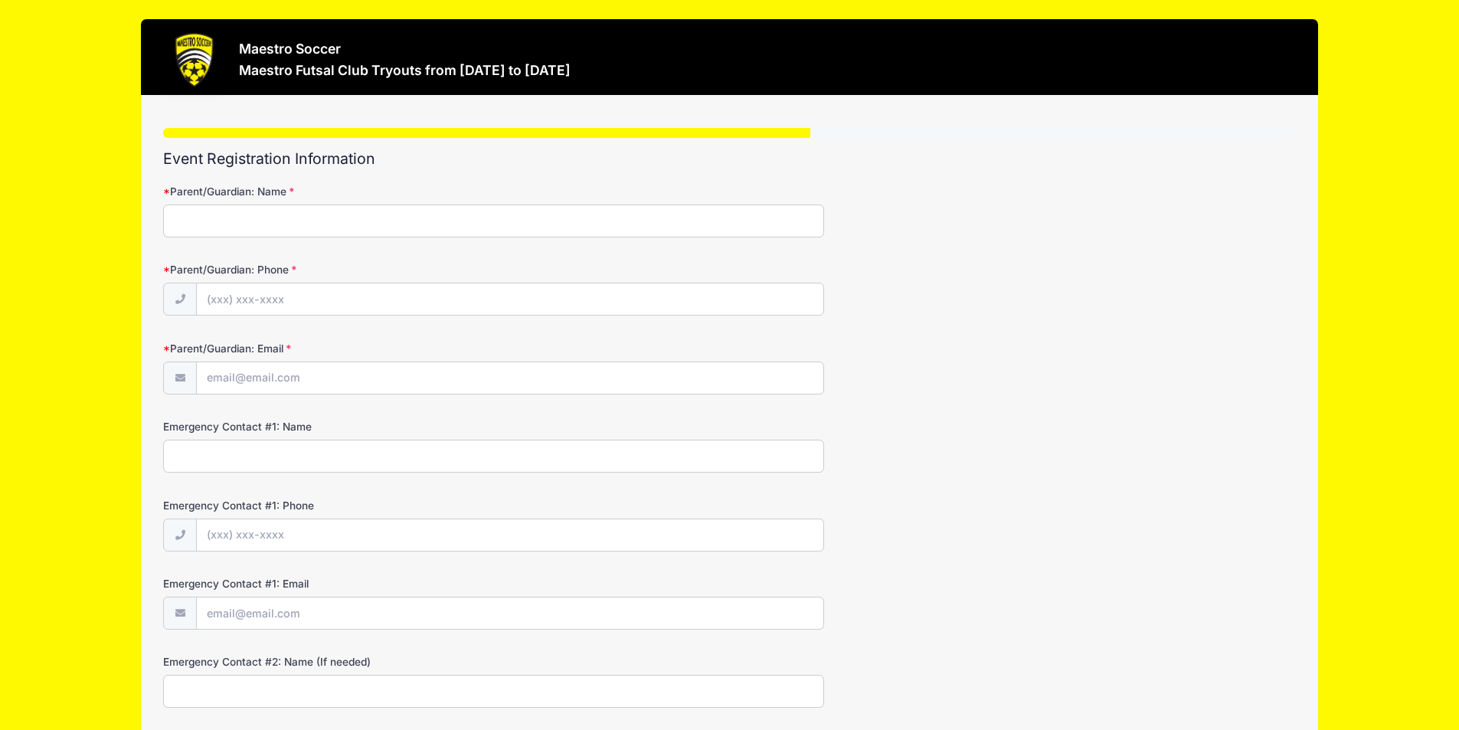
scroll to position [0, 0]
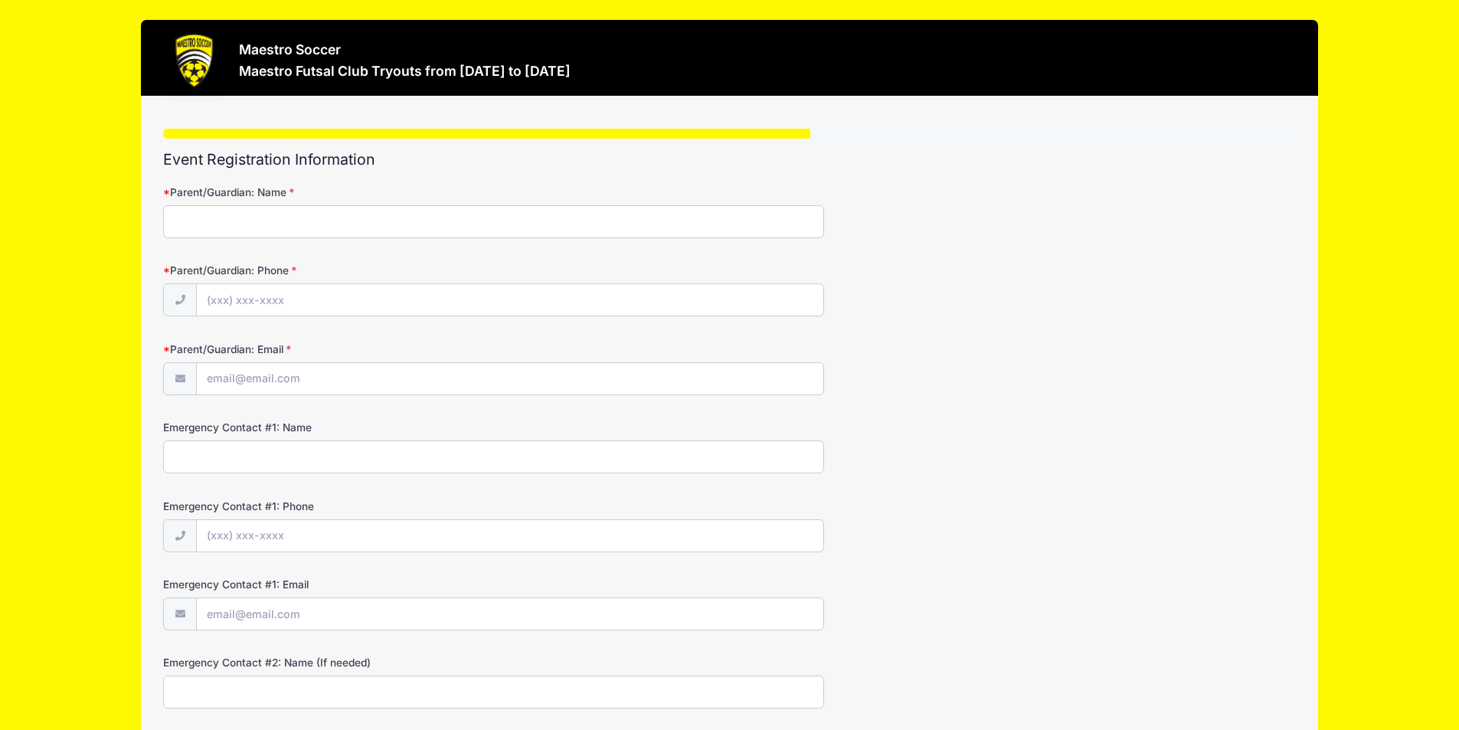
click at [206, 208] on input "Parent/Guardian: Name" at bounding box center [493, 221] width 661 height 33
type input "Todd Garran"
click at [307, 300] on input "Parent/Guardian: Phone" at bounding box center [510, 300] width 627 height 33
type input "(908) 313-2221"
click at [322, 394] on input "Parent/Guardian: Email" at bounding box center [510, 379] width 627 height 33
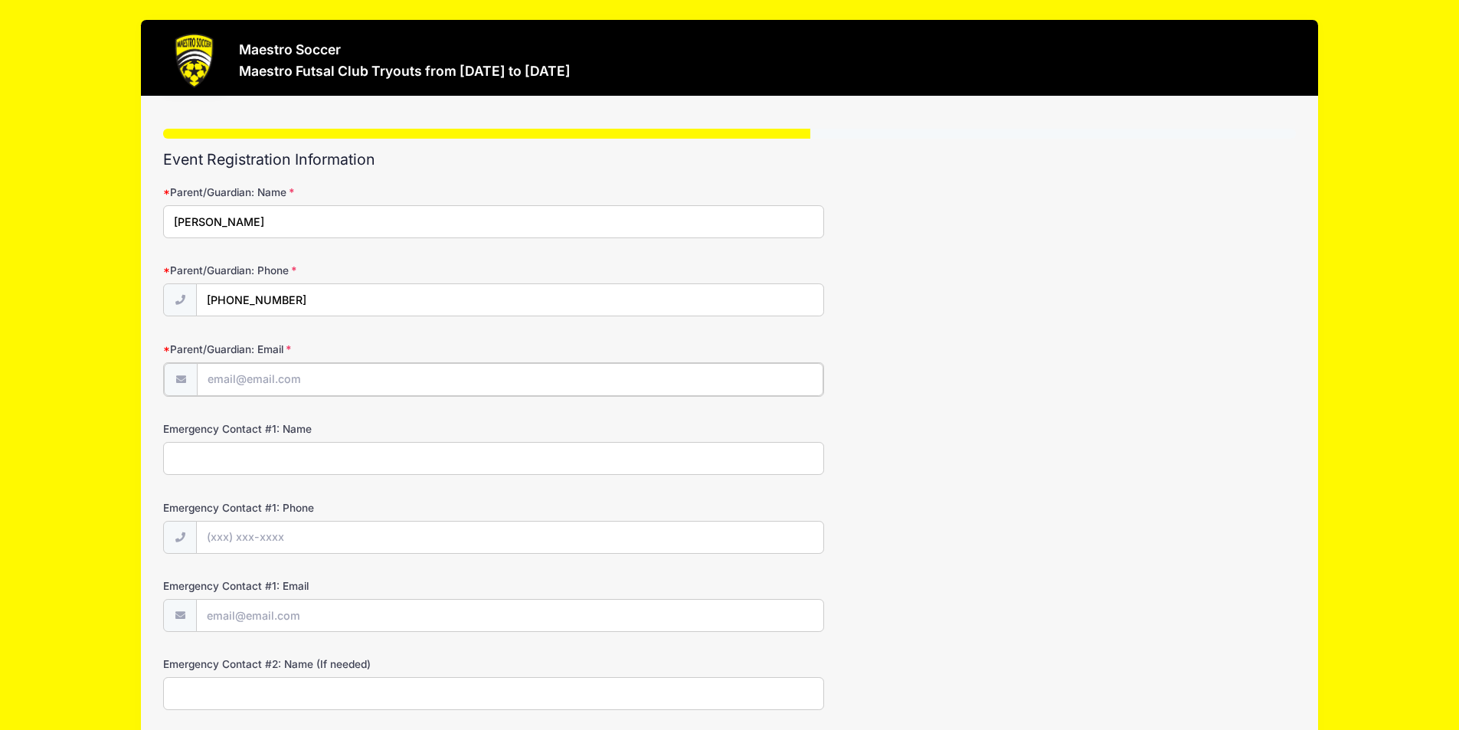
type input "Tgarran1@yahoo.com"
click at [334, 458] on input "Emergency Contact #1: Name" at bounding box center [493, 456] width 661 height 33
type input "Todd garran"
click at [338, 522] on input "Emergency Contact #1: Phone" at bounding box center [510, 536] width 627 height 33
type input "(908) 313-2221"
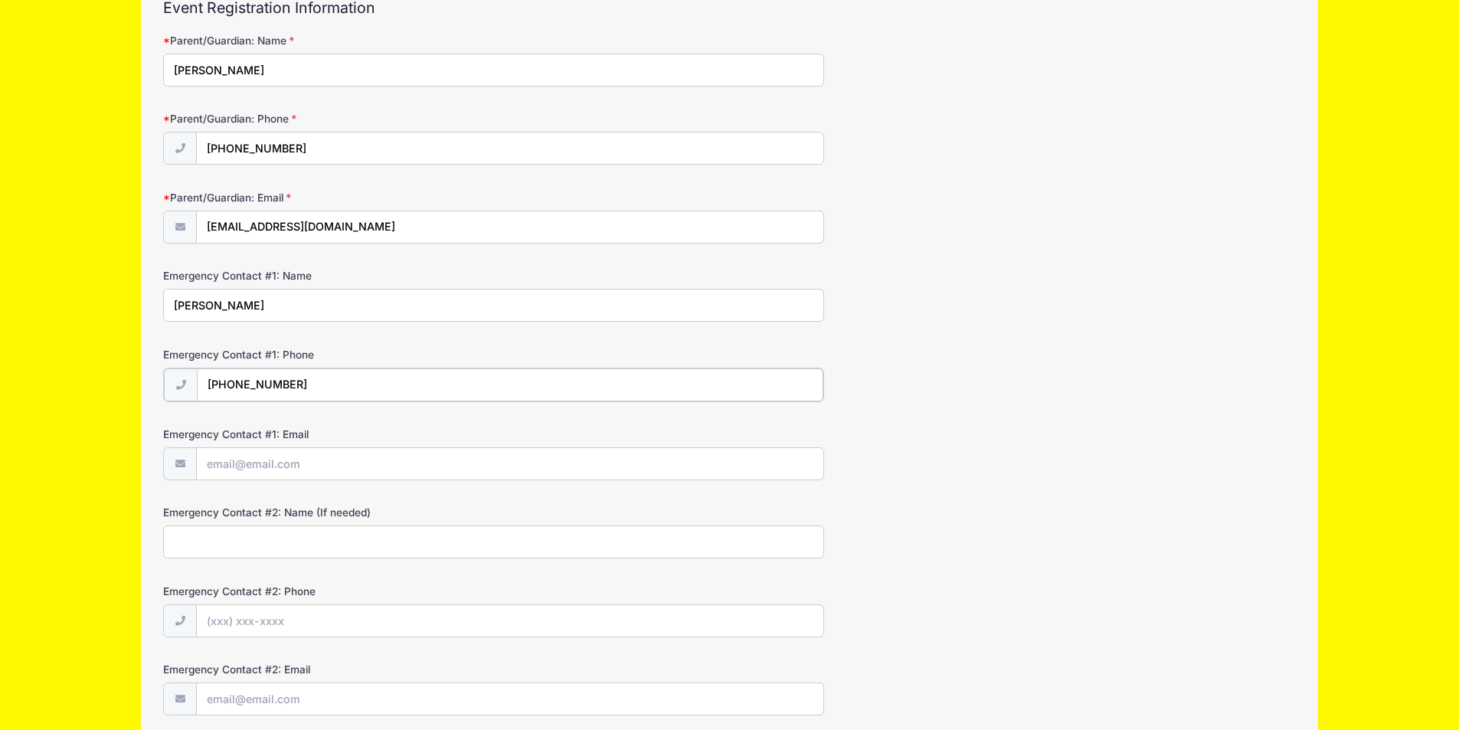
scroll to position [153, 0]
click at [408, 466] on input "Emergency Contact #1: Email" at bounding box center [510, 461] width 627 height 33
type input "[EMAIL_ADDRESS][DOMAIN_NAME]"
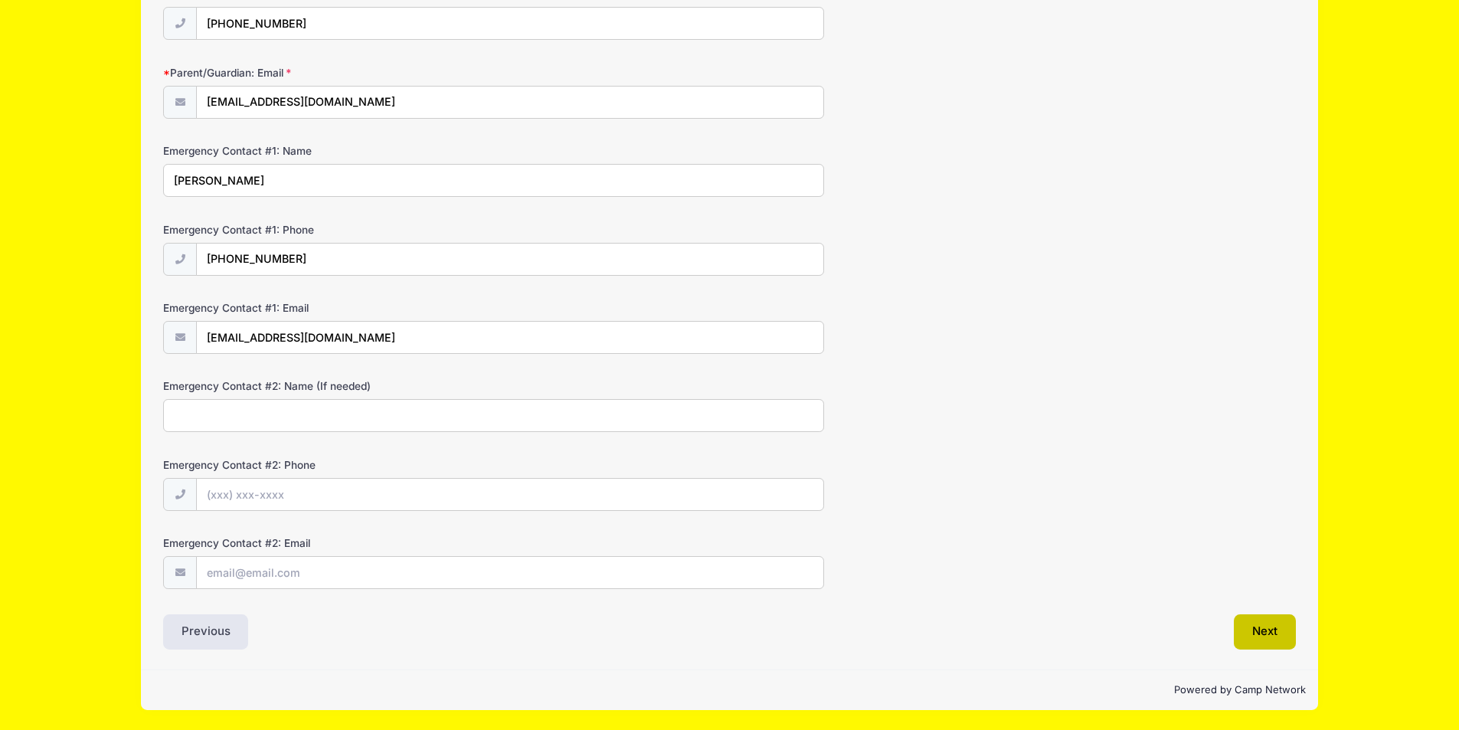
scroll to position [276, 0]
click at [1245, 635] on button "Next" at bounding box center [1265, 631] width 62 height 35
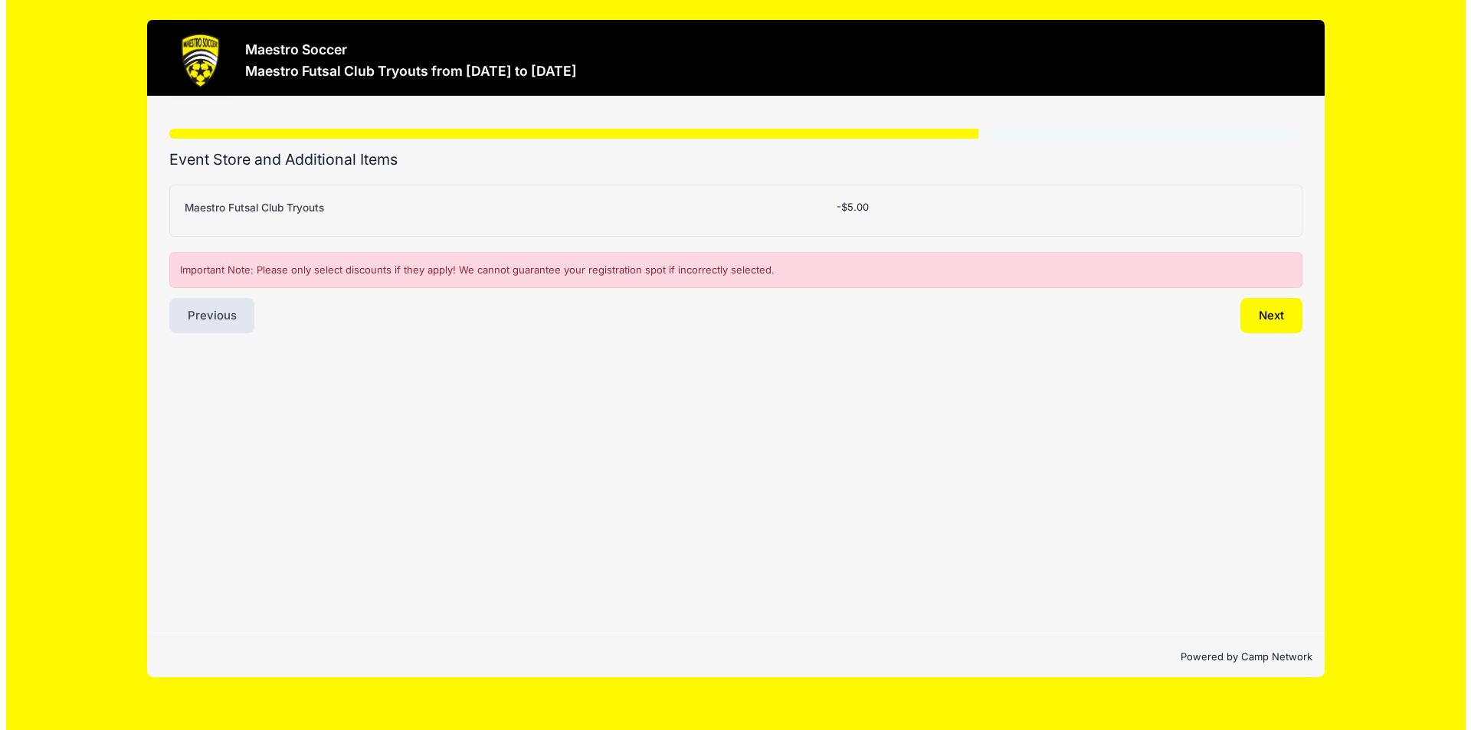
scroll to position [0, 0]
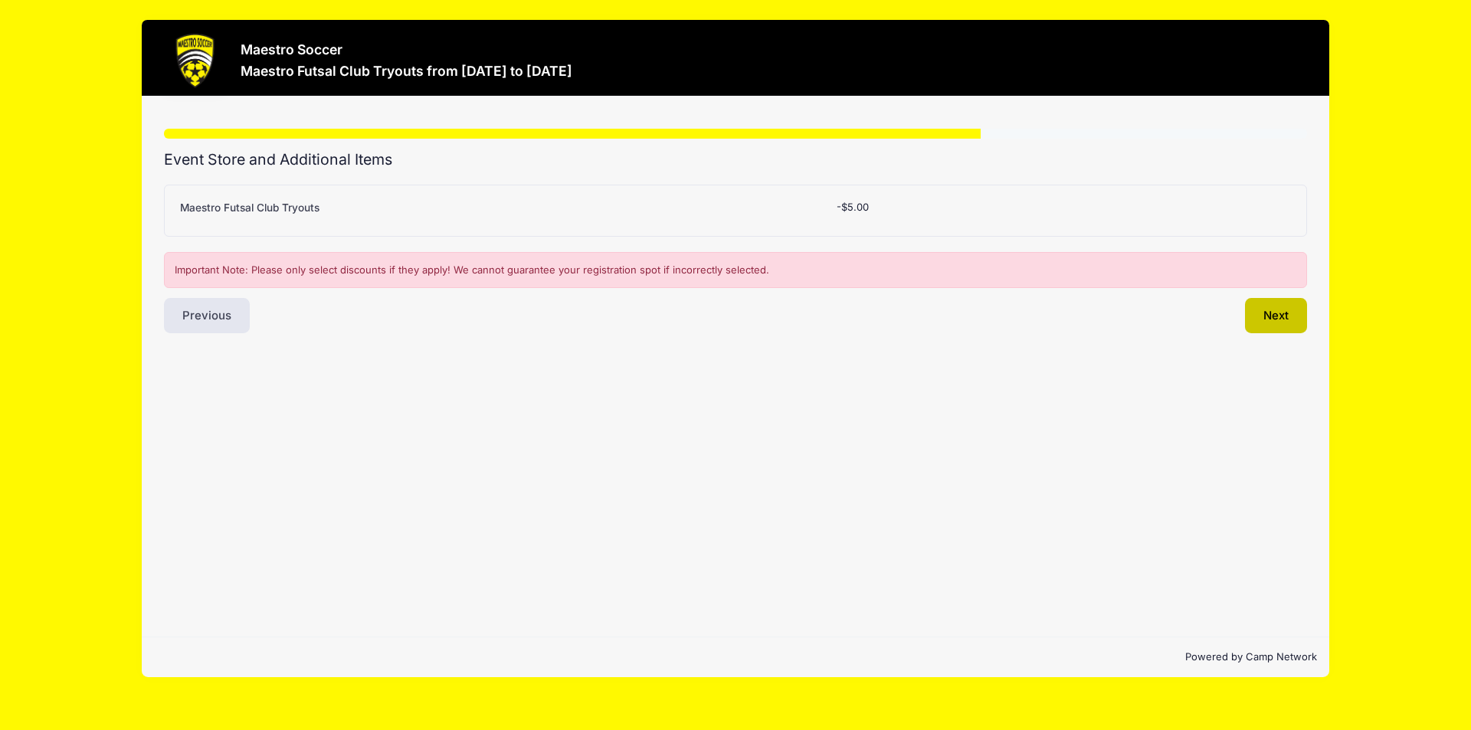
click at [1258, 314] on button "Next" at bounding box center [1276, 315] width 62 height 35
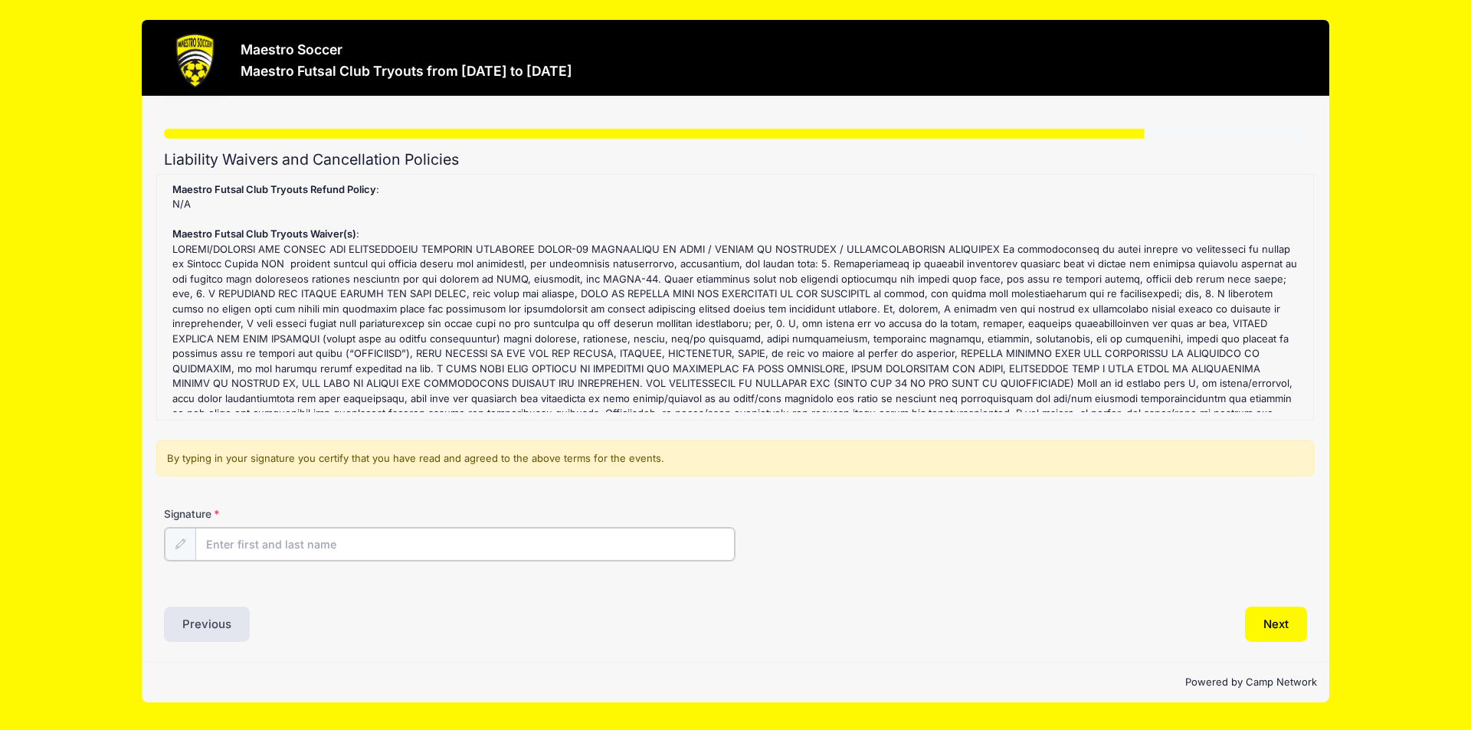
click at [342, 538] on input "Signature" at bounding box center [464, 544] width 539 height 33
type input "Todd Garran"
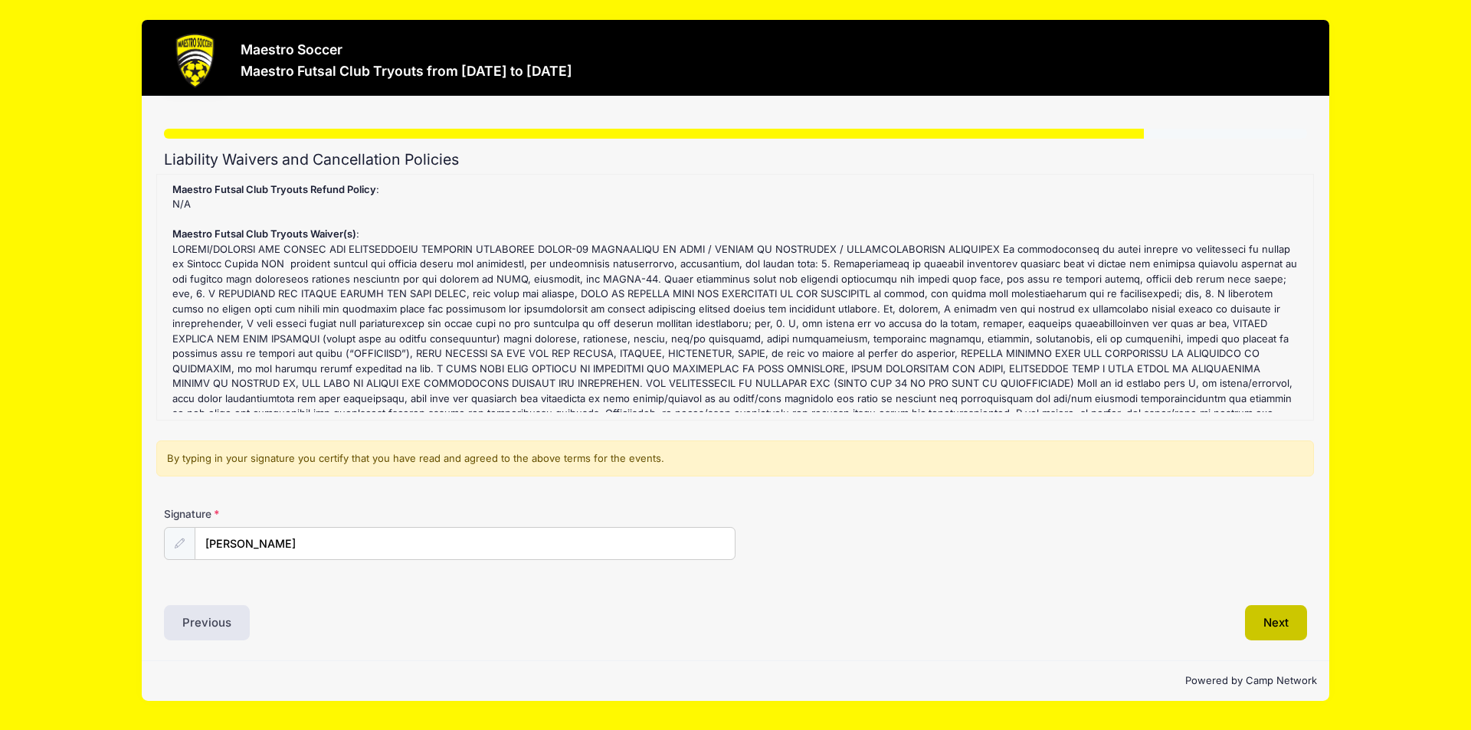
click at [1259, 626] on button "Next" at bounding box center [1276, 622] width 62 height 35
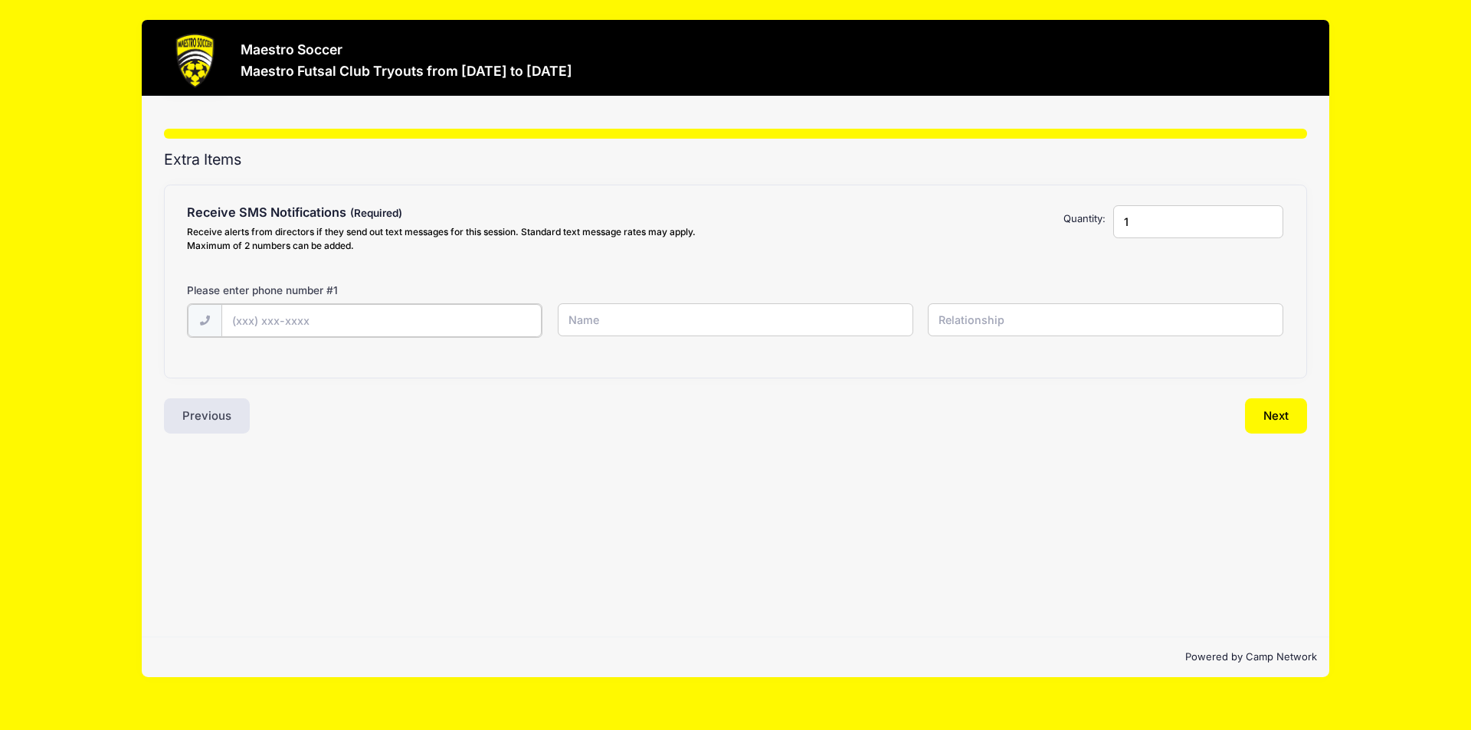
click at [394, 317] on input "text" at bounding box center [381, 320] width 321 height 33
type input "(908) 313-2221"
type input "Todd Garran"
type input "Father"
click at [1301, 411] on button "Next" at bounding box center [1276, 414] width 62 height 35
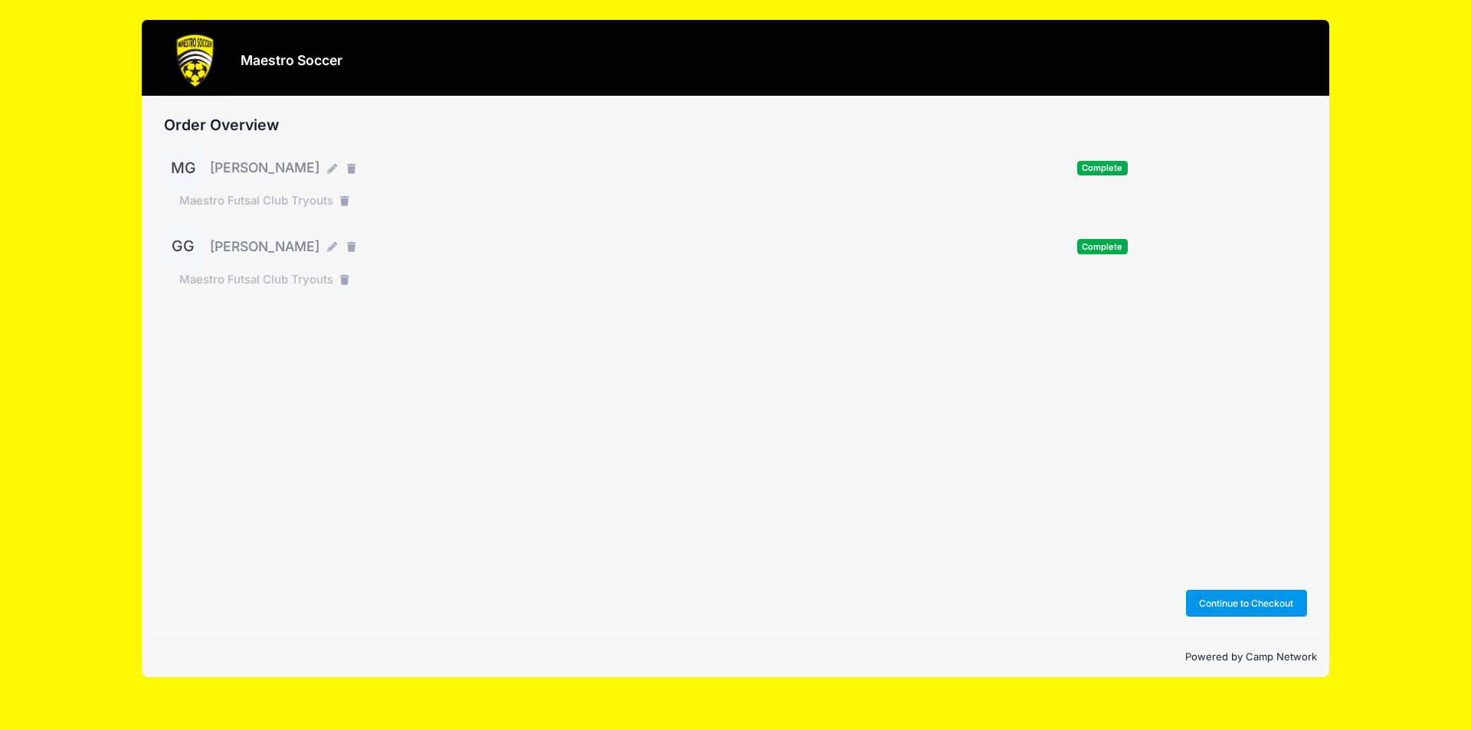
click at [1292, 601] on button "Continue to Checkout" at bounding box center [1246, 603] width 121 height 26
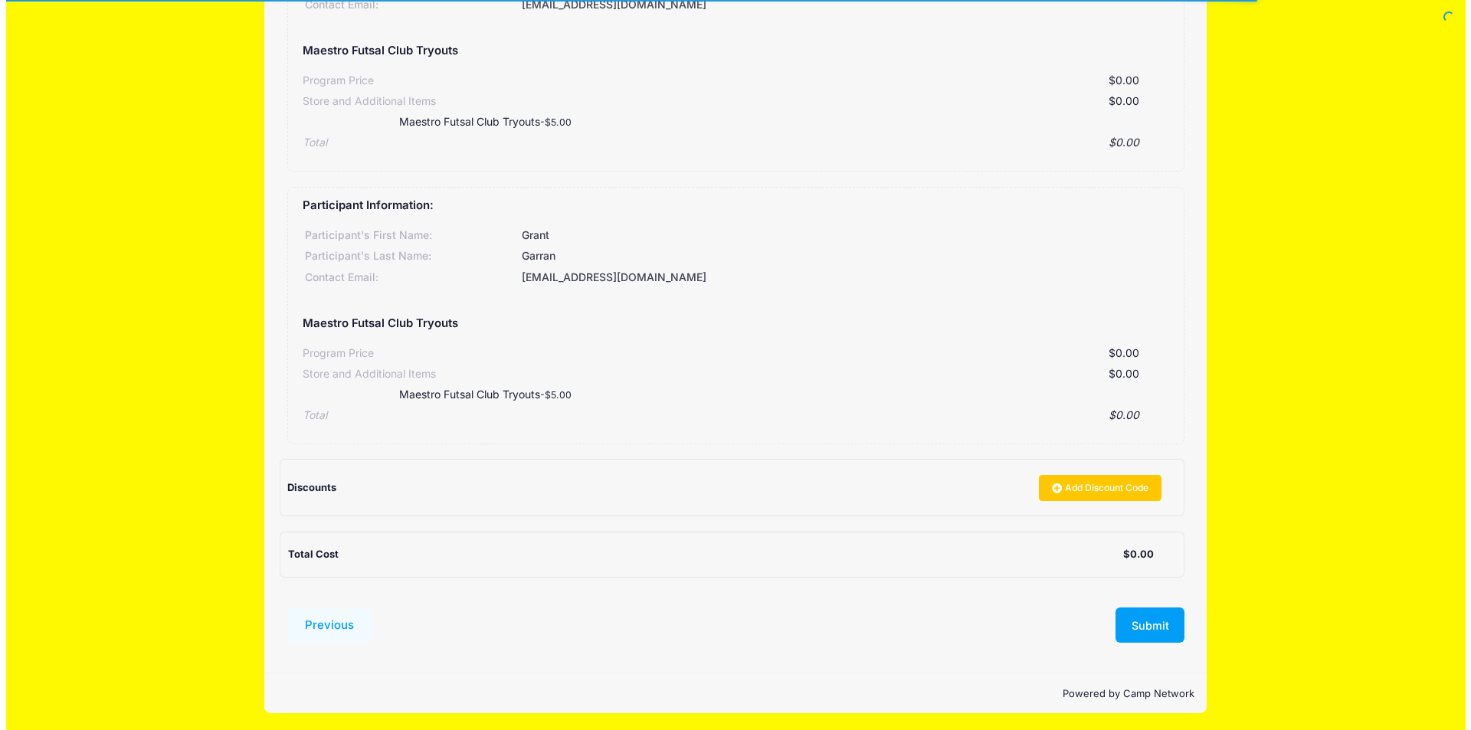
scroll to position [236, 0]
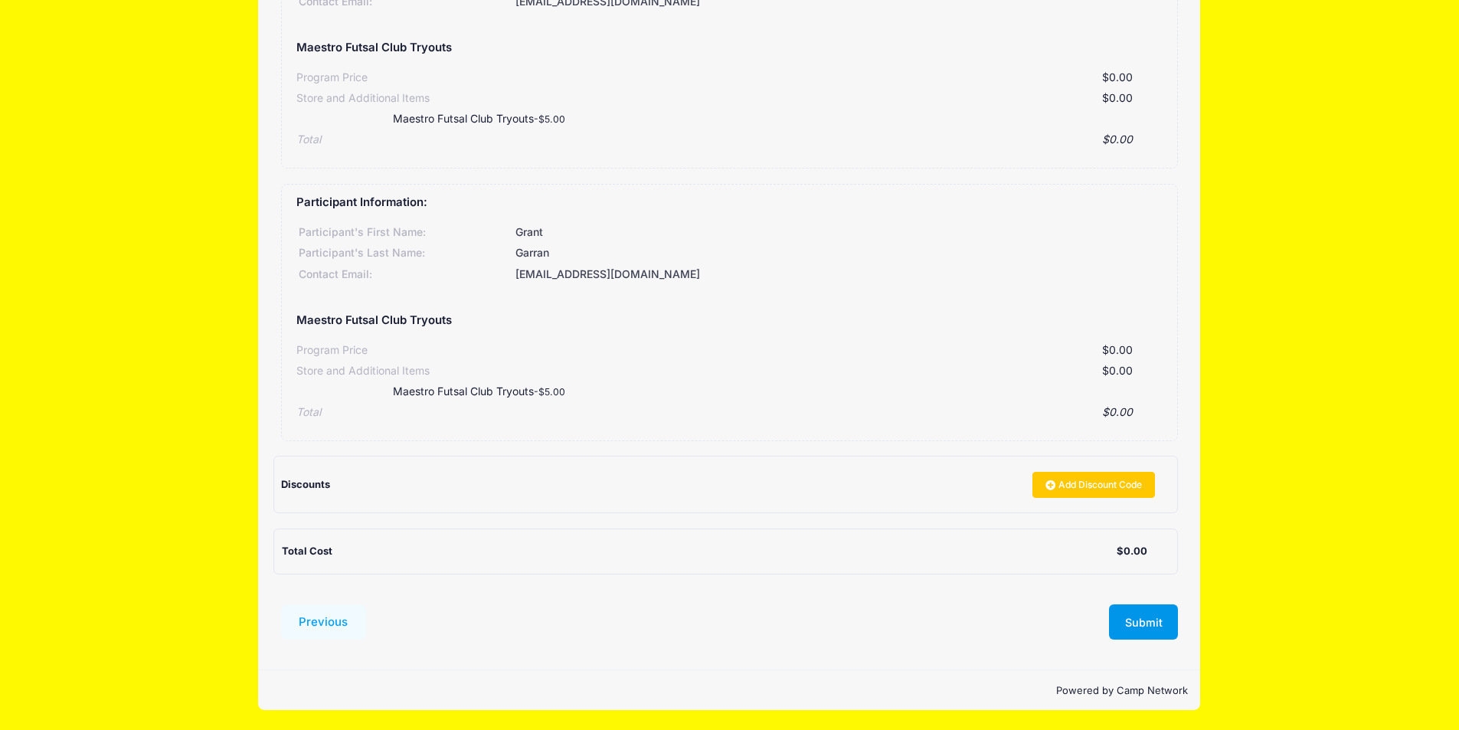
click at [1169, 614] on button "Submit" at bounding box center [1143, 621] width 69 height 35
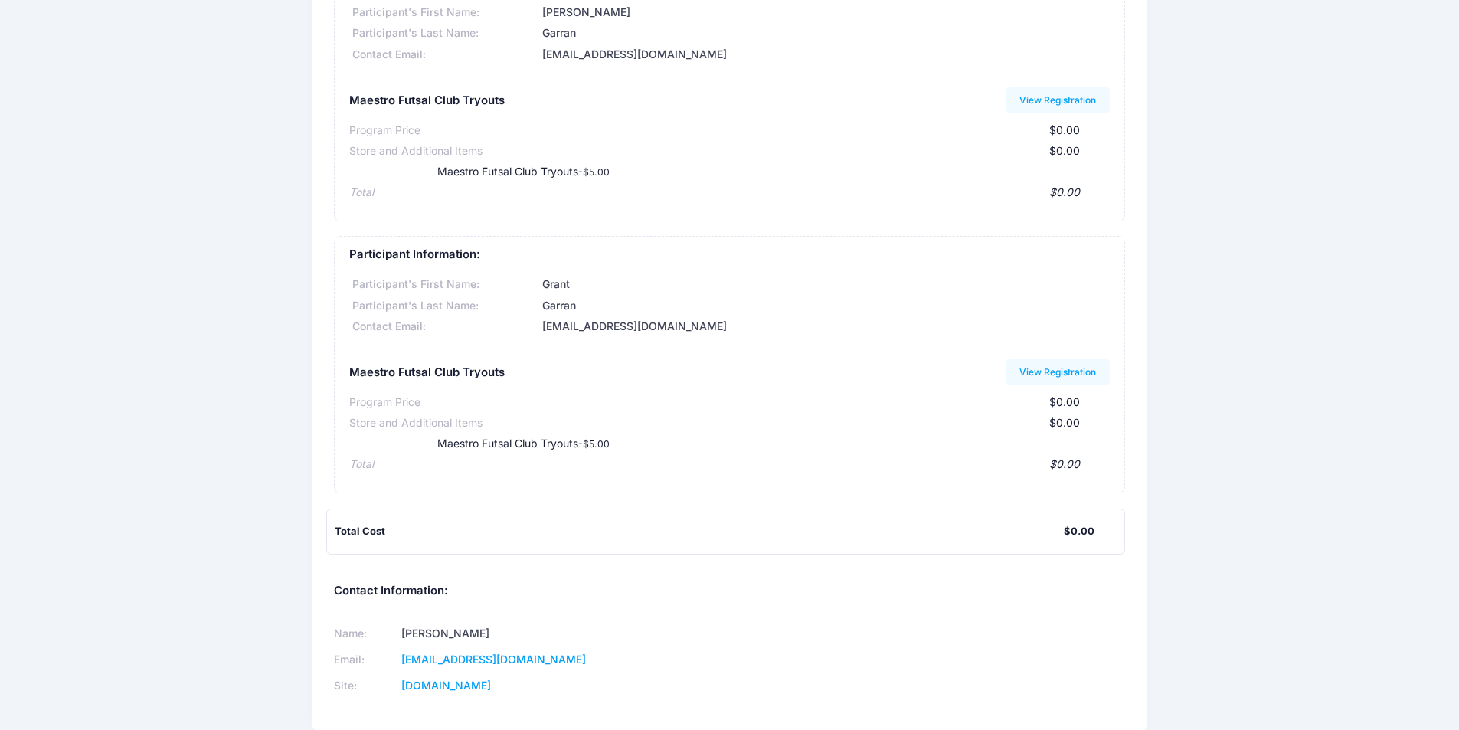
scroll to position [201, 0]
